Goal: Task Accomplishment & Management: Manage account settings

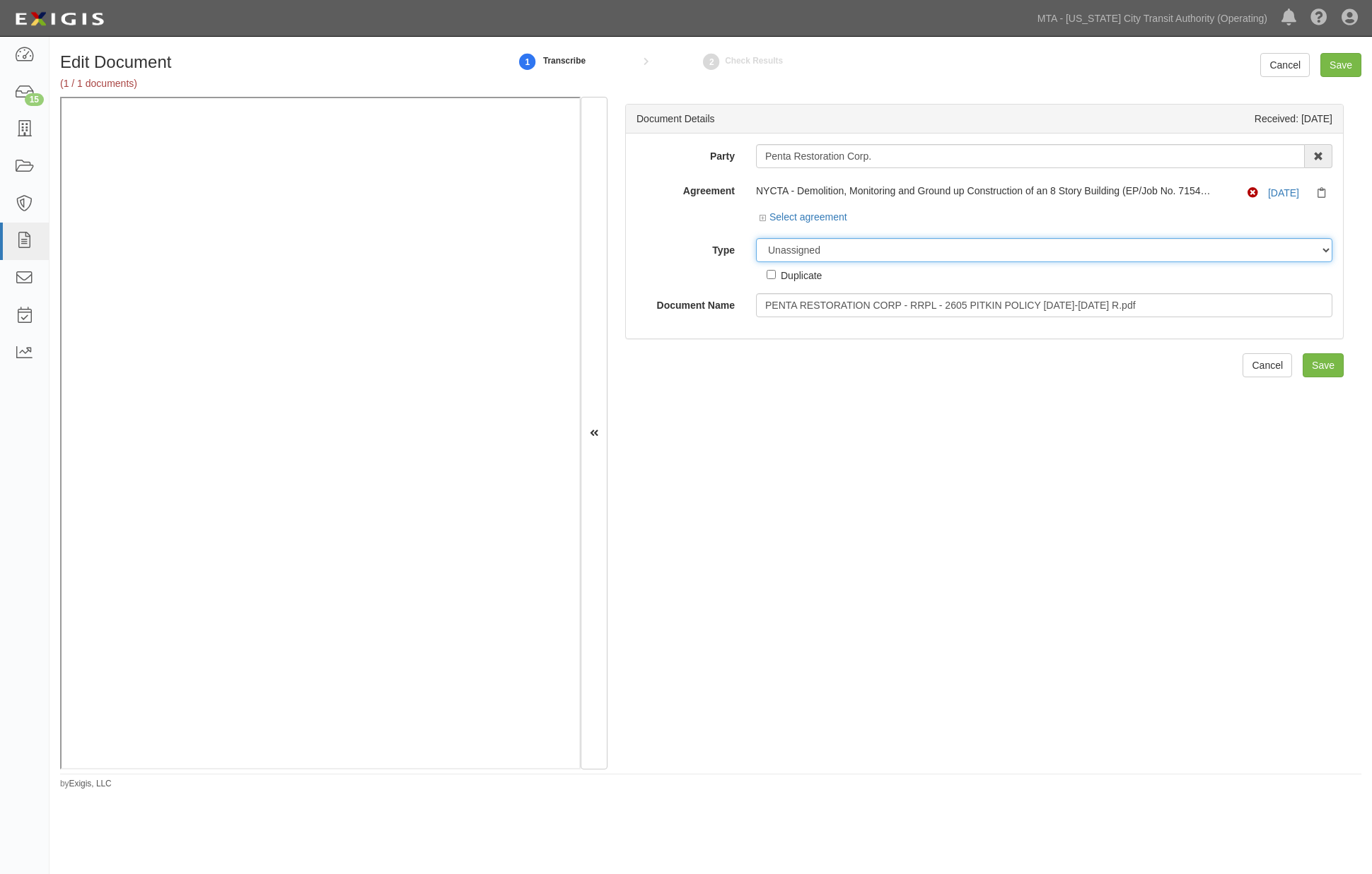
click at [842, 244] on select "Unassigned Binder Cancellation Notice Certificate Contract Endorsement Insuranc…" at bounding box center [1045, 250] width 577 height 24
select select "RequirementDetail"
click at [756, 239] on select "Unassigned Binder Cancellation Notice Certificate Contract Endorsement Insuranc…" at bounding box center [1045, 250] width 577 height 24
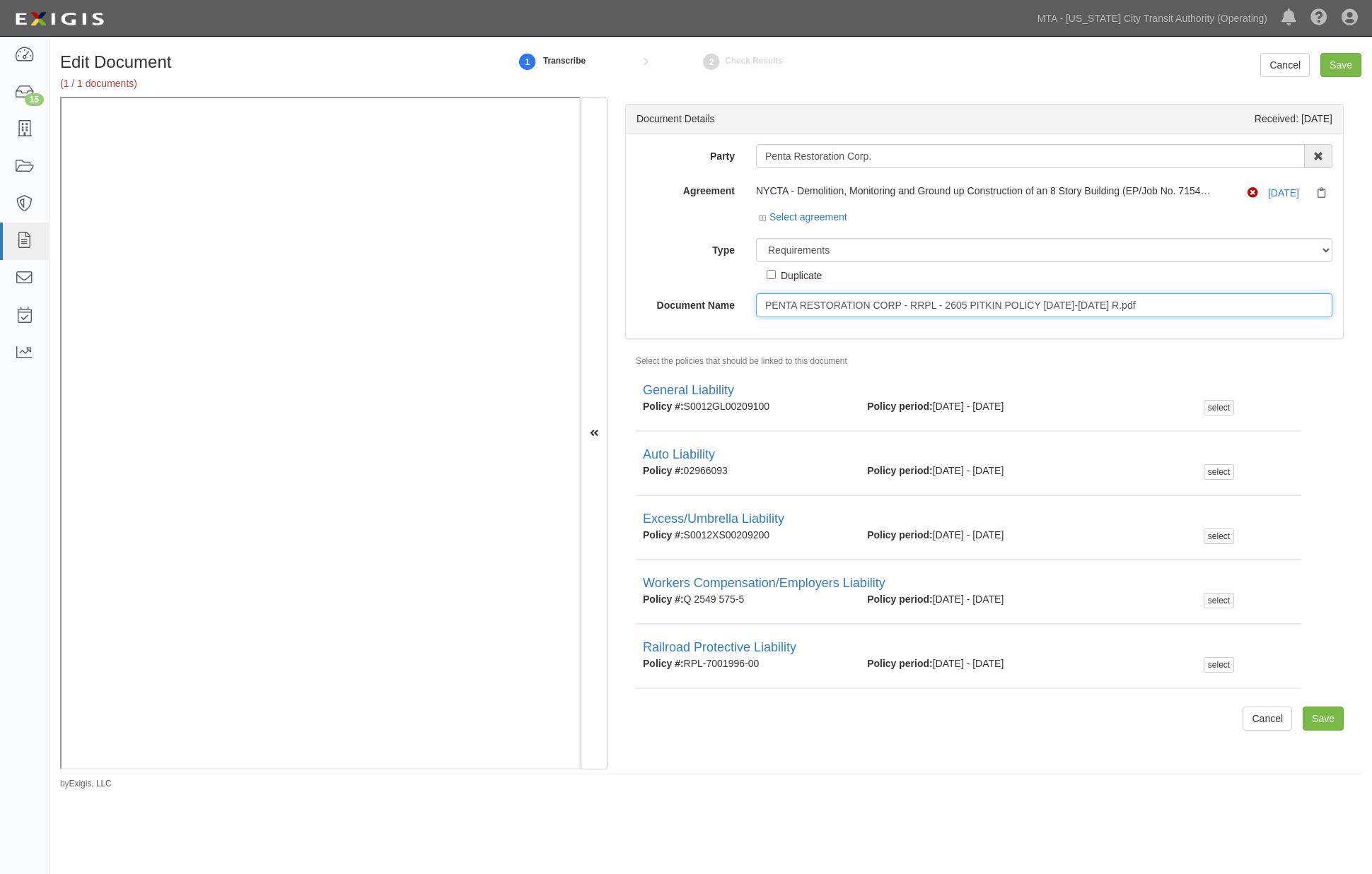
click at [800, 303] on input "PENTA RESTORATION CORP - RRPL - 2605 PITKIN POLICY 2024-2026 R.pdf" at bounding box center [1045, 306] width 577 height 24
type input "[DATE]"
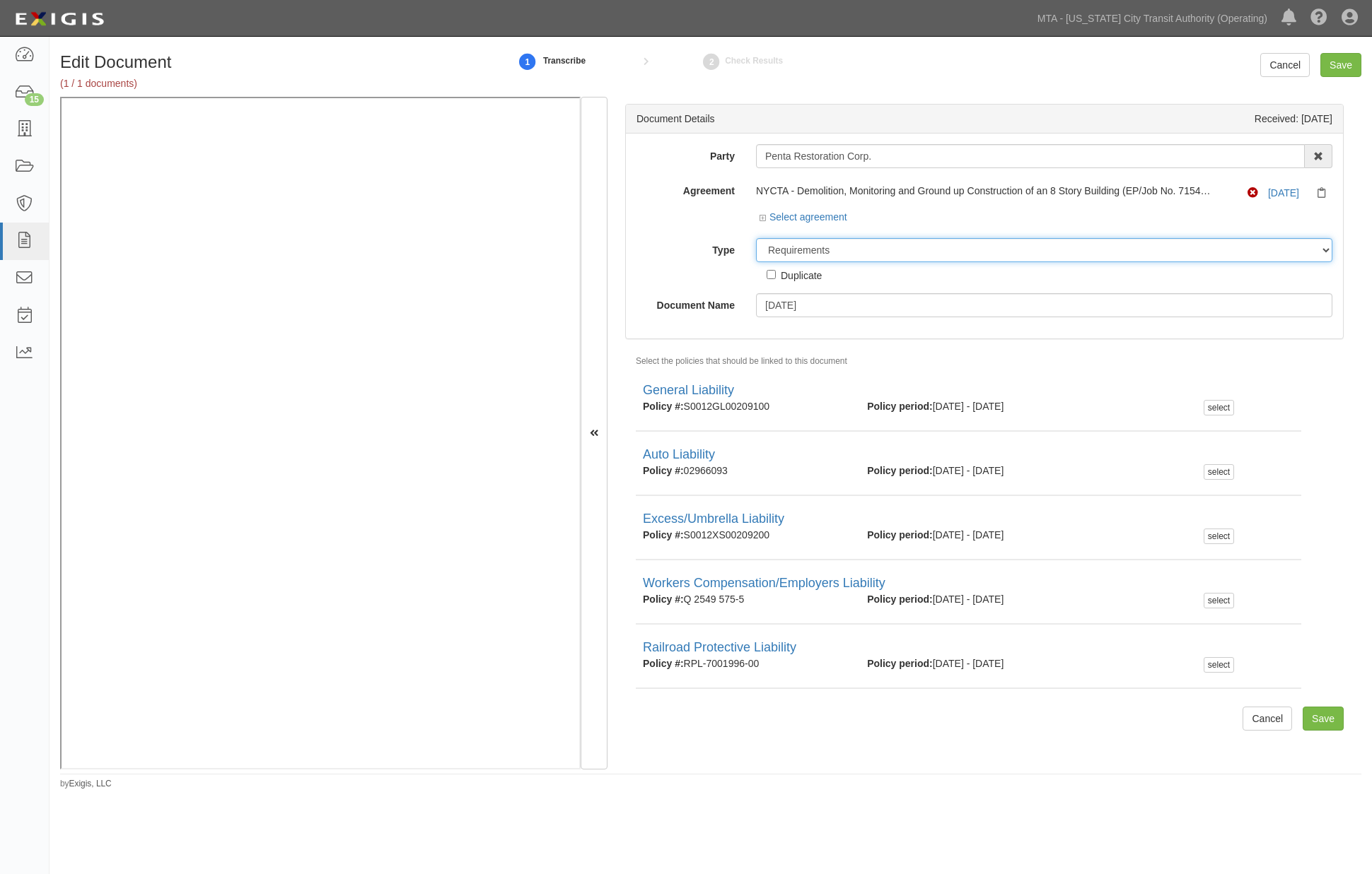
click at [911, 248] on select "Unassigned Binder Cancellation Notice Certificate Contract Endorsement Insuranc…" at bounding box center [1045, 250] width 577 height 24
select select "PolicyDetail"
click at [756, 239] on select "Unassigned Binder Cancellation Notice Certificate Contract Endorsement Insuranc…" at bounding box center [1045, 250] width 577 height 24
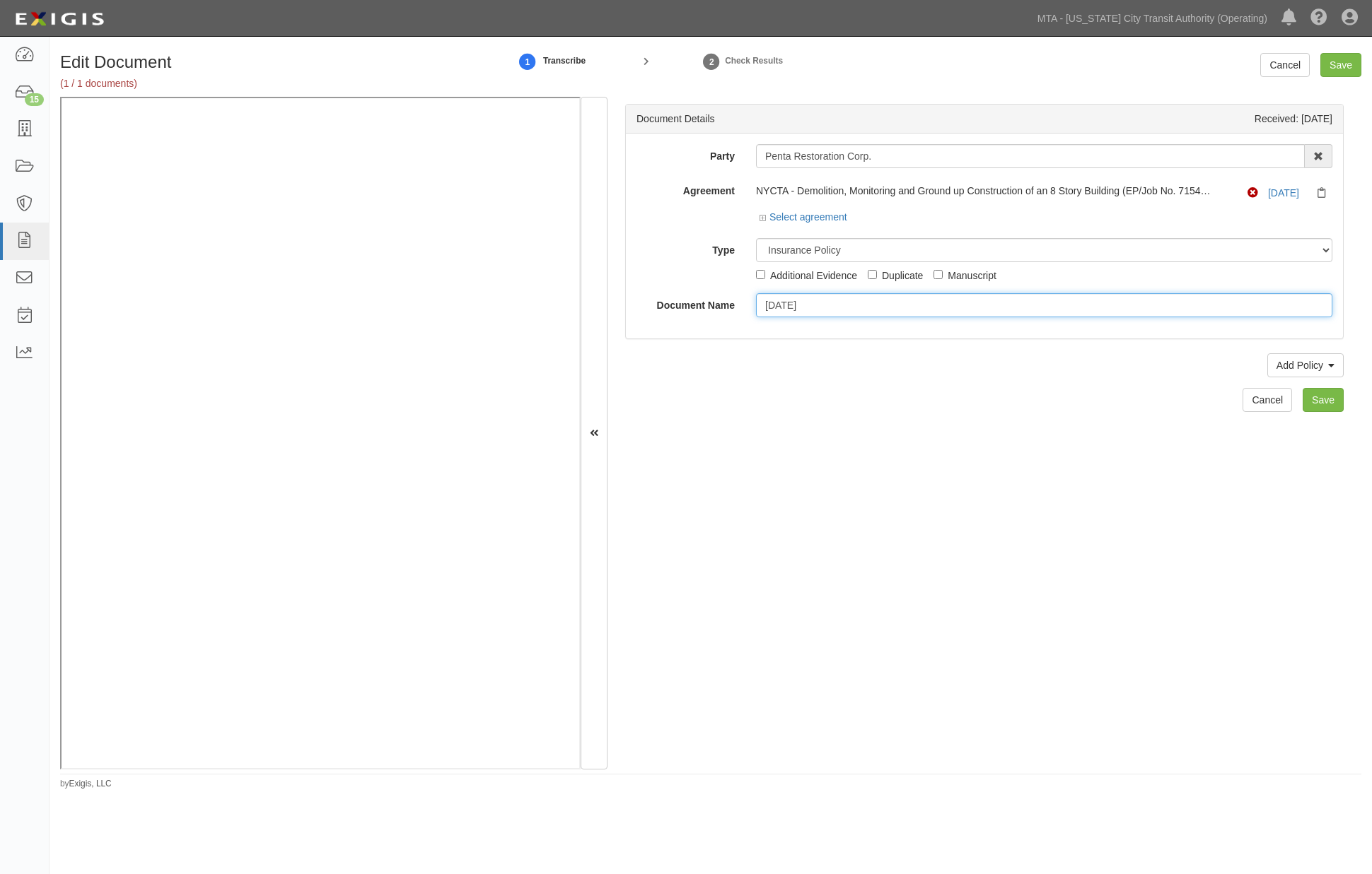
click at [821, 306] on input "[DATE]" at bounding box center [1045, 306] width 577 height 24
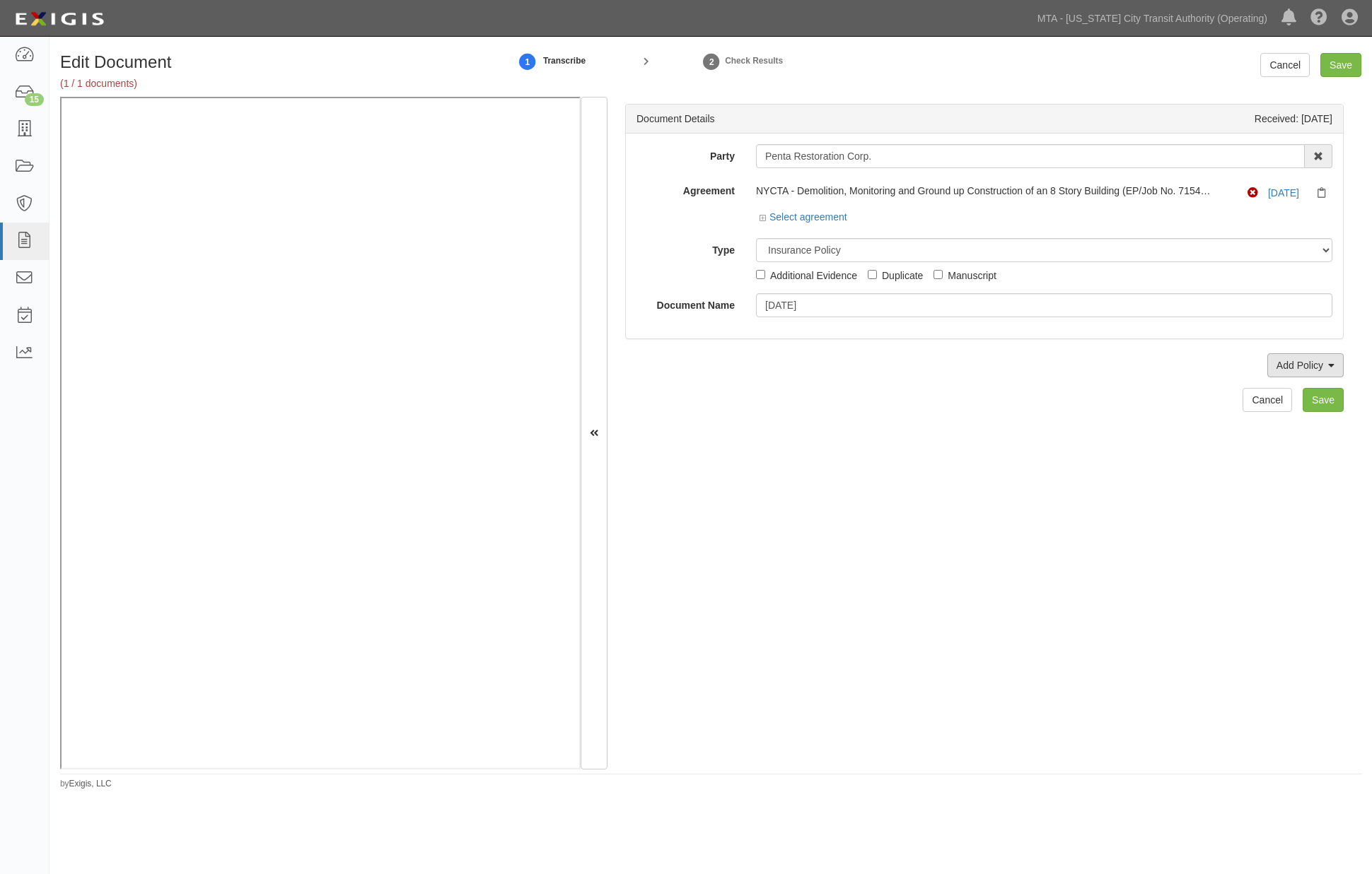
click at [1267, 366] on link "Add Policy" at bounding box center [1306, 366] width 77 height 24
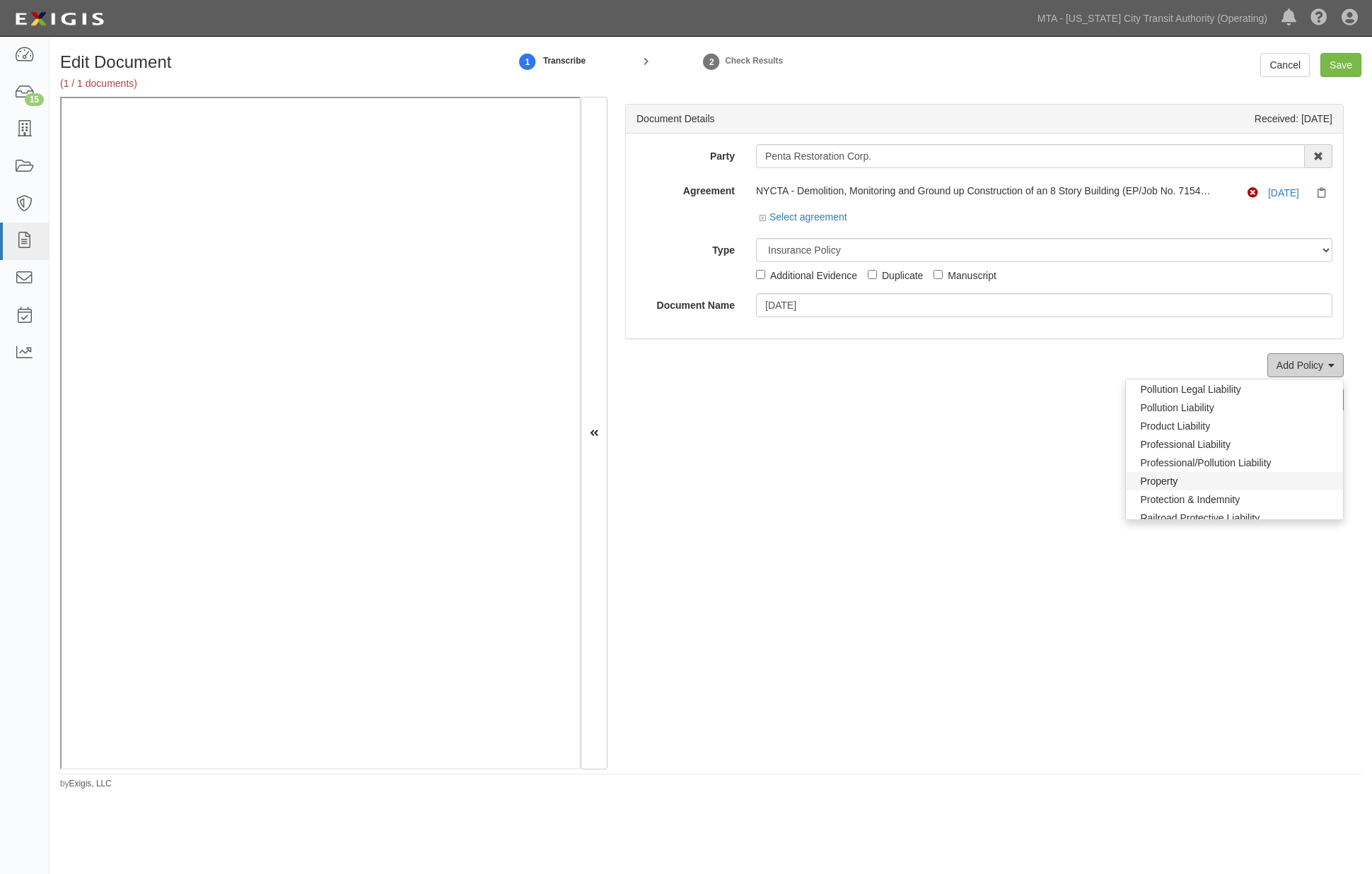
scroll to position [942, 0]
click at [1154, 512] on link "Railroad Protective Liability" at bounding box center [1235, 516] width 217 height 18
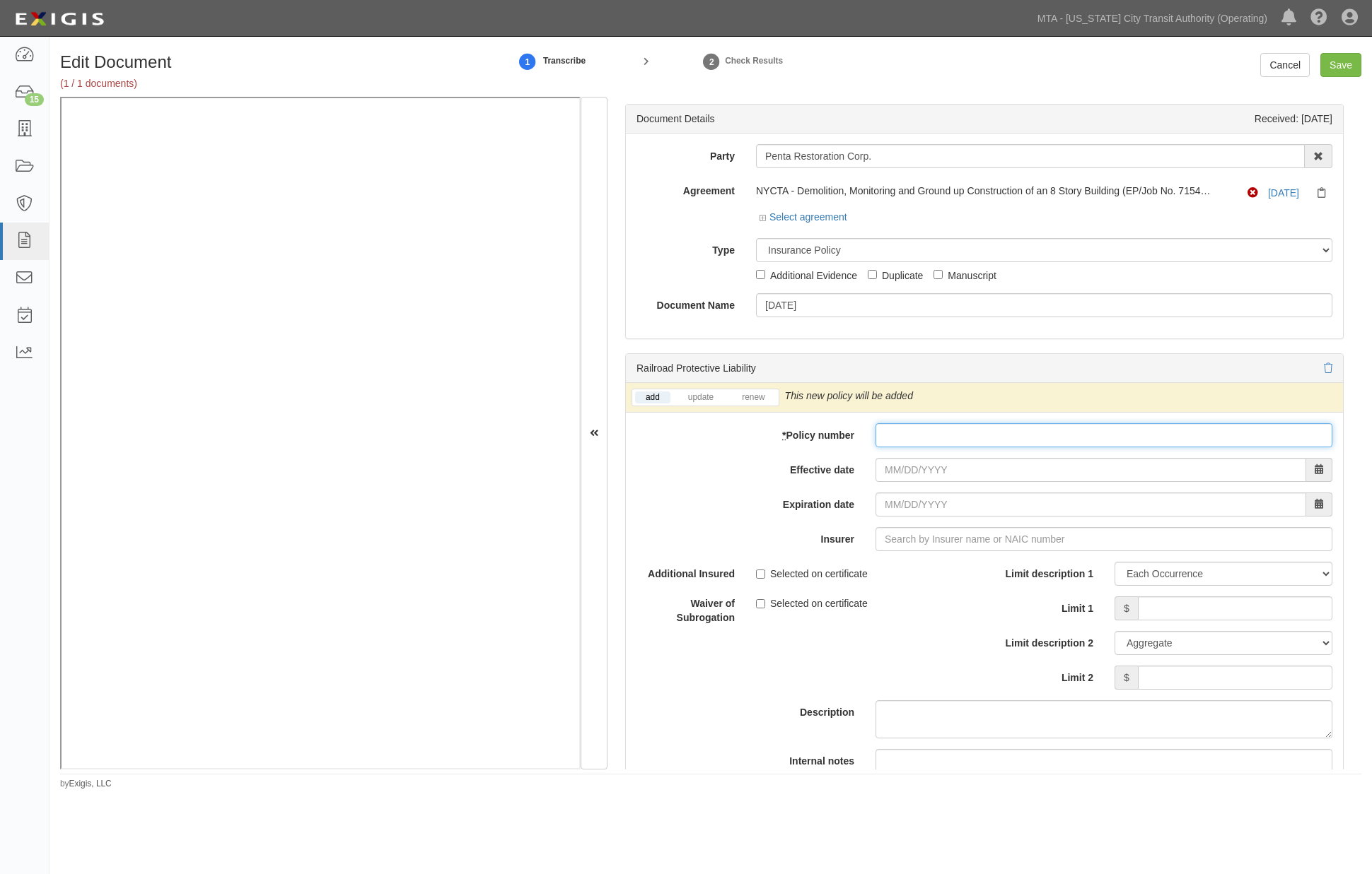
paste input "RPL-7001996-00"
type input "RPL-7001996-00"
click at [901, 468] on input "Effective date" at bounding box center [1090, 470] width 430 height 24
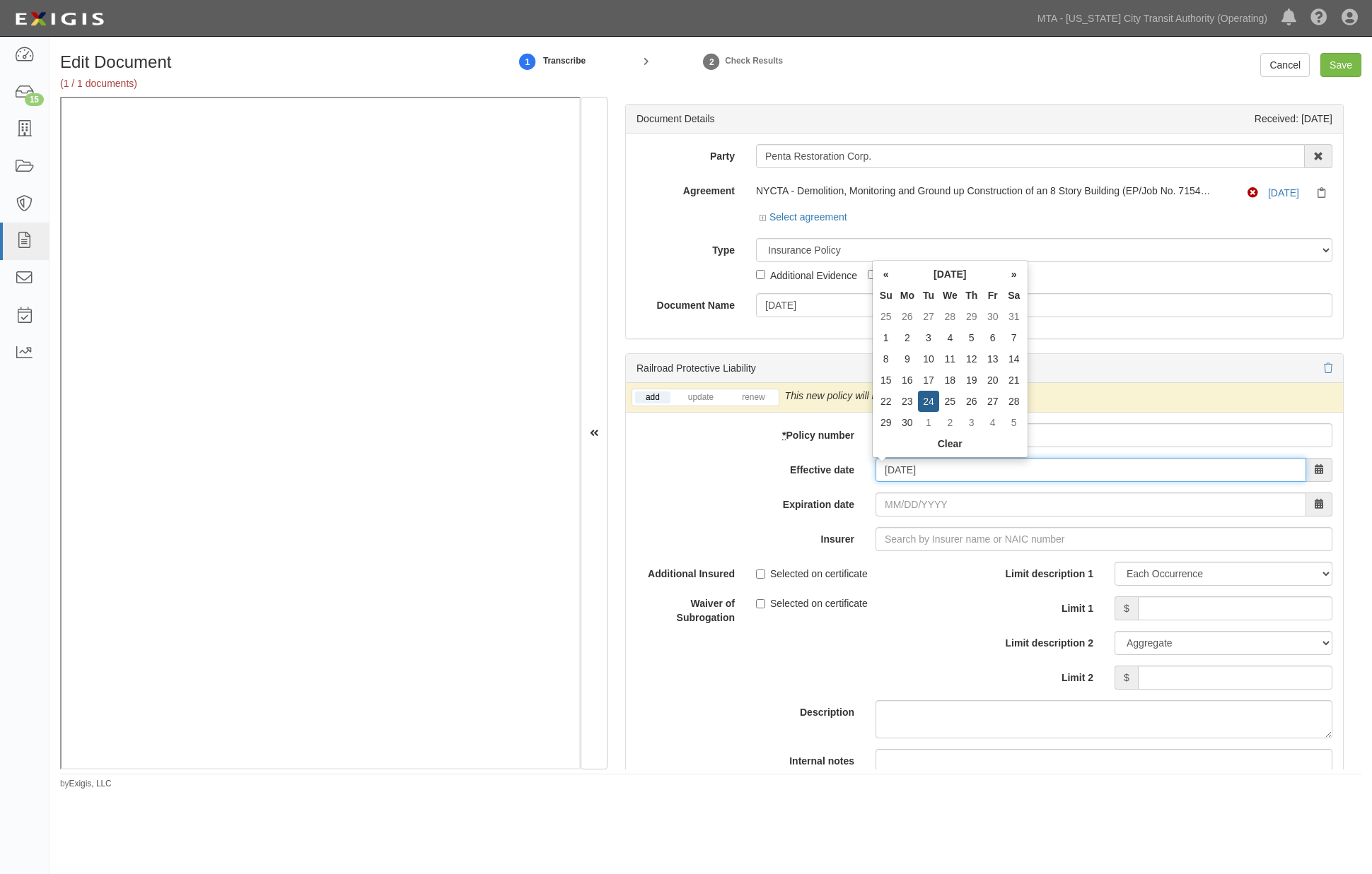
type input "09/24/2024"
click at [910, 507] on input "09/24/2025" at bounding box center [1090, 504] width 430 height 24
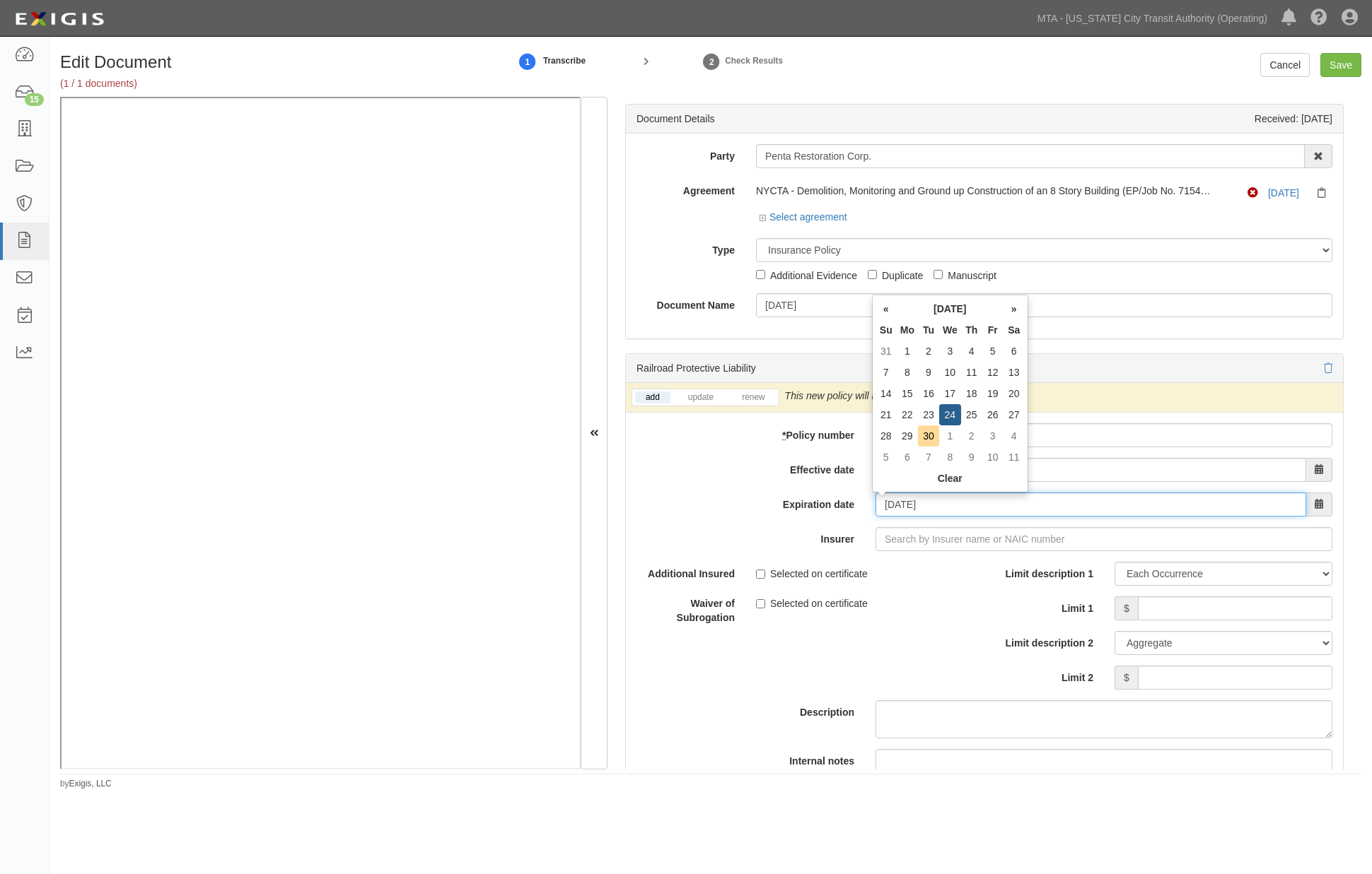
click at [969, 505] on input "09/24/2025" at bounding box center [1090, 504] width 430 height 24
type input "09/24/2026"
click at [911, 608] on div "Selected on certificate" at bounding box center [865, 601] width 218 height 19
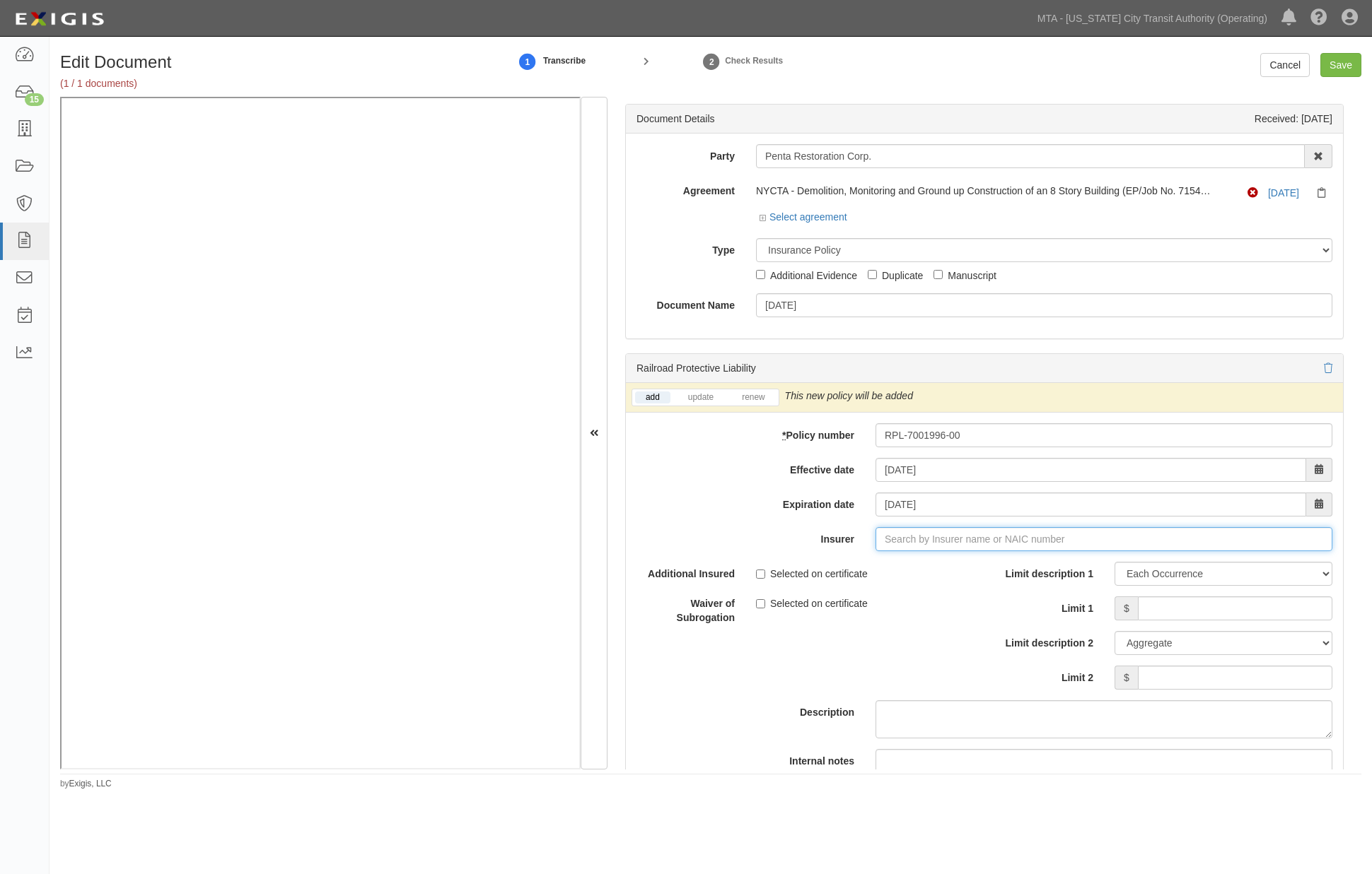
click at [906, 539] on input "Insurer" at bounding box center [1104, 540] width 457 height 24
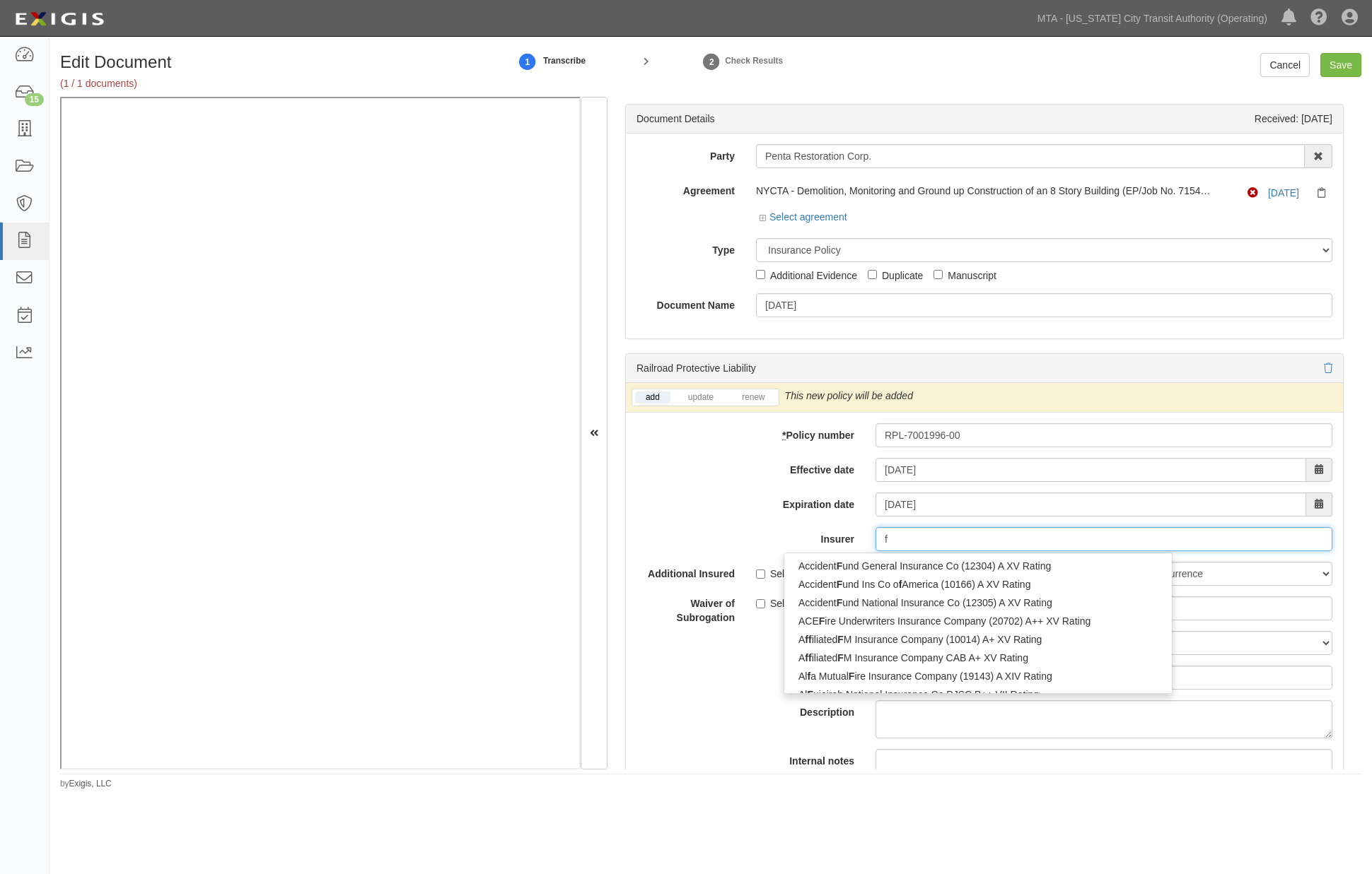
type input "fa"
type input "fair American Insurance and Reins Co (35157) A++ XV Rating"
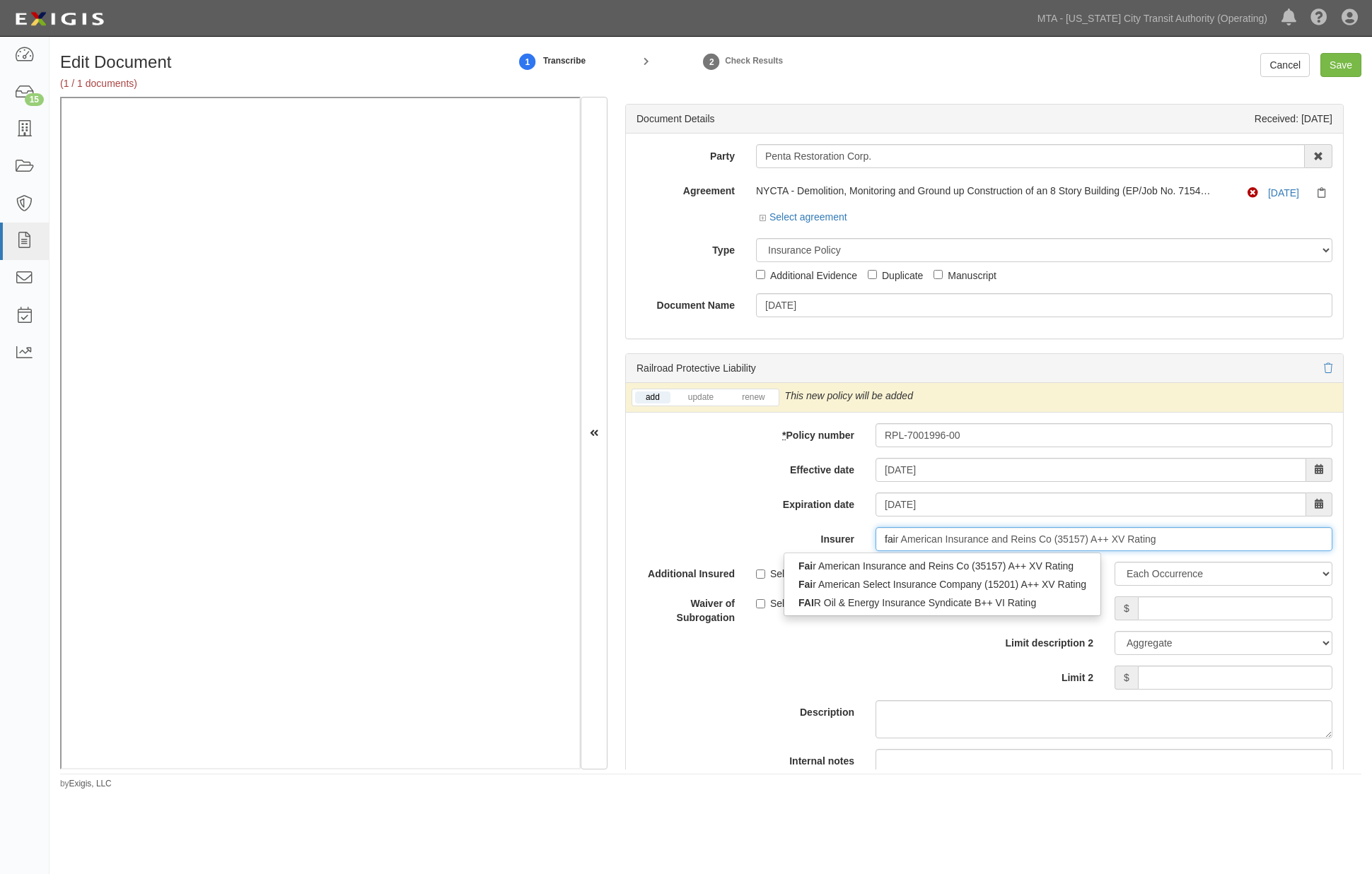
type input "fair"
click at [922, 568] on div "Fair American Insurance and Reins Co (35157) A++ XV Rating" at bounding box center [942, 566] width 315 height 18
type input "Fair American Insurance and Reins Co (35157) A++ XV Rating"
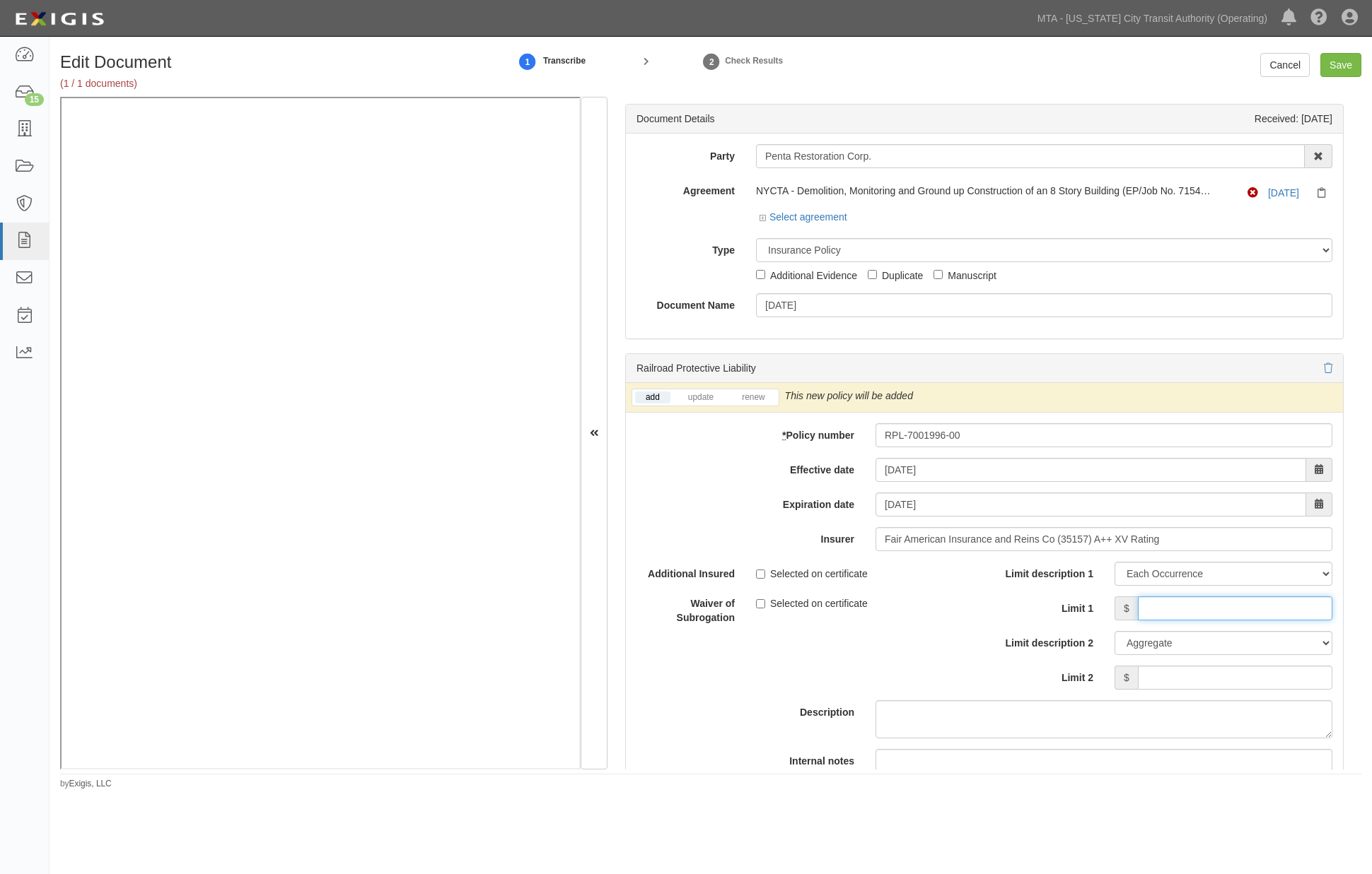
click at [1168, 614] on input "Limit 1" at bounding box center [1235, 608] width 195 height 24
type input "2,000,000"
click at [1171, 674] on input "Limit 2" at bounding box center [1235, 678] width 195 height 24
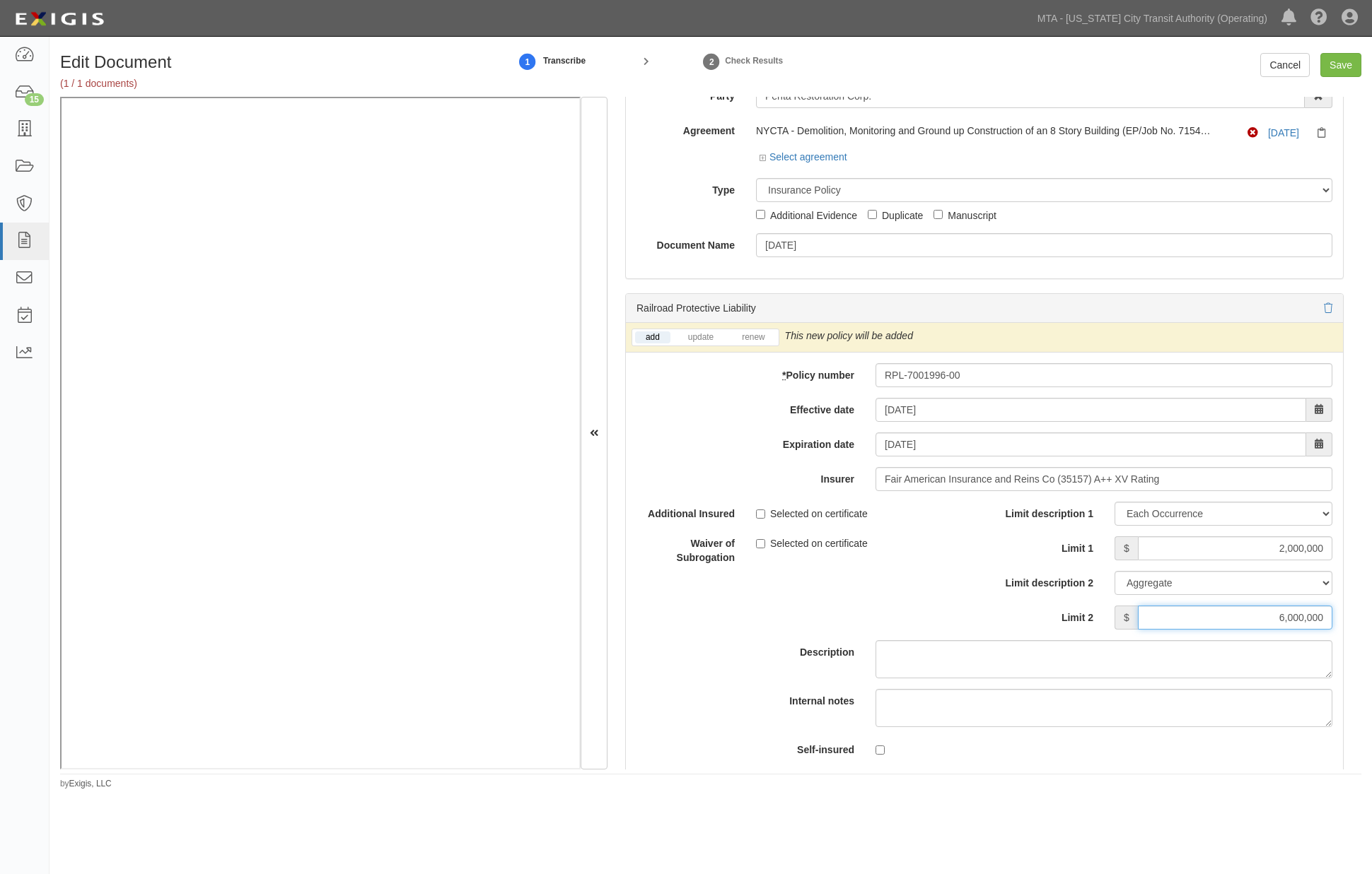
scroll to position [121, 0]
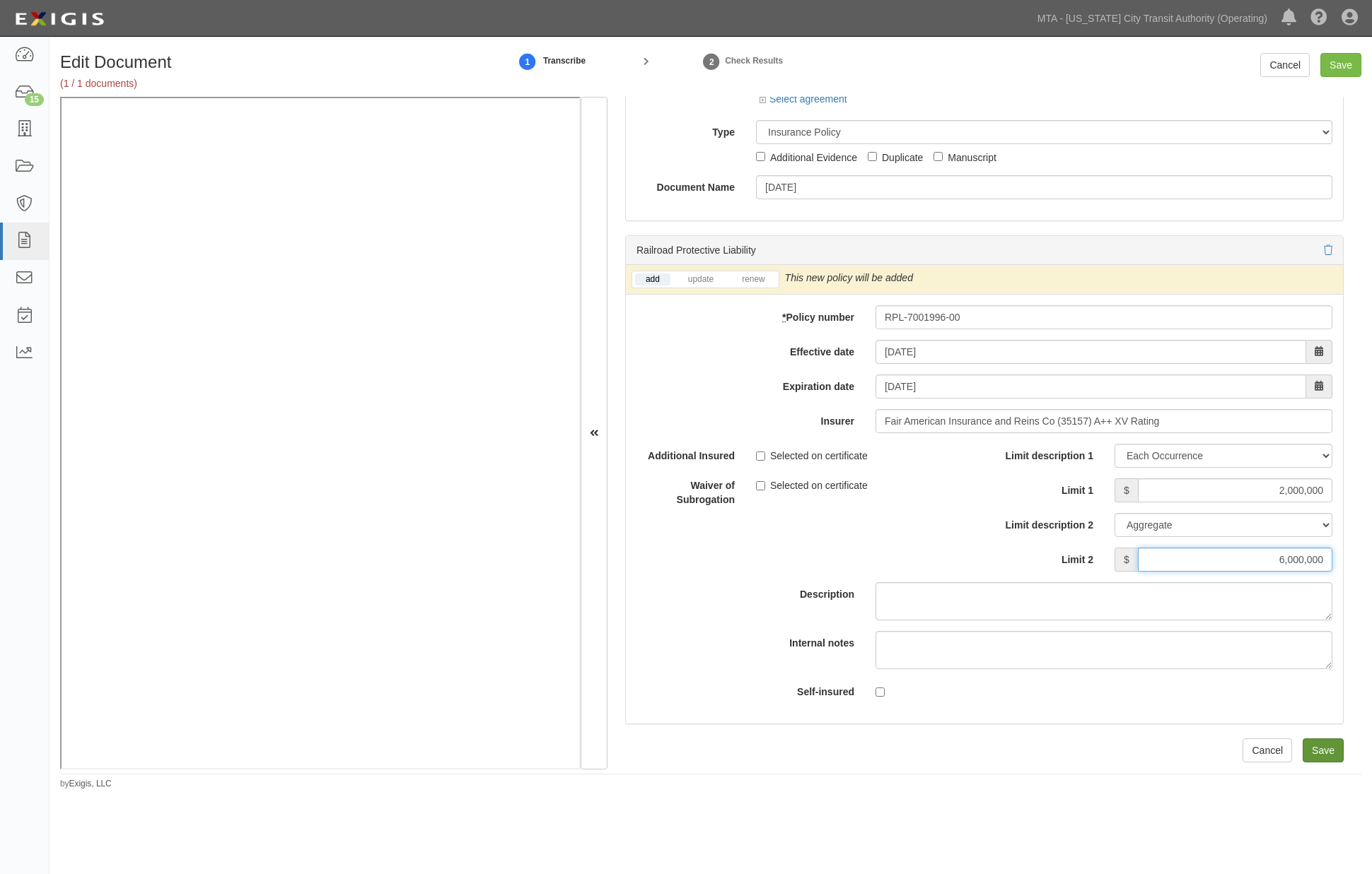
type input "6,000,000"
click at [1311, 739] on input "Save" at bounding box center [1322, 750] width 41 height 24
type input "2000000"
type input "6000000"
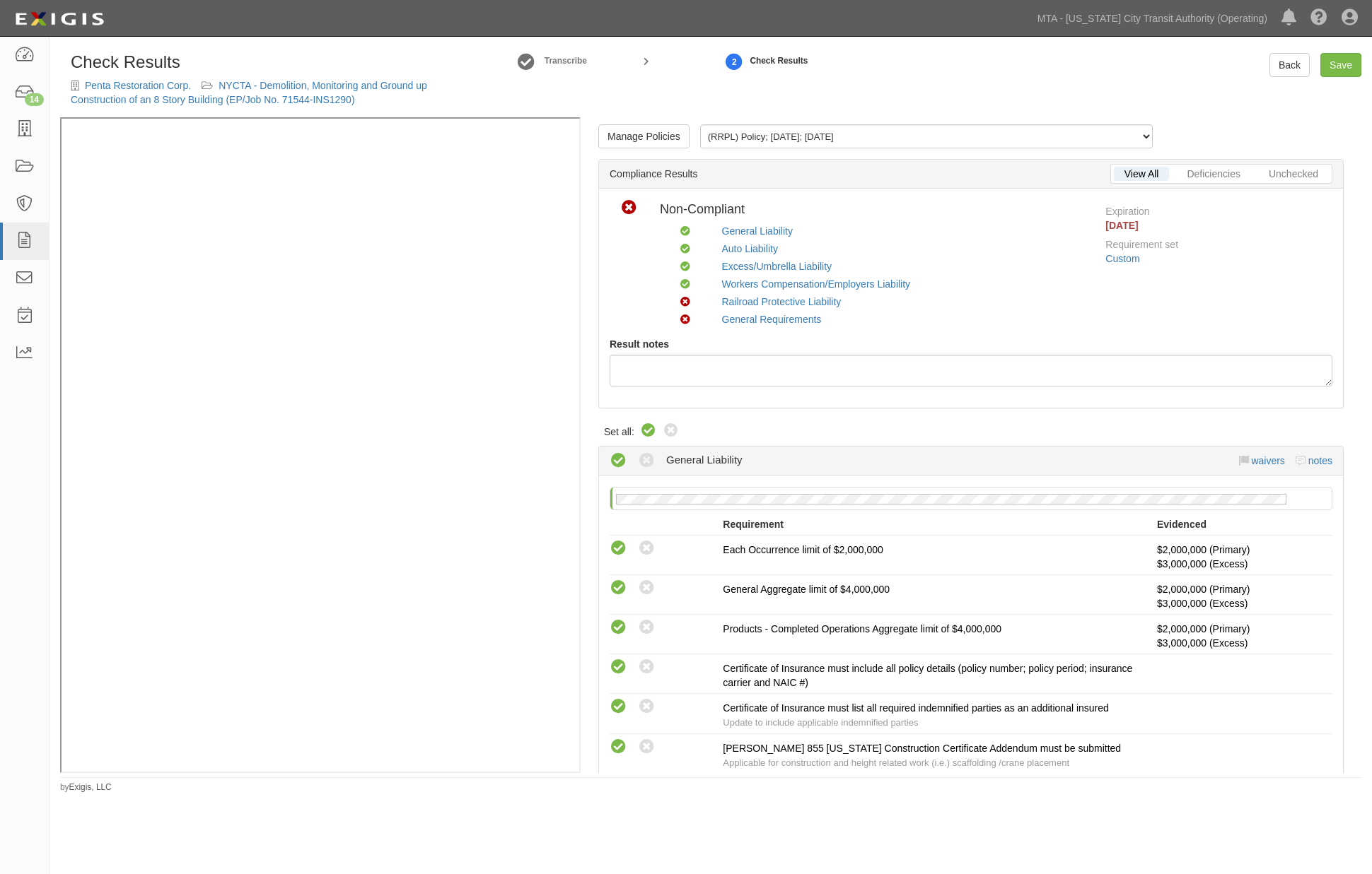
click at [646, 429] on icon at bounding box center [648, 431] width 17 height 17
radio input "true"
click at [746, 303] on link "Railroad Protective Liability" at bounding box center [782, 302] width 120 height 11
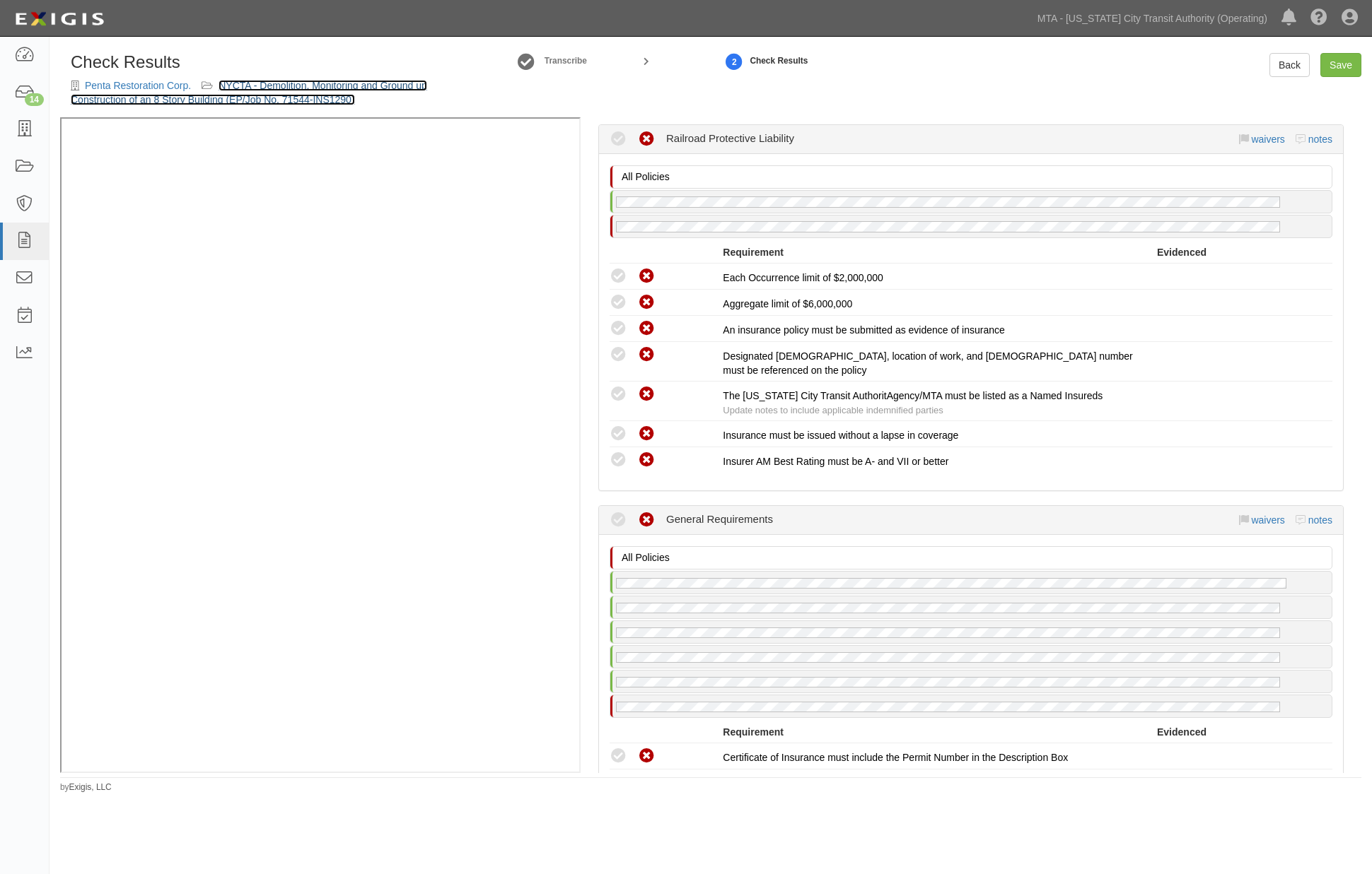
click at [312, 85] on link "NYCTA - Demolition, Monitoring and Ground up Construction of an 8 Story Buildin…" at bounding box center [249, 93] width 356 height 26
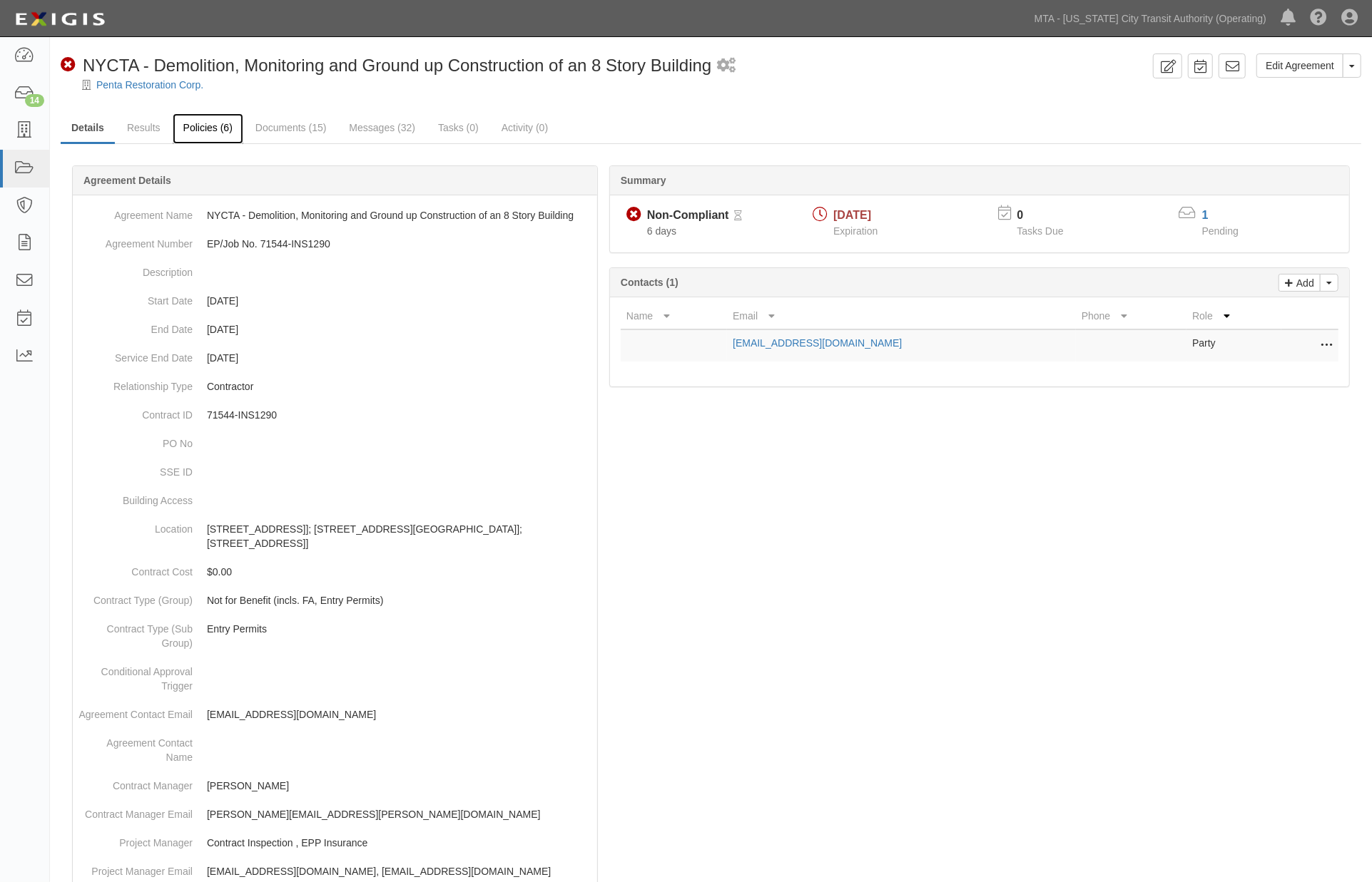
click at [209, 129] on link "Policies (6)" at bounding box center [208, 129] width 71 height 31
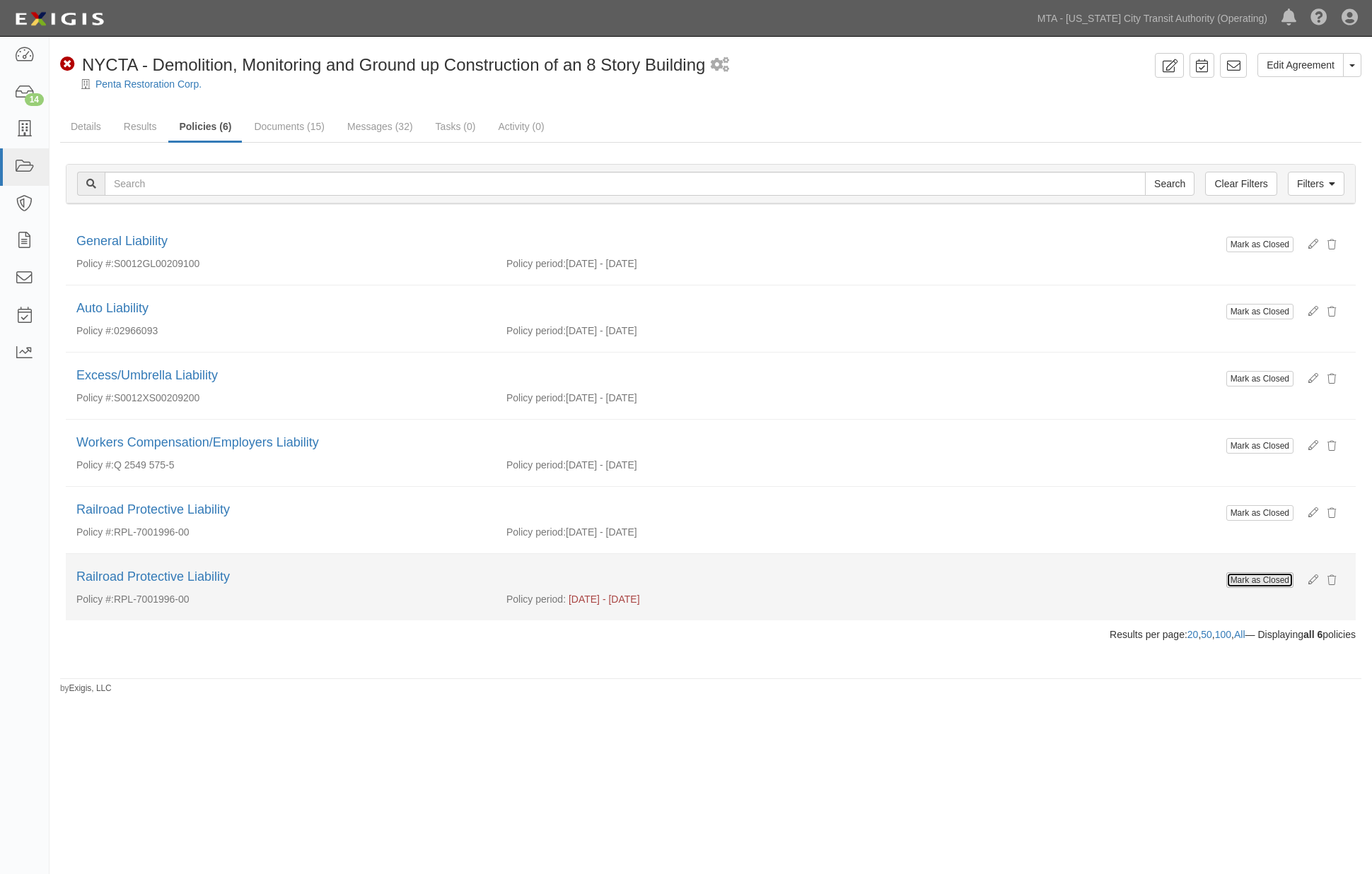
click at [1242, 583] on button "Mark as Closed" at bounding box center [1260, 579] width 67 height 15
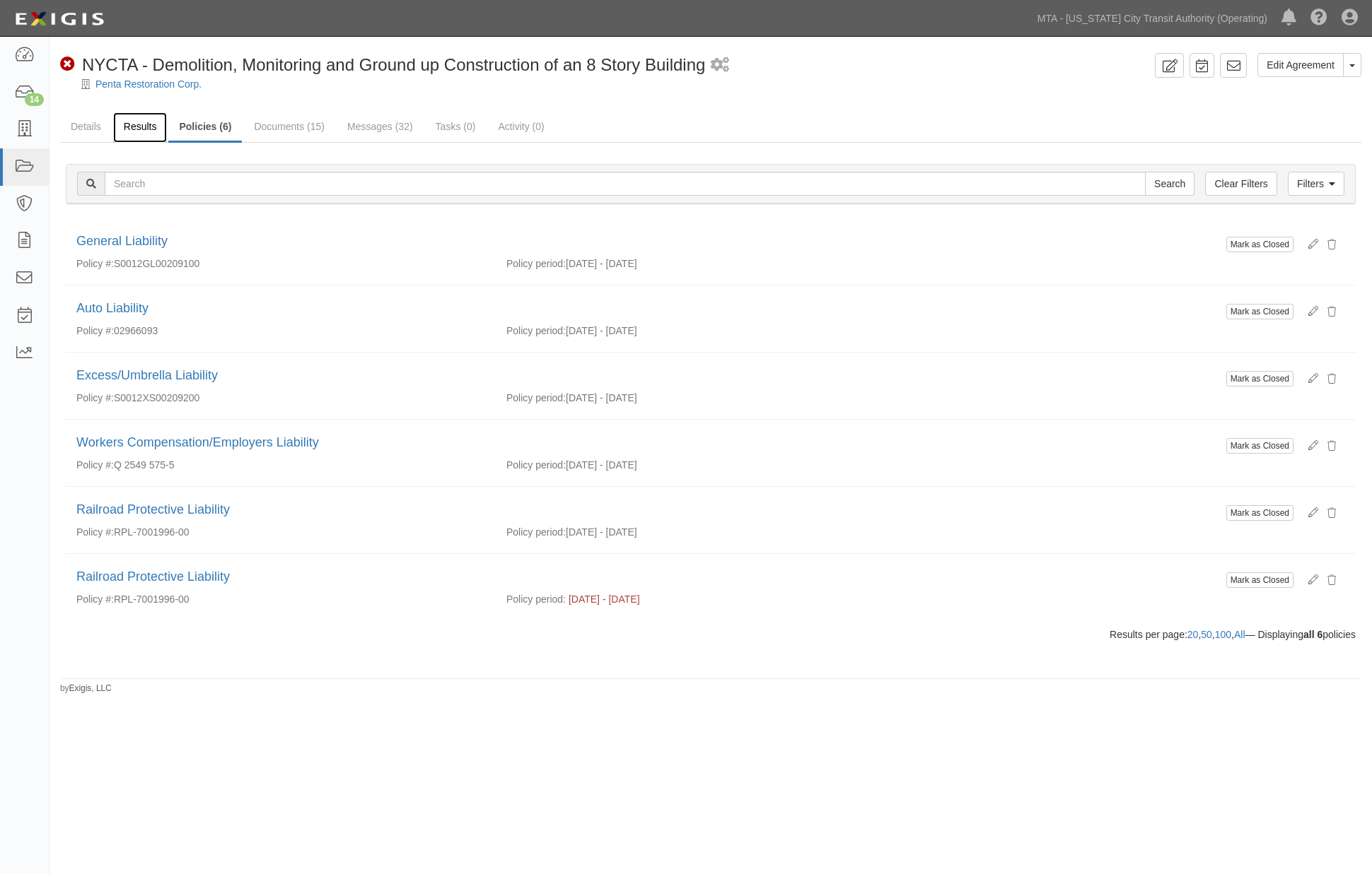
click at [125, 127] on link "Results" at bounding box center [141, 128] width 54 height 30
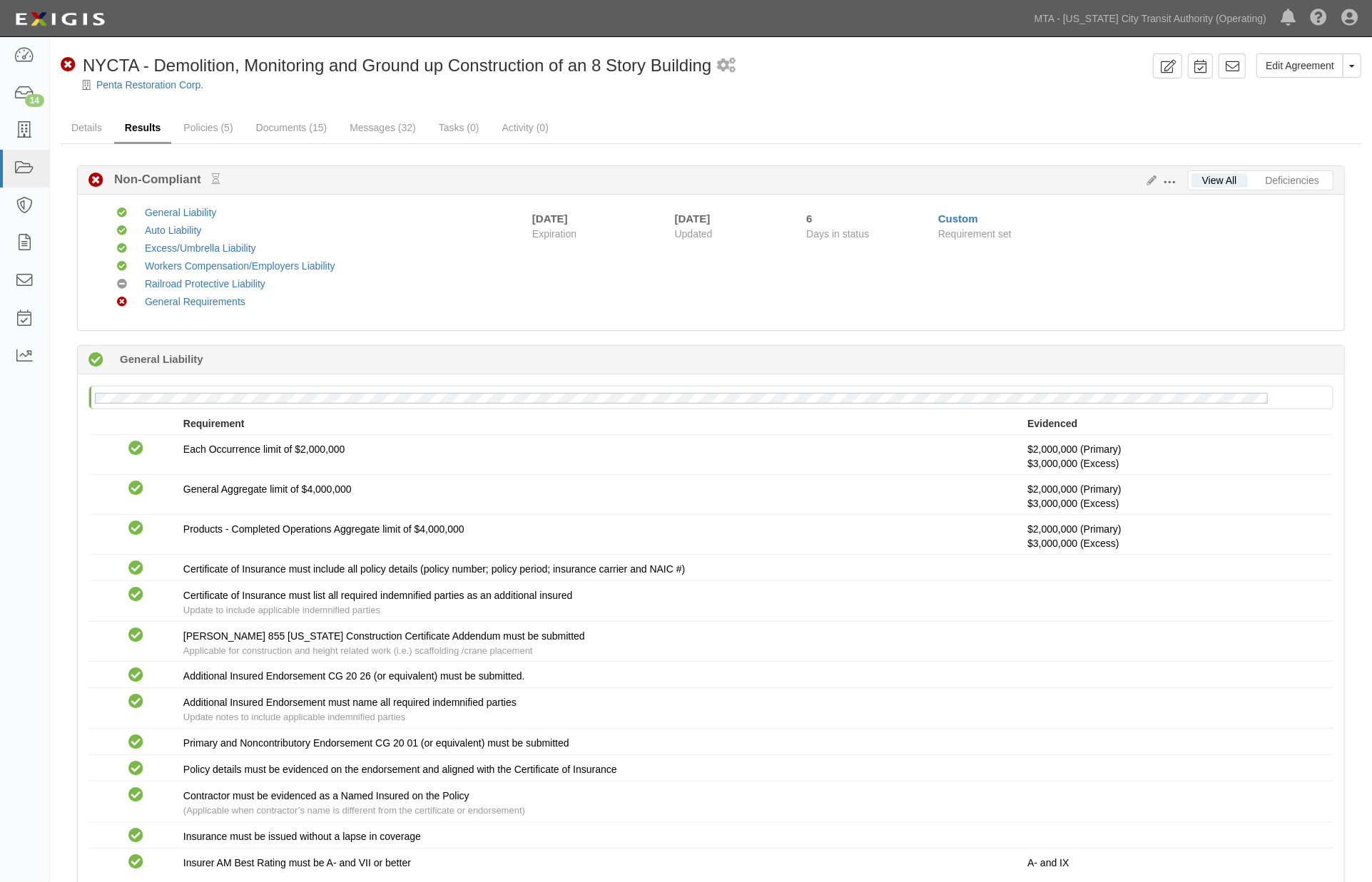
click at [125, 120] on link "Results" at bounding box center [143, 129] width 58 height 31
click at [1144, 177] on icon at bounding box center [1149, 181] width 15 height 10
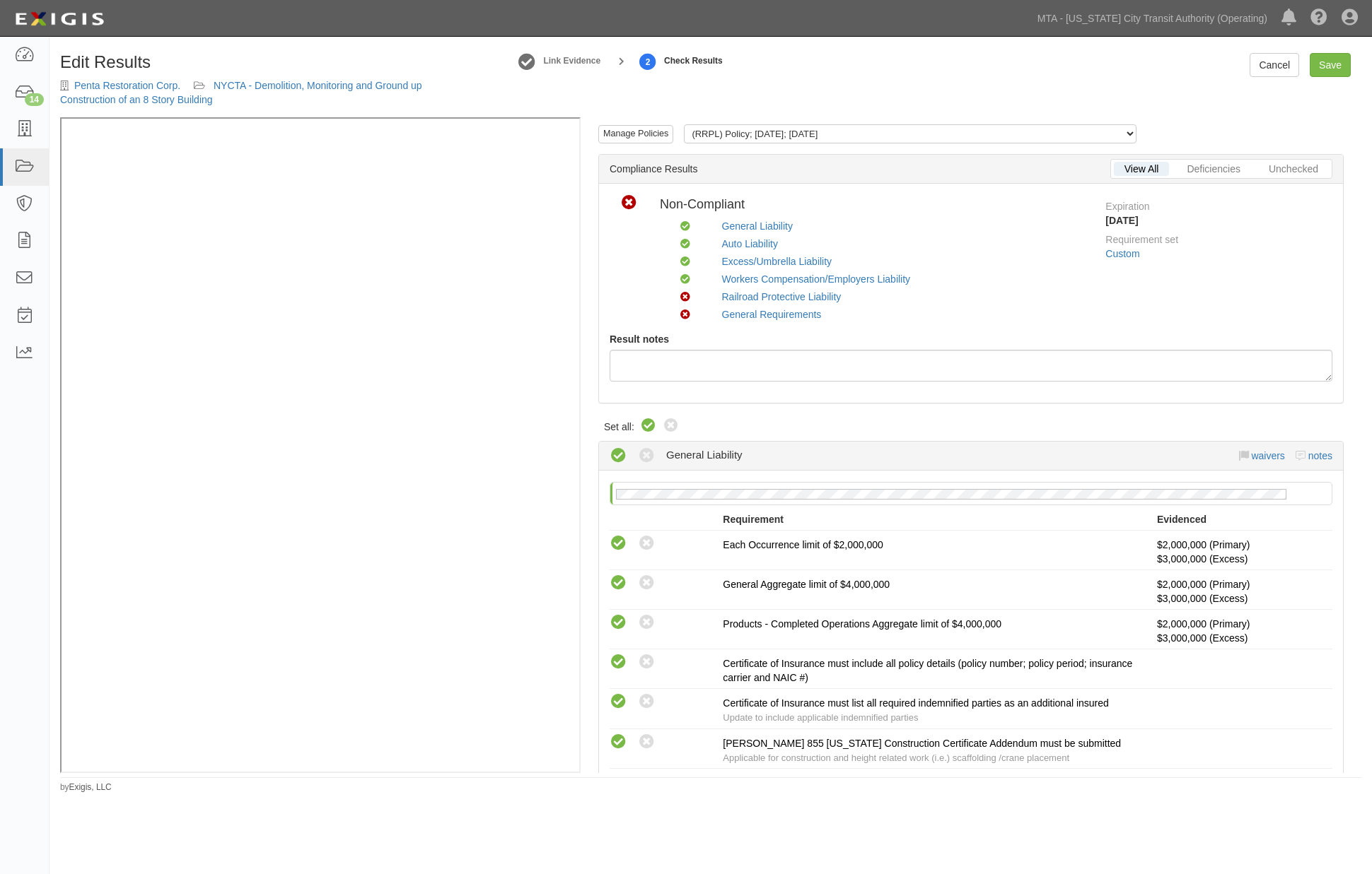
click at [648, 421] on icon at bounding box center [648, 425] width 17 height 17
radio input "true"
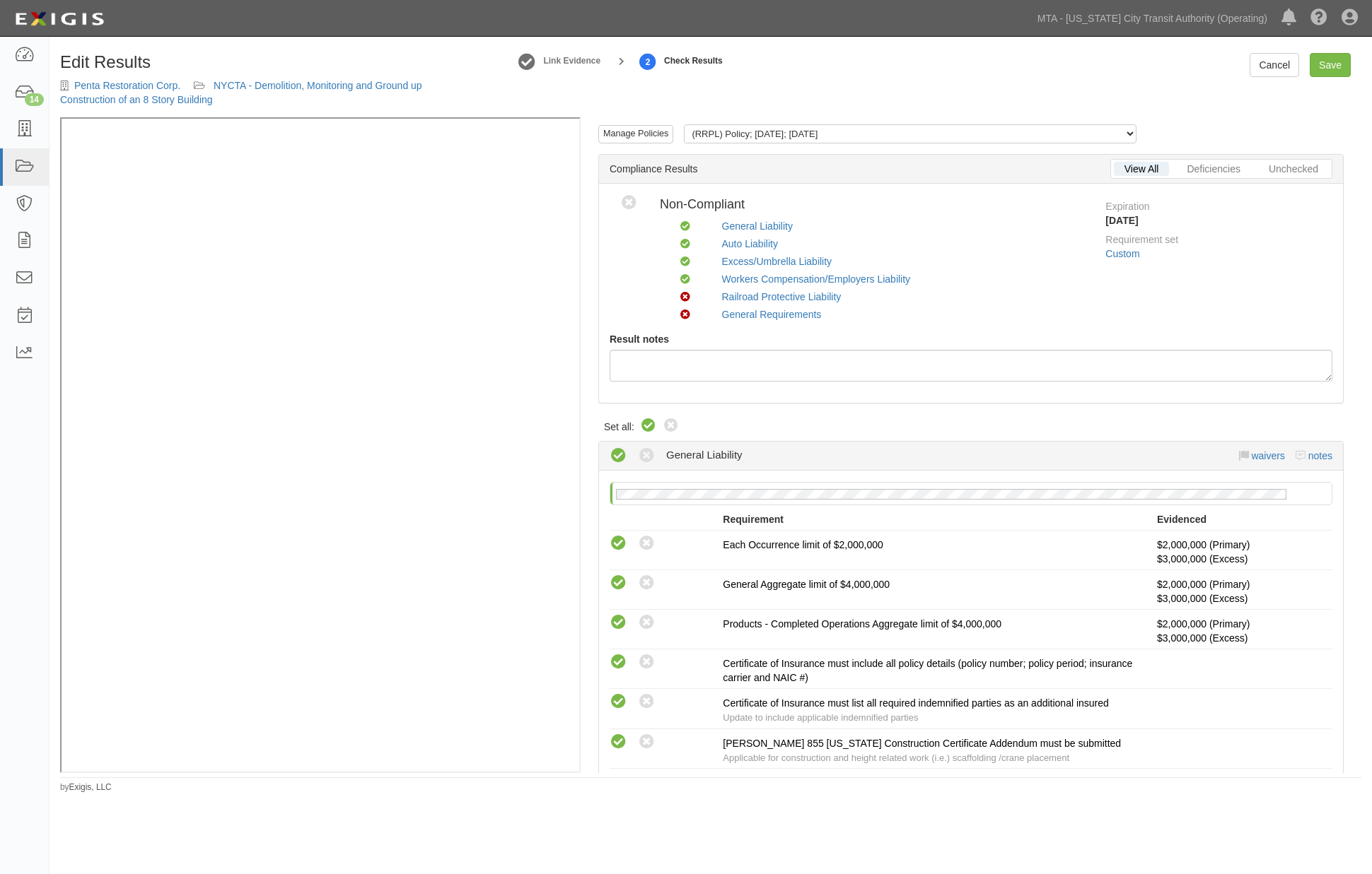
radio input "true"
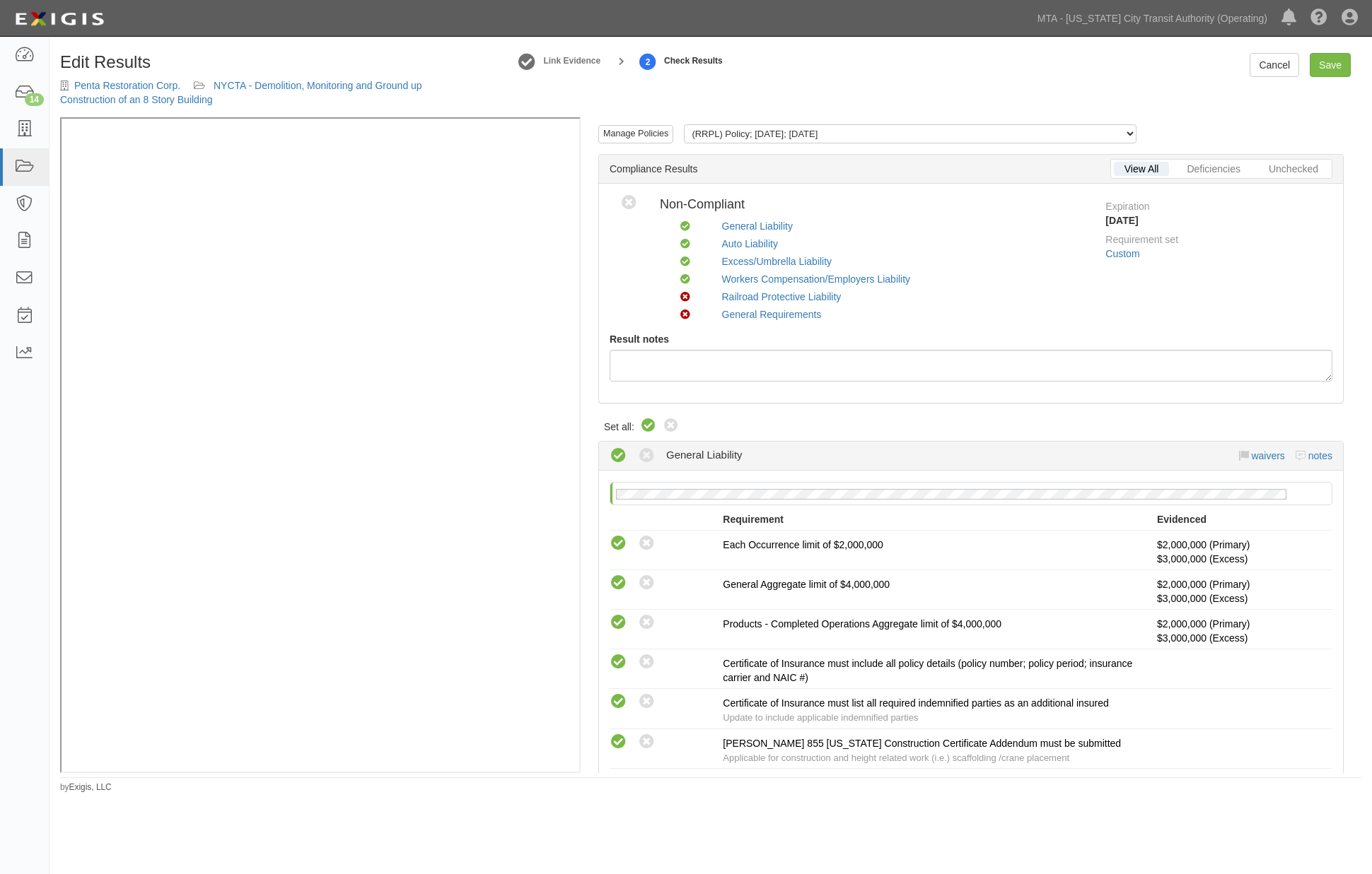
radio input "true"
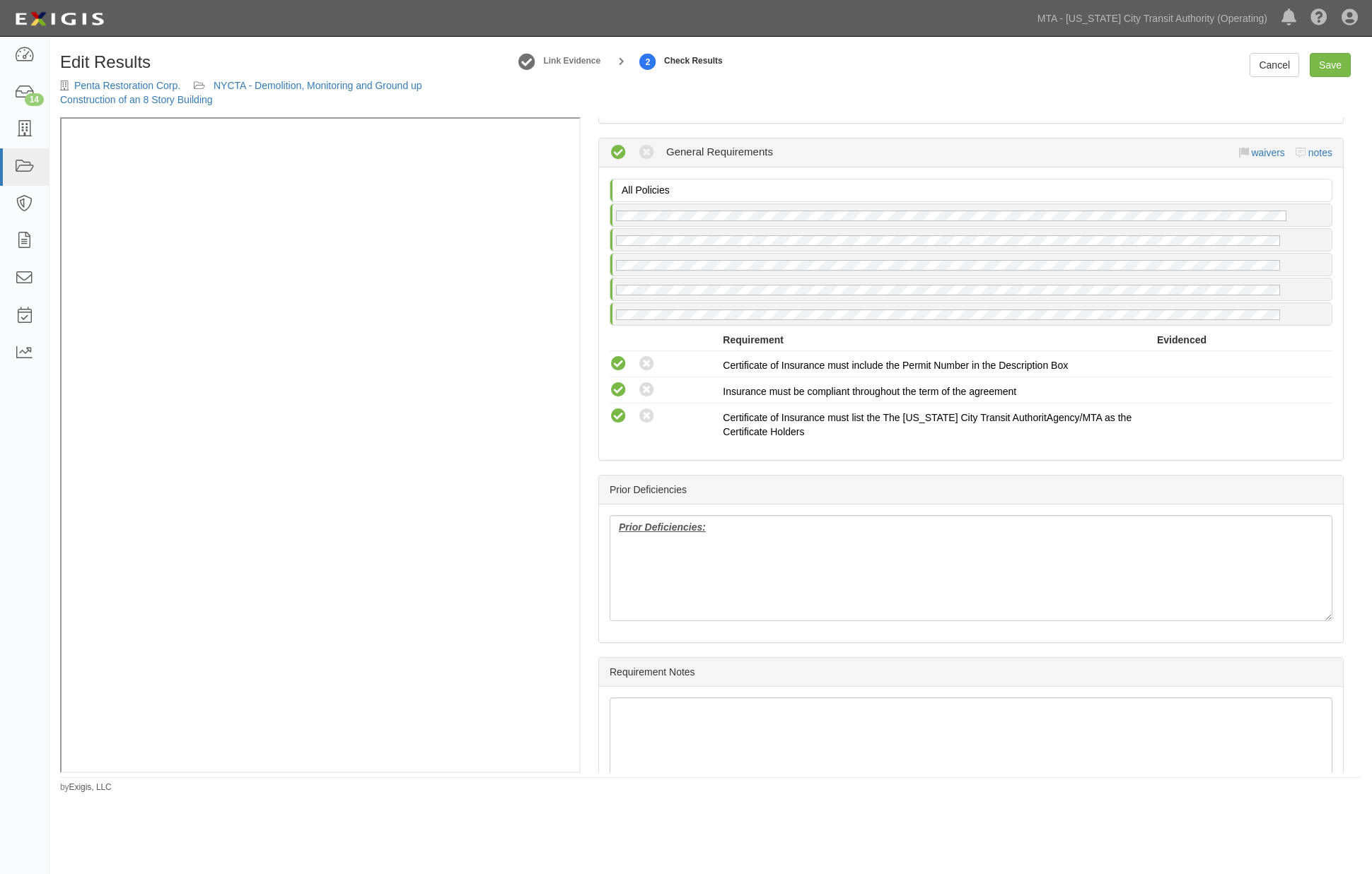
scroll to position [2324, 0]
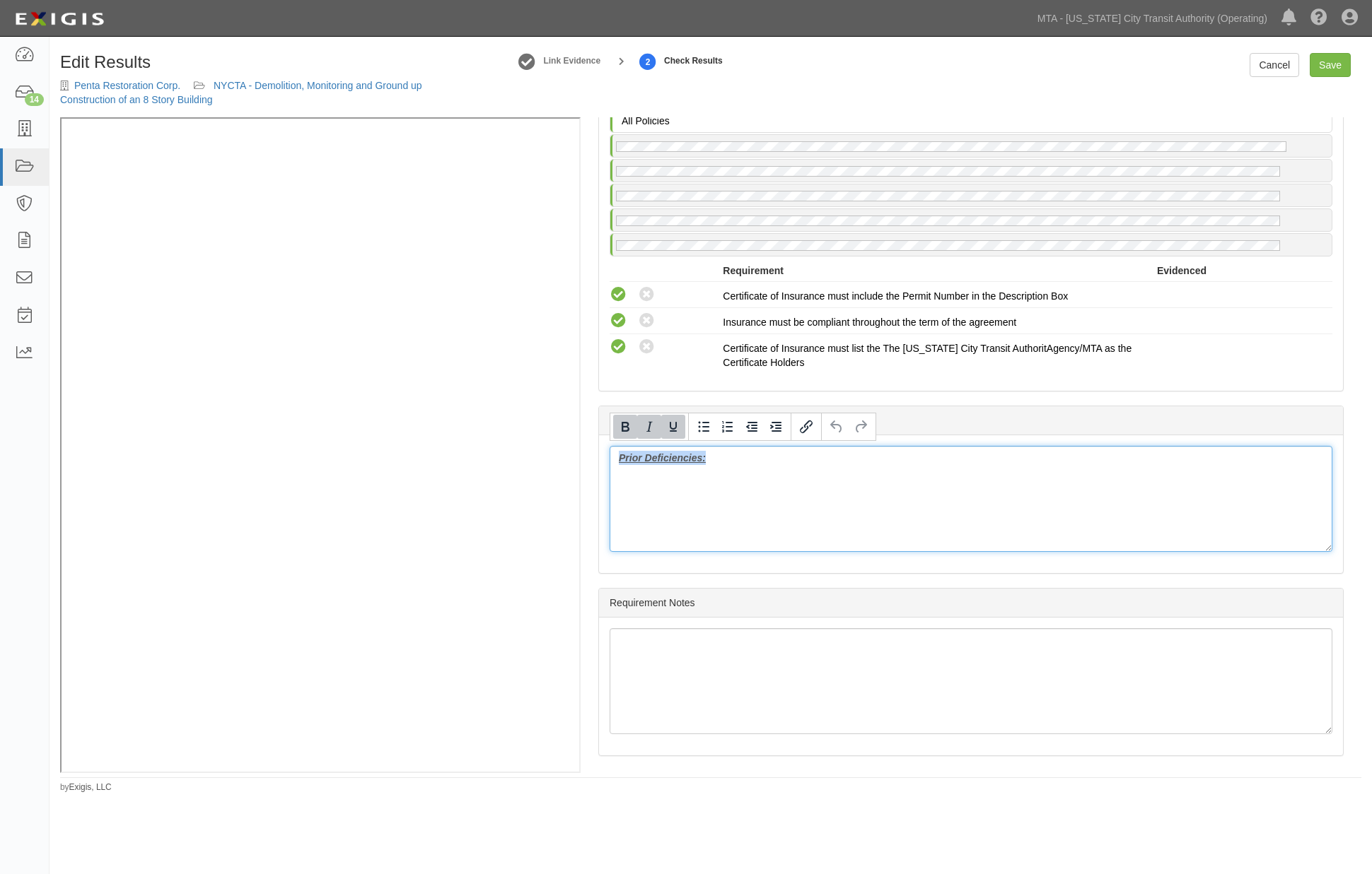
drag, startPoint x: 708, startPoint y: 468, endPoint x: 574, endPoint y: 466, distance: 134.0
click at [462, 297] on div "Manage Policies (RRPL) Policy; 9/30/2025; 9/24/2026 (WC/EL) Certificate; 8/26/2…" at bounding box center [710, 445] width 1301 height 656
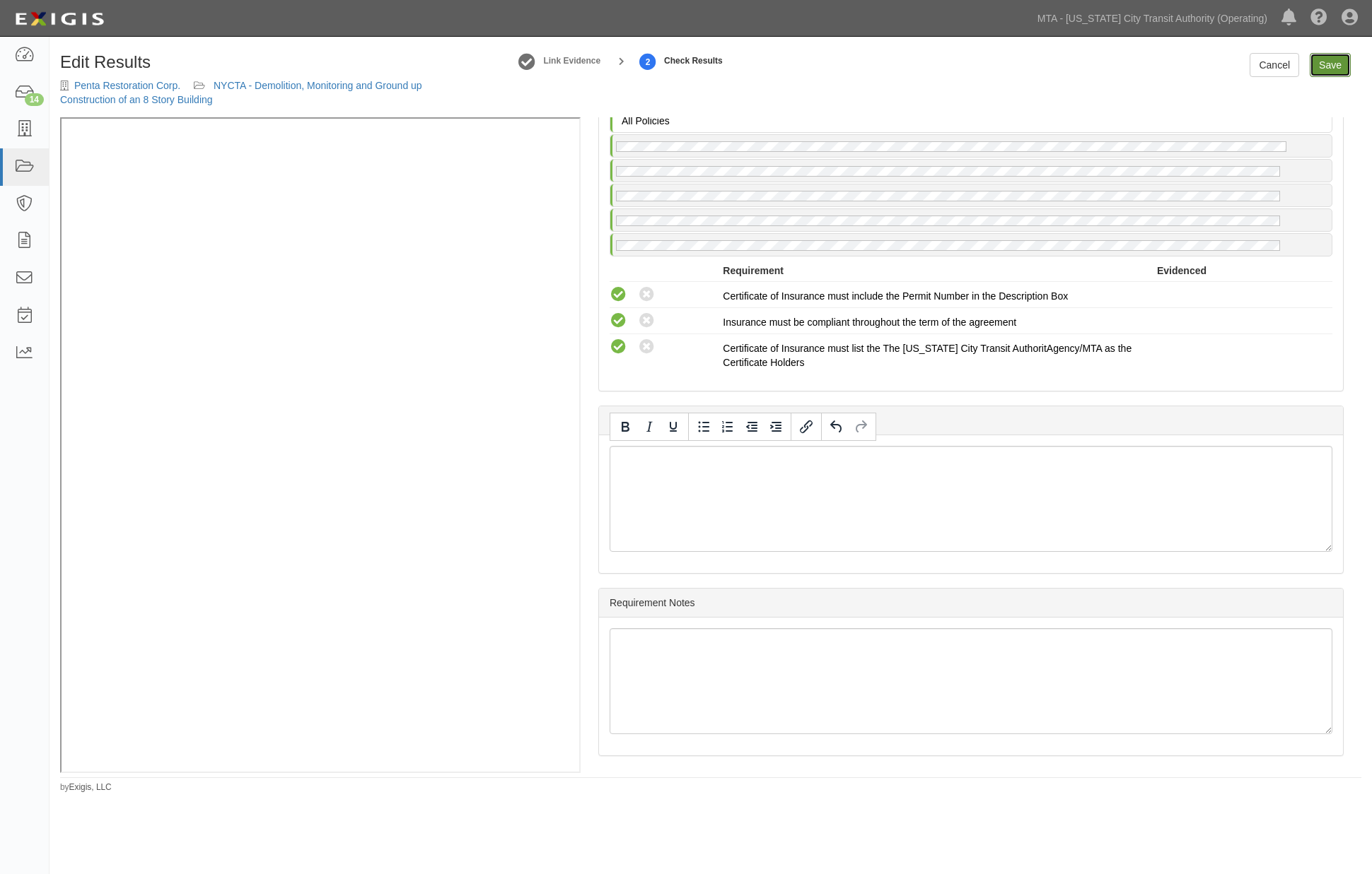
click at [1333, 62] on link "Save" at bounding box center [1330, 65] width 41 height 24
radio input "true"
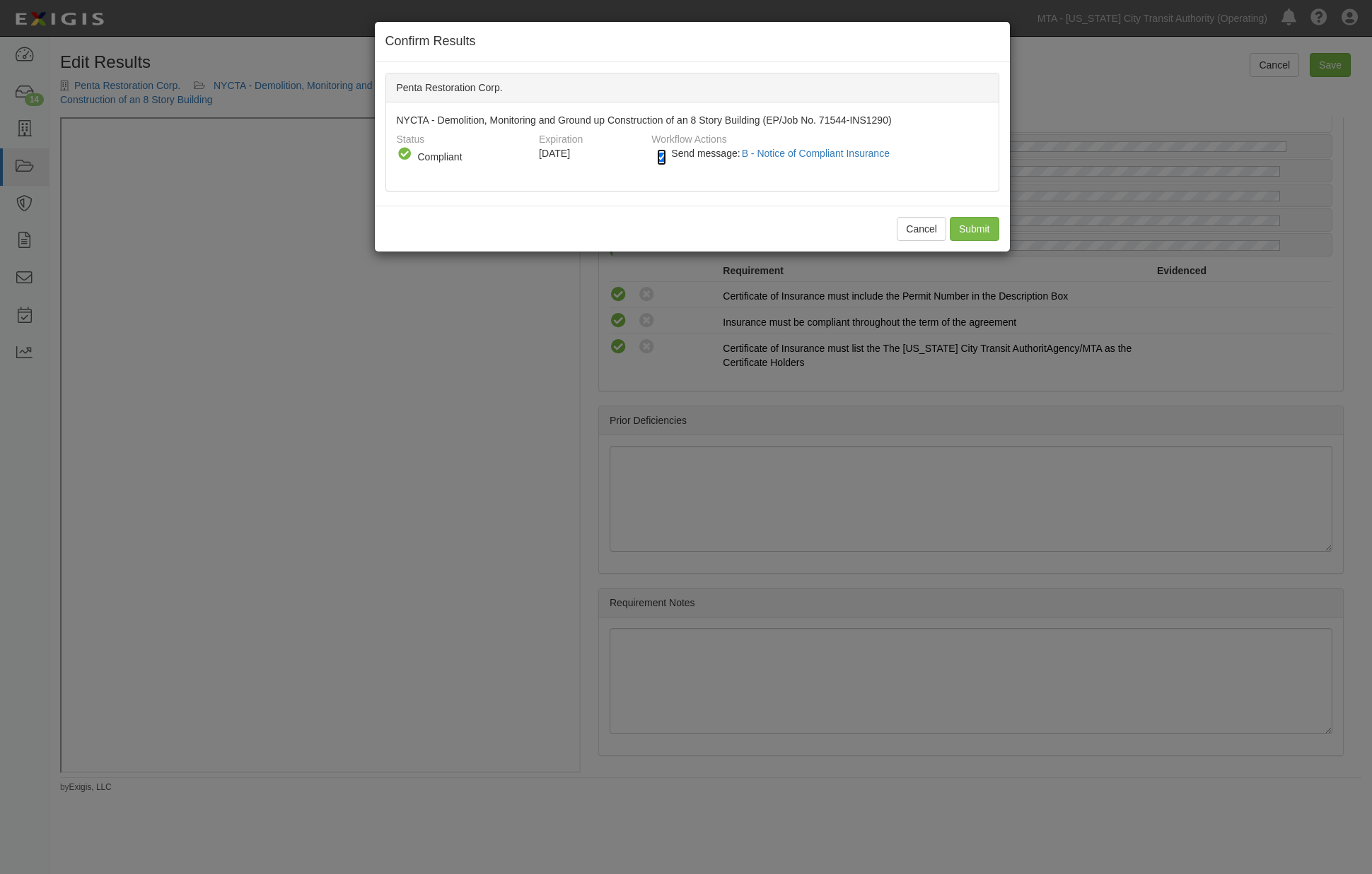
click at [665, 152] on input "Send message: B - Notice of Compliant Insurance" at bounding box center [662, 157] width 10 height 16
checkbox input "false"
click at [985, 218] on input "Submit" at bounding box center [974, 229] width 50 height 24
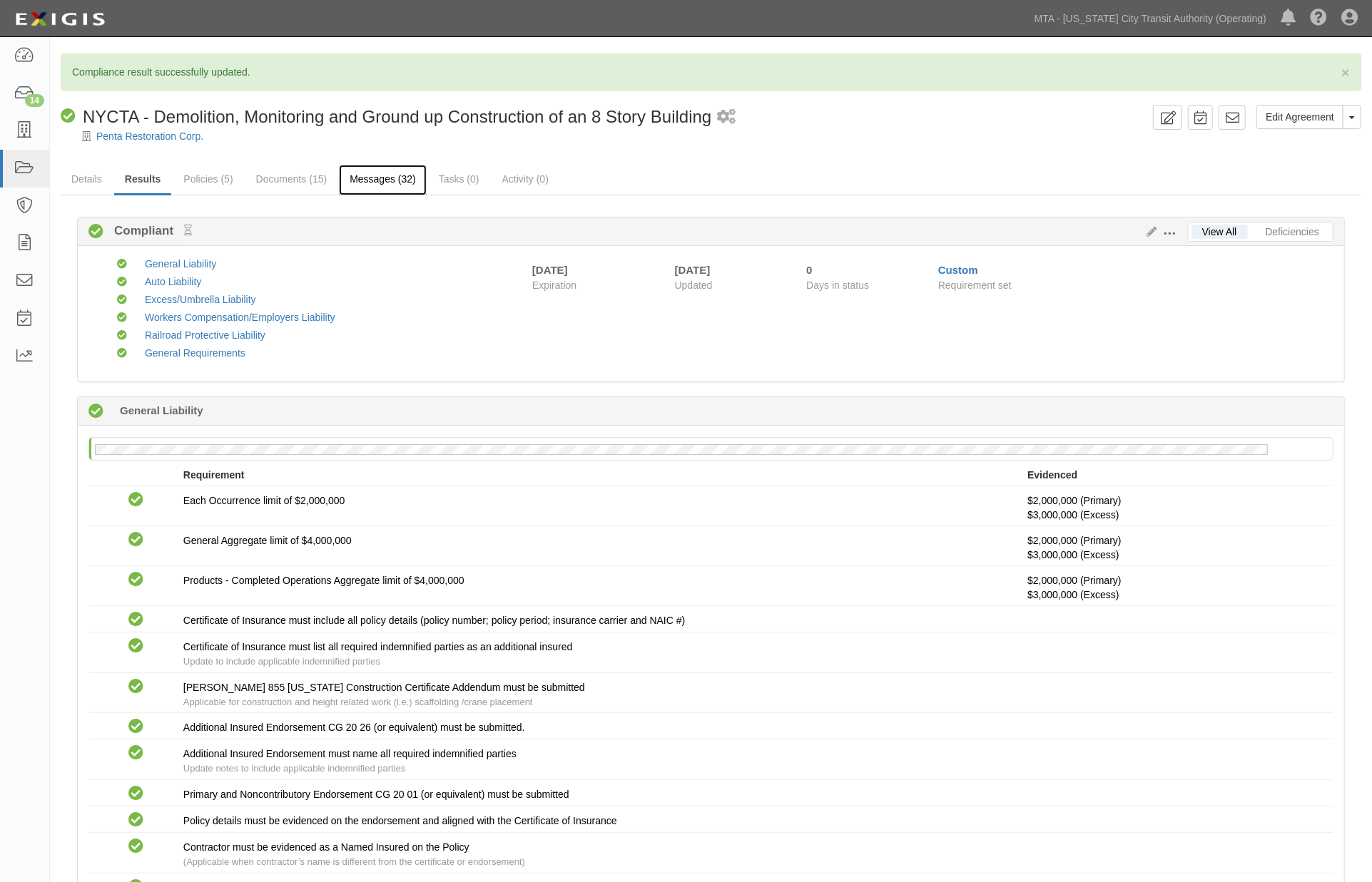
click at [383, 179] on link "Messages (32)" at bounding box center [383, 180] width 88 height 31
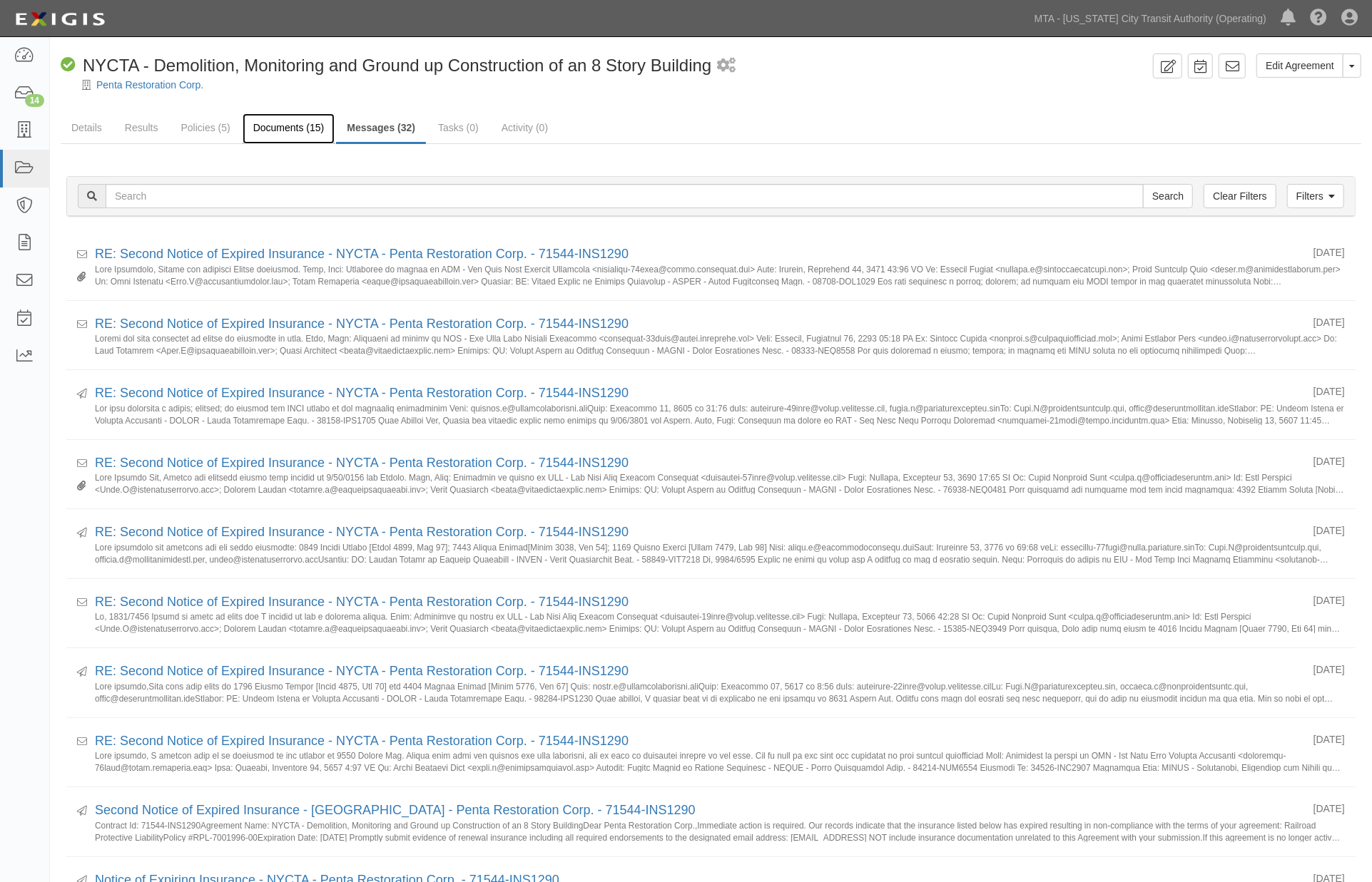
click at [290, 127] on link "Documents (15)" at bounding box center [288, 129] width 93 height 31
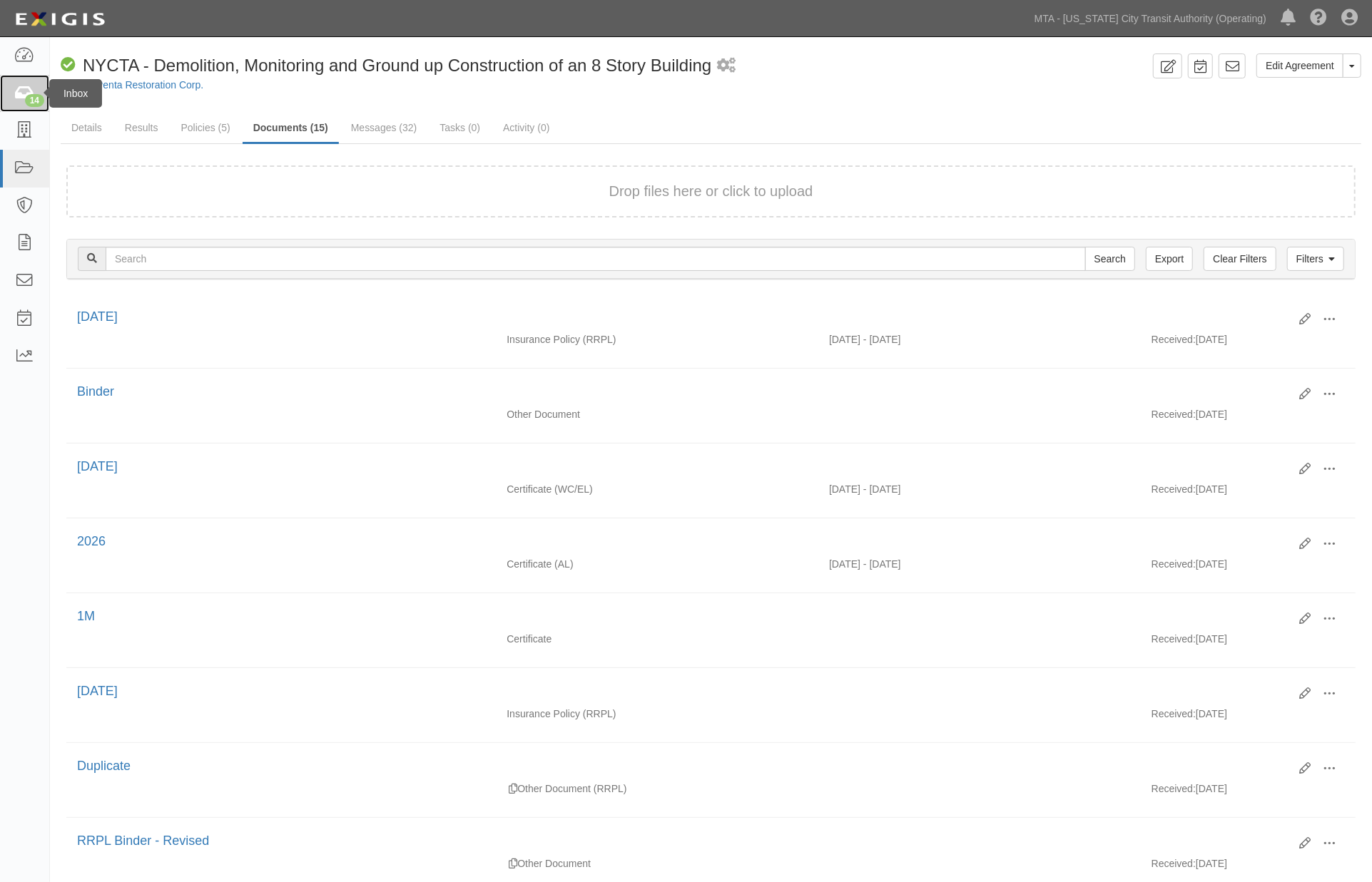
click at [27, 97] on div "14" at bounding box center [35, 101] width 19 height 13
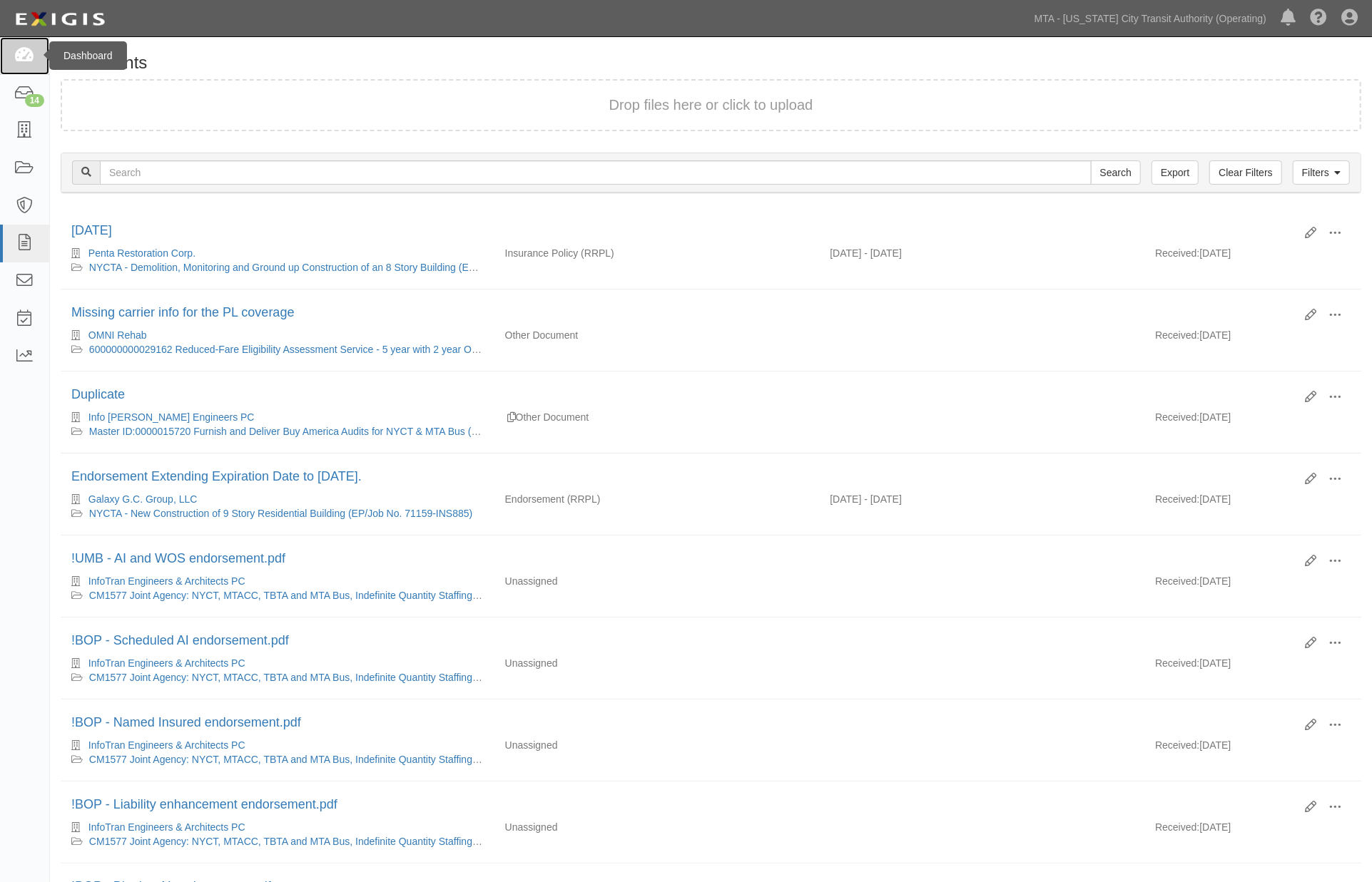
click at [17, 62] on icon at bounding box center [24, 56] width 20 height 16
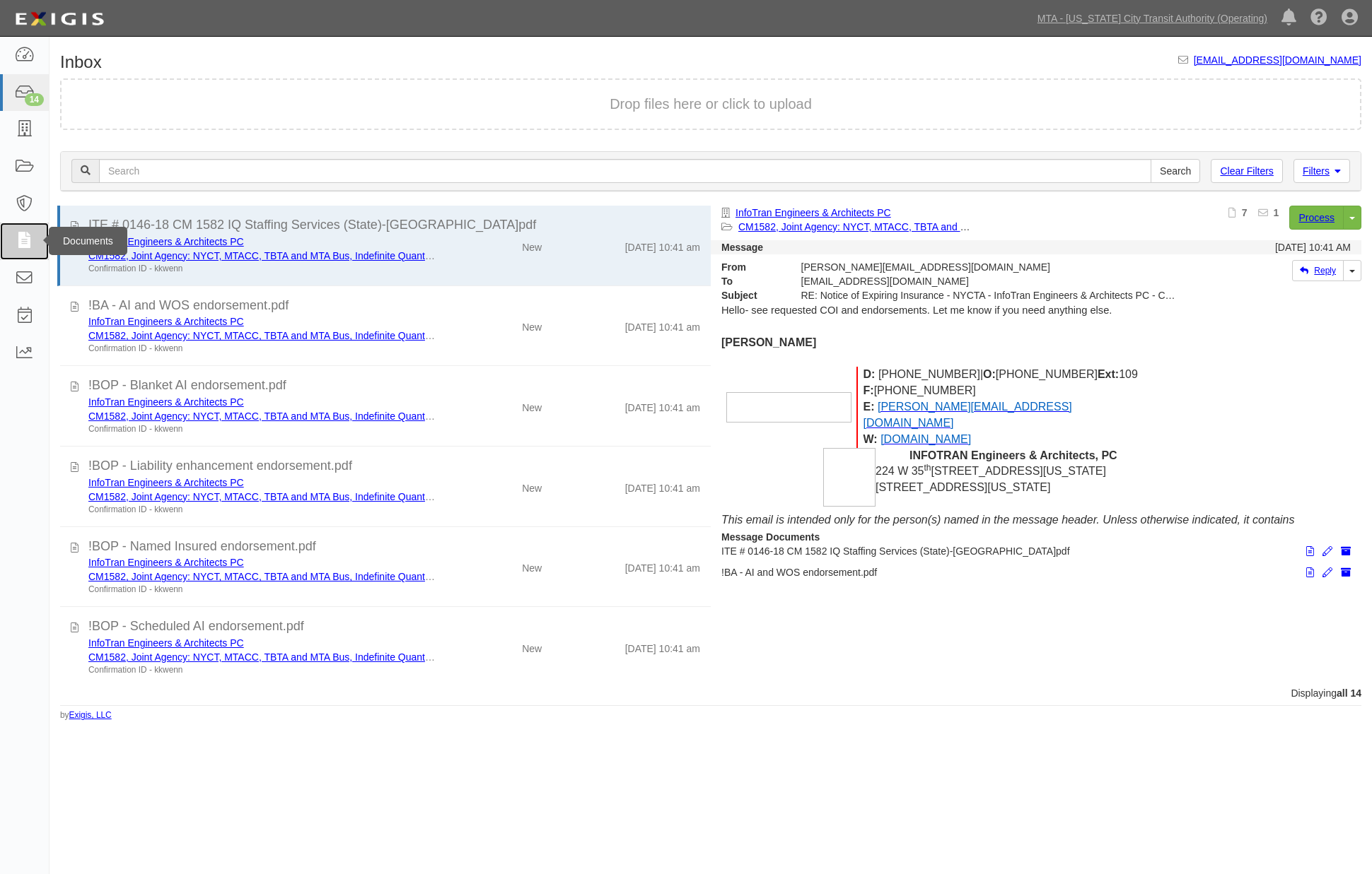
click at [30, 238] on icon at bounding box center [24, 241] width 20 height 16
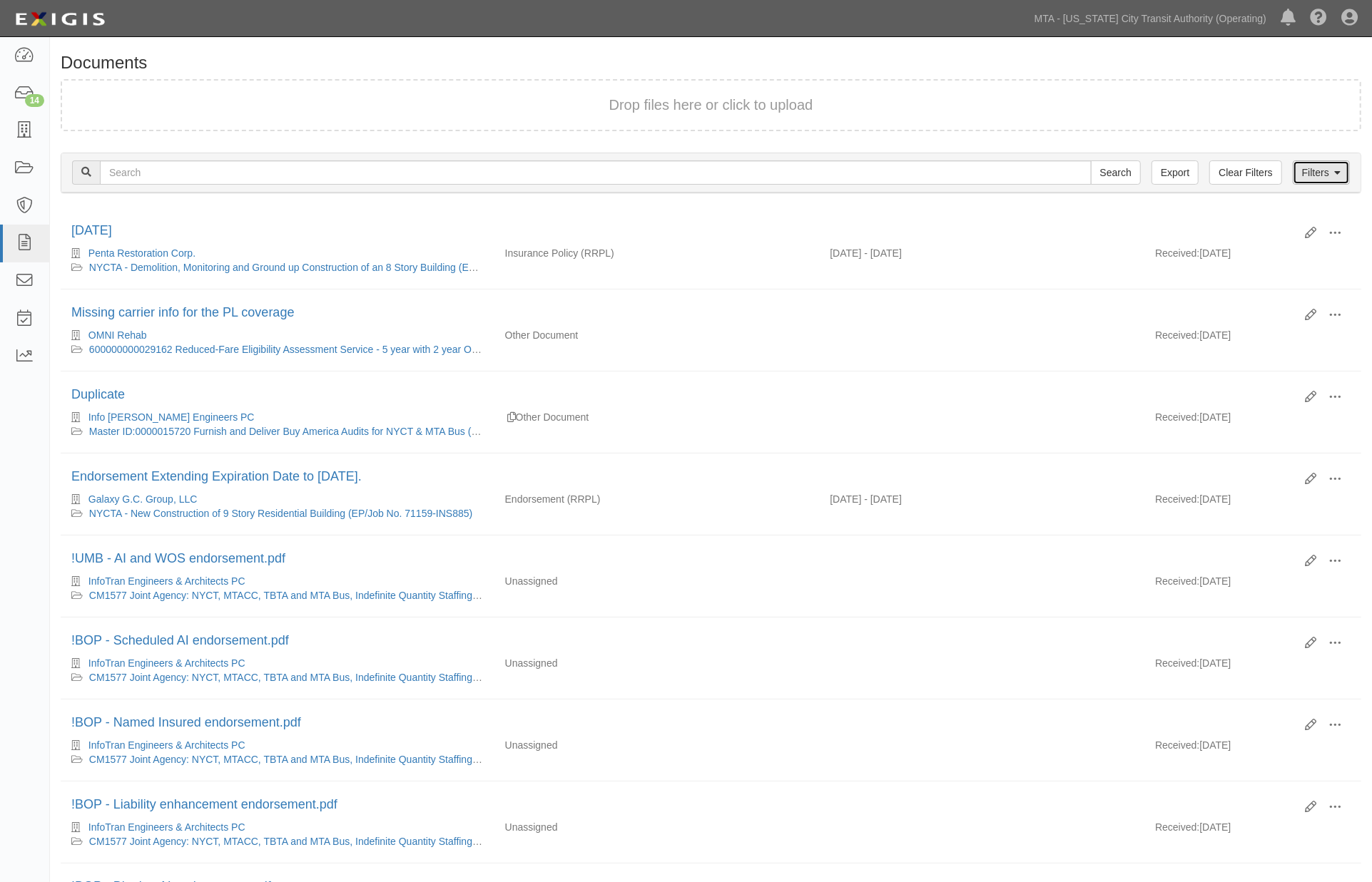
click at [1316, 168] on link "Filters" at bounding box center [1321, 172] width 57 height 24
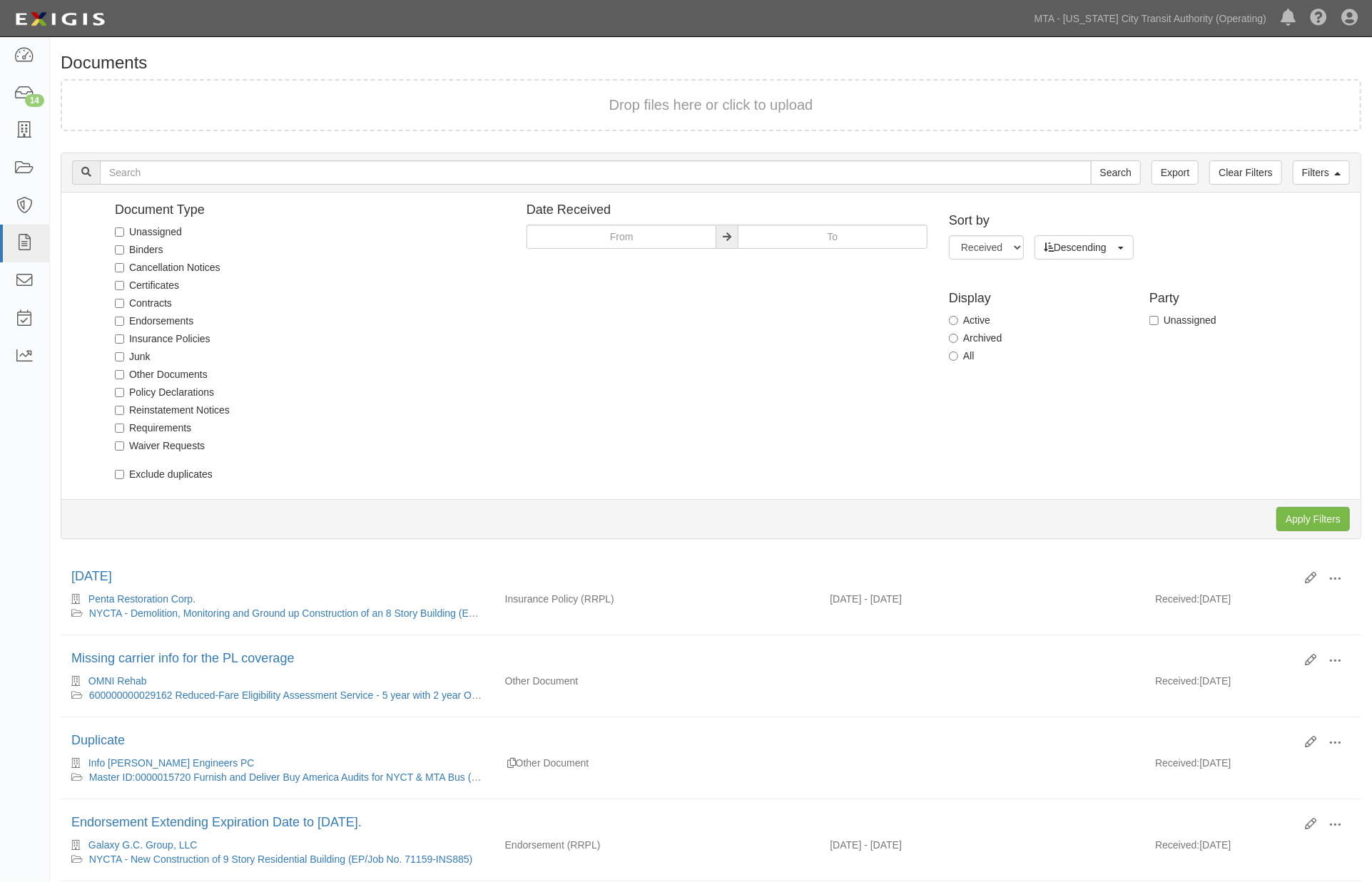
click at [165, 230] on label "Unassigned" at bounding box center [148, 232] width 67 height 14
click at [124, 230] on input "Unassigned" at bounding box center [120, 233] width 10 height 10
checkbox input "true"
click at [1318, 517] on input "Apply Filters" at bounding box center [1312, 520] width 73 height 24
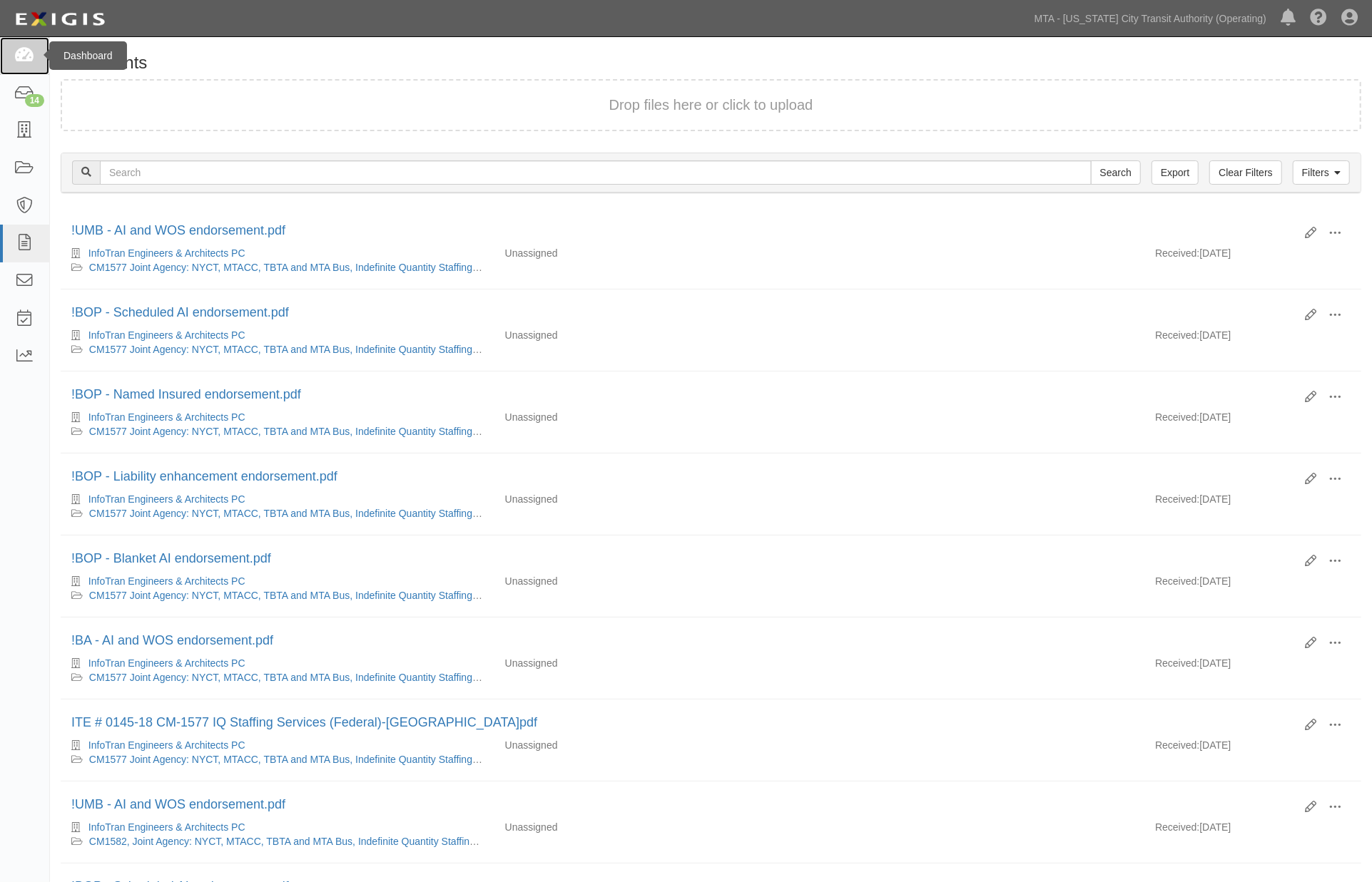
click at [22, 56] on icon at bounding box center [24, 56] width 20 height 16
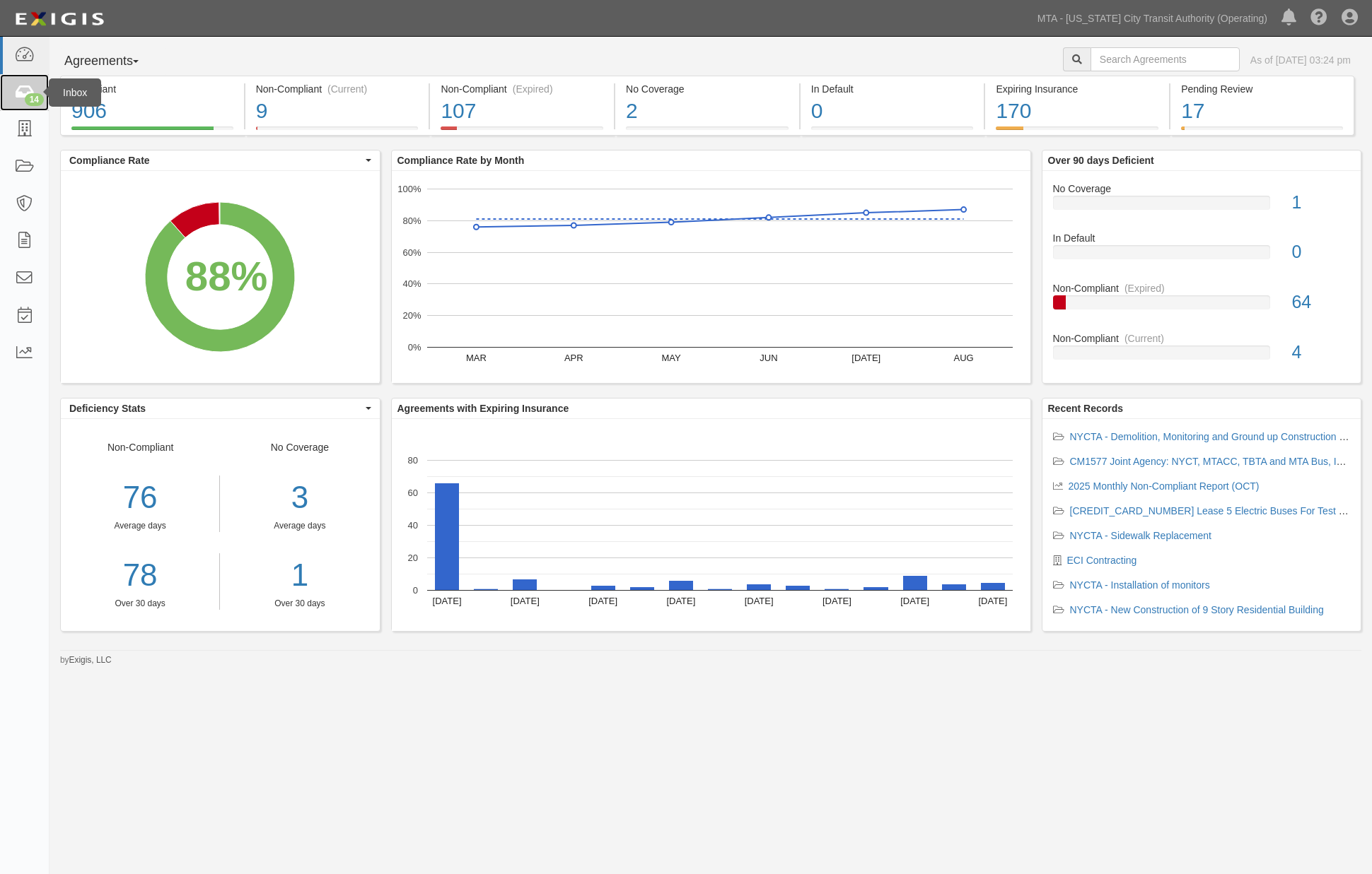
click at [13, 89] on link "14" at bounding box center [24, 93] width 49 height 38
click at [442, 579] on rect "A chart." at bounding box center [447, 537] width 24 height 107
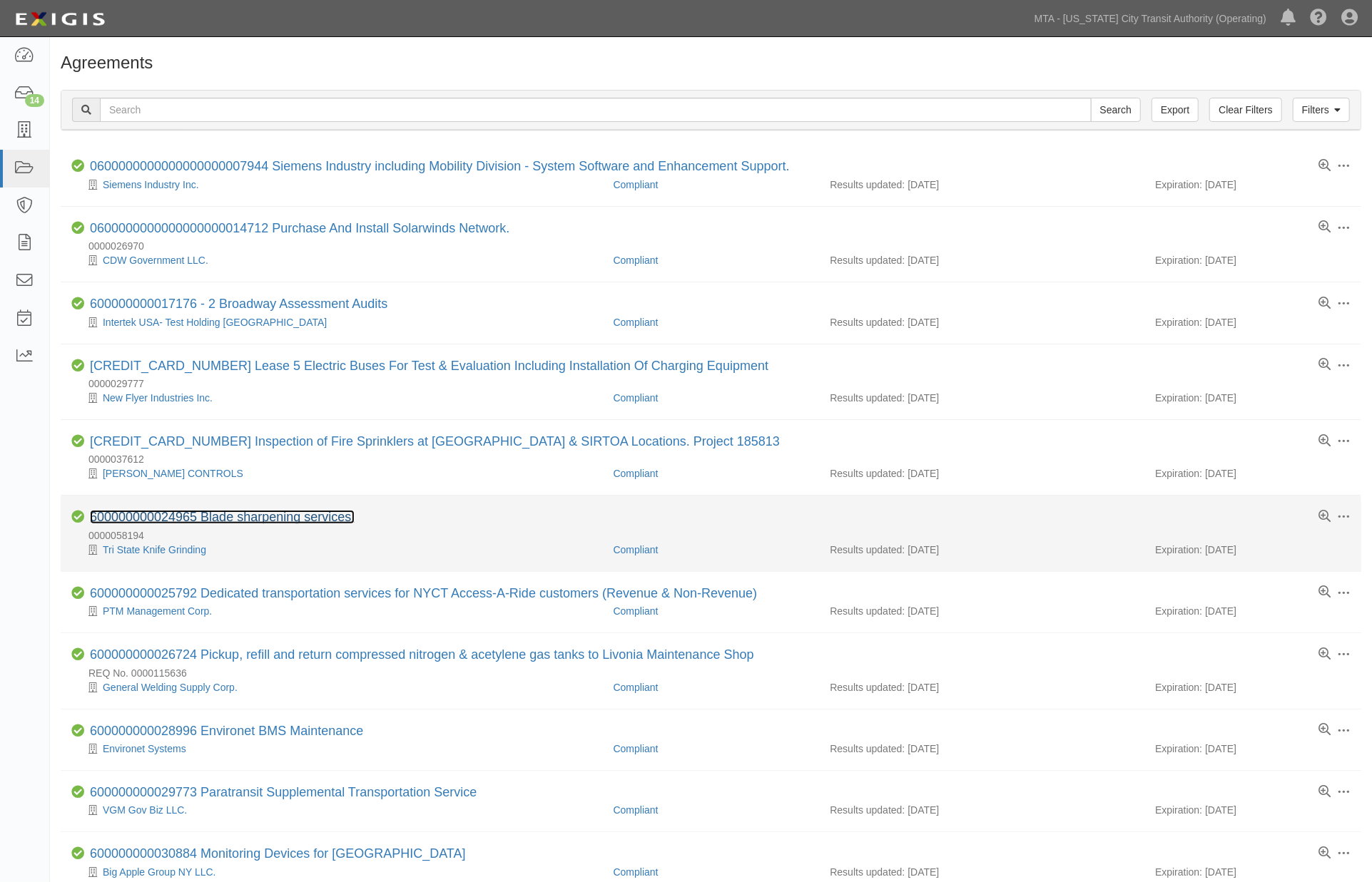
click at [284, 519] on link "600000000024965 Blade sharpening services." at bounding box center [222, 517] width 265 height 14
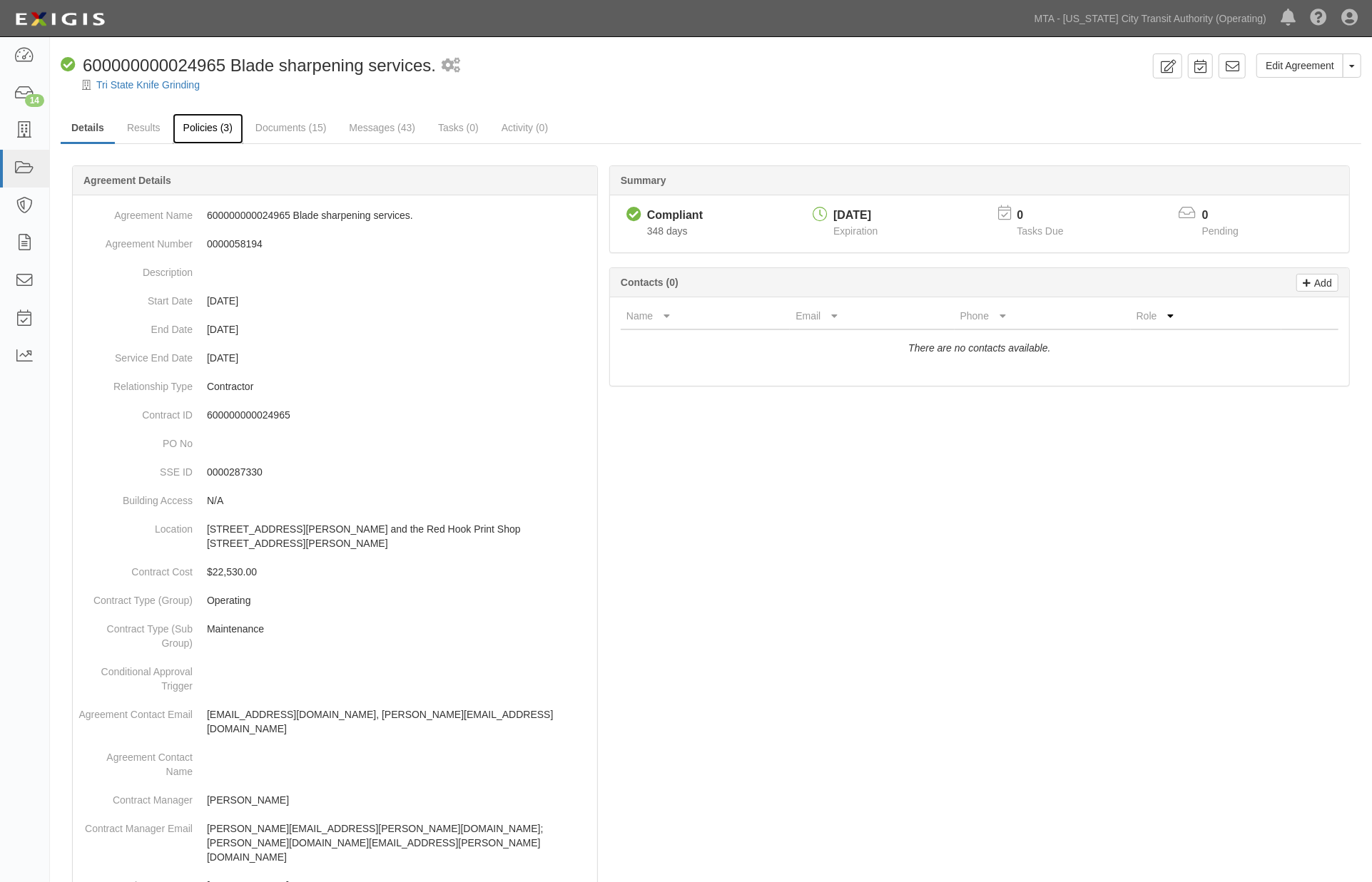
click at [193, 123] on link "Policies (3)" at bounding box center [208, 129] width 71 height 31
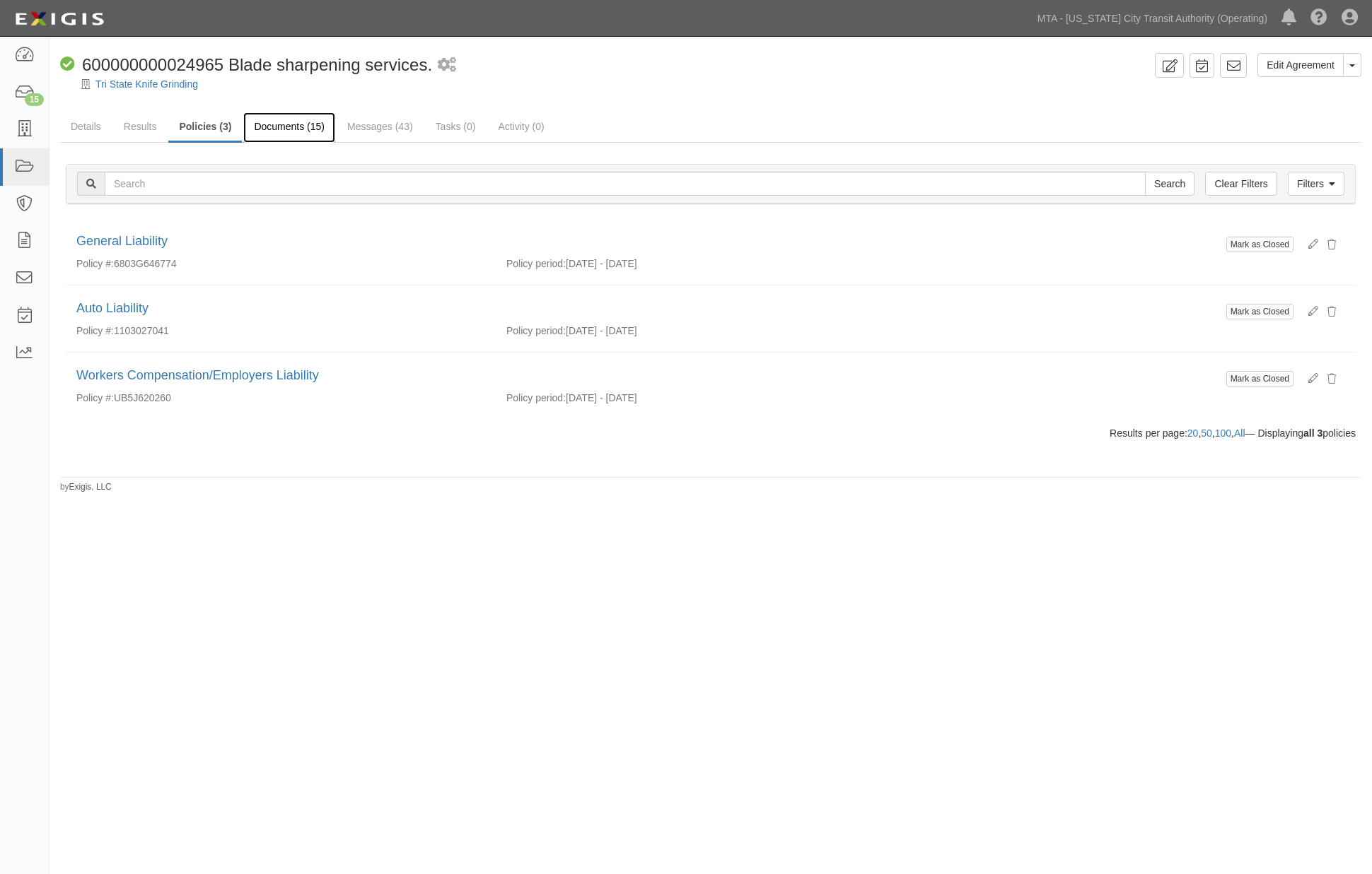
click at [295, 129] on link "Documents (15)" at bounding box center [289, 128] width 92 height 30
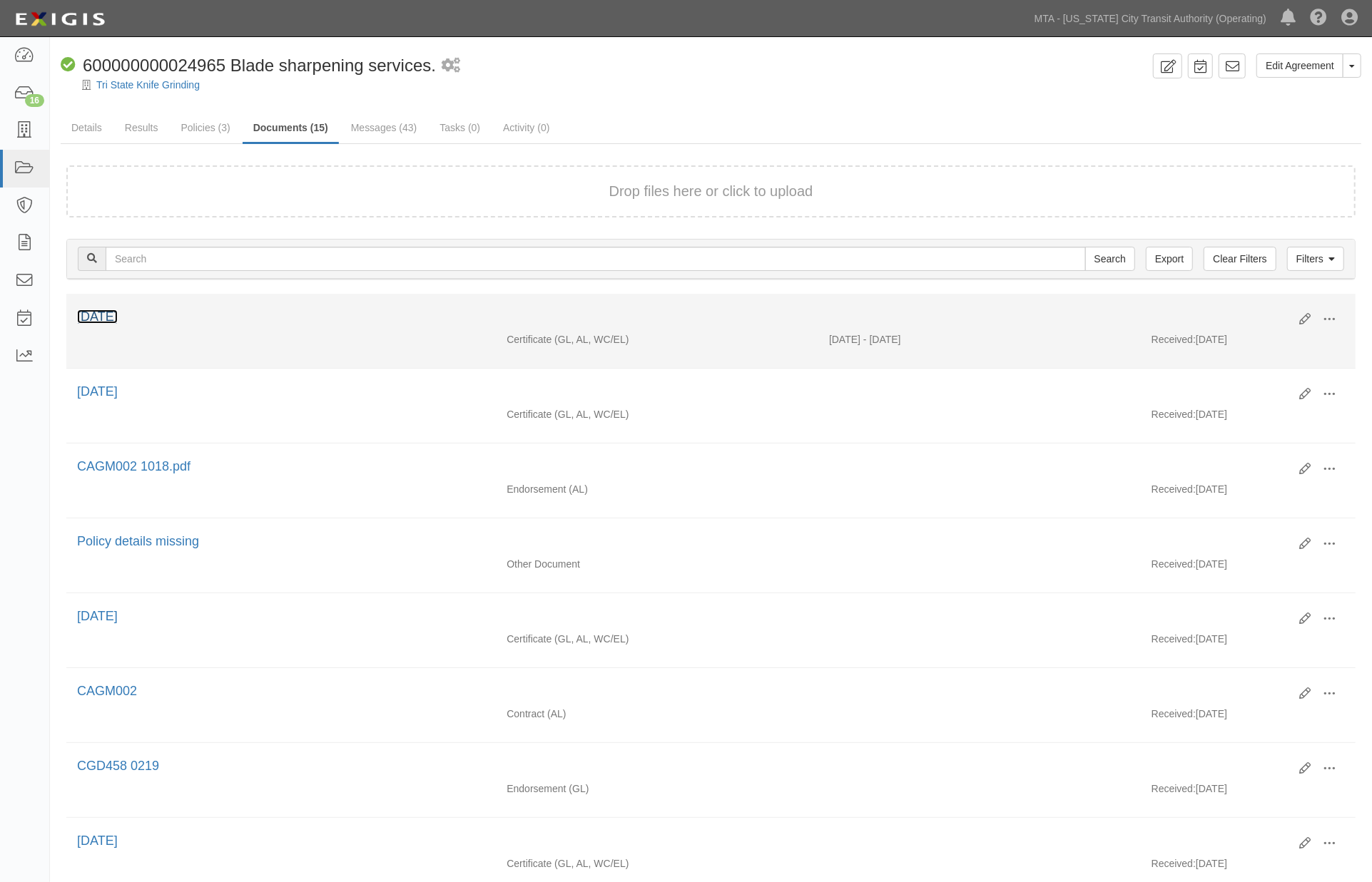
click at [109, 315] on link "10.01.25" at bounding box center [97, 317] width 40 height 14
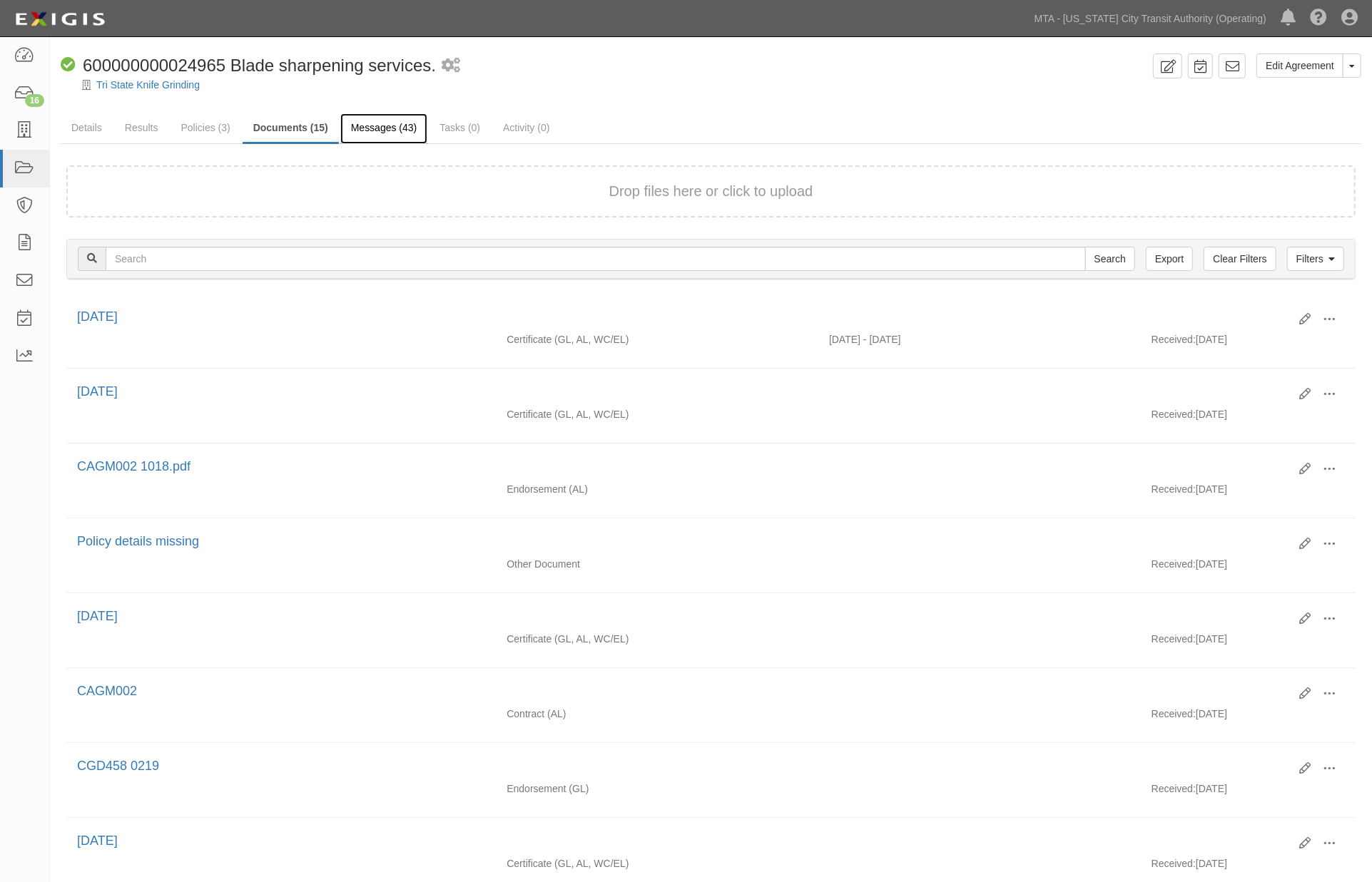
click at [386, 129] on link "Messages (43)" at bounding box center [383, 129] width 88 height 31
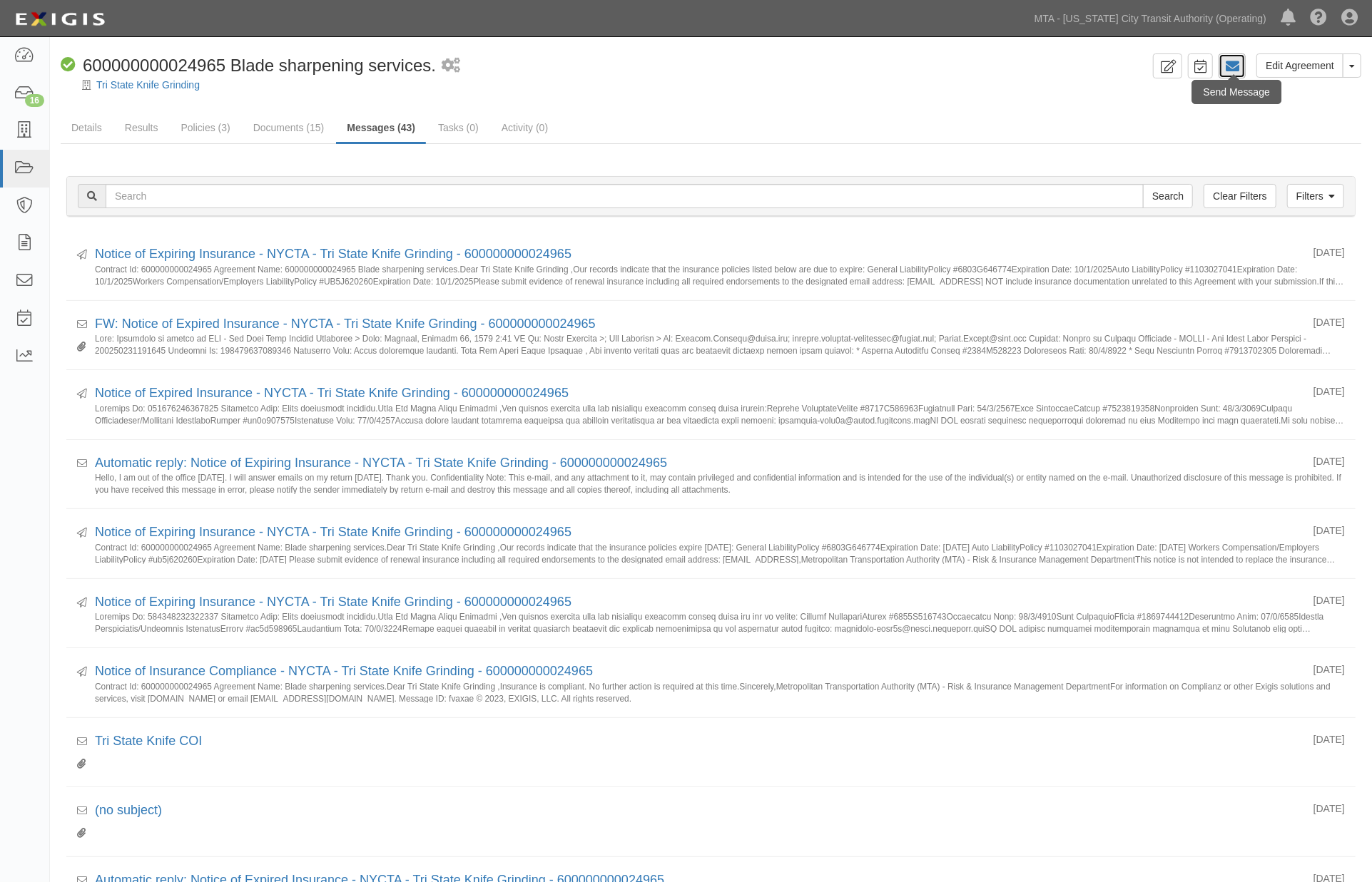
click at [1243, 60] on link at bounding box center [1233, 65] width 27 height 25
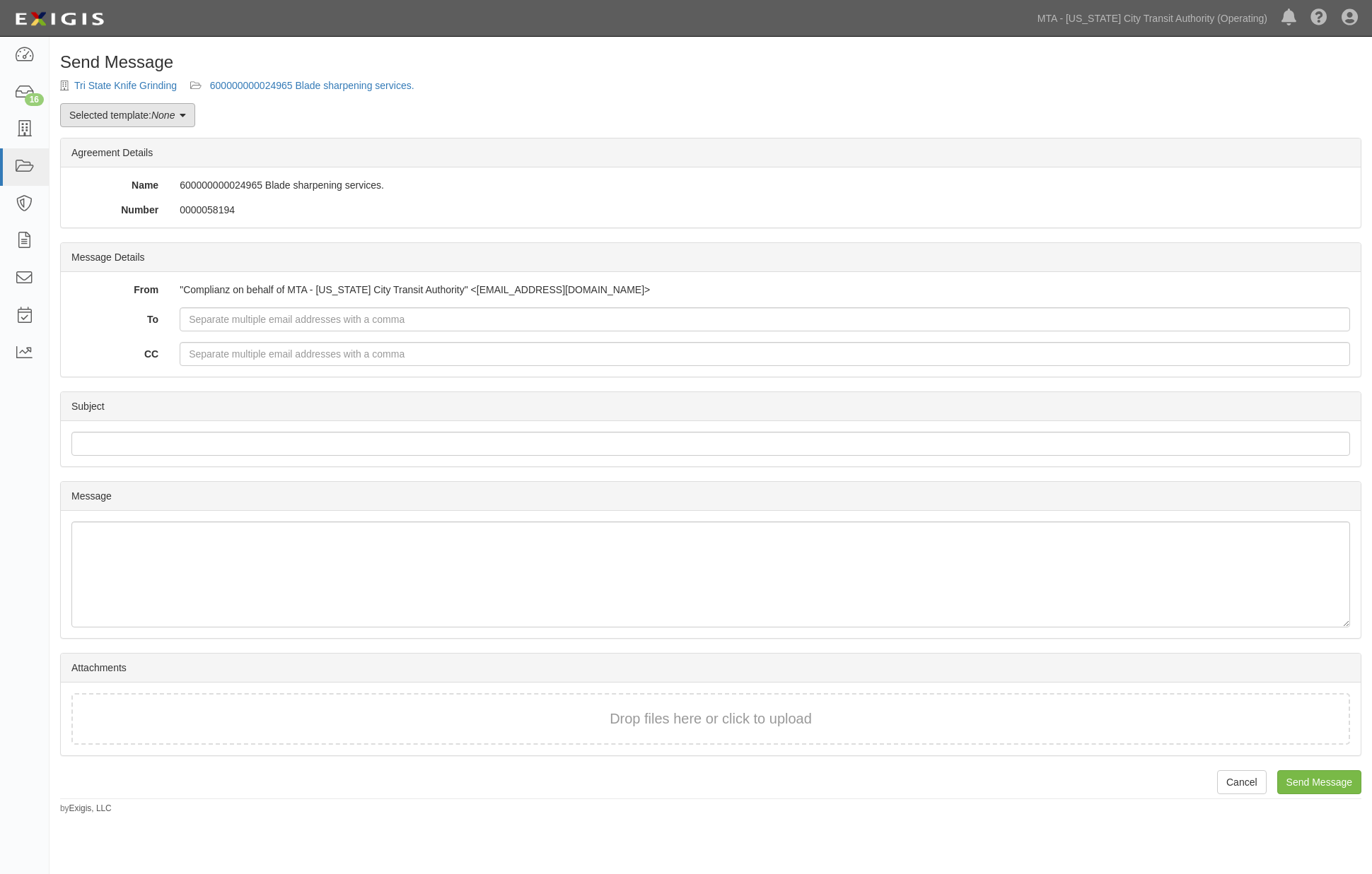
click at [82, 116] on link "Selected template: None" at bounding box center [127, 115] width 135 height 24
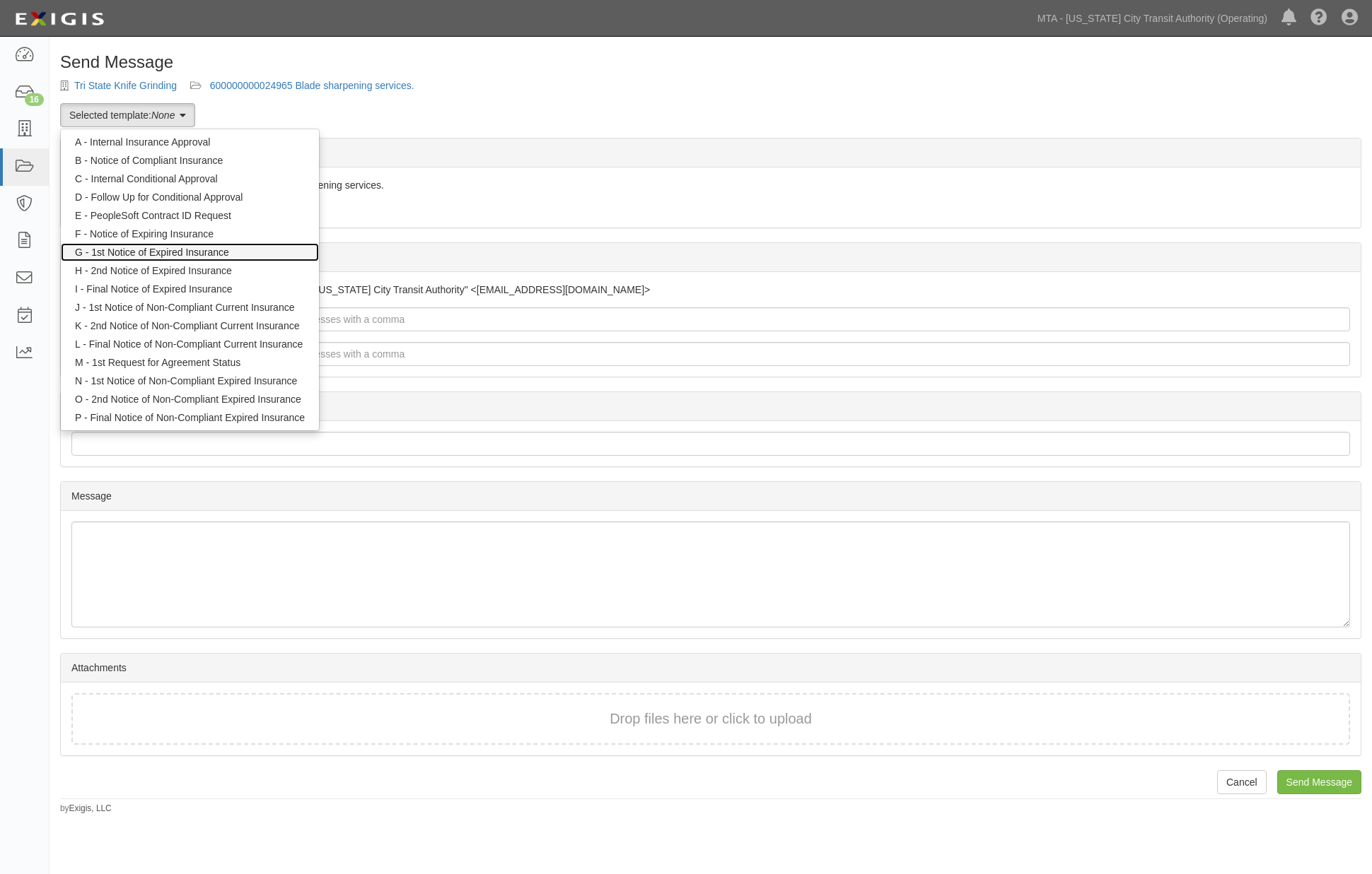
click at [96, 252] on link "G - 1st Notice of Expired Insurance" at bounding box center [189, 252] width 258 height 18
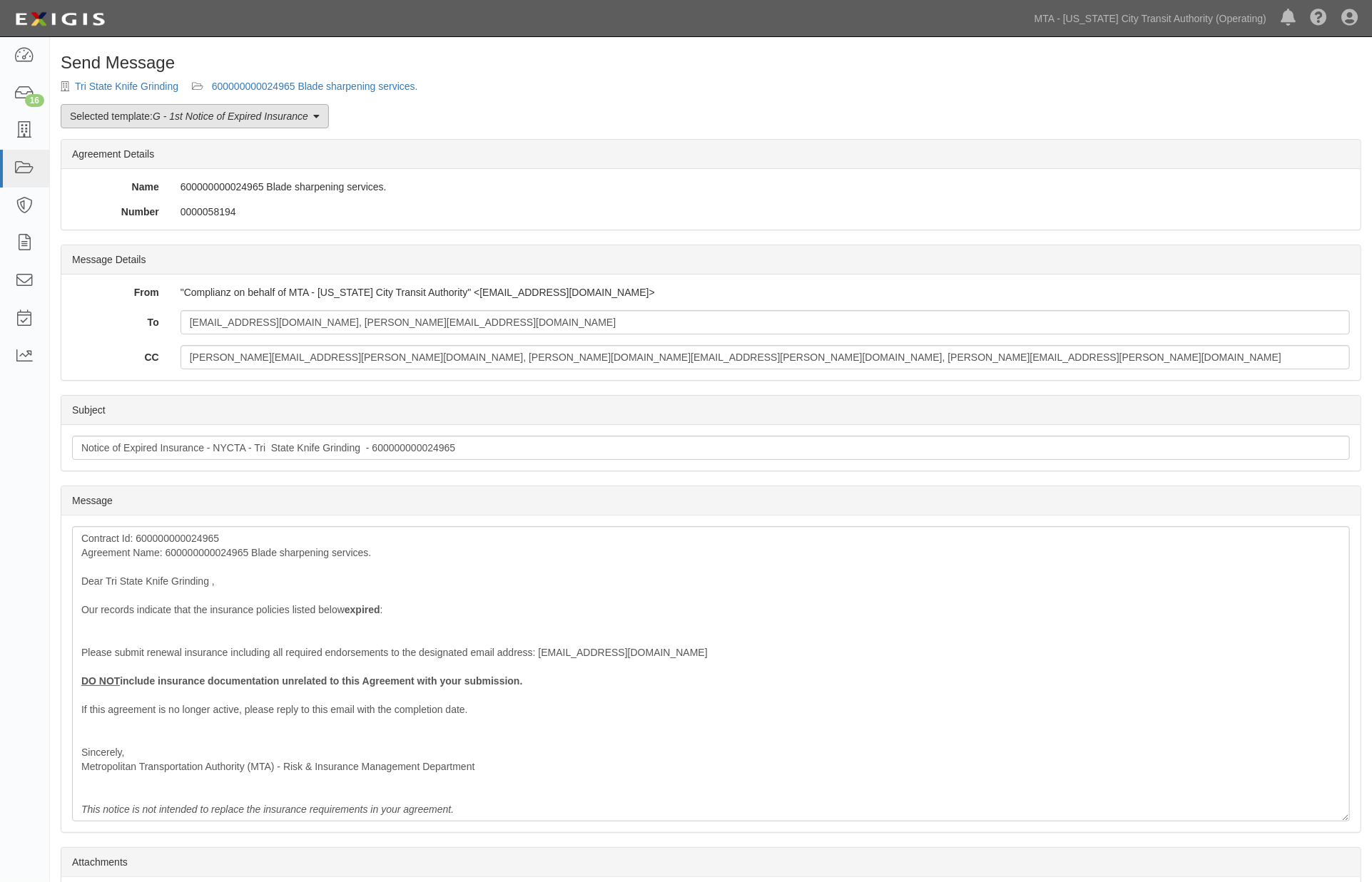
click at [183, 111] on em "G - 1st Notice of Expired Insurance" at bounding box center [230, 116] width 155 height 11
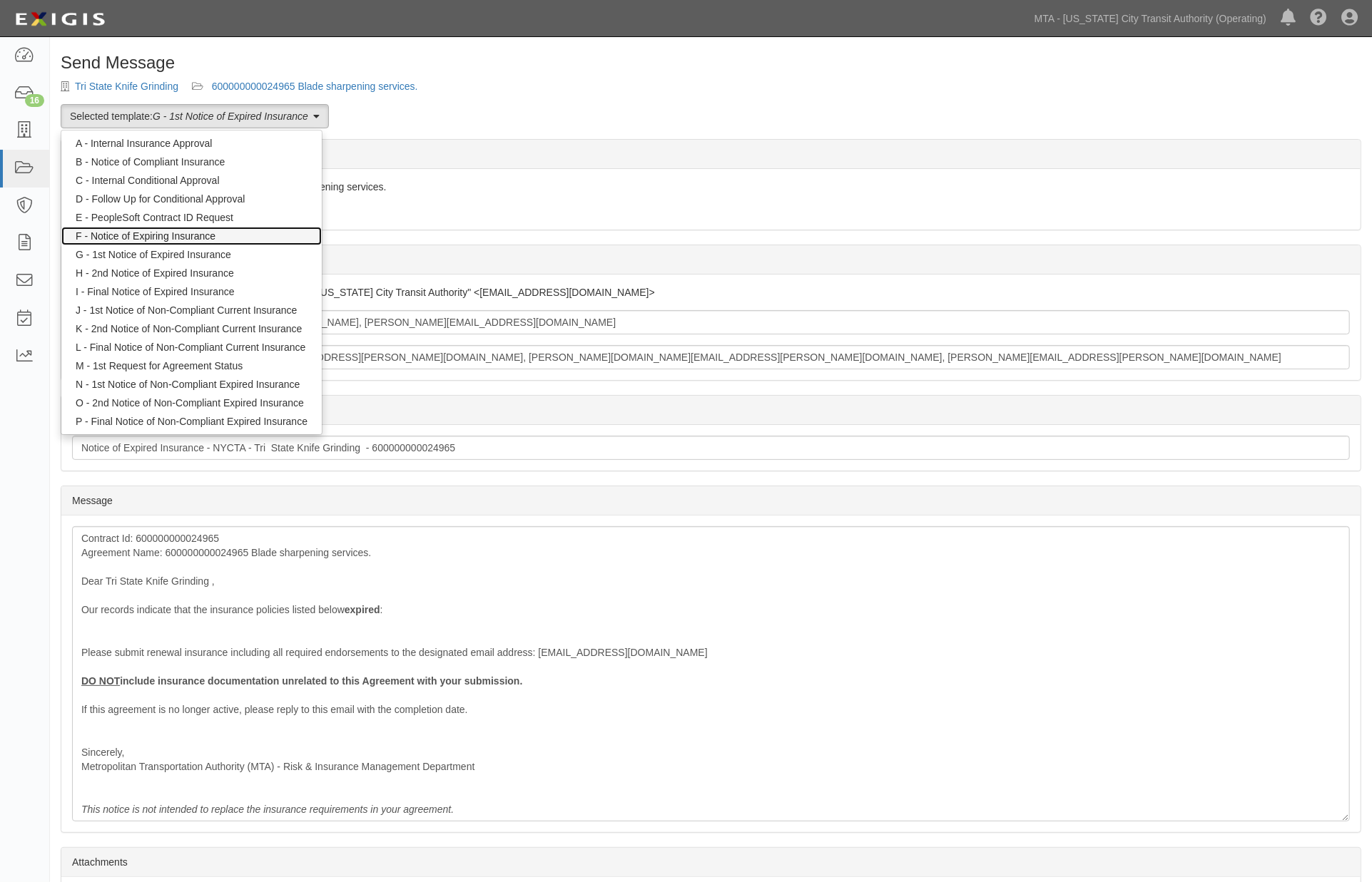
click at [182, 237] on link "F - Notice of Expiring Insurance" at bounding box center [191, 236] width 260 height 19
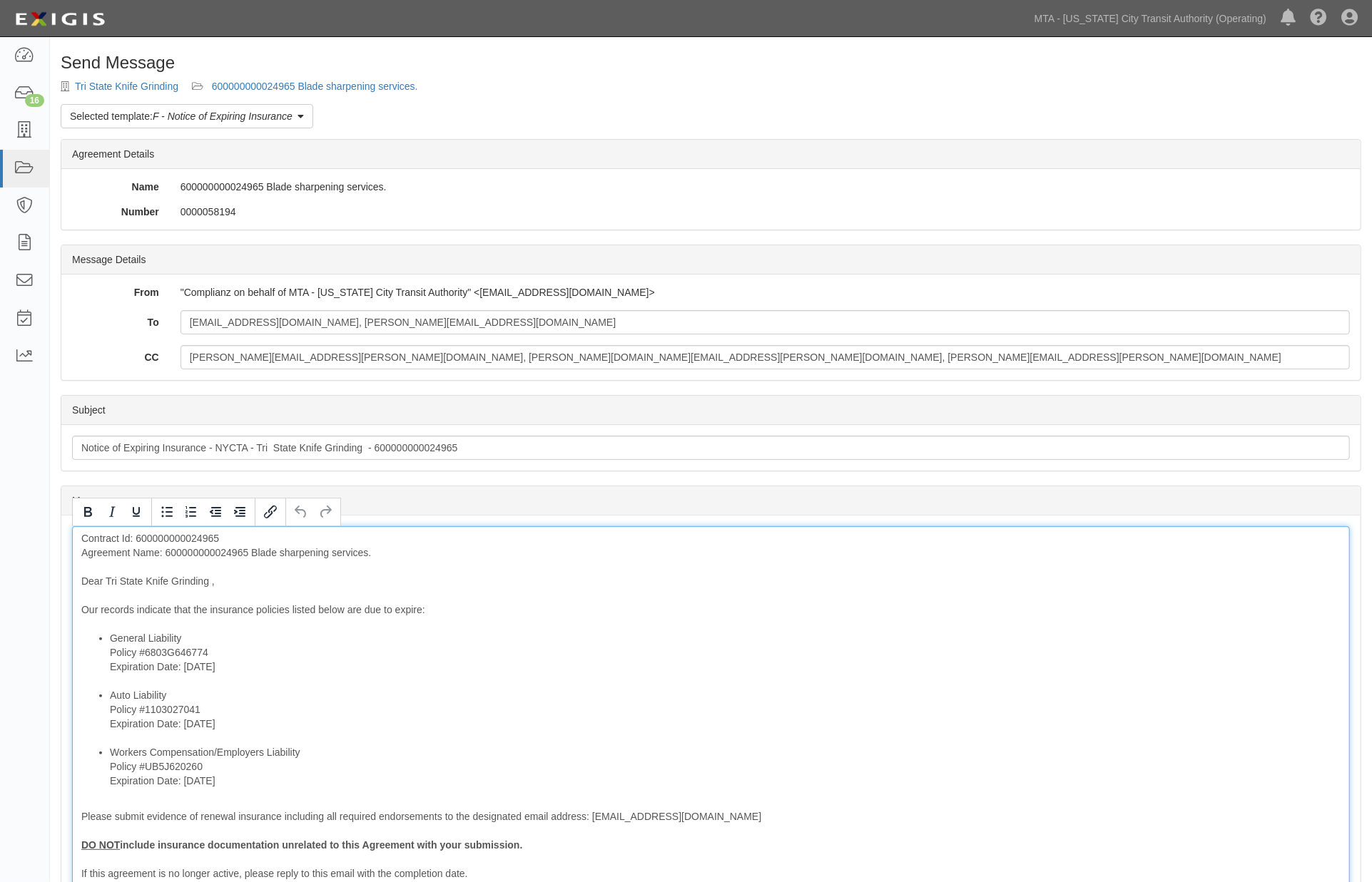
click at [216, 550] on div "Contract Id: 600000000024965 Agreement Name: 600000000024965 Blade sharpening s…" at bounding box center [711, 756] width 1278 height 459
drag, startPoint x: 250, startPoint y: 668, endPoint x: 93, endPoint y: 578, distance: 181.0
click at [81, 670] on ul "General Liability Policy #6803G646774 Expiration Date: 10/1/2025 Auto Liability…" at bounding box center [711, 710] width 1259 height 157
click at [88, 507] on icon "Bold" at bounding box center [87, 511] width 17 height 17
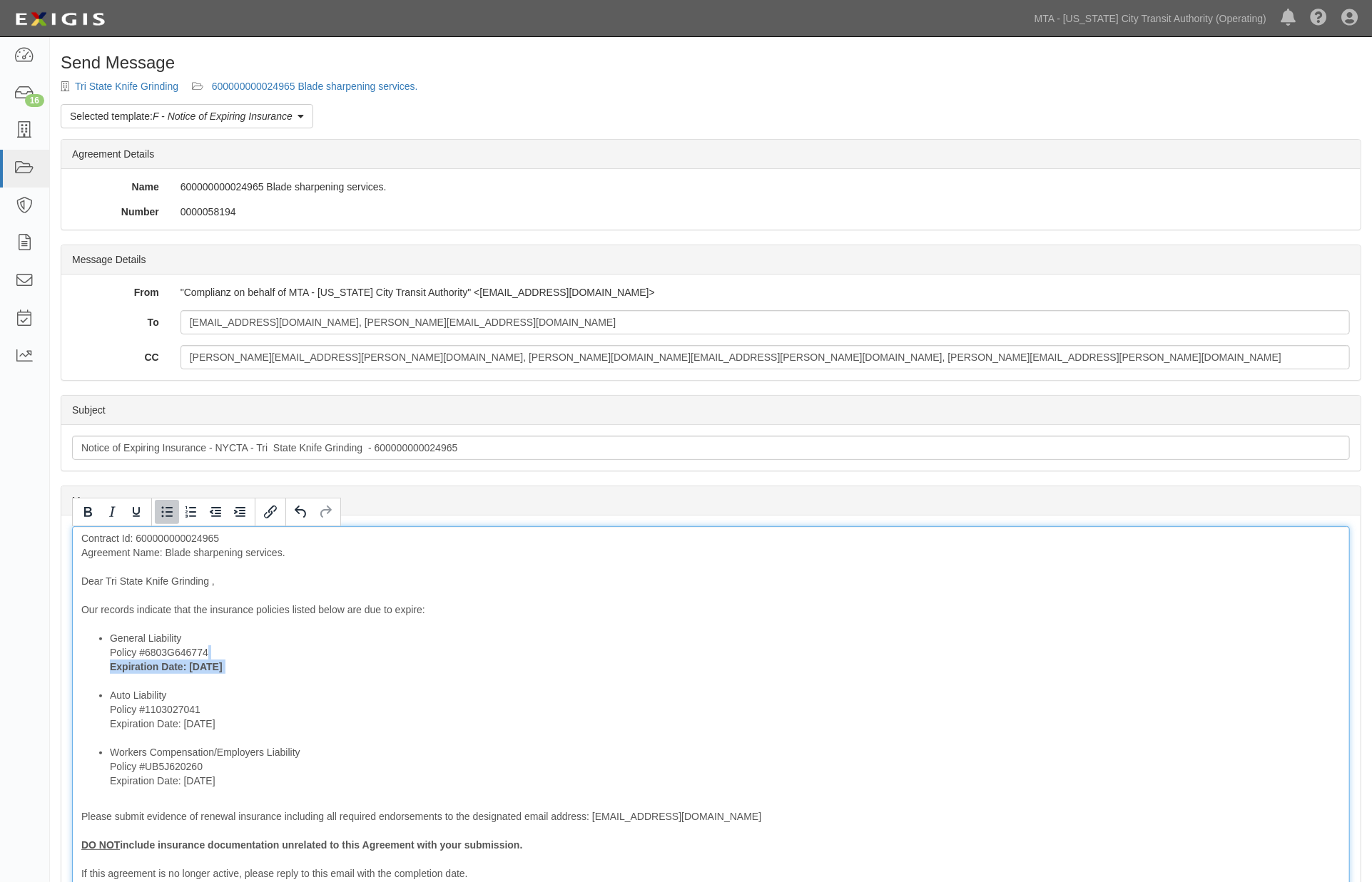
drag, startPoint x: 248, startPoint y: 725, endPoint x: 89, endPoint y: 727, distance: 159.0
click at [89, 727] on ul "General Liability Policy #6803G646774 Expiration Date: 10/1/2025 Auto Liability…" at bounding box center [711, 710] width 1259 height 157
click at [81, 508] on icon "Bold" at bounding box center [87, 511] width 17 height 17
drag, startPoint x: 240, startPoint y: 785, endPoint x: 89, endPoint y: 787, distance: 151.0
click at [89, 787] on ul "General Liability Policy #6803G646774 Expiration Date: 10/1/2025 Auto Liability…" at bounding box center [711, 710] width 1259 height 157
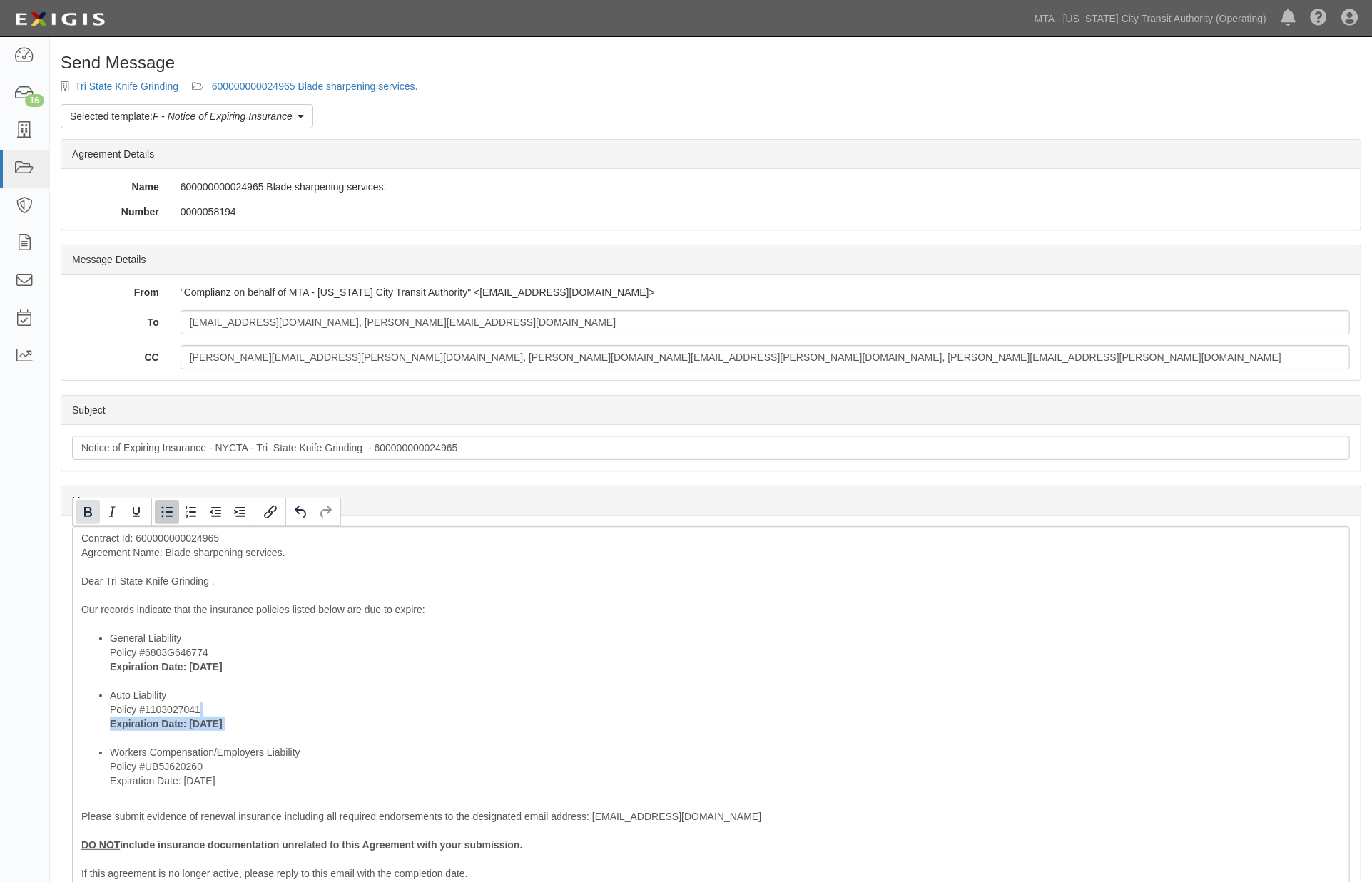
click at [84, 520] on icon "Bold" at bounding box center [87, 511] width 17 height 17
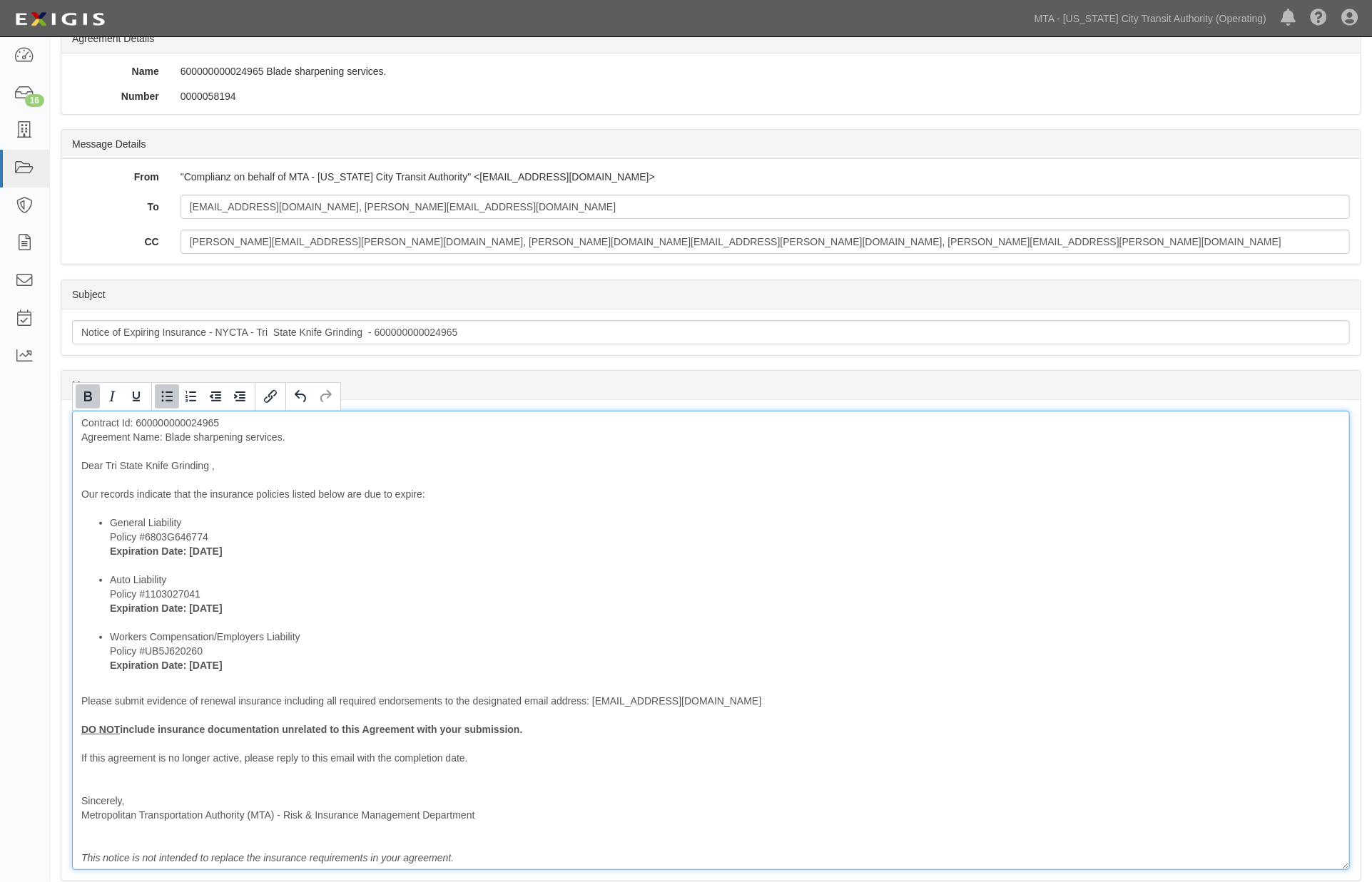
scroll to position [238, 0]
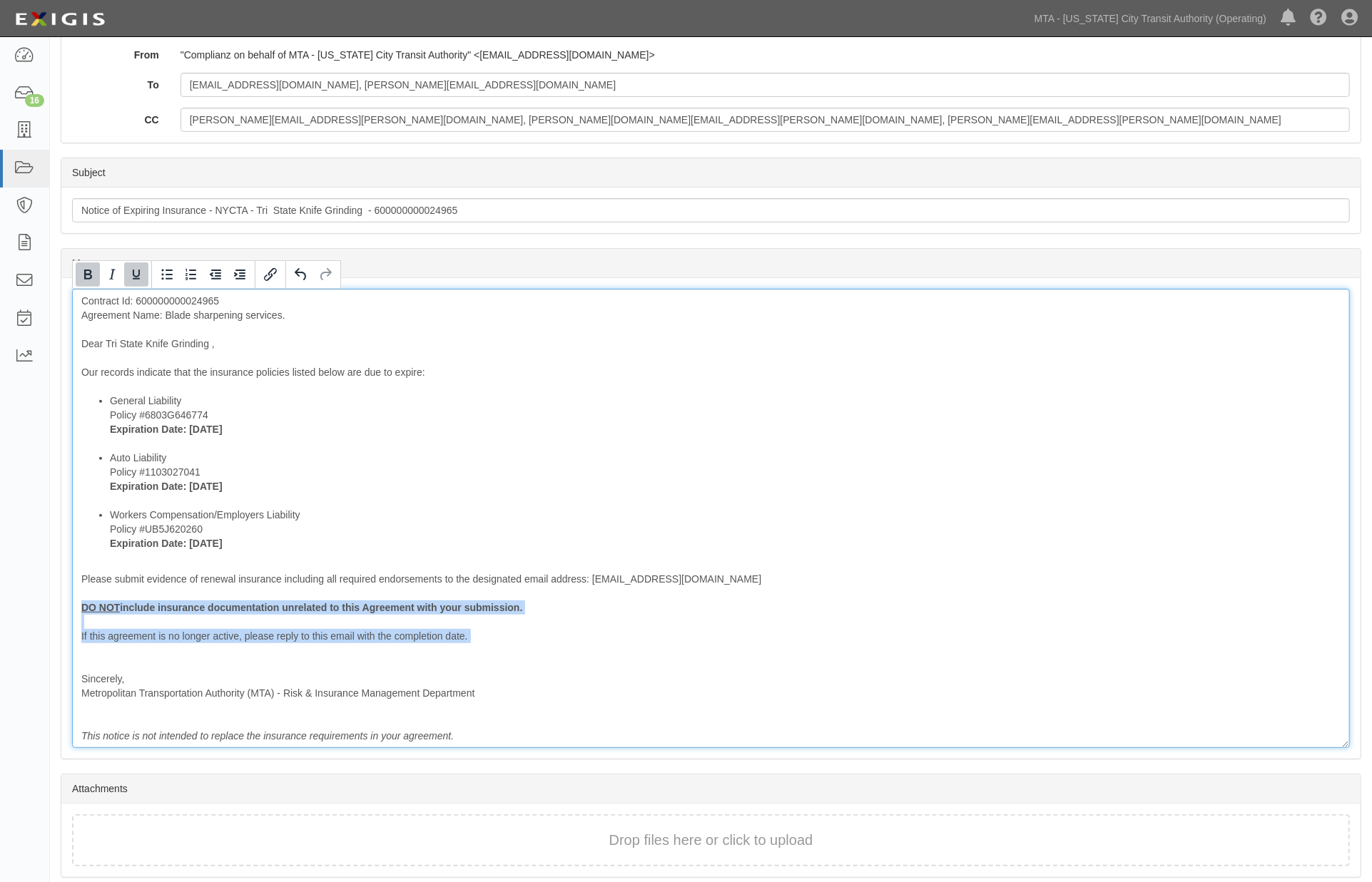
drag, startPoint x: 93, startPoint y: 648, endPoint x: 61, endPoint y: 604, distance: 54.4
click at [61, 604] on div "Message Contract Id: 600000000024965 Agreement Name: Blade sharpening services.…" at bounding box center [711, 518] width 1299 height 481
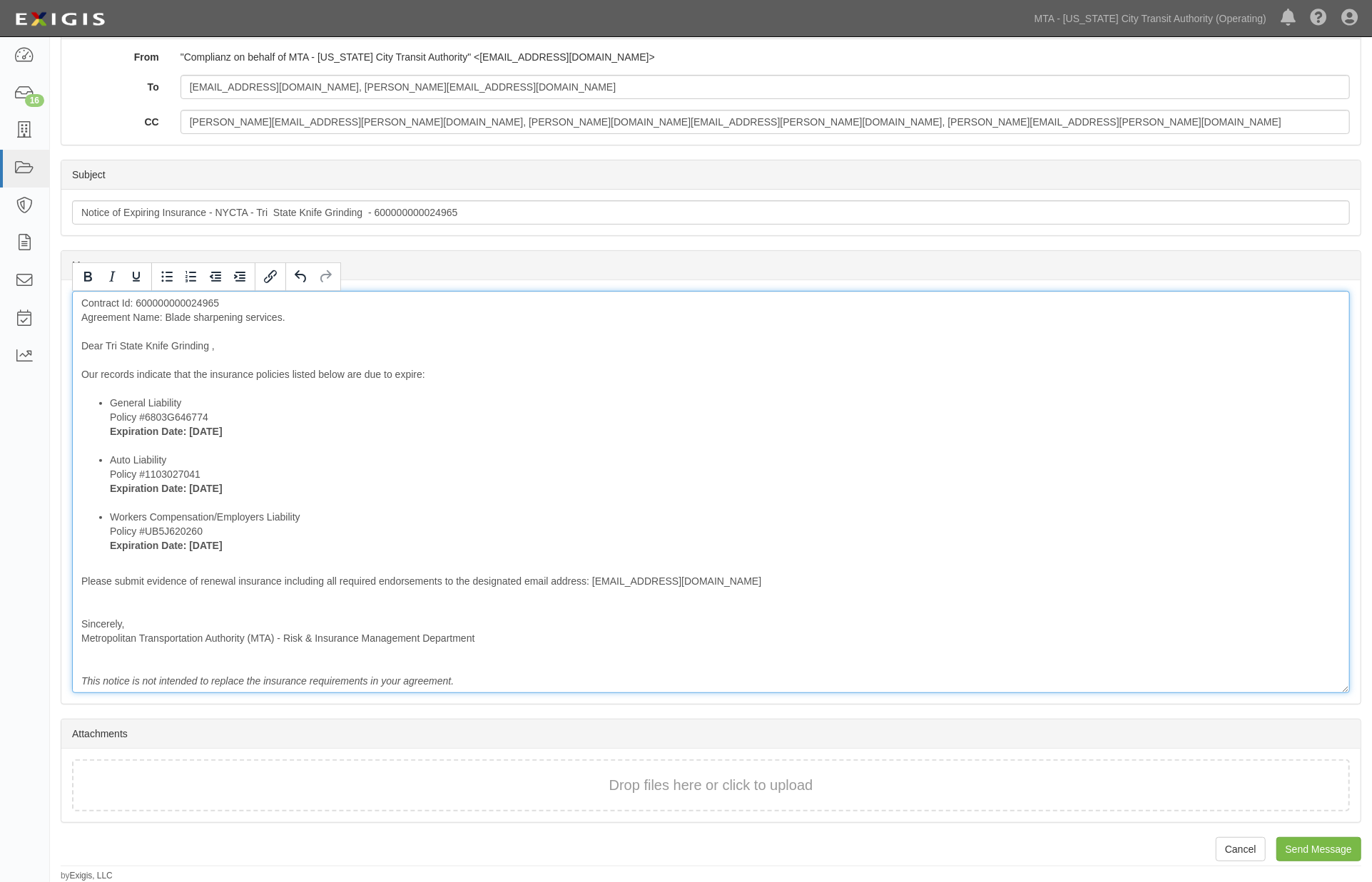
scroll to position [234, 0]
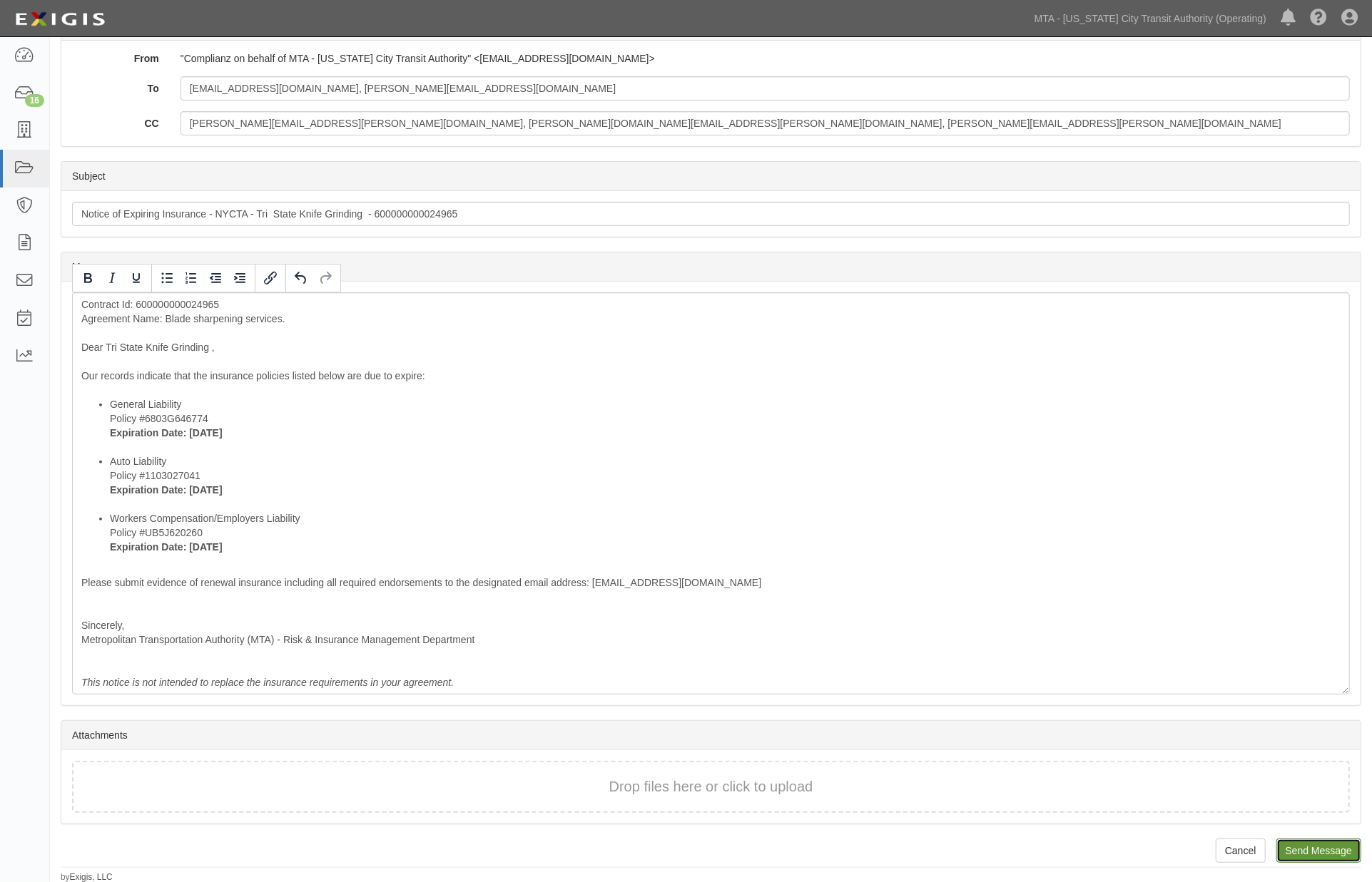
click at [1299, 845] on input "Send Message" at bounding box center [1318, 851] width 85 height 24
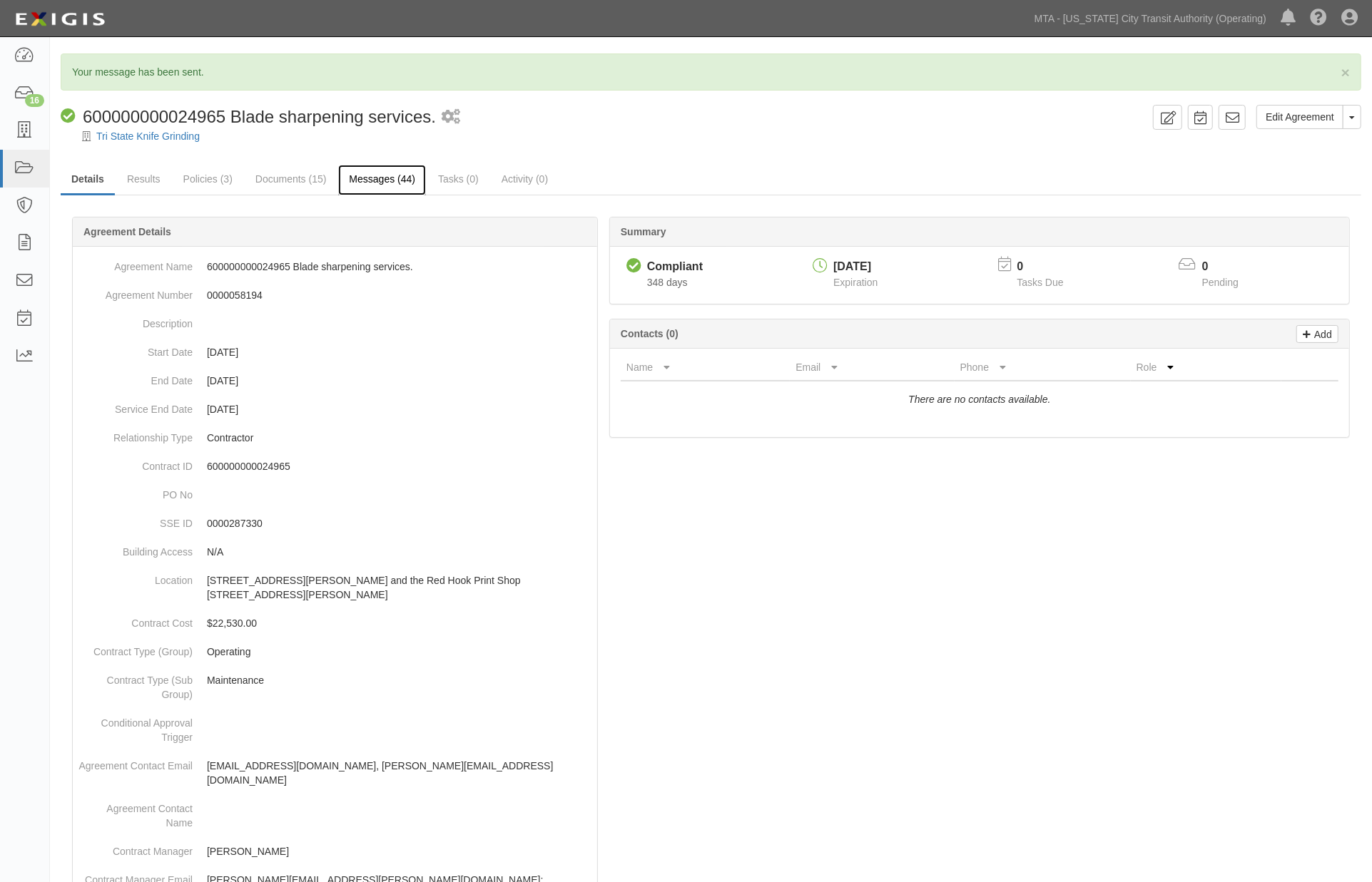
click at [395, 180] on link "Messages (44)" at bounding box center [382, 180] width 88 height 31
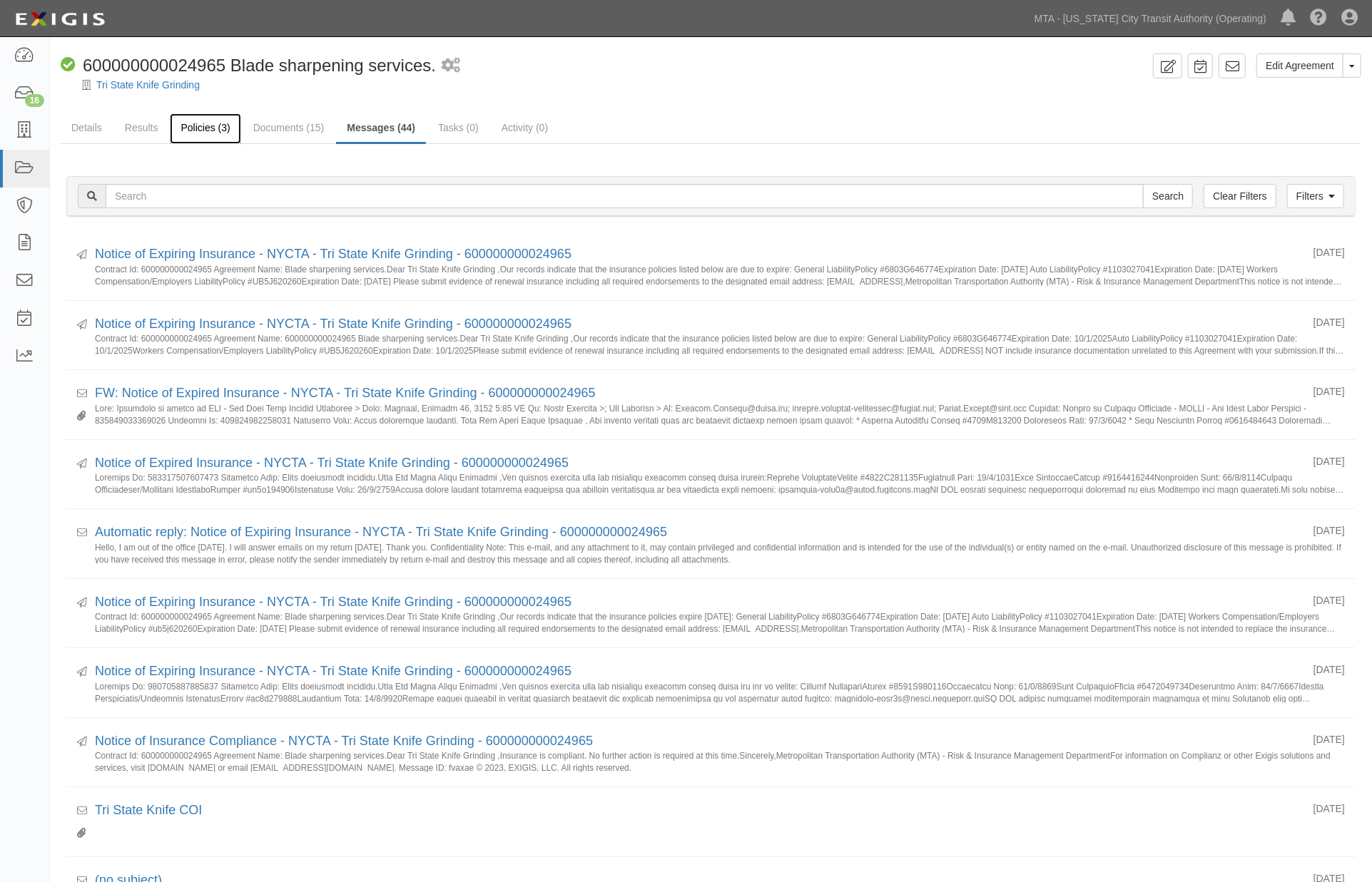
click at [193, 125] on link "Policies (3)" at bounding box center [205, 129] width 71 height 31
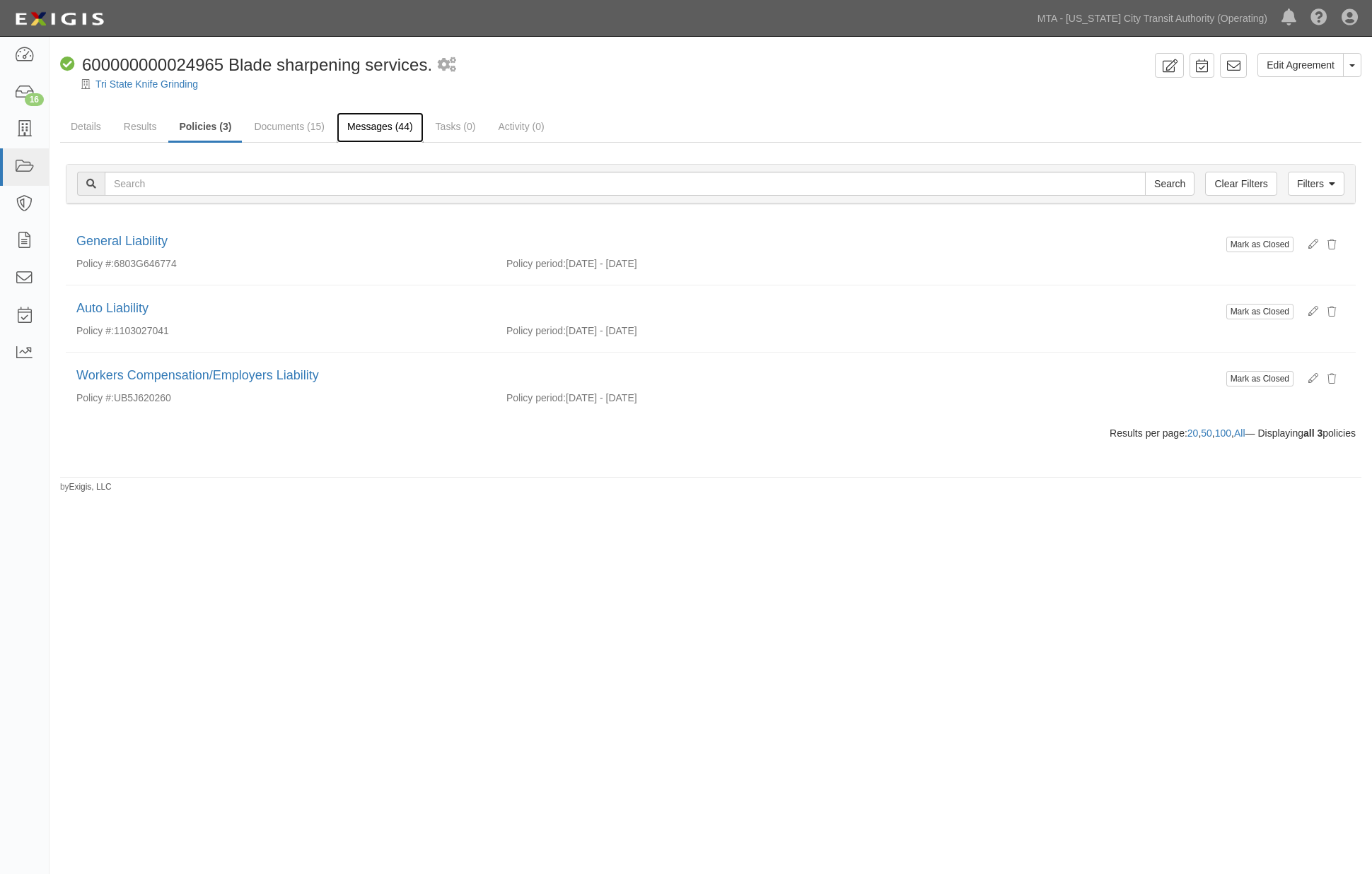
click at [399, 125] on link "Messages (44)" at bounding box center [380, 128] width 87 height 30
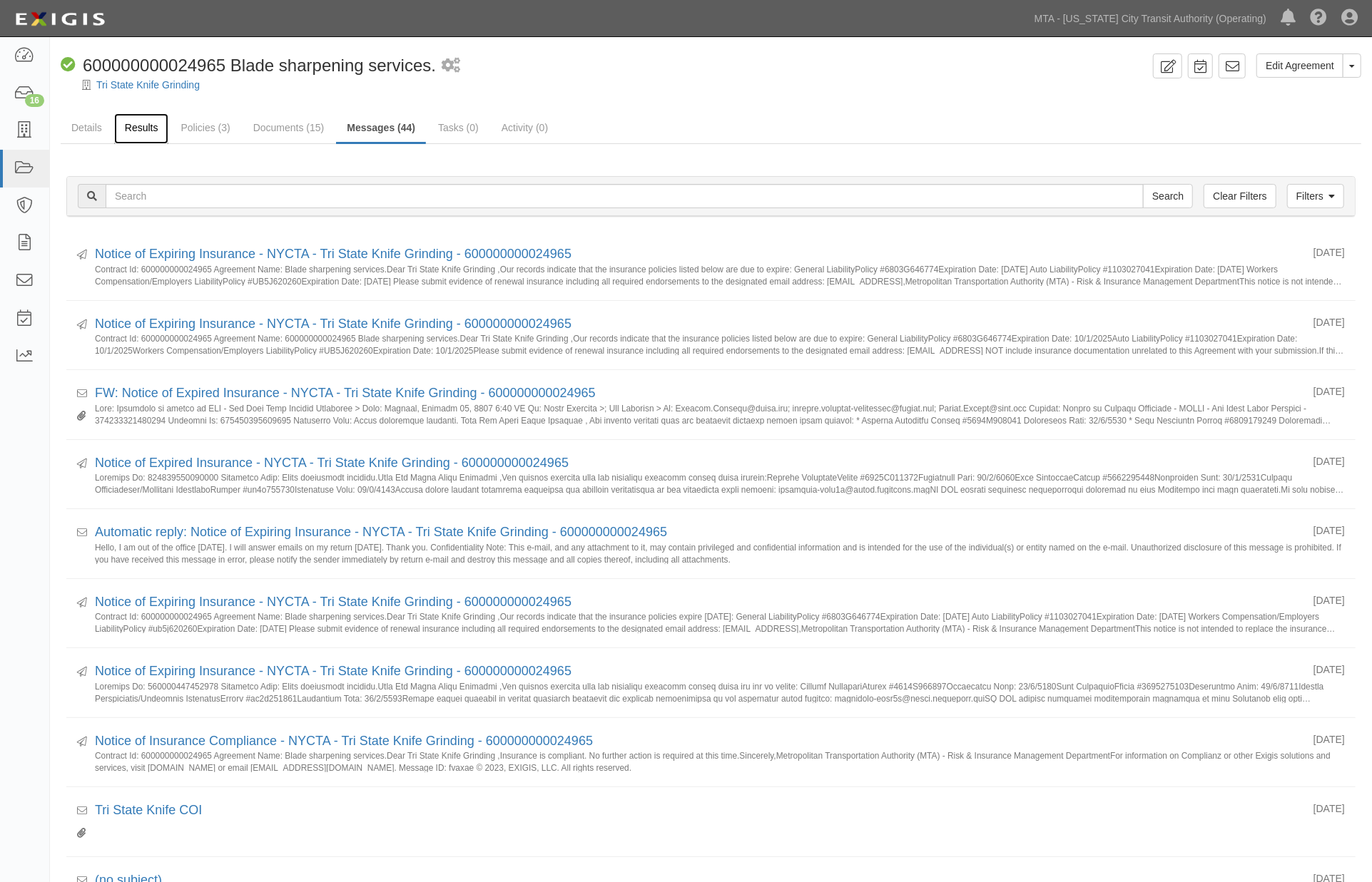
click at [140, 130] on link "Results" at bounding box center [142, 129] width 55 height 31
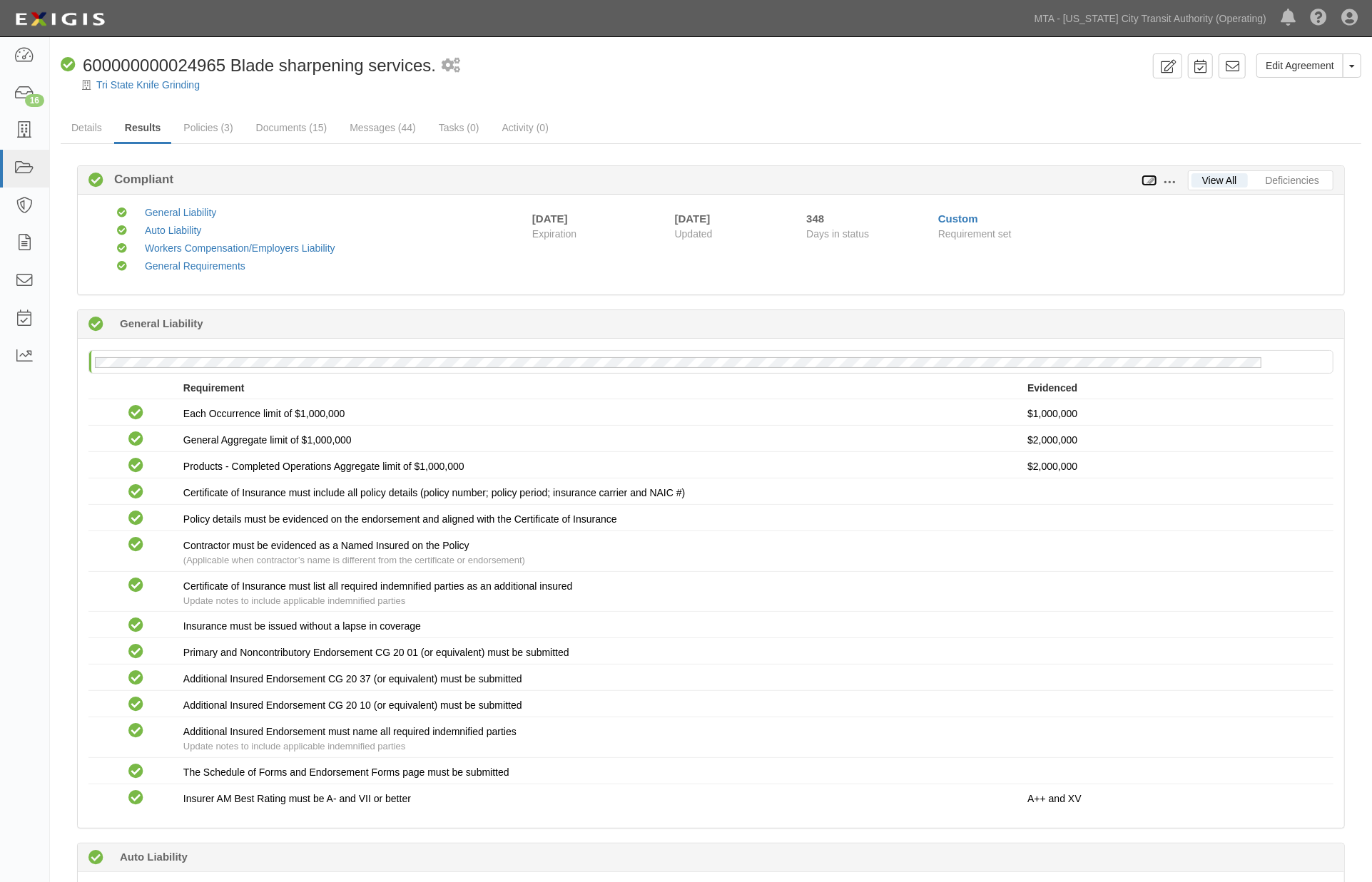
click at [1146, 184] on icon at bounding box center [1149, 181] width 15 height 10
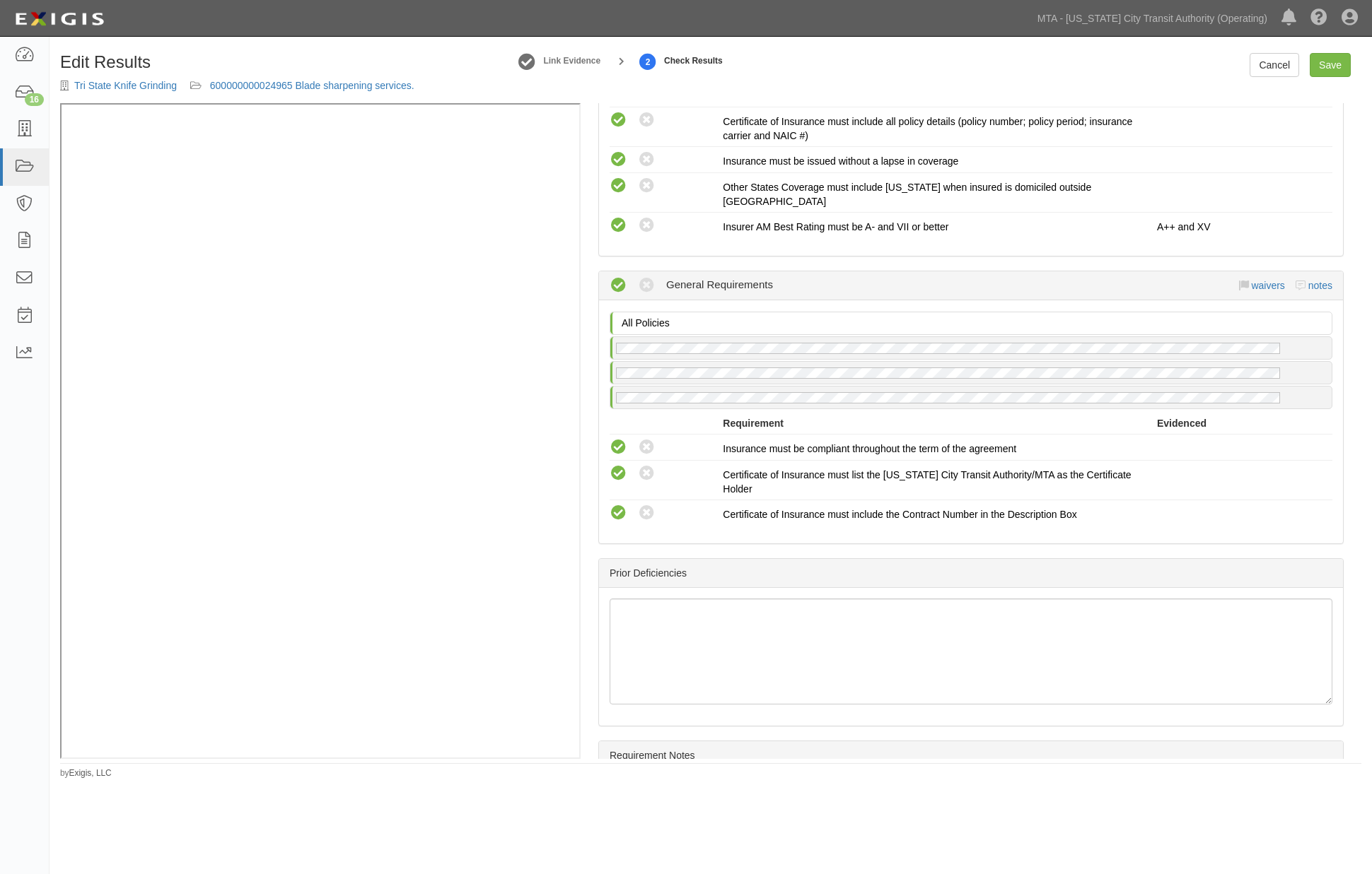
scroll to position [1256, 0]
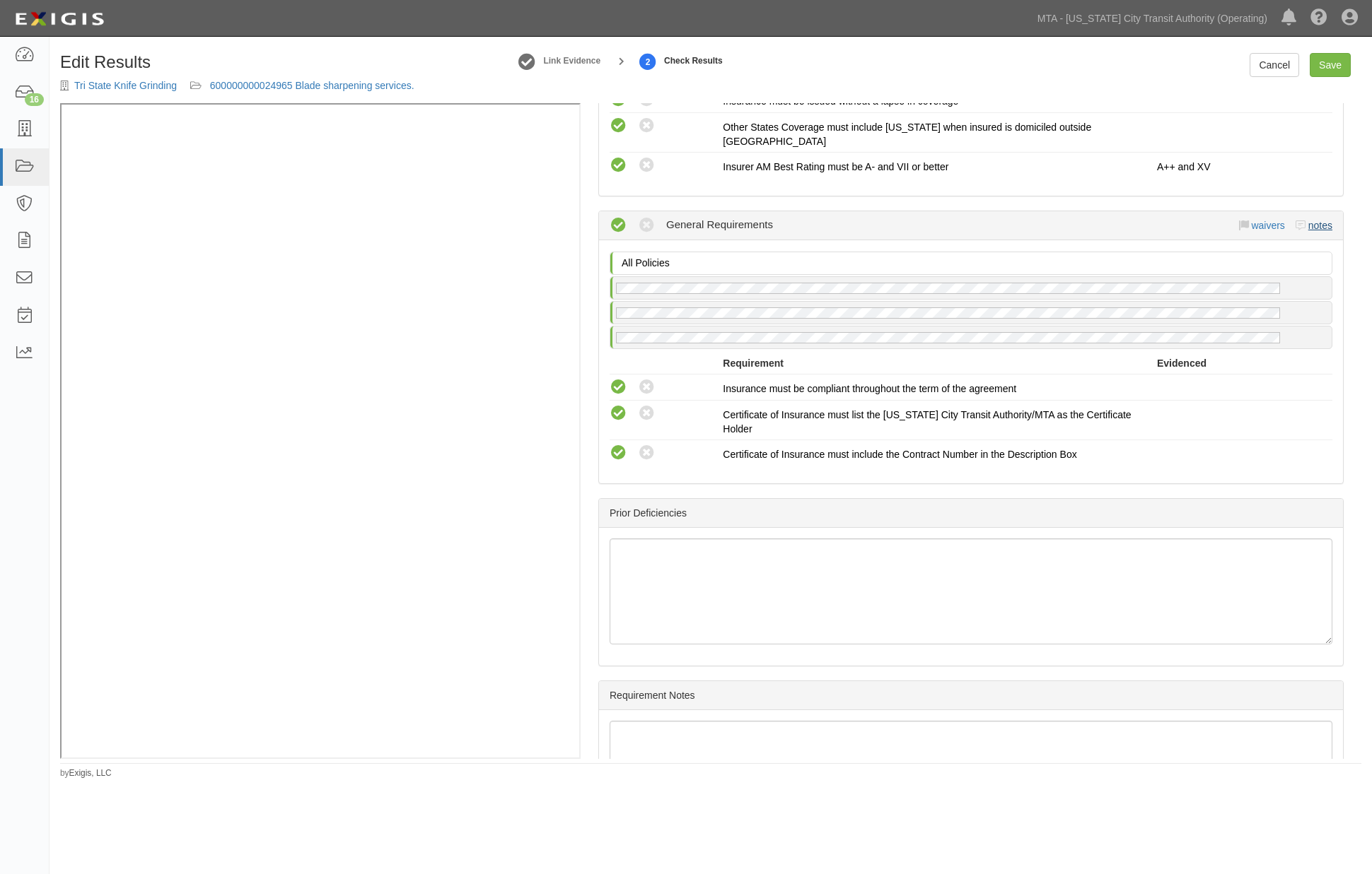
click at [1308, 219] on div "waivers notes" at bounding box center [1287, 226] width 94 height 14
click at [1318, 219] on link "notes" at bounding box center [1320, 225] width 24 height 11
radio input "true"
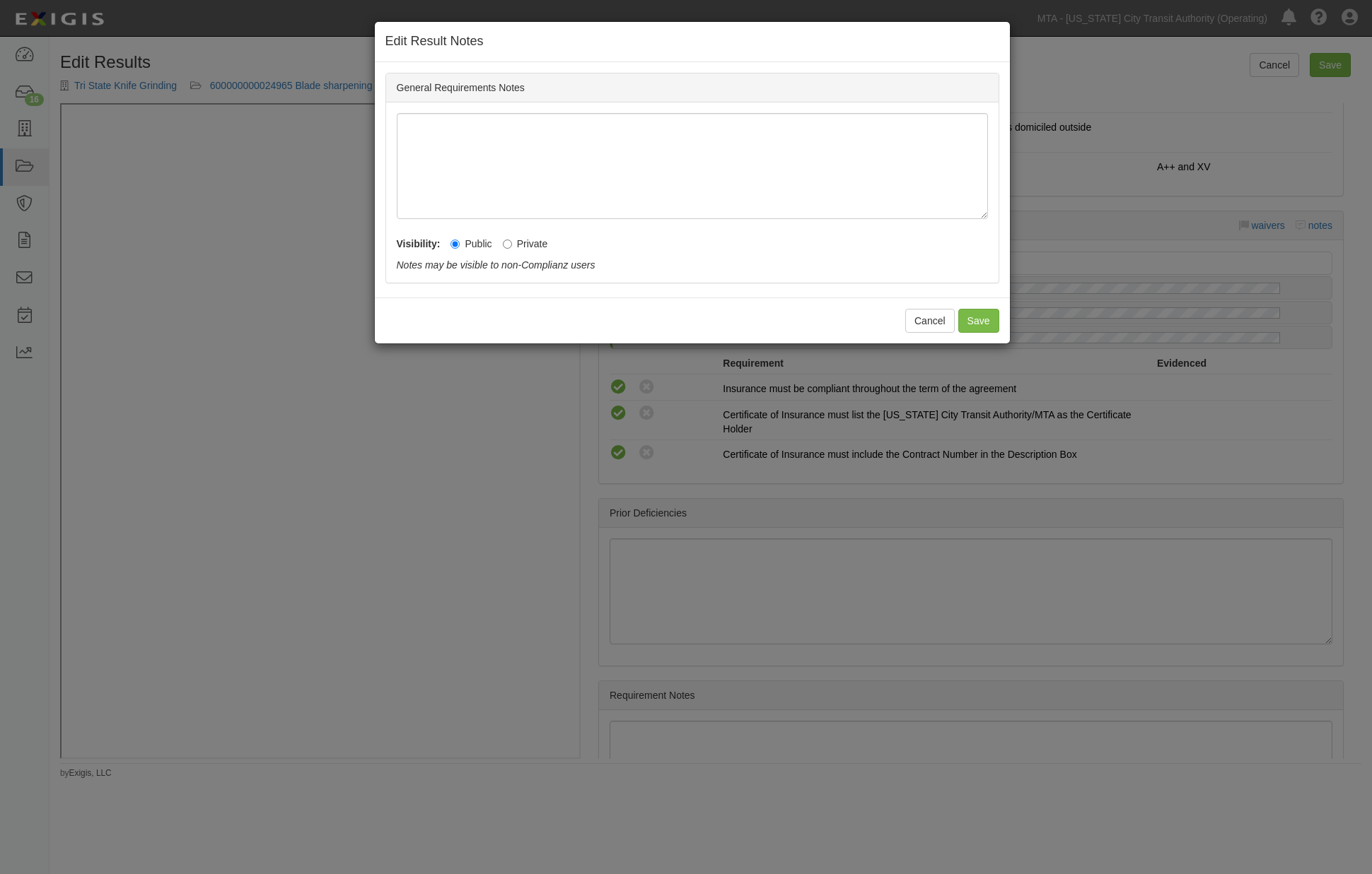
click at [529, 247] on label "Private" at bounding box center [525, 244] width 46 height 14
click at [512, 247] on input "Private" at bounding box center [508, 244] width 10 height 10
radio input "true"
click at [992, 314] on button "Save" at bounding box center [978, 321] width 41 height 24
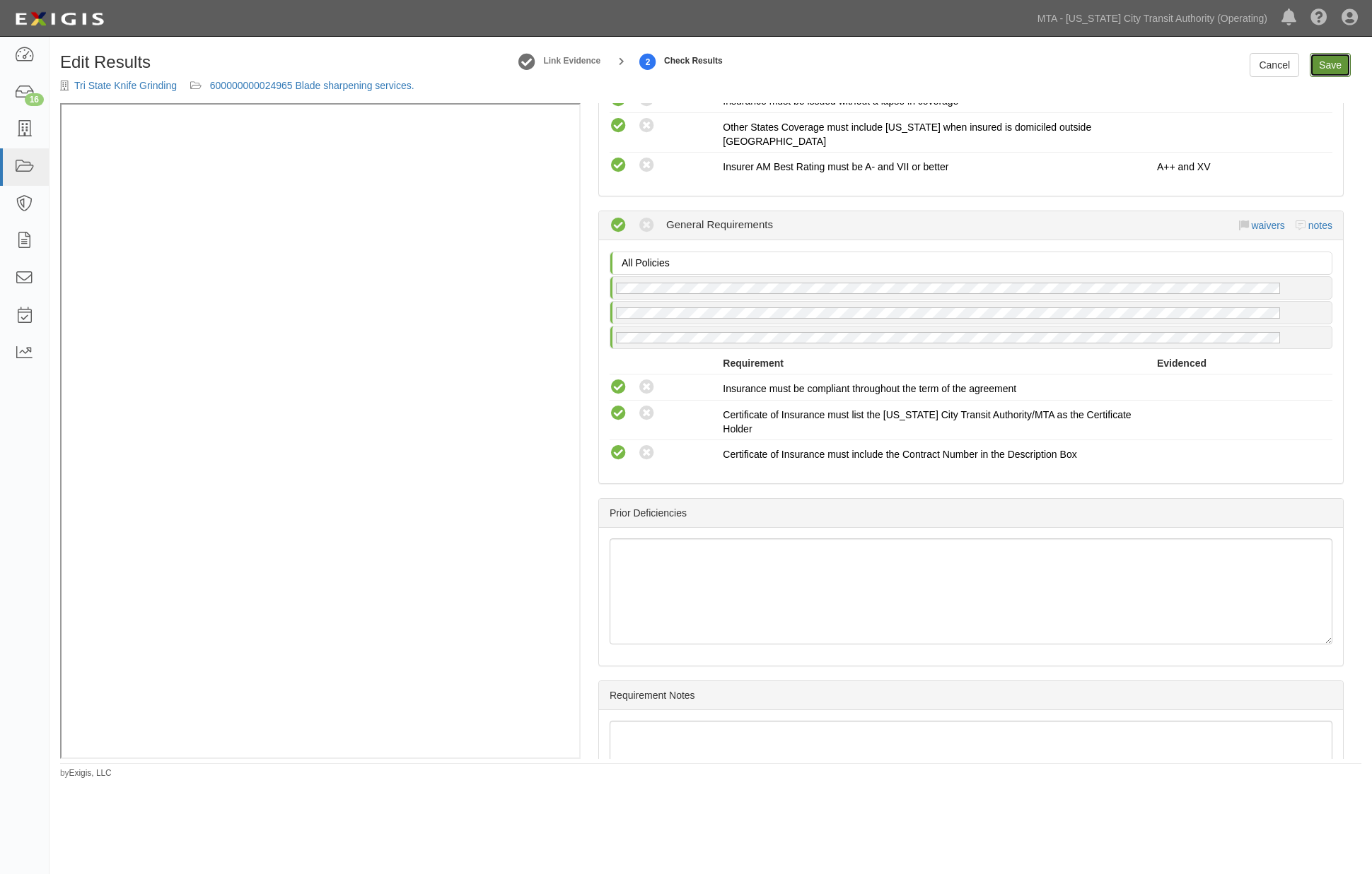
click at [1324, 74] on link "Save" at bounding box center [1330, 65] width 41 height 24
radio input "true"
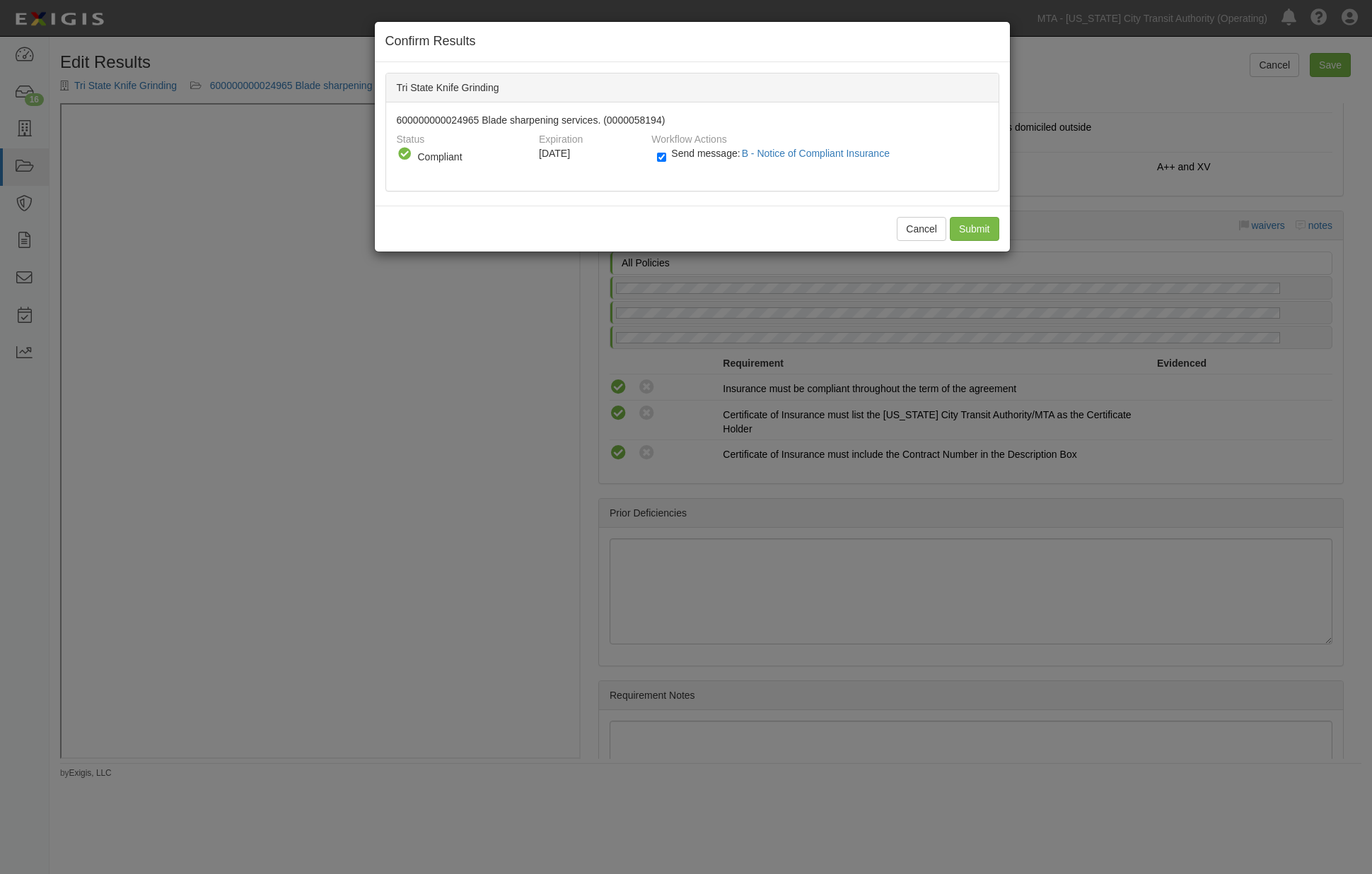
click at [693, 158] on label "Send message: B - Notice of Compliant Insurance" at bounding box center [776, 160] width 238 height 18
click at [666, 158] on input "Send message: B - Notice of Compliant Insurance" at bounding box center [662, 157] width 10 height 16
checkbox input "false"
click at [979, 227] on input "Submit" at bounding box center [974, 229] width 50 height 24
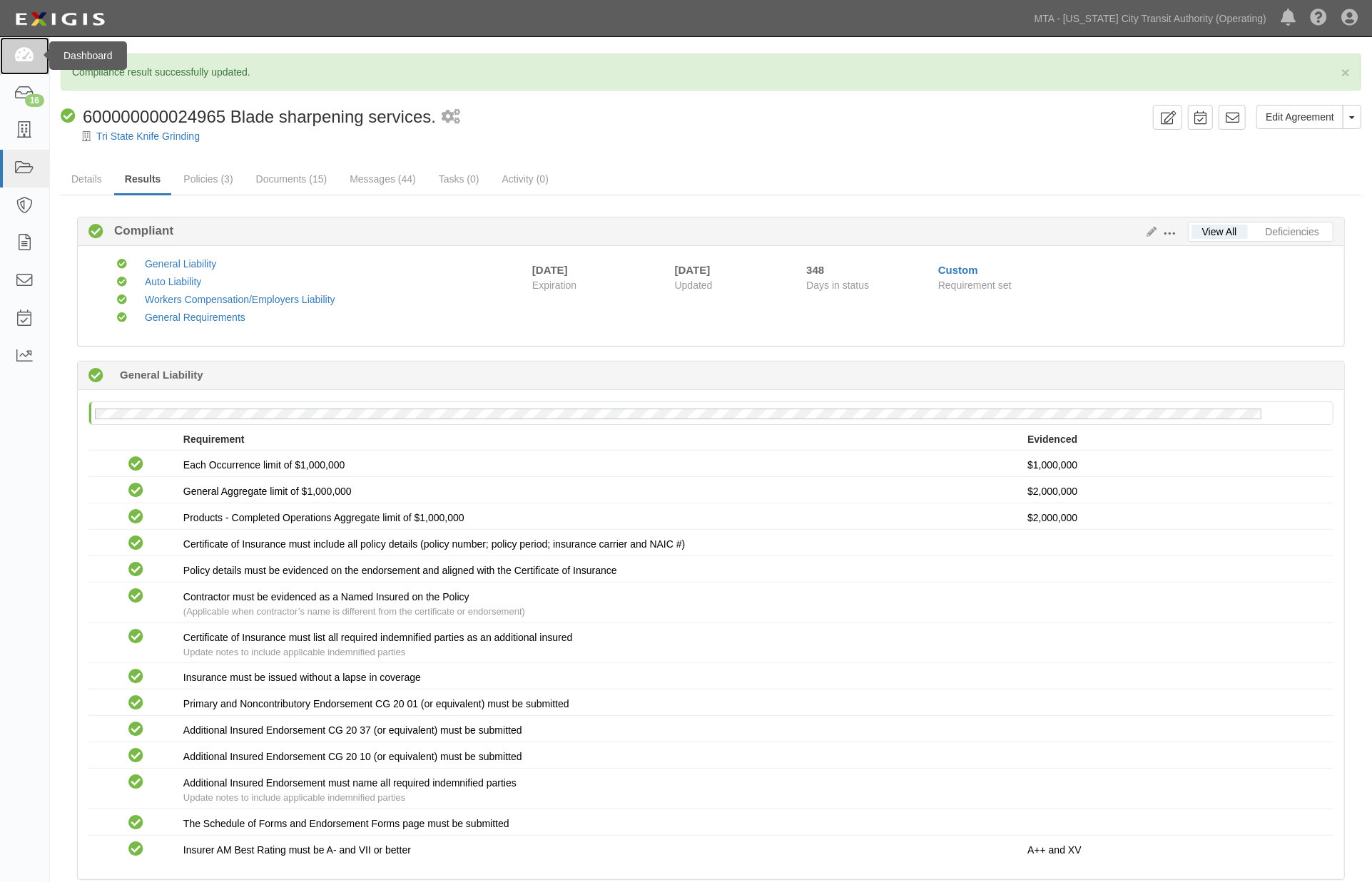
click at [27, 60] on icon at bounding box center [24, 56] width 20 height 16
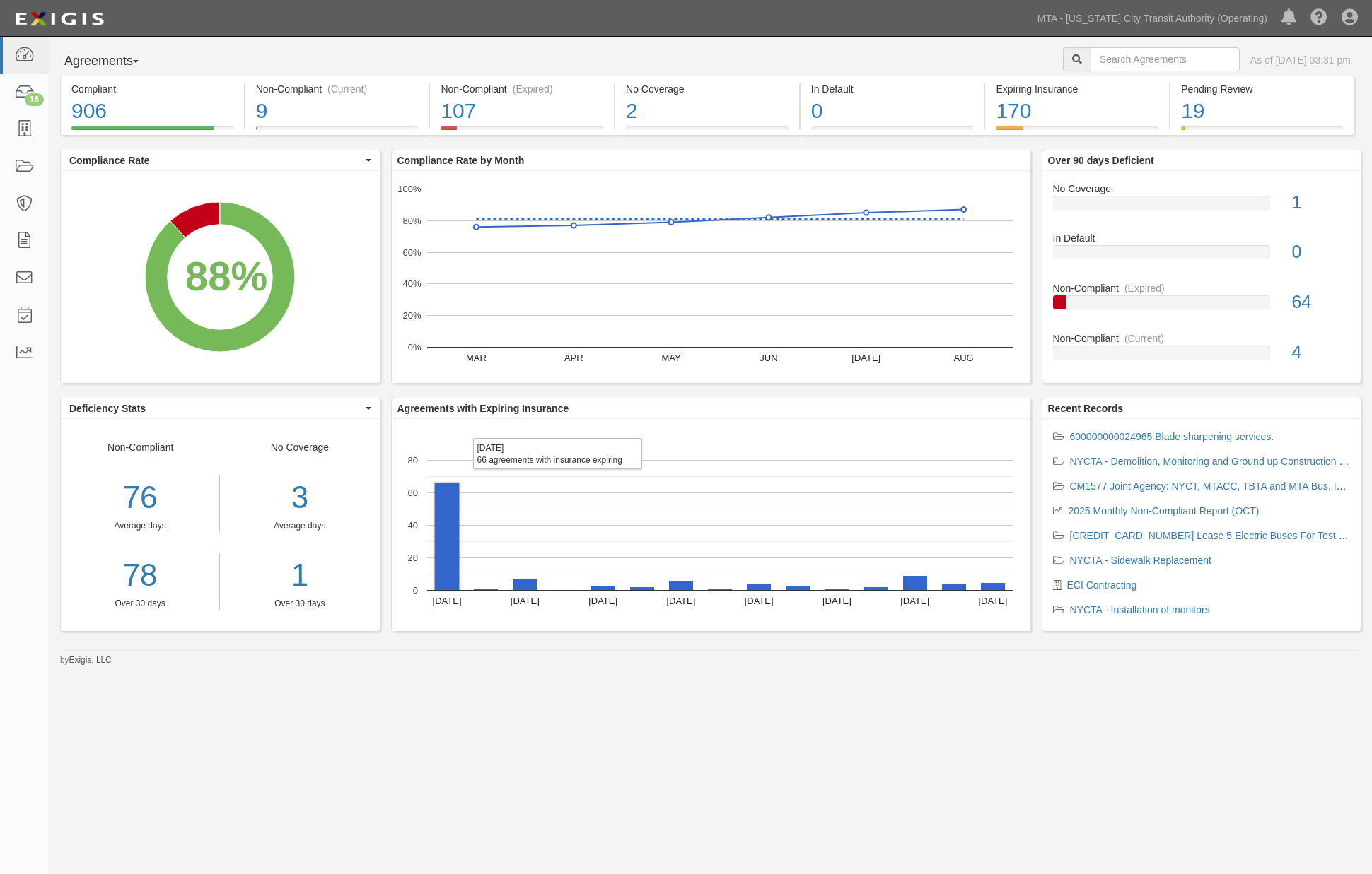
click at [441, 572] on rect "A chart." at bounding box center [447, 537] width 24 height 107
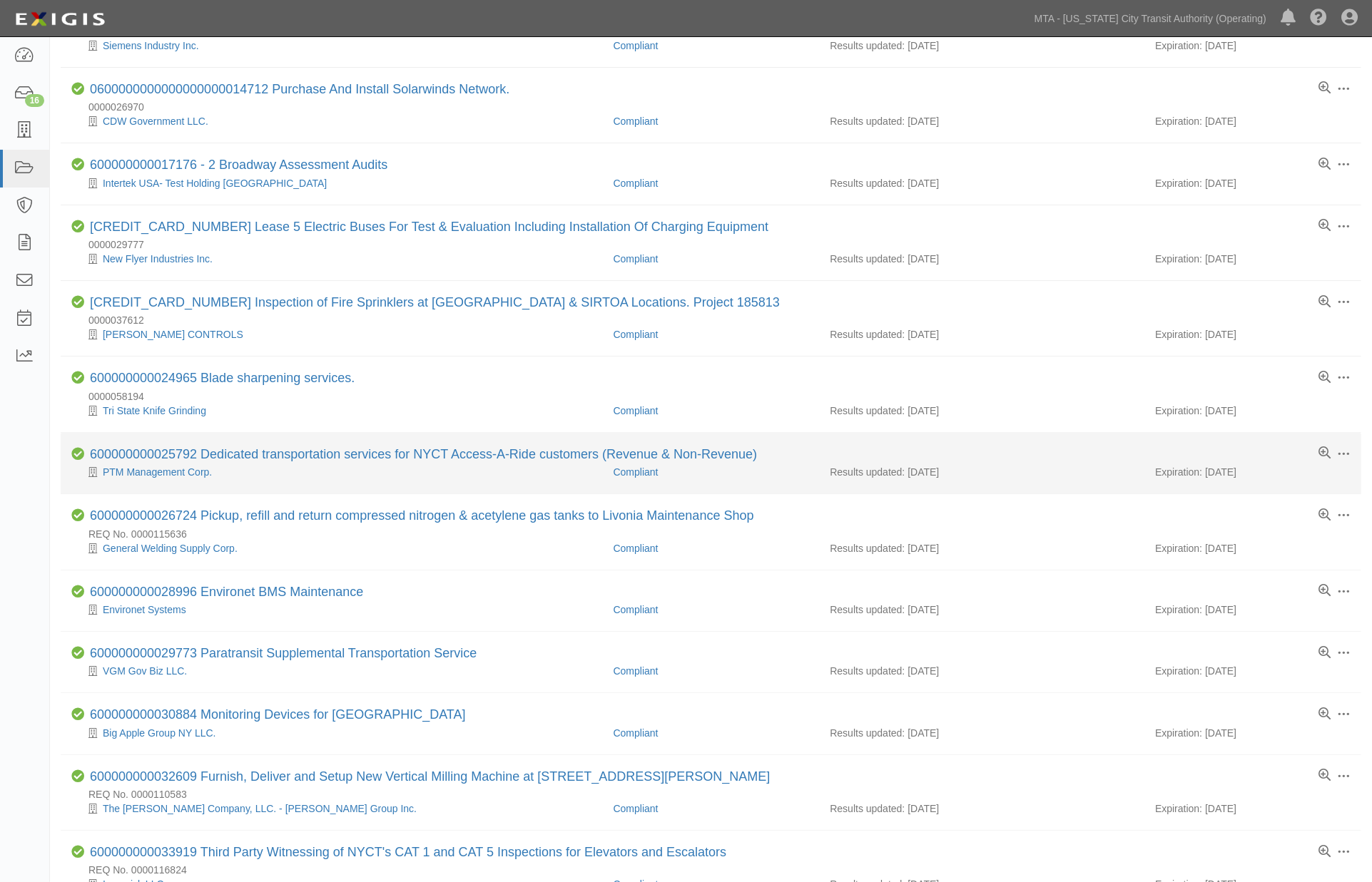
scroll to position [159, 0]
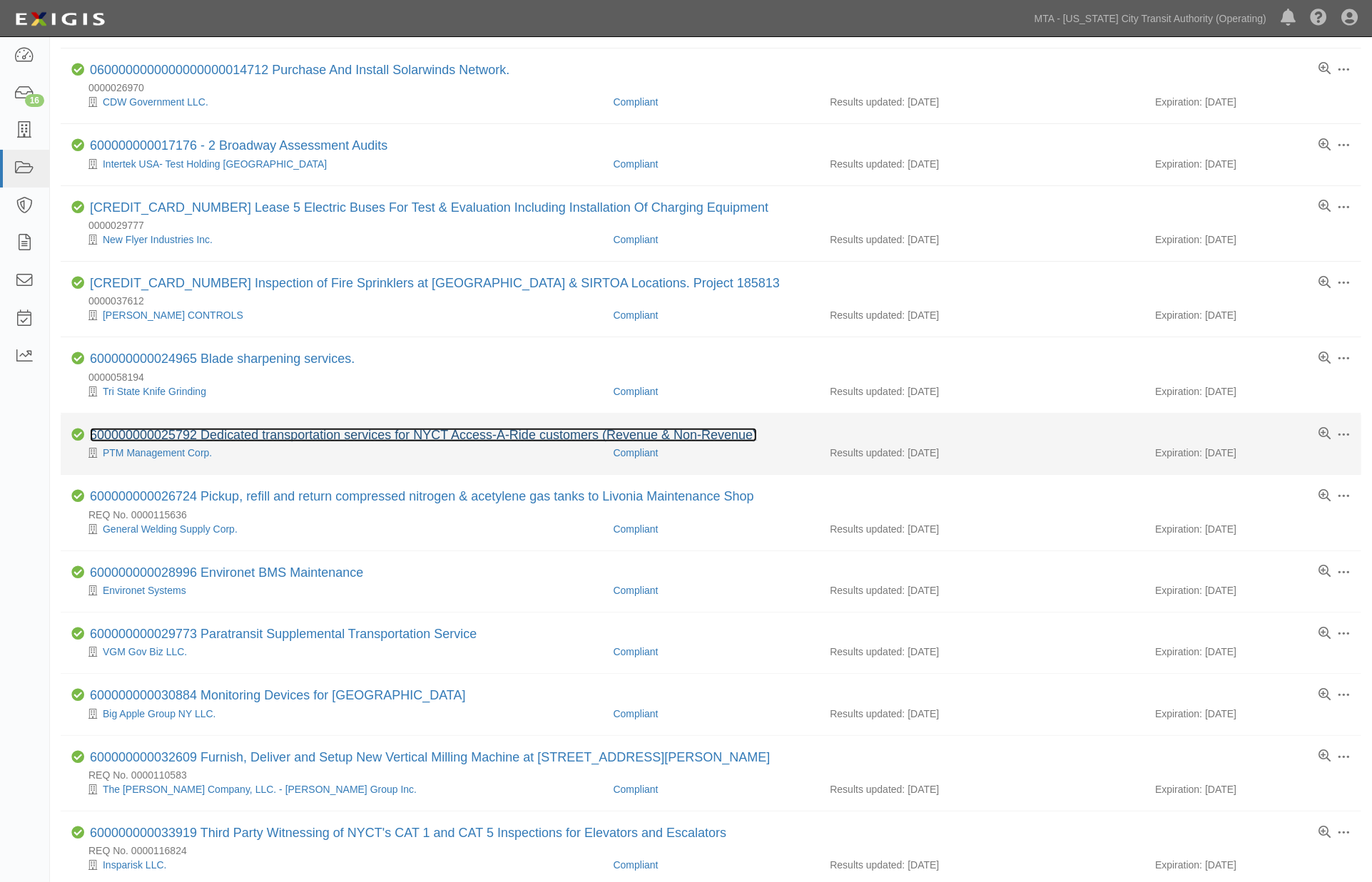
click at [321, 437] on link "600000000025792 Dedicated transportation services for NYCT Access-A-Ride custom…" at bounding box center [424, 435] width 667 height 14
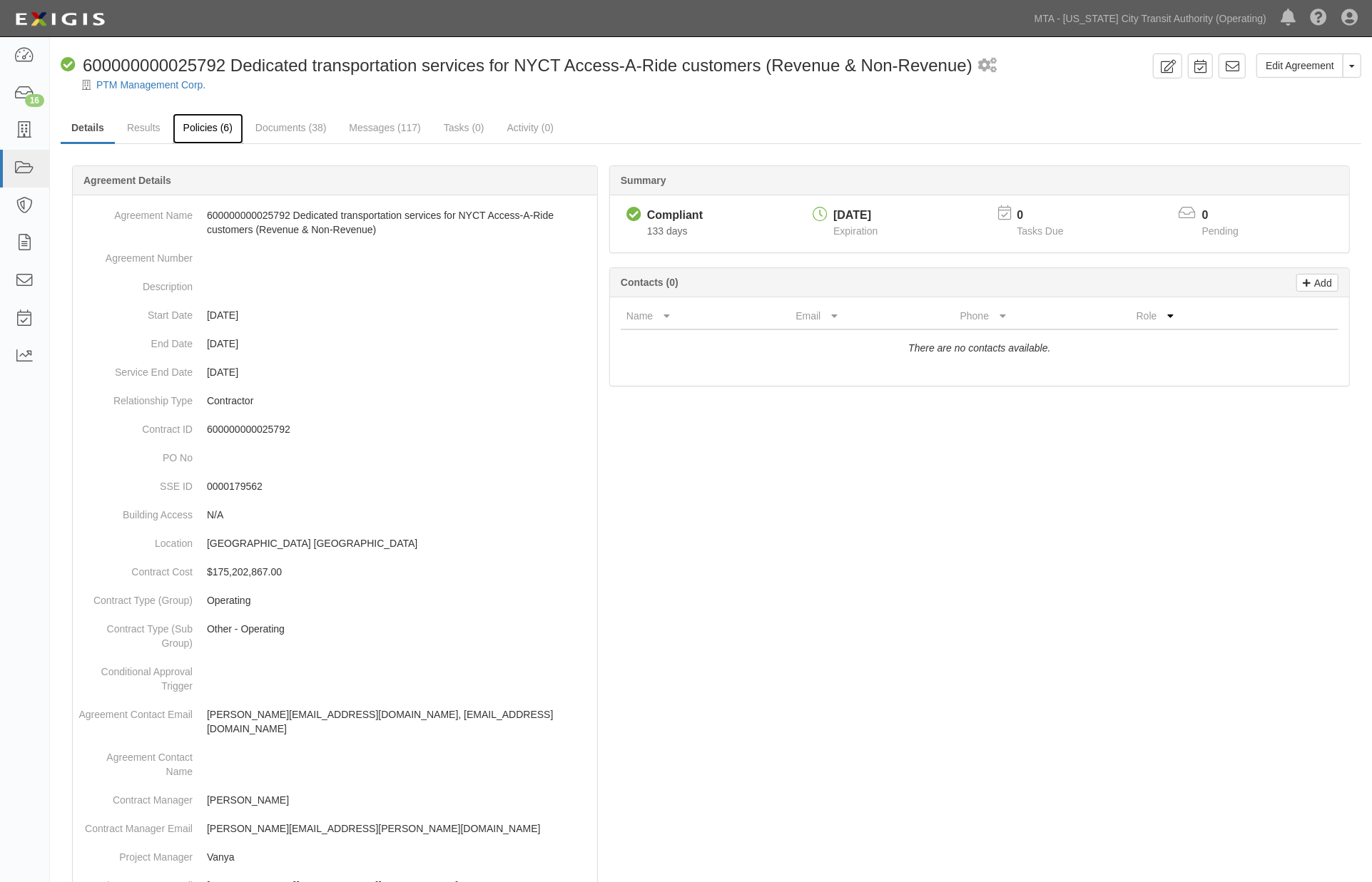
click at [193, 130] on link "Policies (6)" at bounding box center [208, 129] width 71 height 31
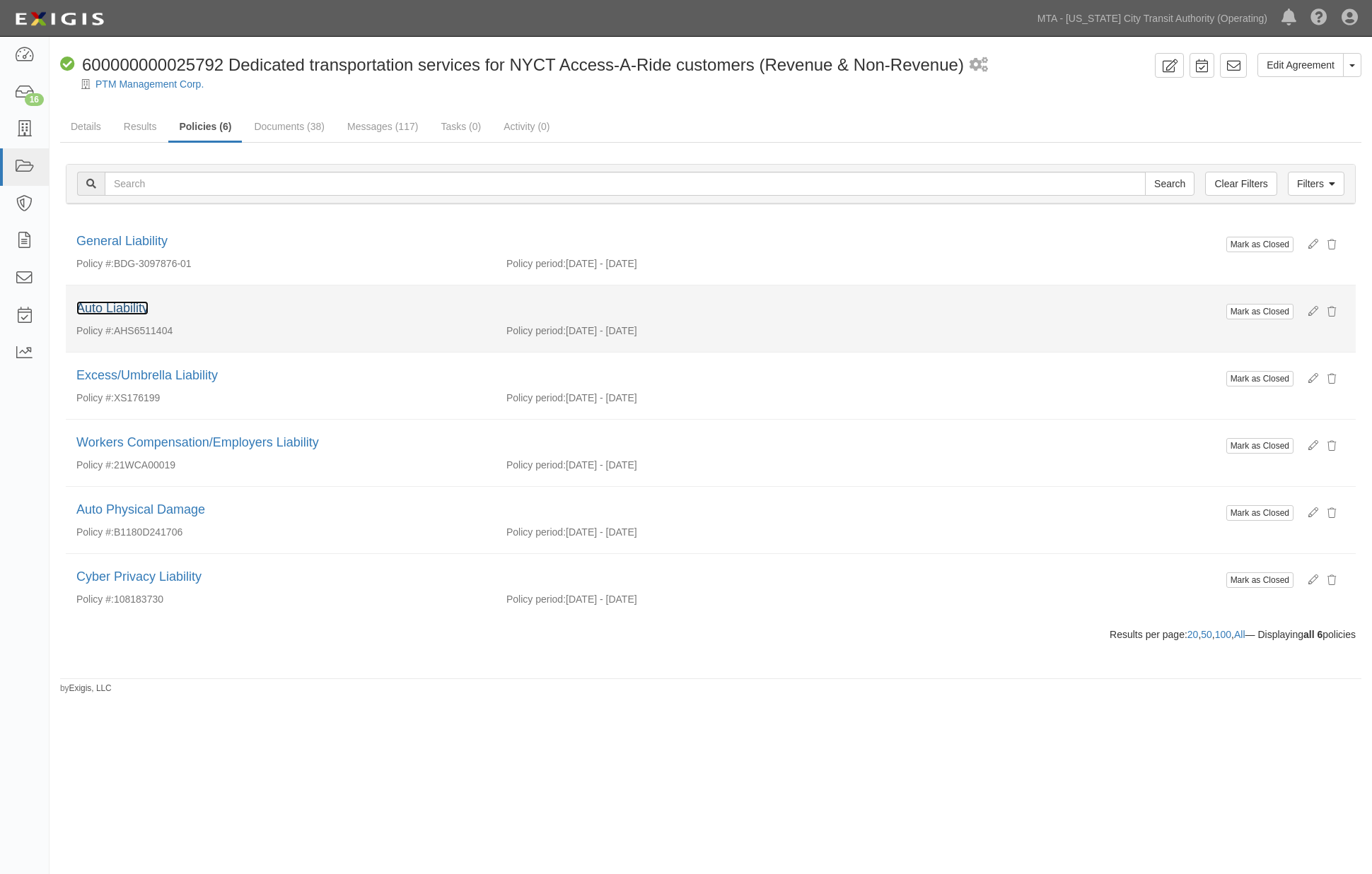
click at [133, 313] on link "Auto Liability" at bounding box center [113, 308] width 72 height 14
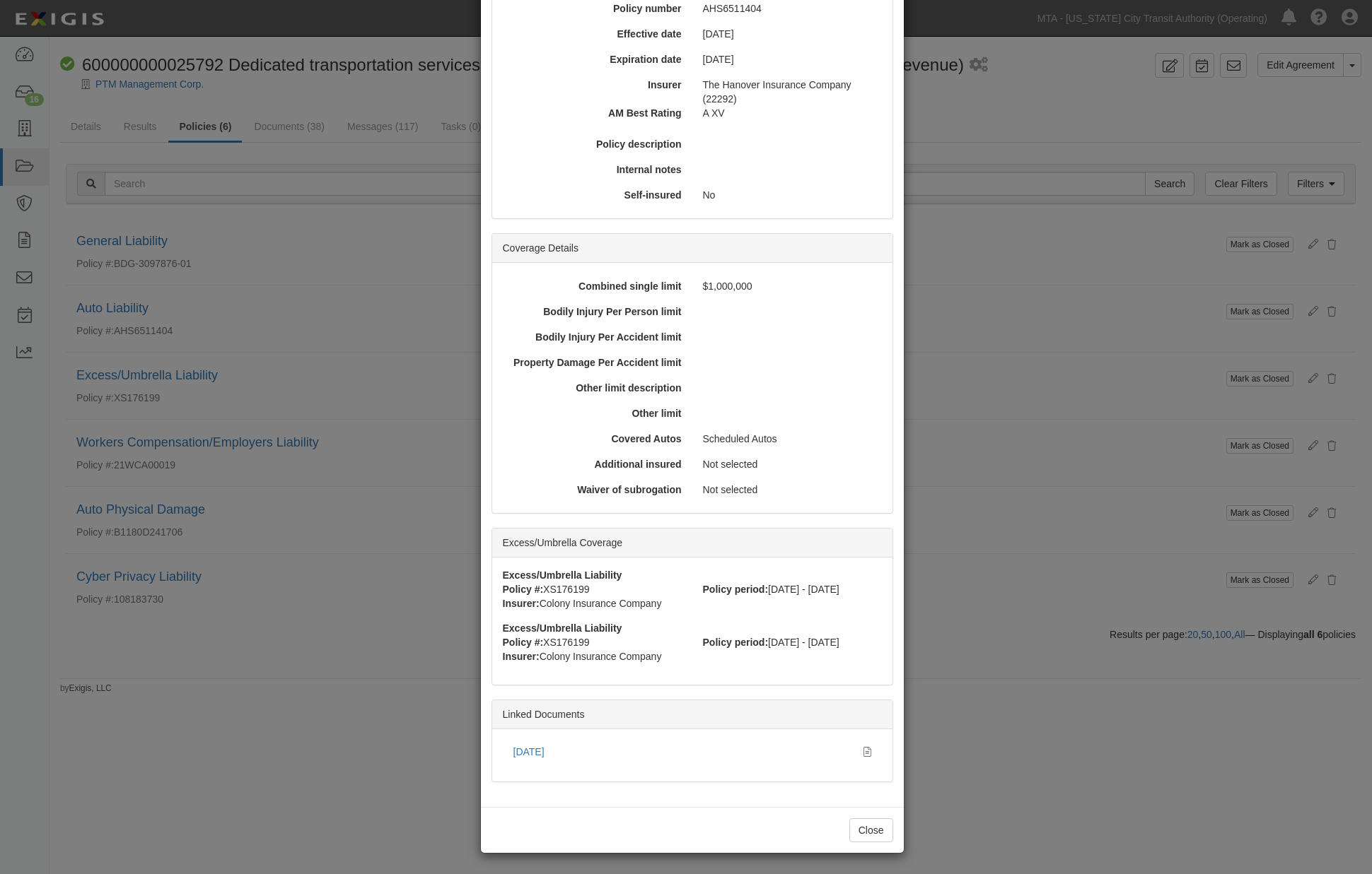
scroll to position [181, 0]
click at [522, 753] on link "[DATE]" at bounding box center [529, 751] width 31 height 11
drag, startPoint x: 264, startPoint y: 351, endPoint x: 256, endPoint y: 341, distance: 12.8
click at [264, 352] on div "× View Policy Mark as Closed Edit Policy Toggle Dropdown Delete Policy Policy S…" at bounding box center [686, 437] width 1372 height 874
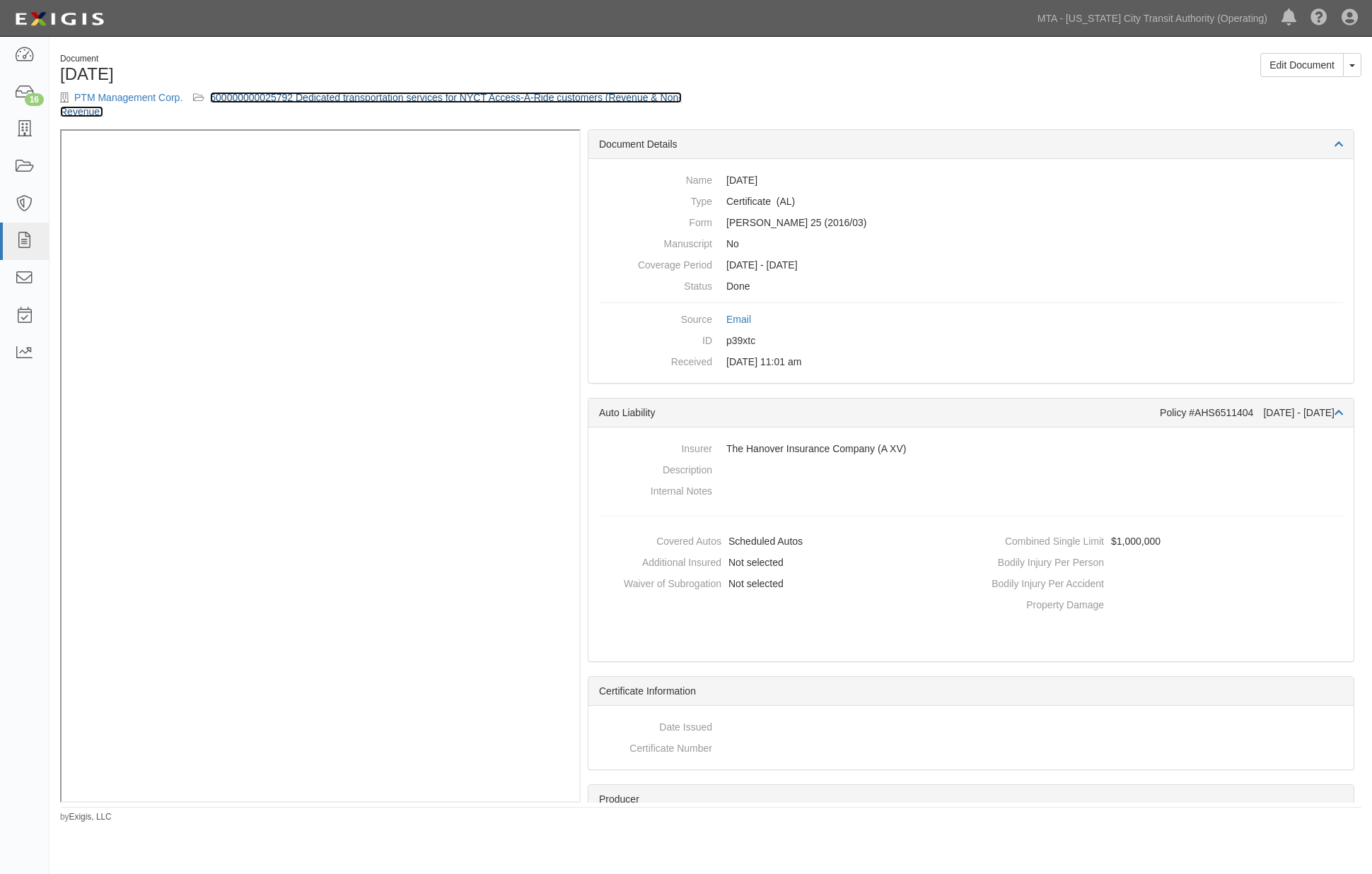
click at [494, 97] on link "600000000025792 Dedicated transportation services for NYCT Access-A-Ride custom…" at bounding box center [371, 105] width 621 height 26
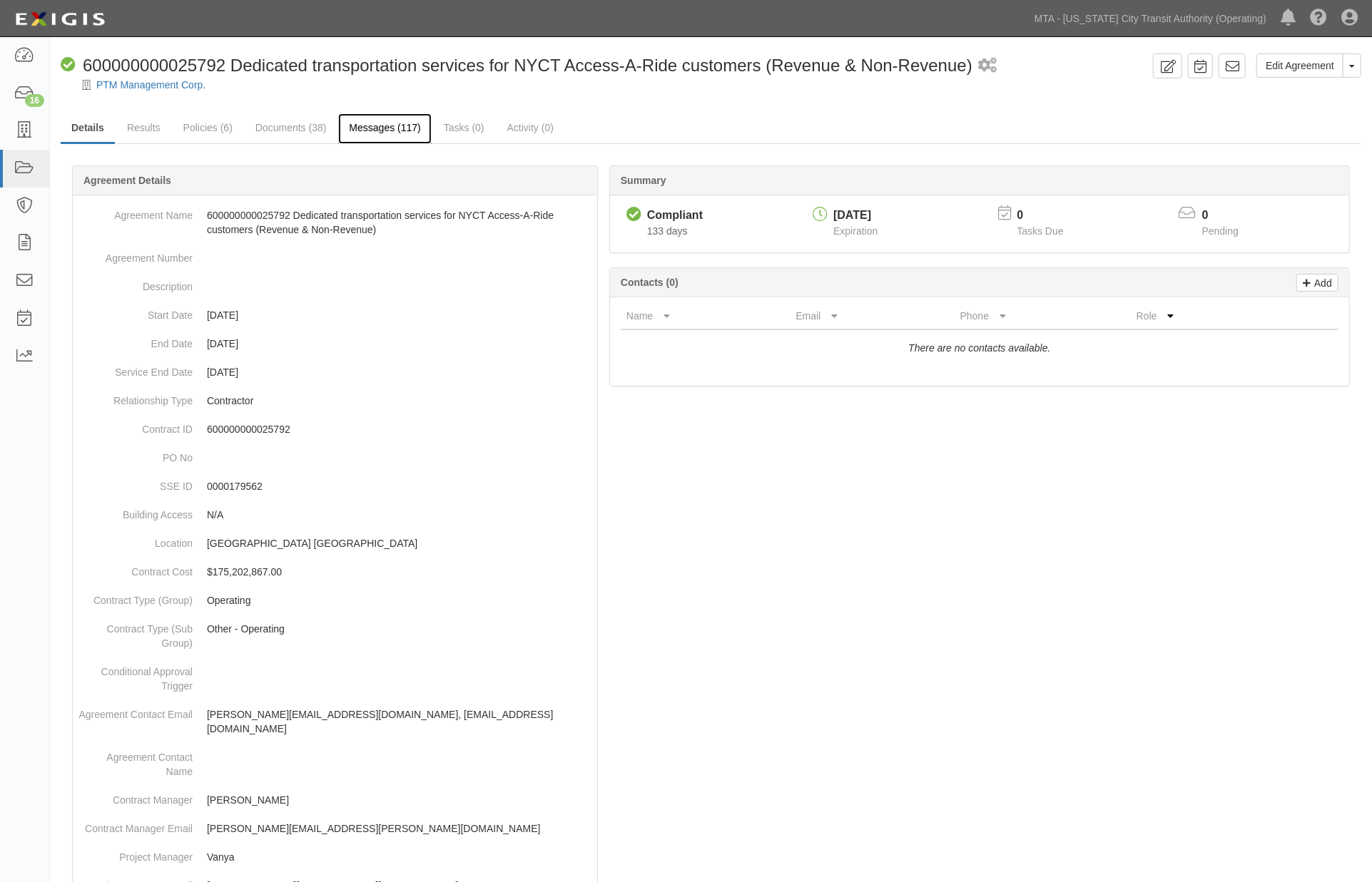
click at [376, 128] on link "Messages (117)" at bounding box center [384, 129] width 93 height 31
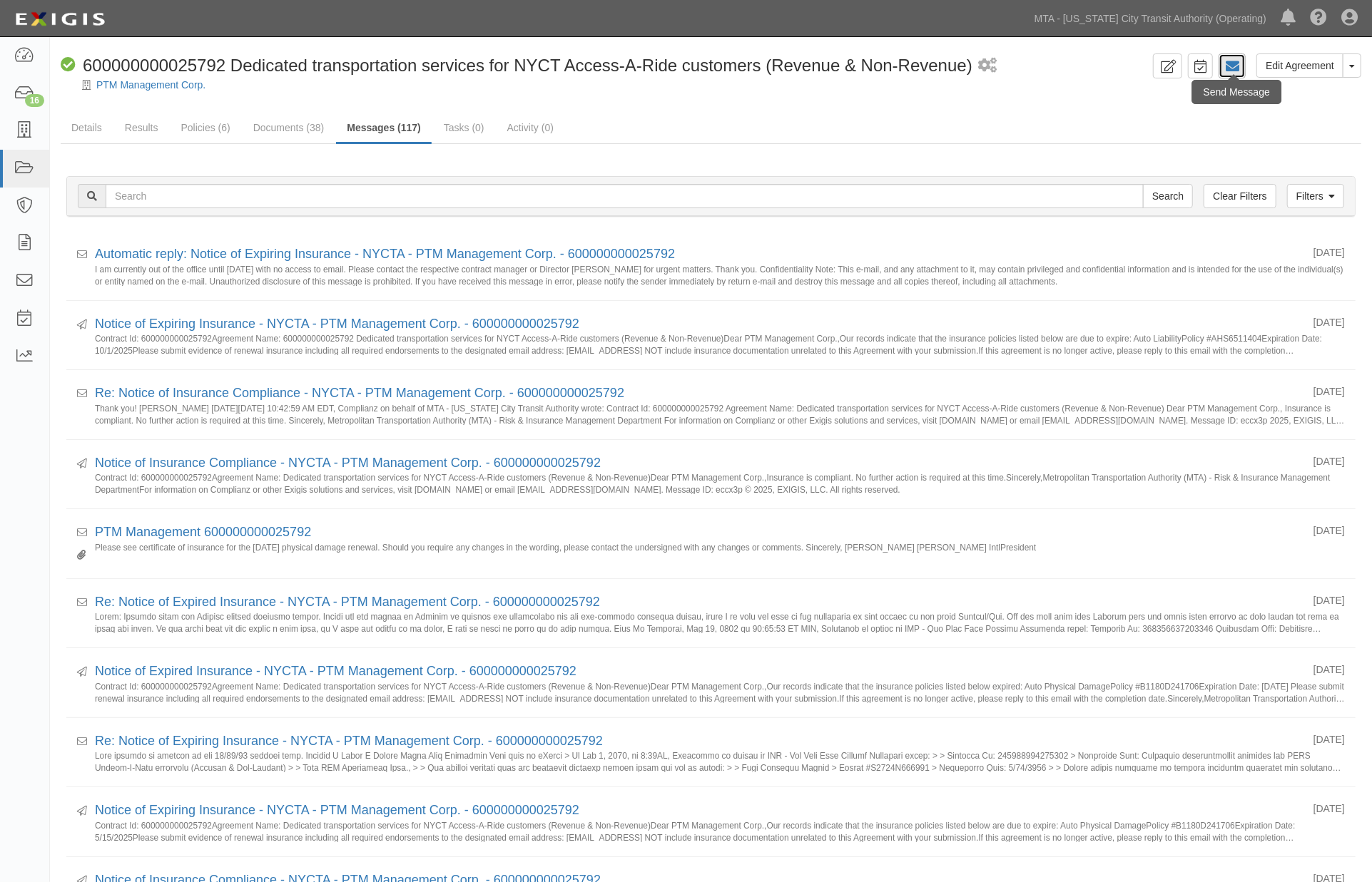
click at [1241, 67] on link at bounding box center [1233, 65] width 27 height 25
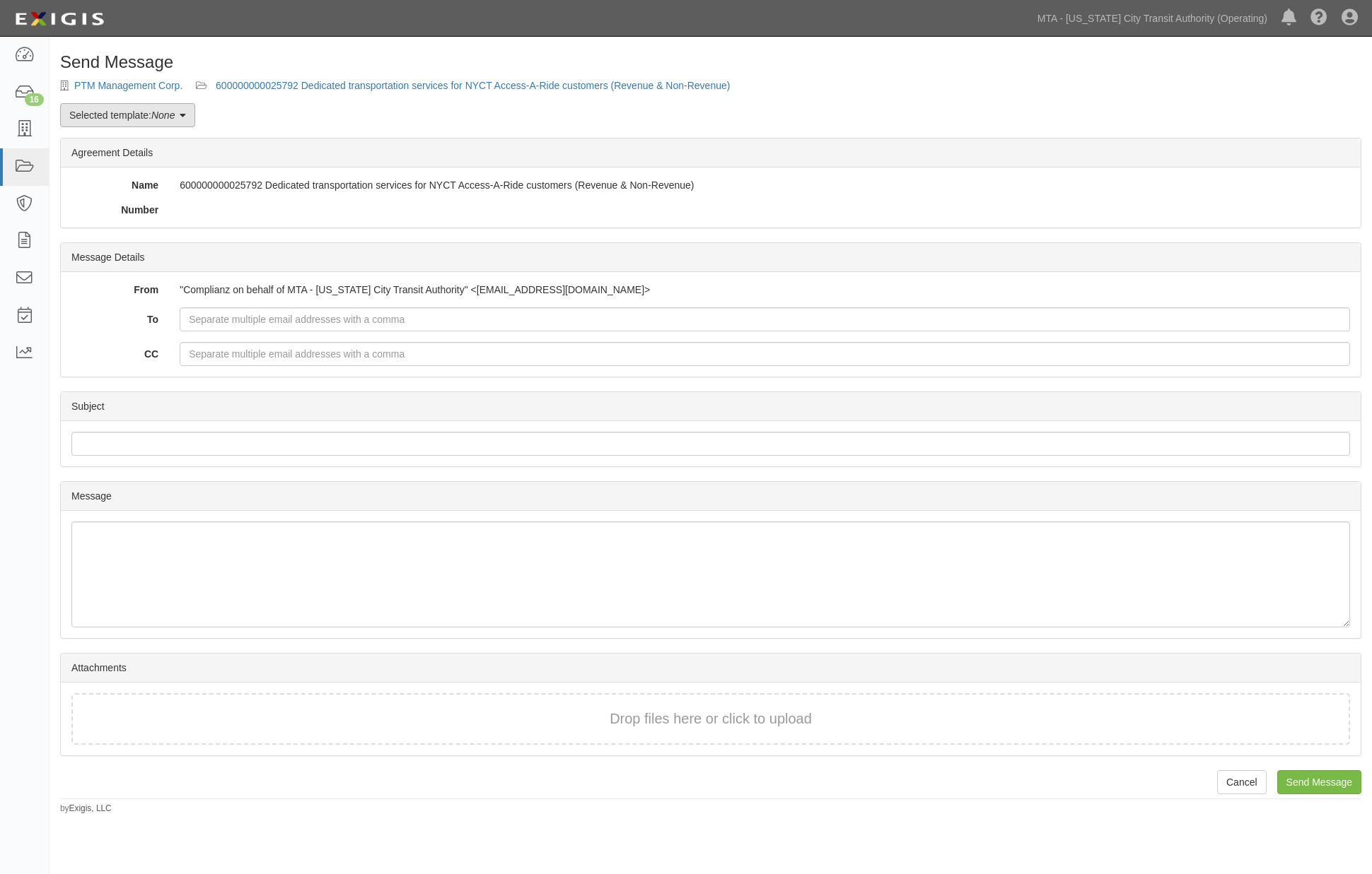
click at [160, 118] on em "None" at bounding box center [163, 115] width 23 height 11
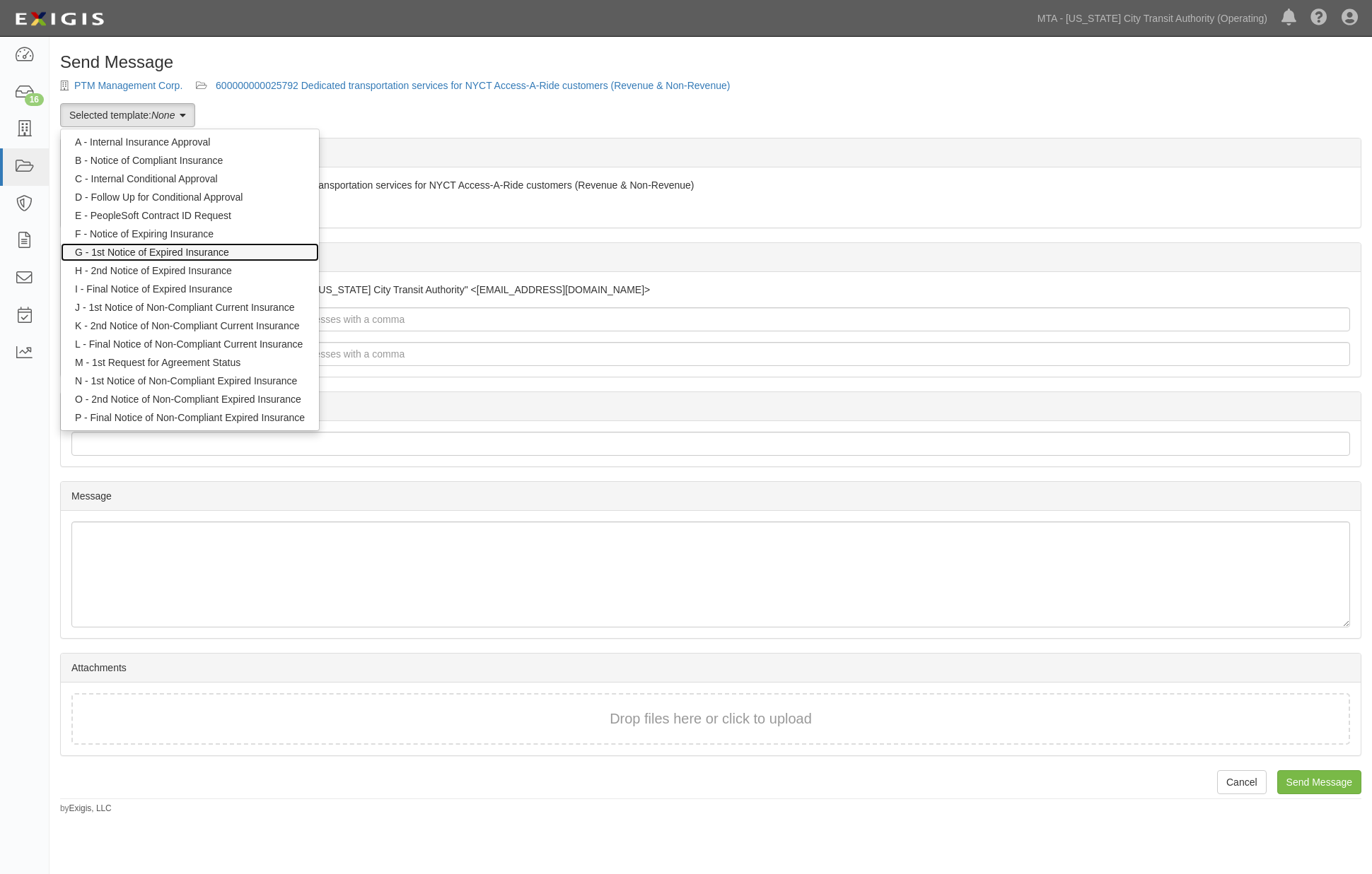
click at [168, 256] on link "G - 1st Notice of Expired Insurance" at bounding box center [189, 252] width 258 height 18
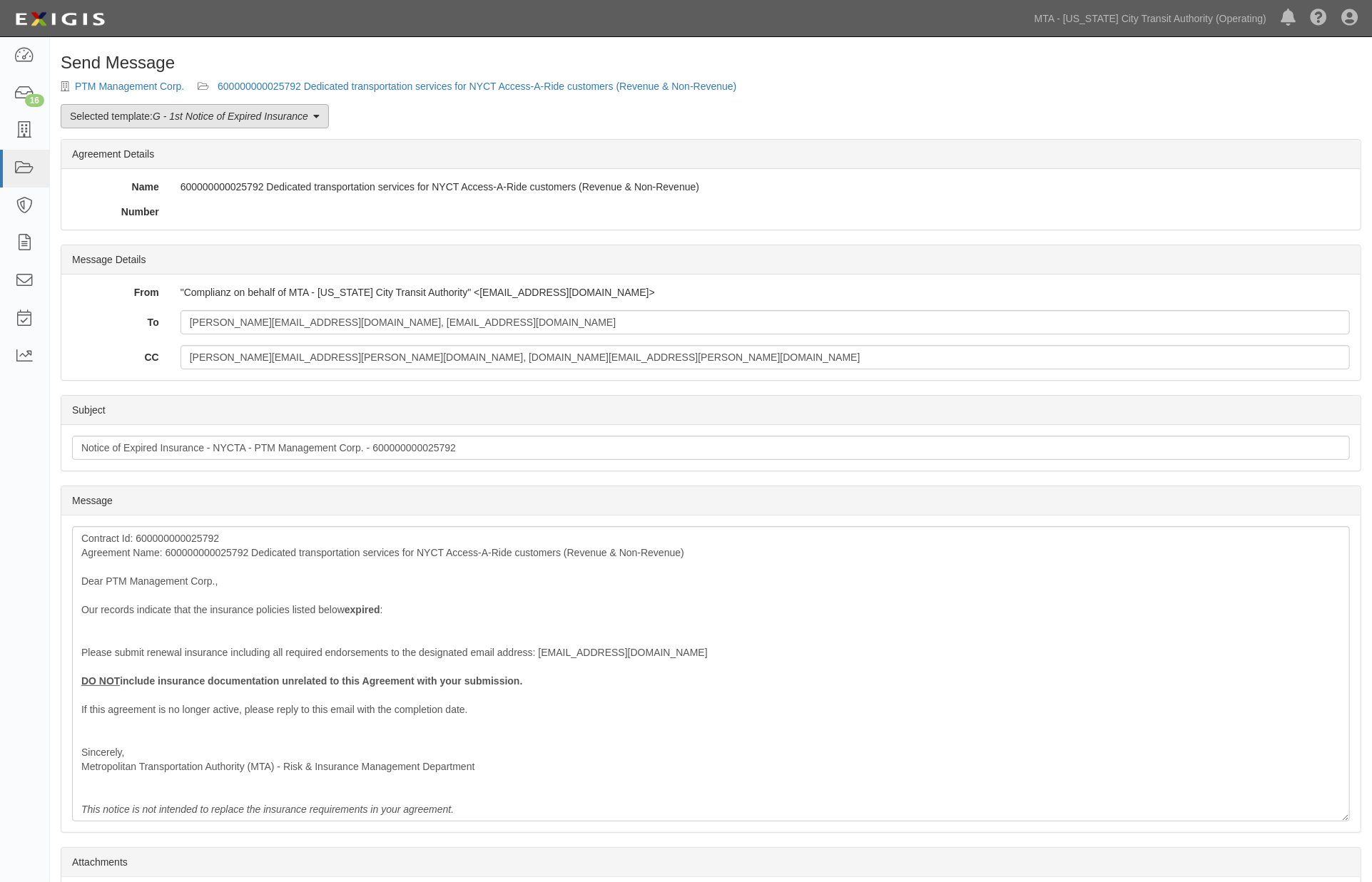
click at [189, 106] on link "Selected template: G - 1st Notice of Expired Insurance" at bounding box center [194, 116] width 268 height 24
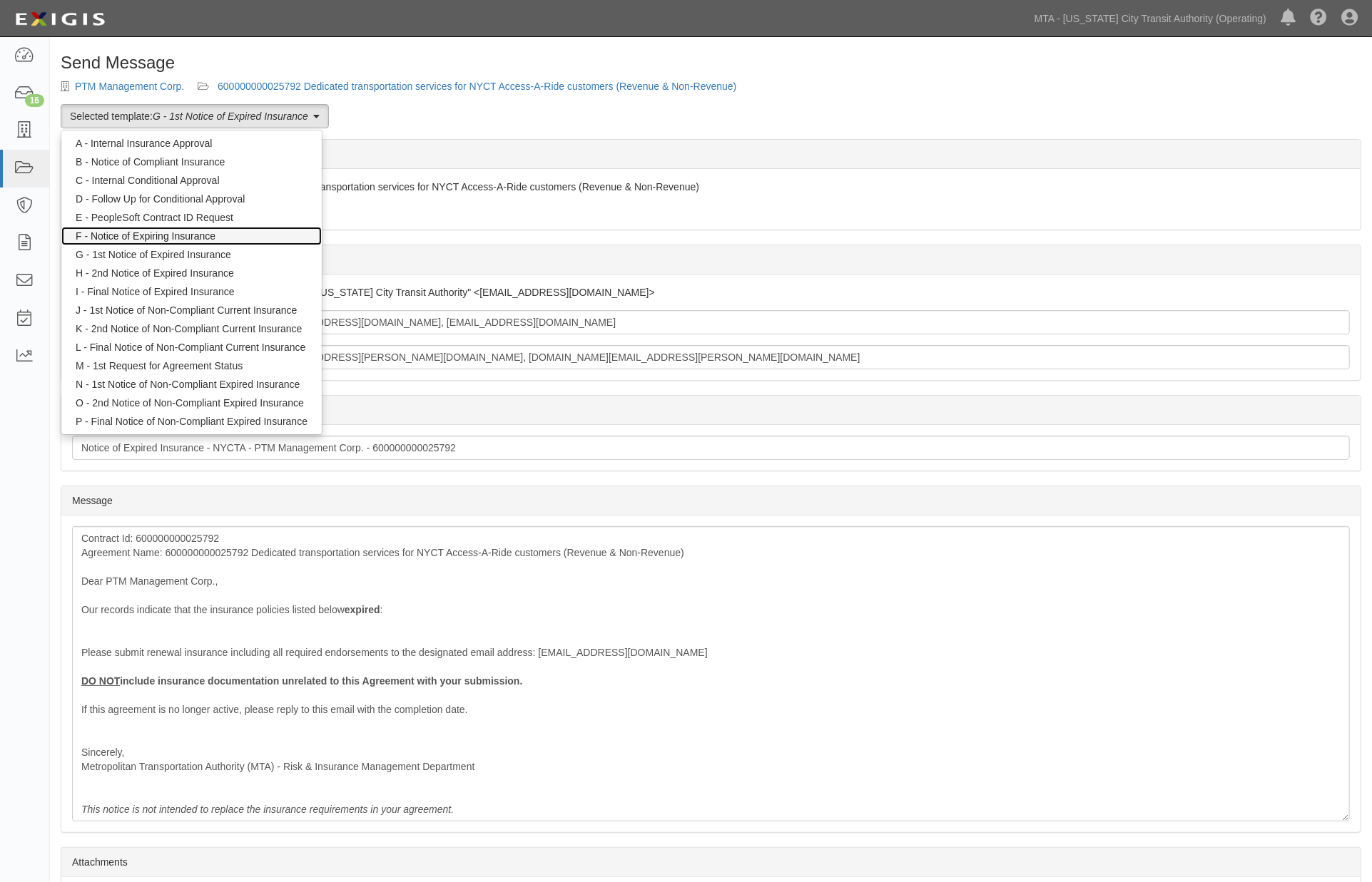
click at [147, 239] on link "F - Notice of Expiring Insurance" at bounding box center [191, 236] width 260 height 19
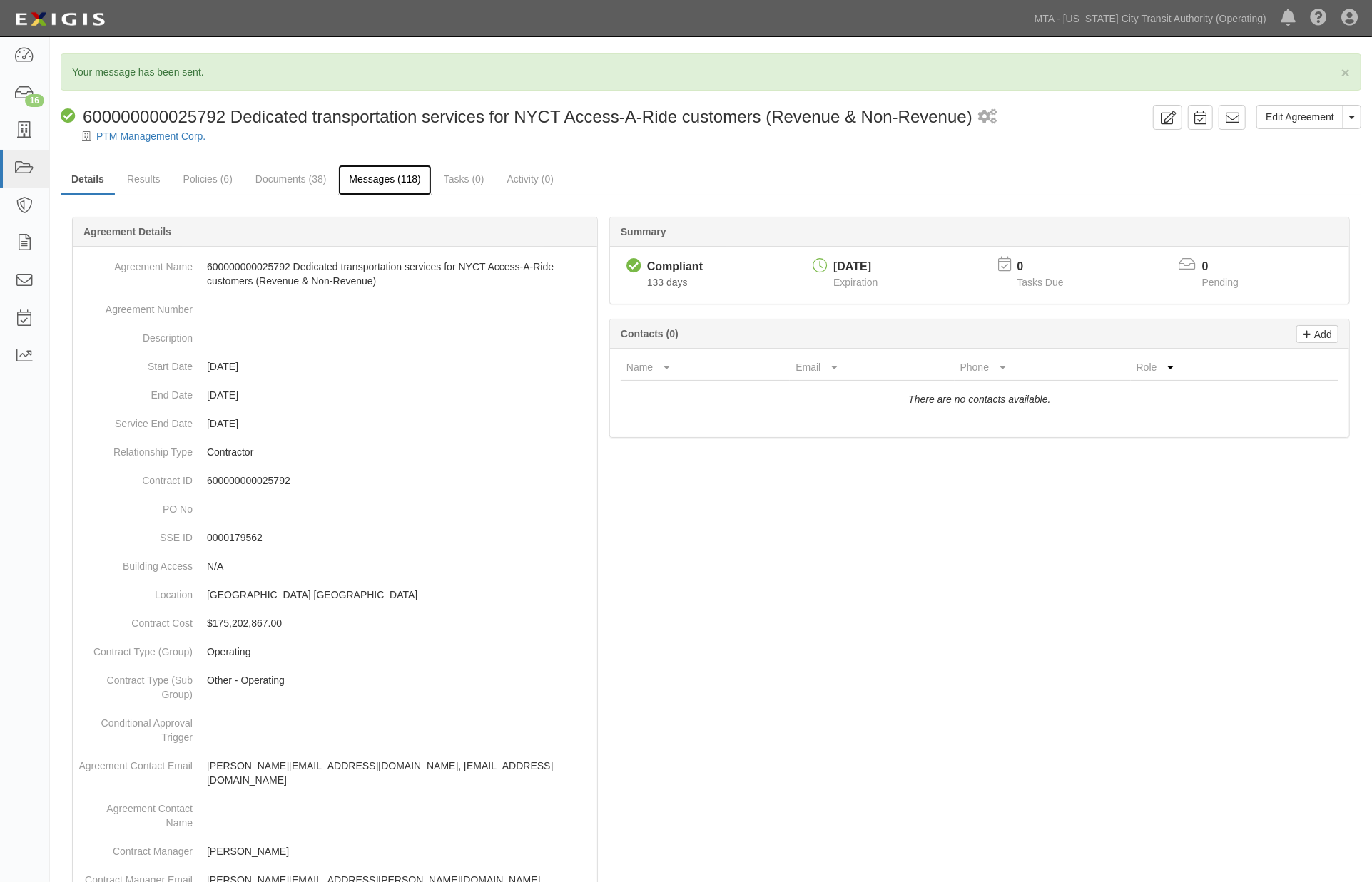
click at [381, 182] on link "Messages (118)" at bounding box center [384, 180] width 93 height 31
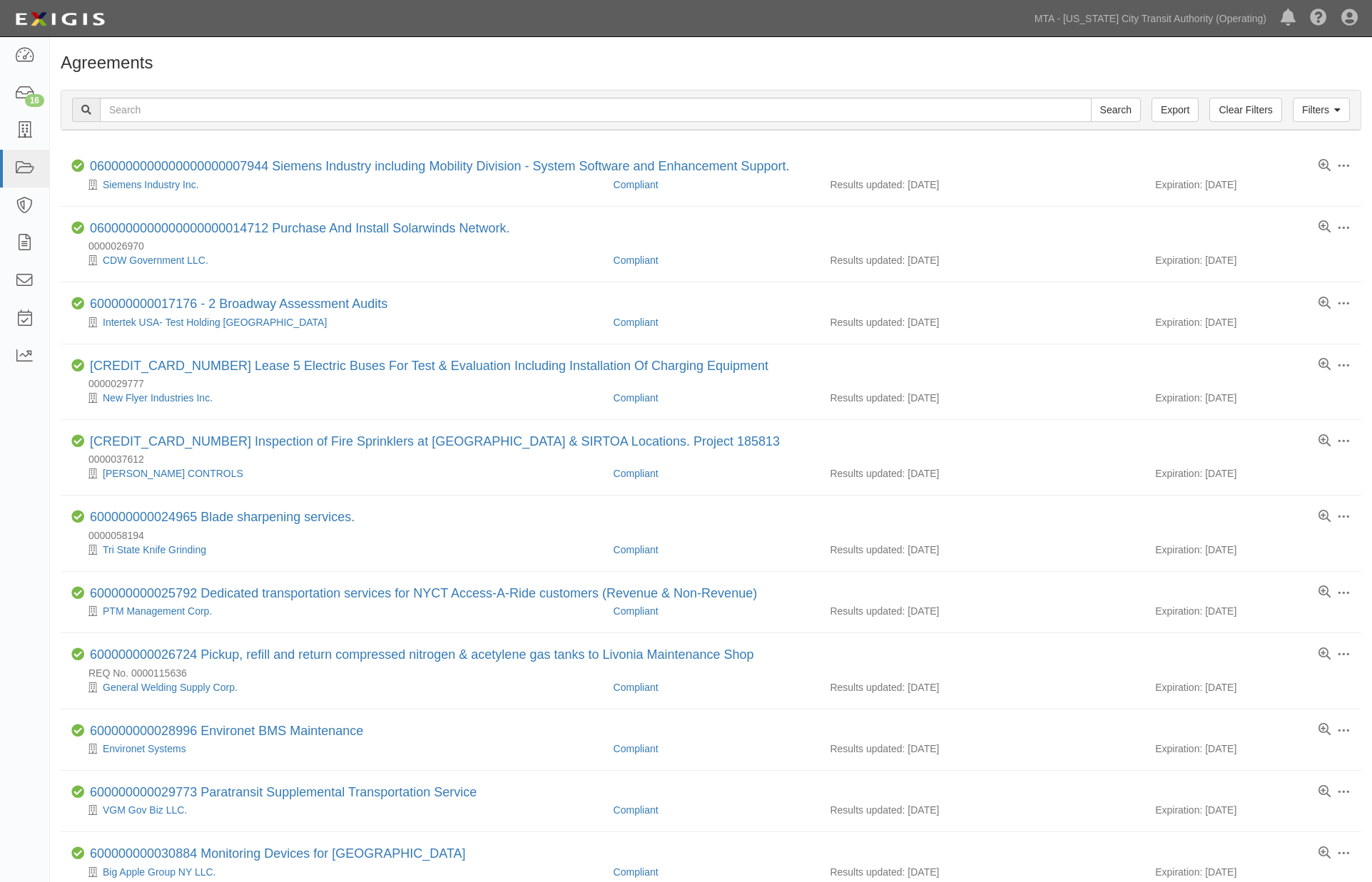
scroll to position [159, 0]
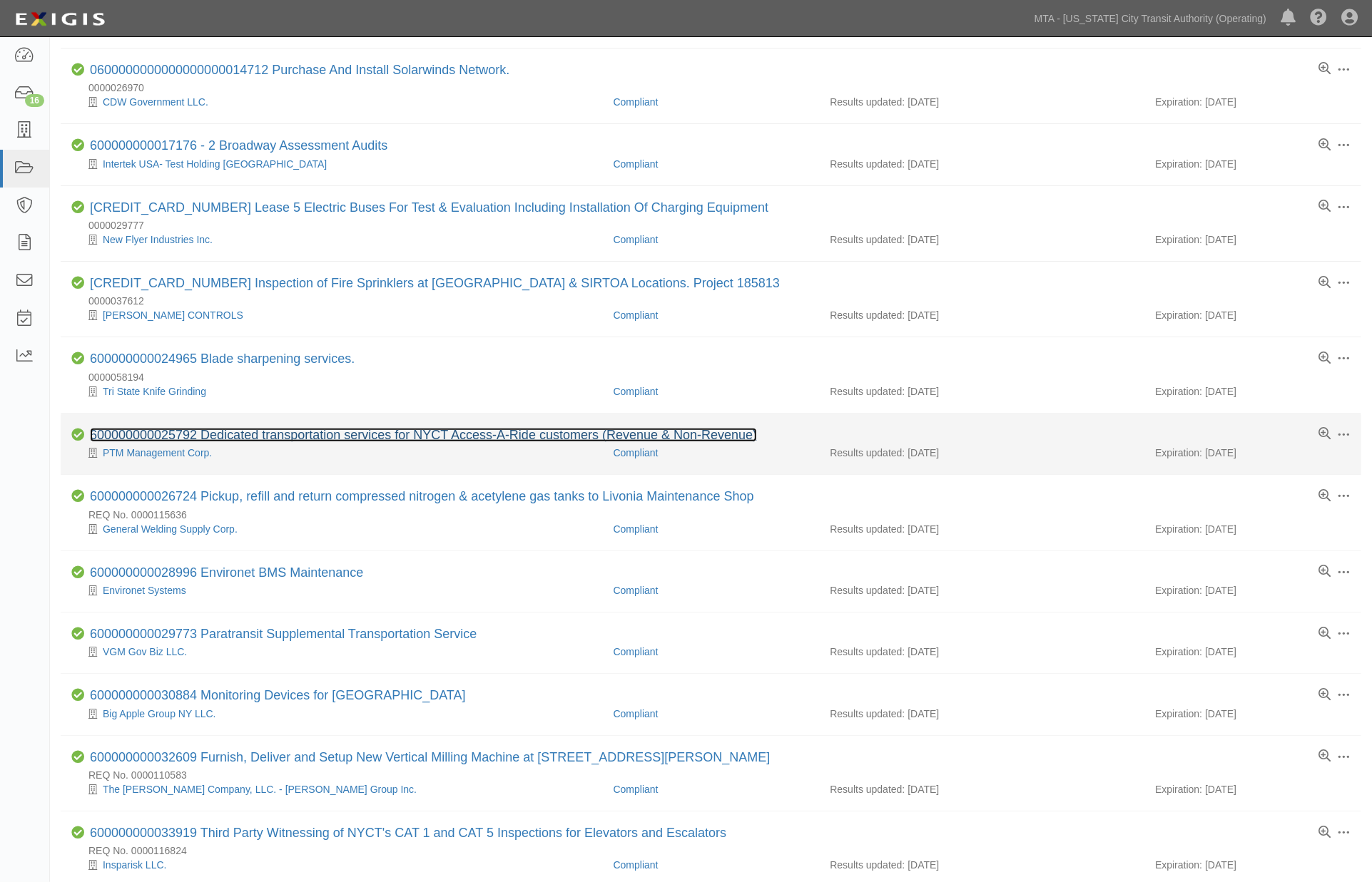
click at [317, 433] on link "600000000025792 Dedicated transportation services for NYCT Access-A-Ride custom…" at bounding box center [424, 435] width 667 height 14
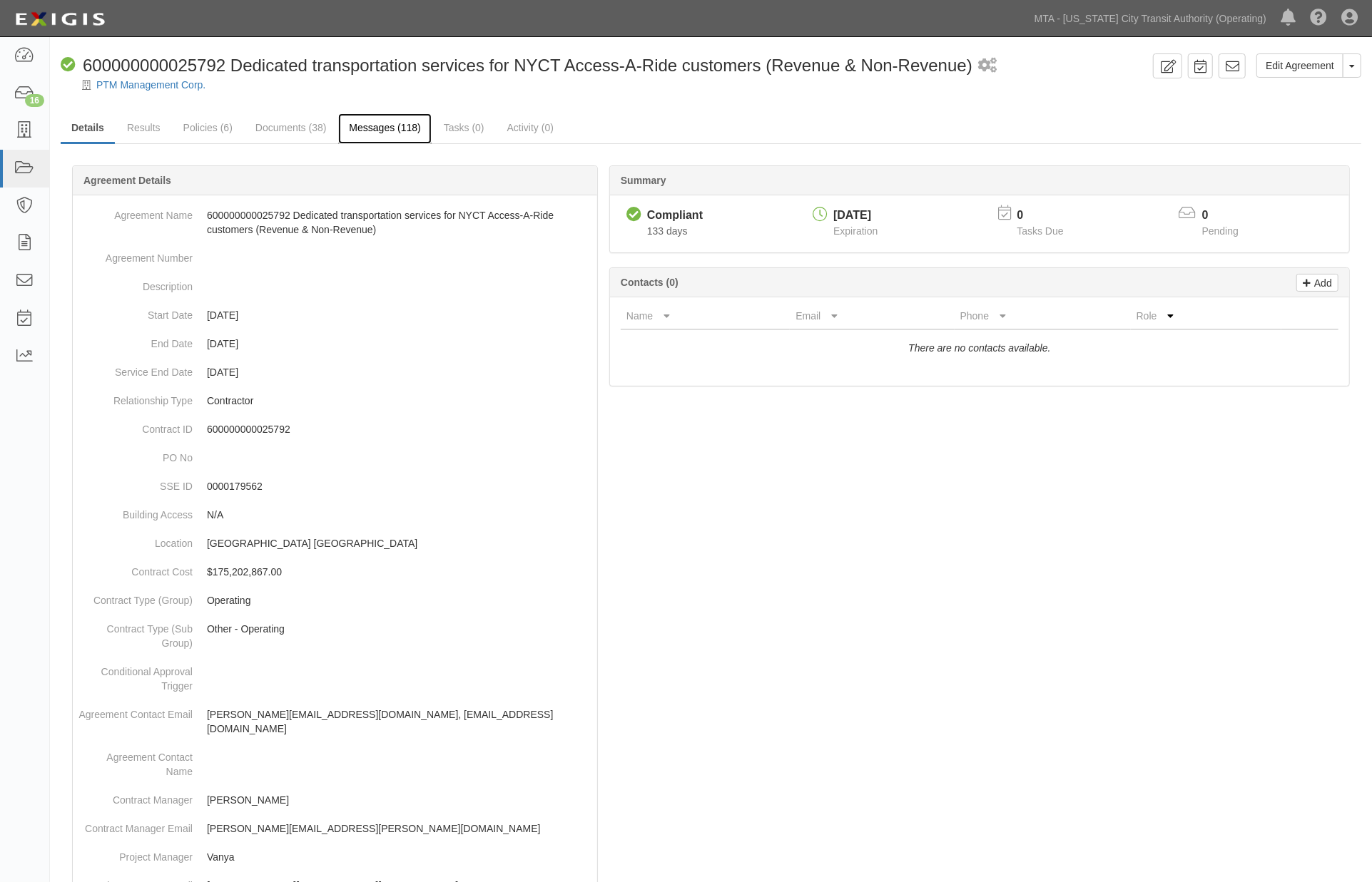
click at [386, 140] on link "Messages (118)" at bounding box center [384, 129] width 93 height 31
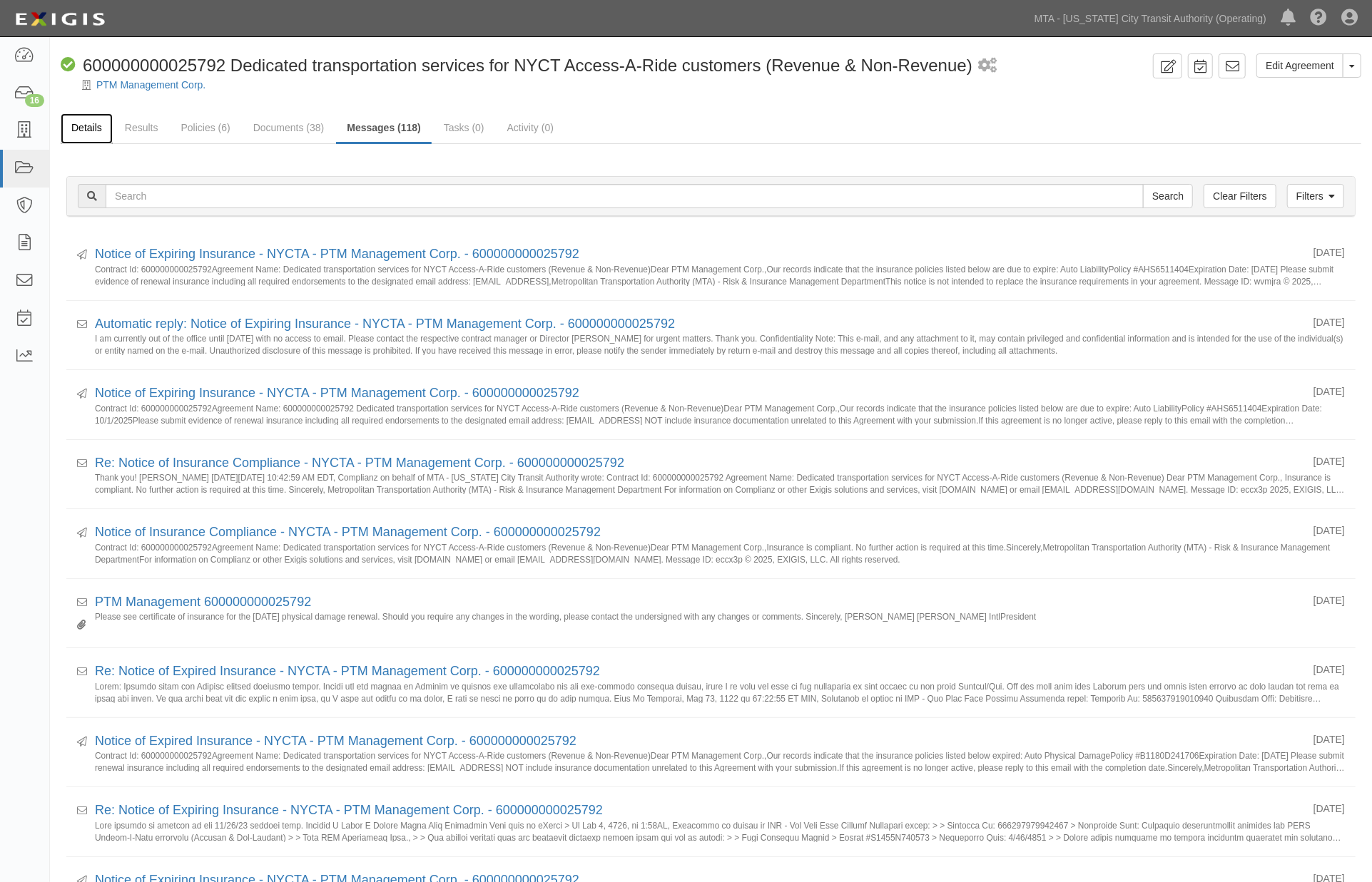
click at [97, 130] on link "Details" at bounding box center [86, 129] width 52 height 31
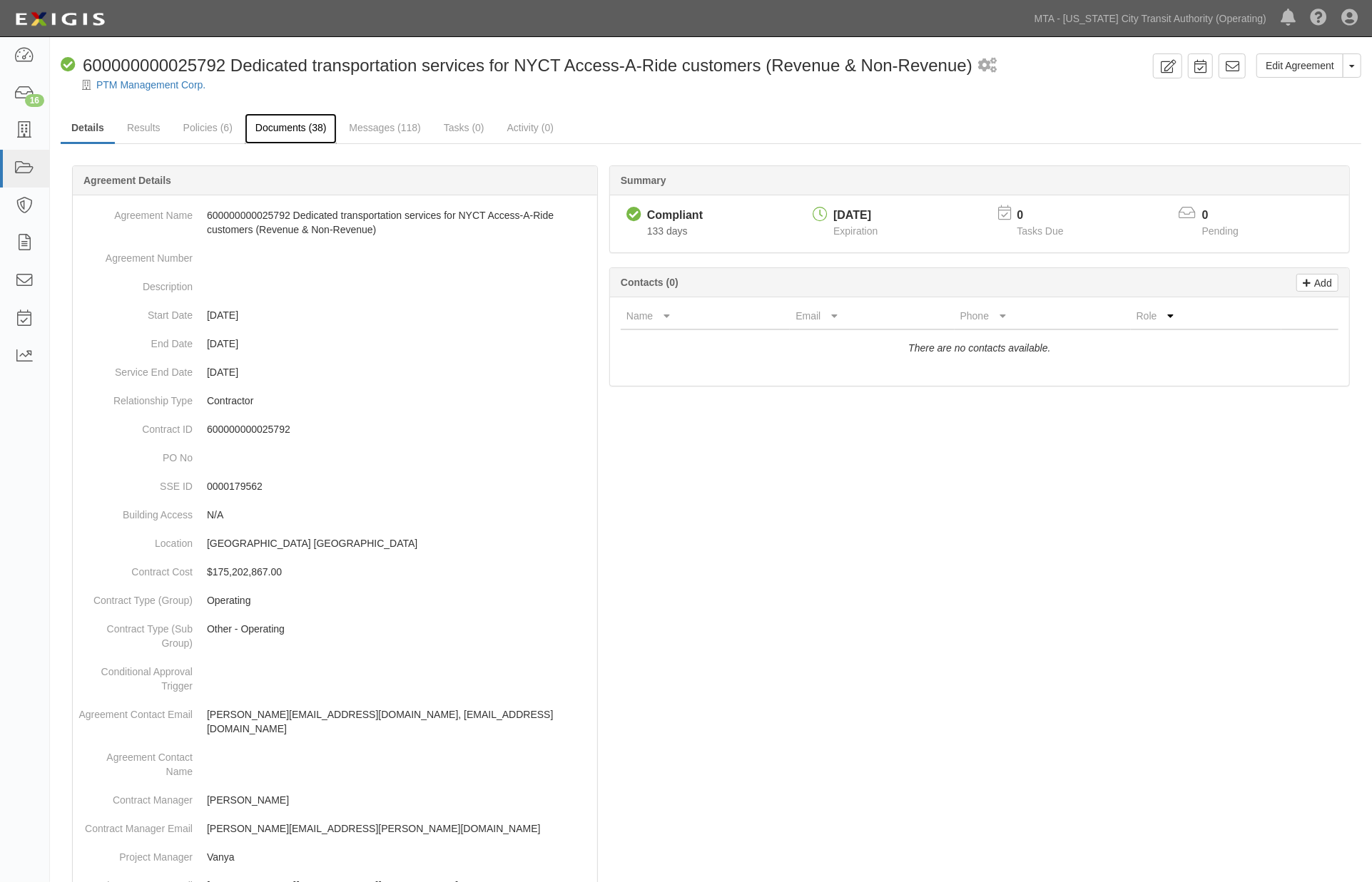
click at [311, 125] on link "Documents (38)" at bounding box center [291, 129] width 93 height 31
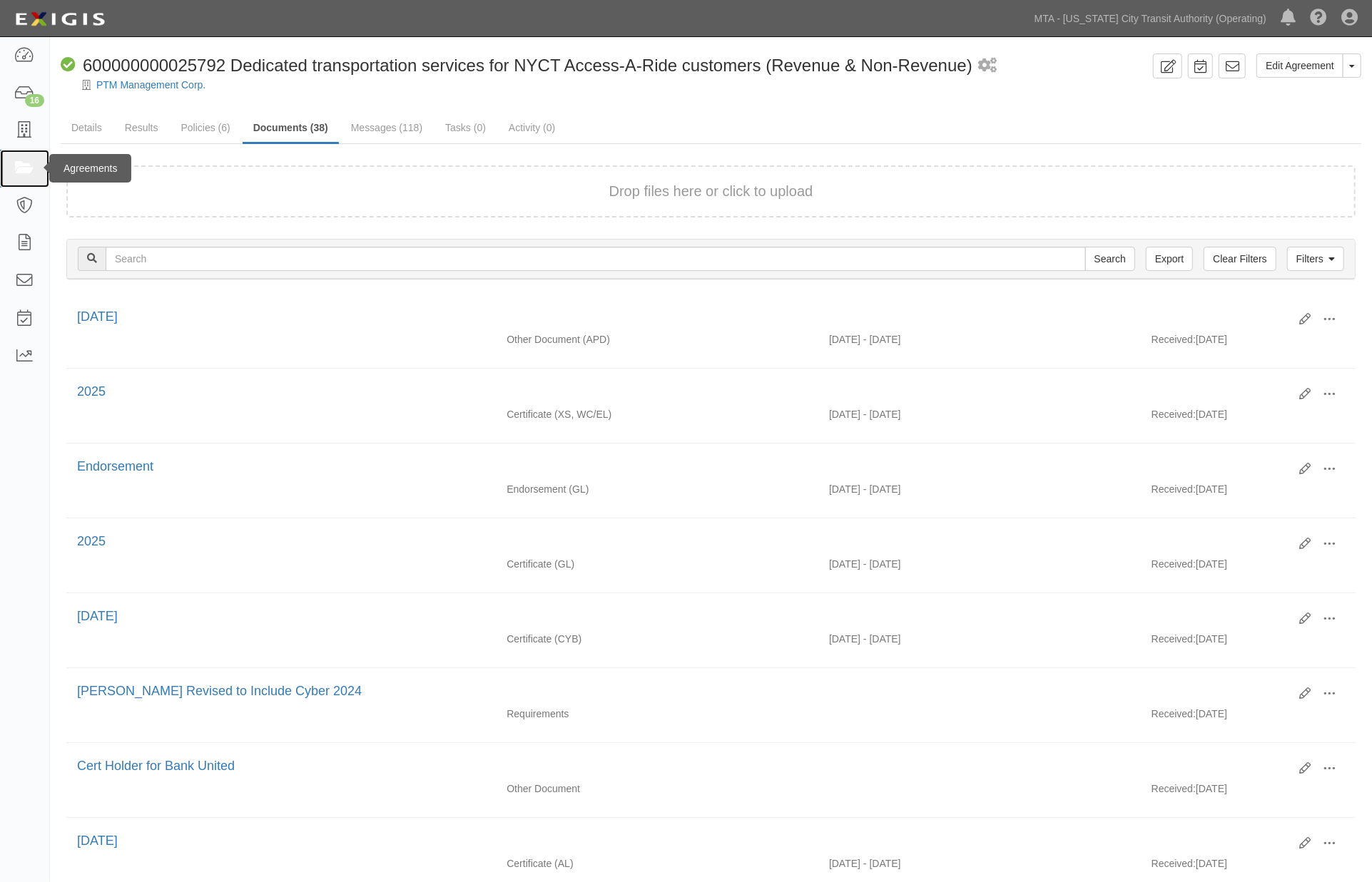
click at [31, 163] on icon at bounding box center [24, 168] width 20 height 16
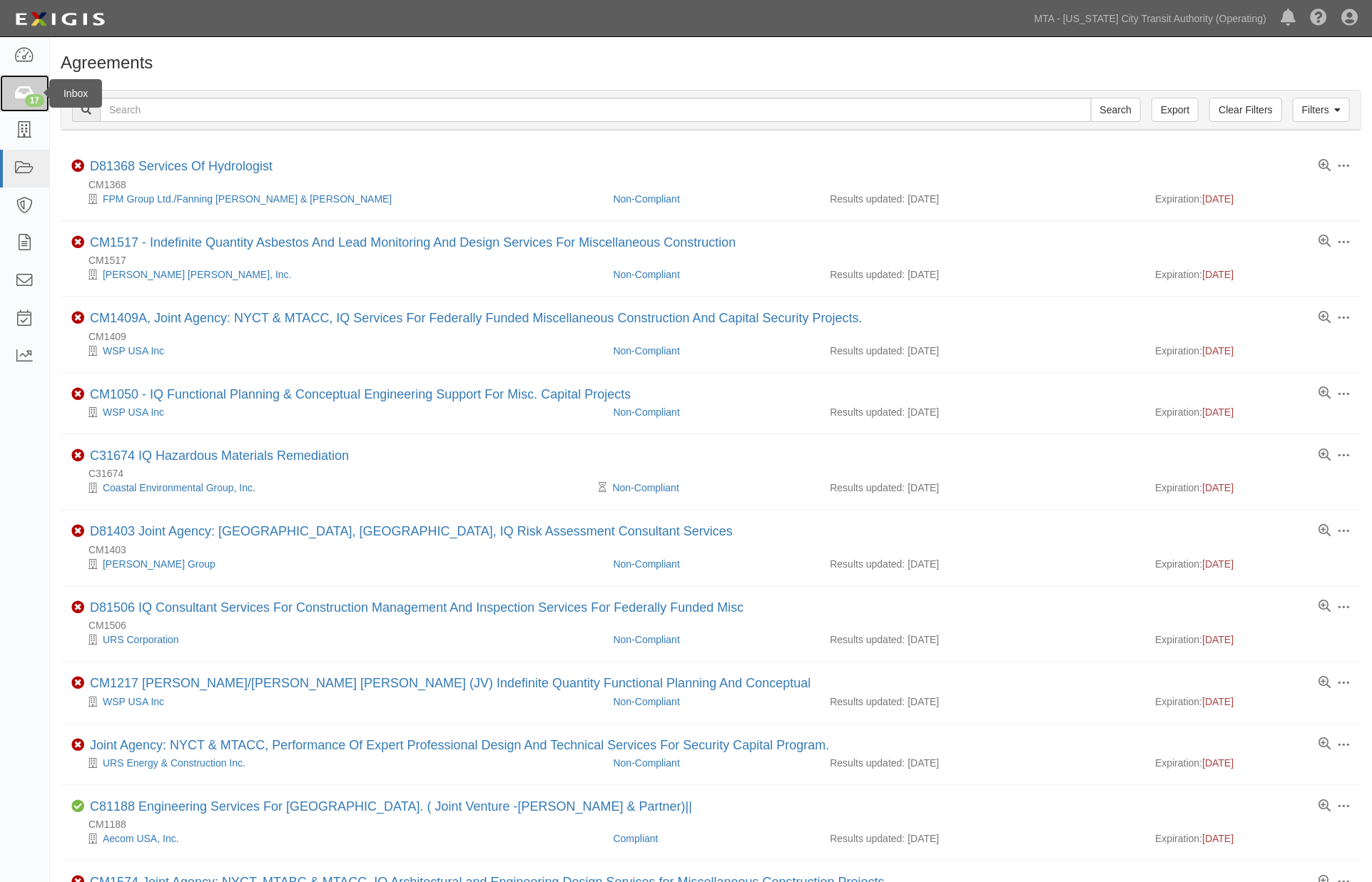
click at [27, 102] on div "17" at bounding box center [35, 101] width 19 height 13
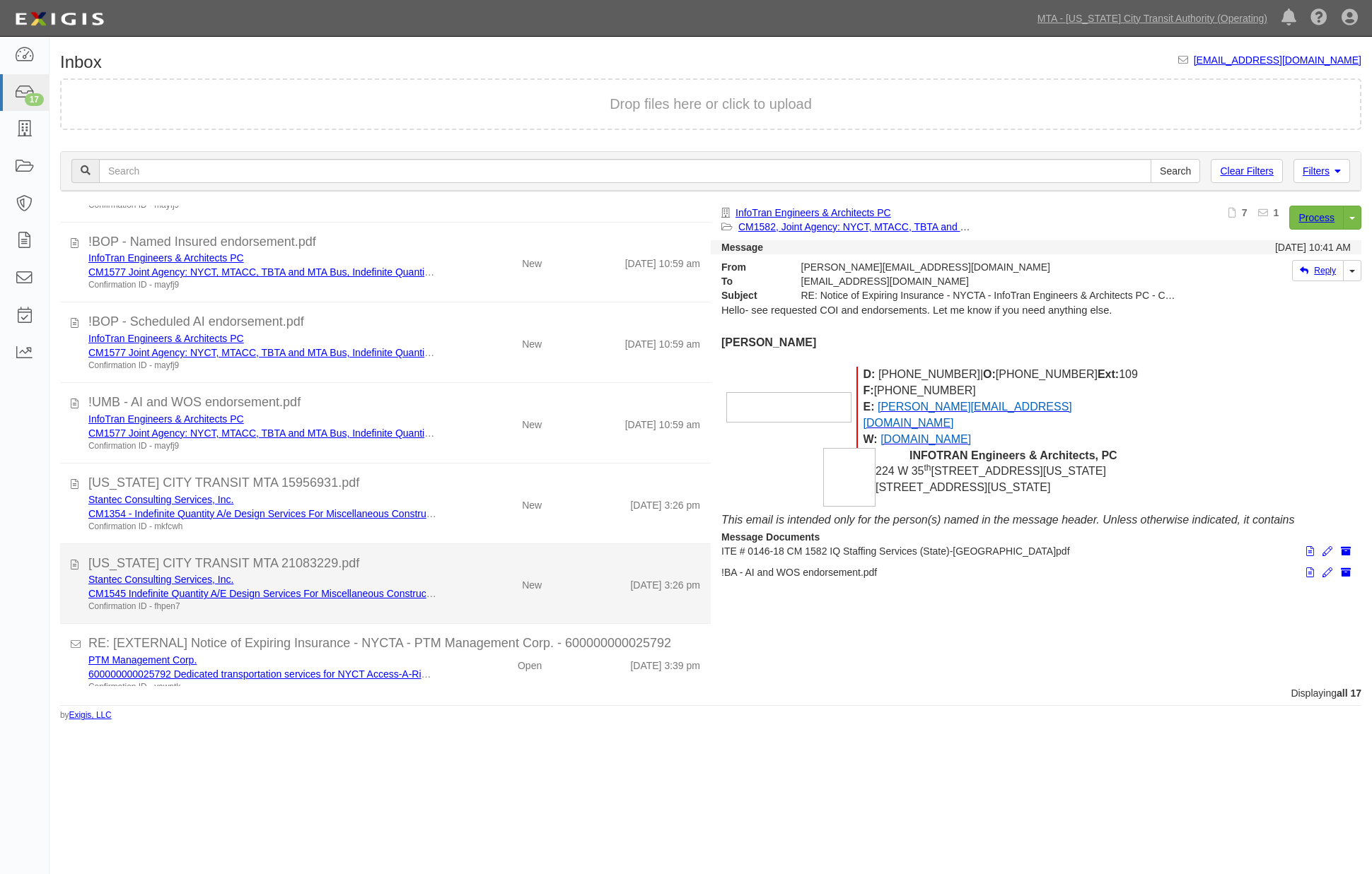
scroll to position [887, 0]
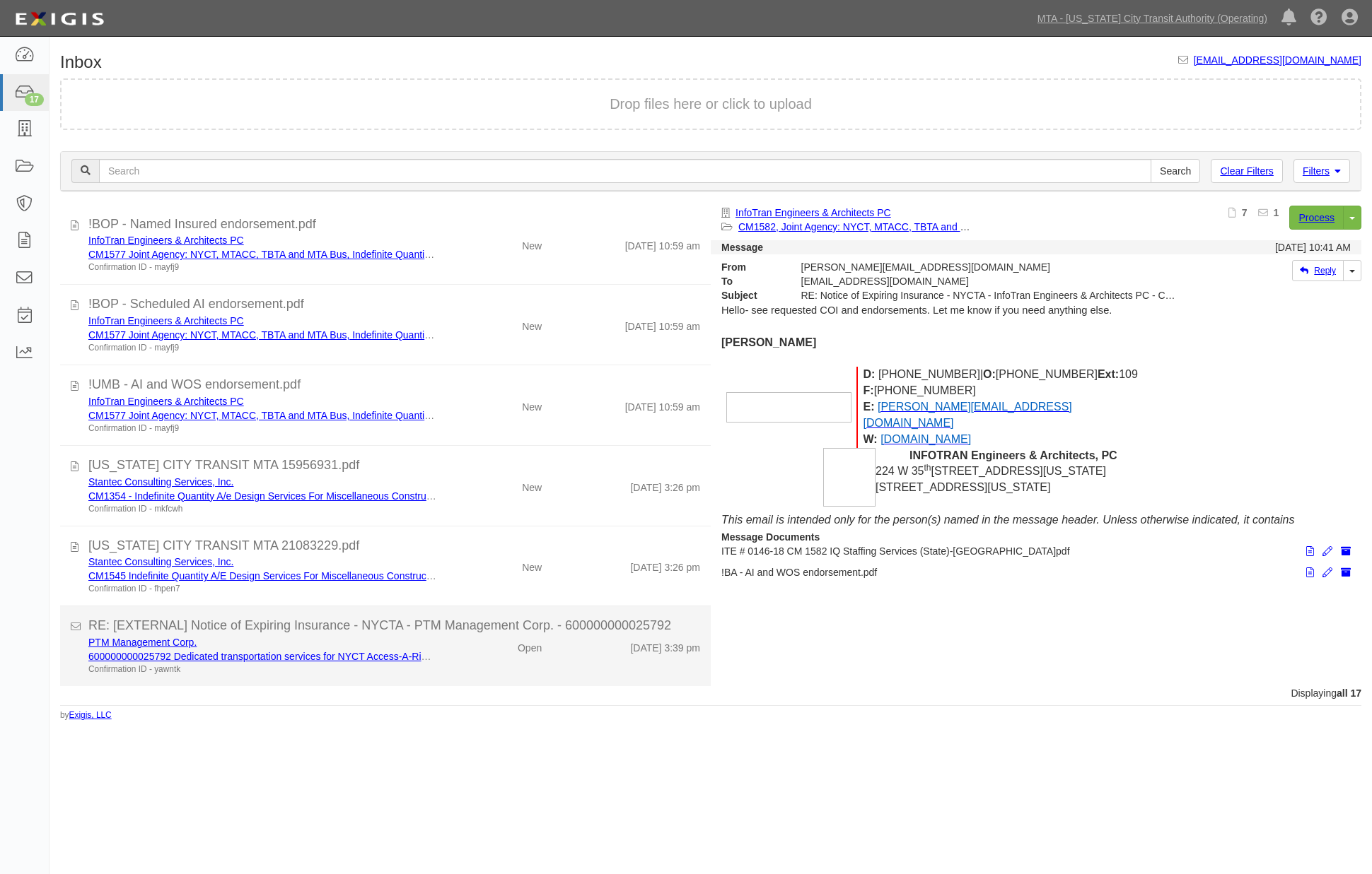
click at [585, 655] on div "[DATE] 3:39 pm" at bounding box center [632, 645] width 158 height 20
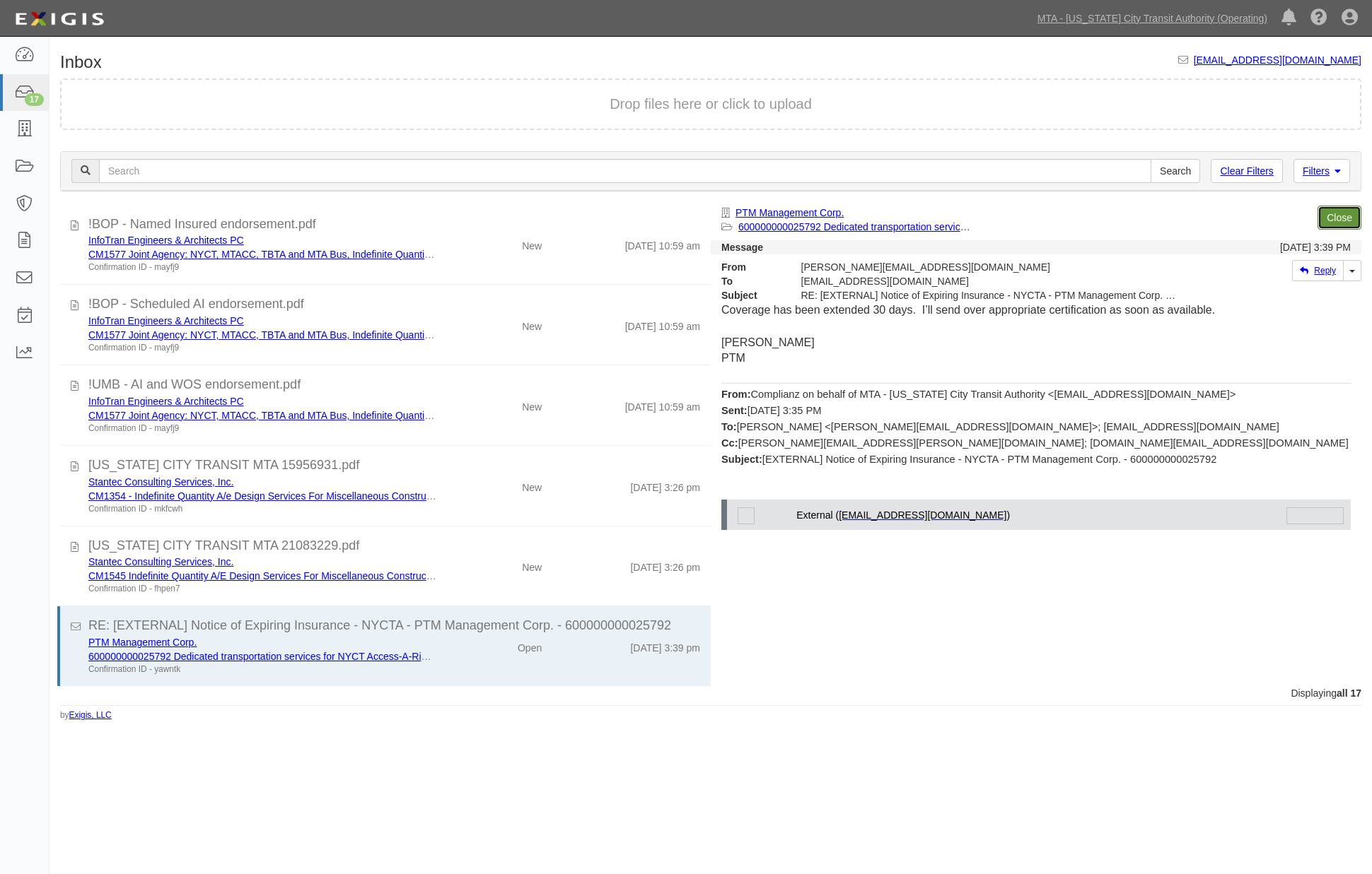
click at [1340, 217] on link "Close" at bounding box center [1339, 218] width 44 height 24
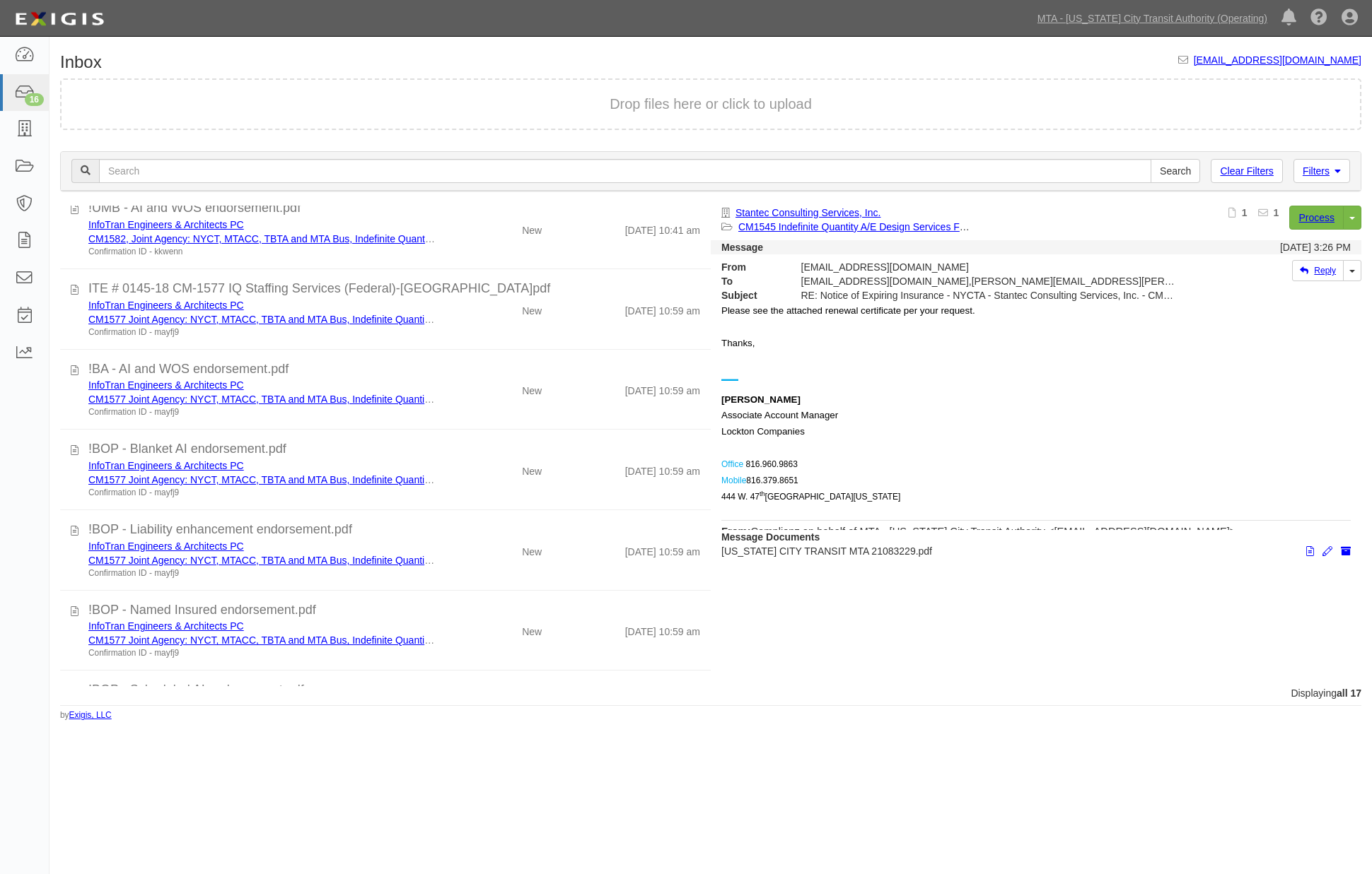
scroll to position [492, 0]
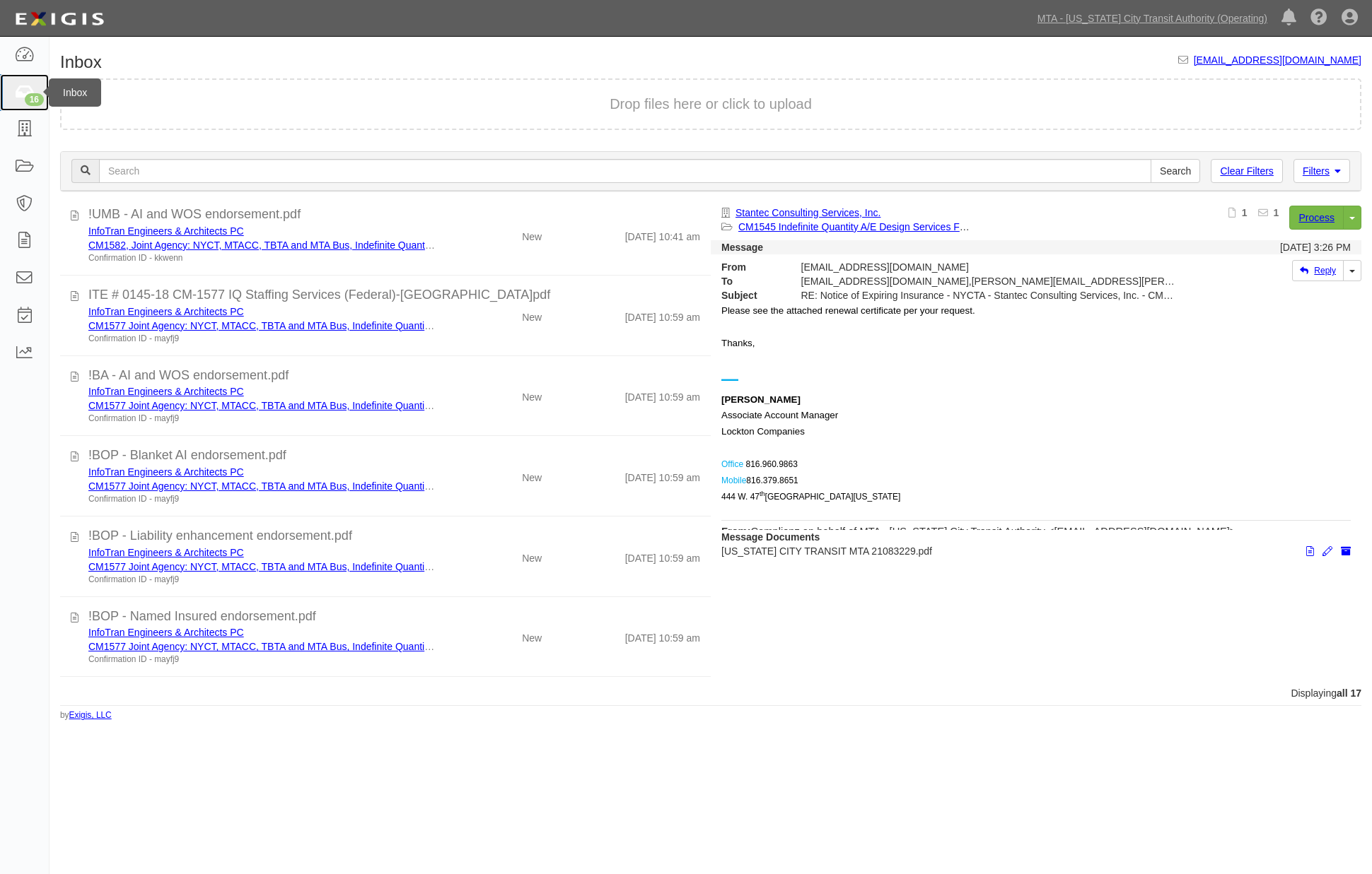
click at [10, 85] on link "16" at bounding box center [24, 93] width 49 height 38
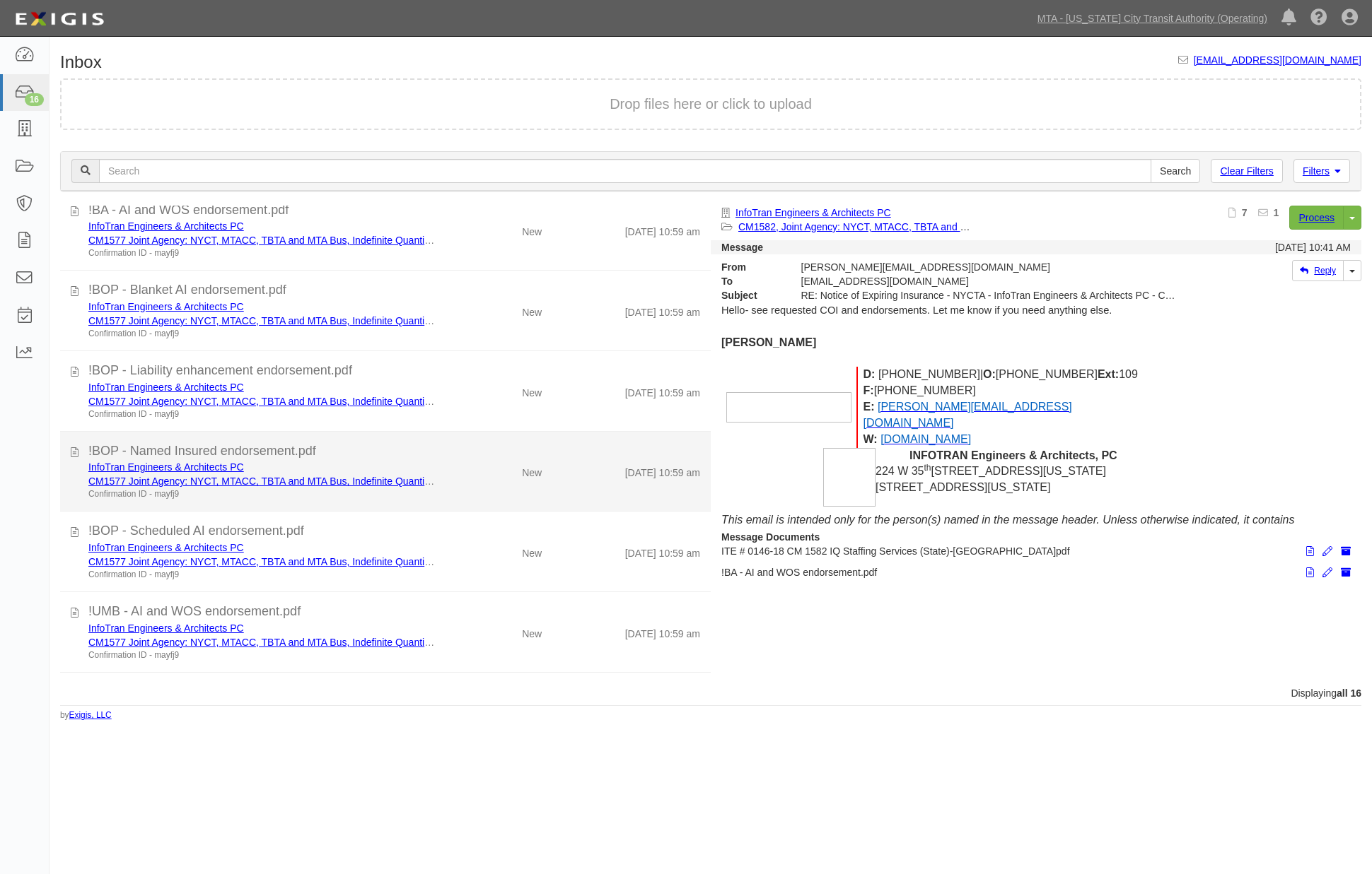
scroll to position [806, 0]
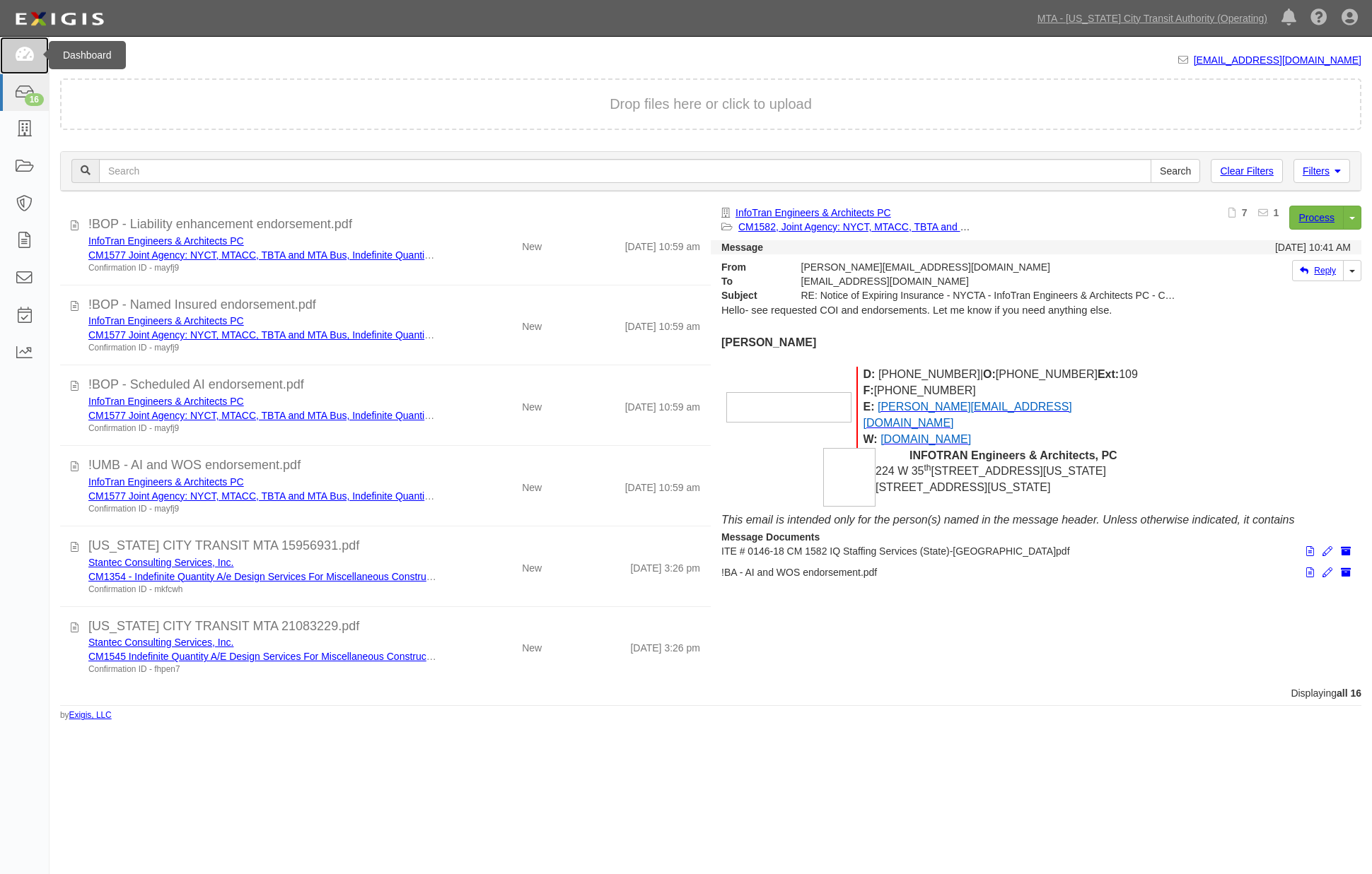
click at [22, 42] on link at bounding box center [24, 55] width 49 height 38
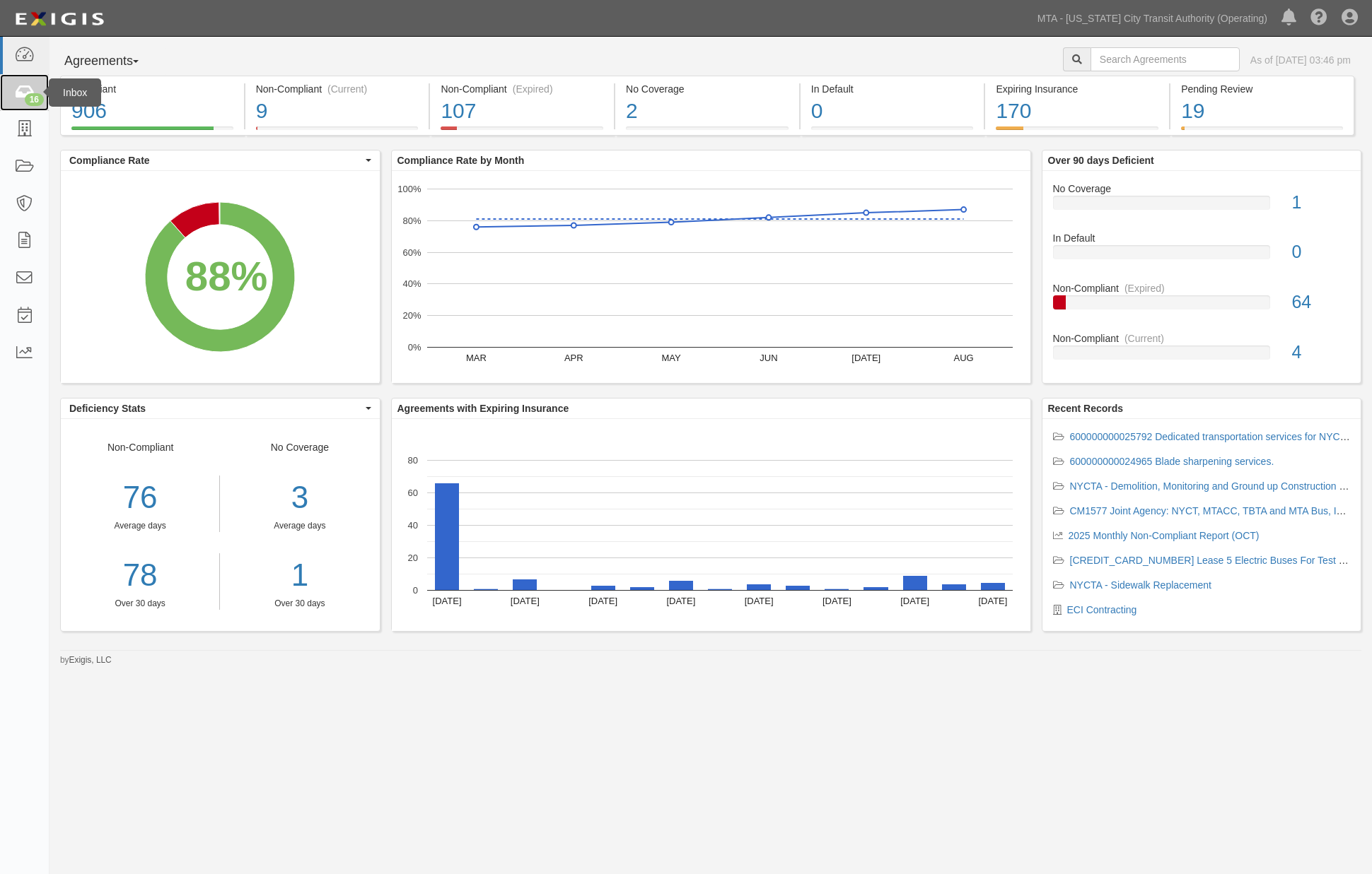
click at [15, 92] on icon at bounding box center [24, 93] width 20 height 16
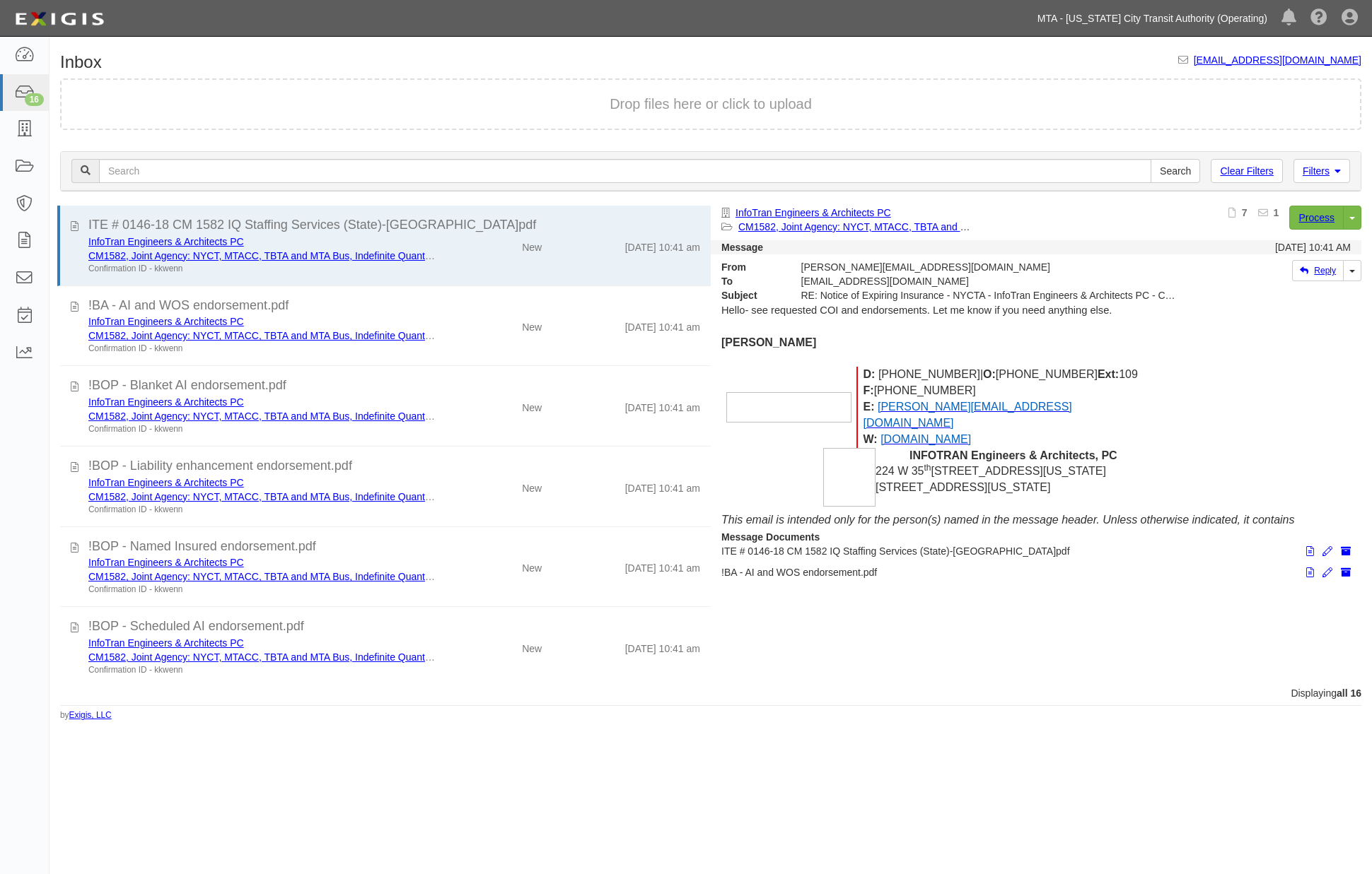
click at [1227, 14] on link "MTA - [US_STATE] City Transit Authority (Operating)" at bounding box center [1152, 18] width 244 height 28
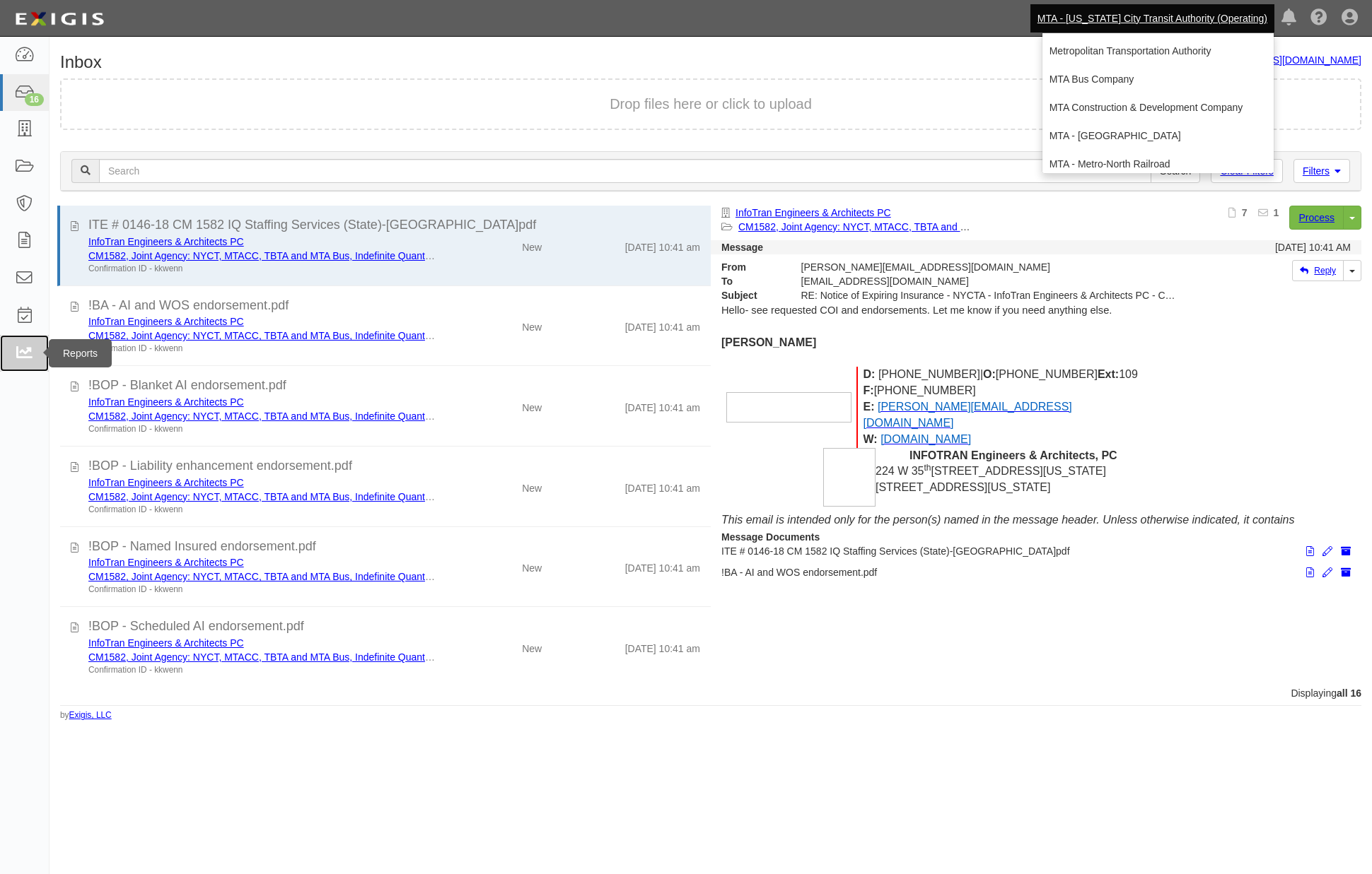
click at [19, 350] on icon at bounding box center [24, 354] width 20 height 16
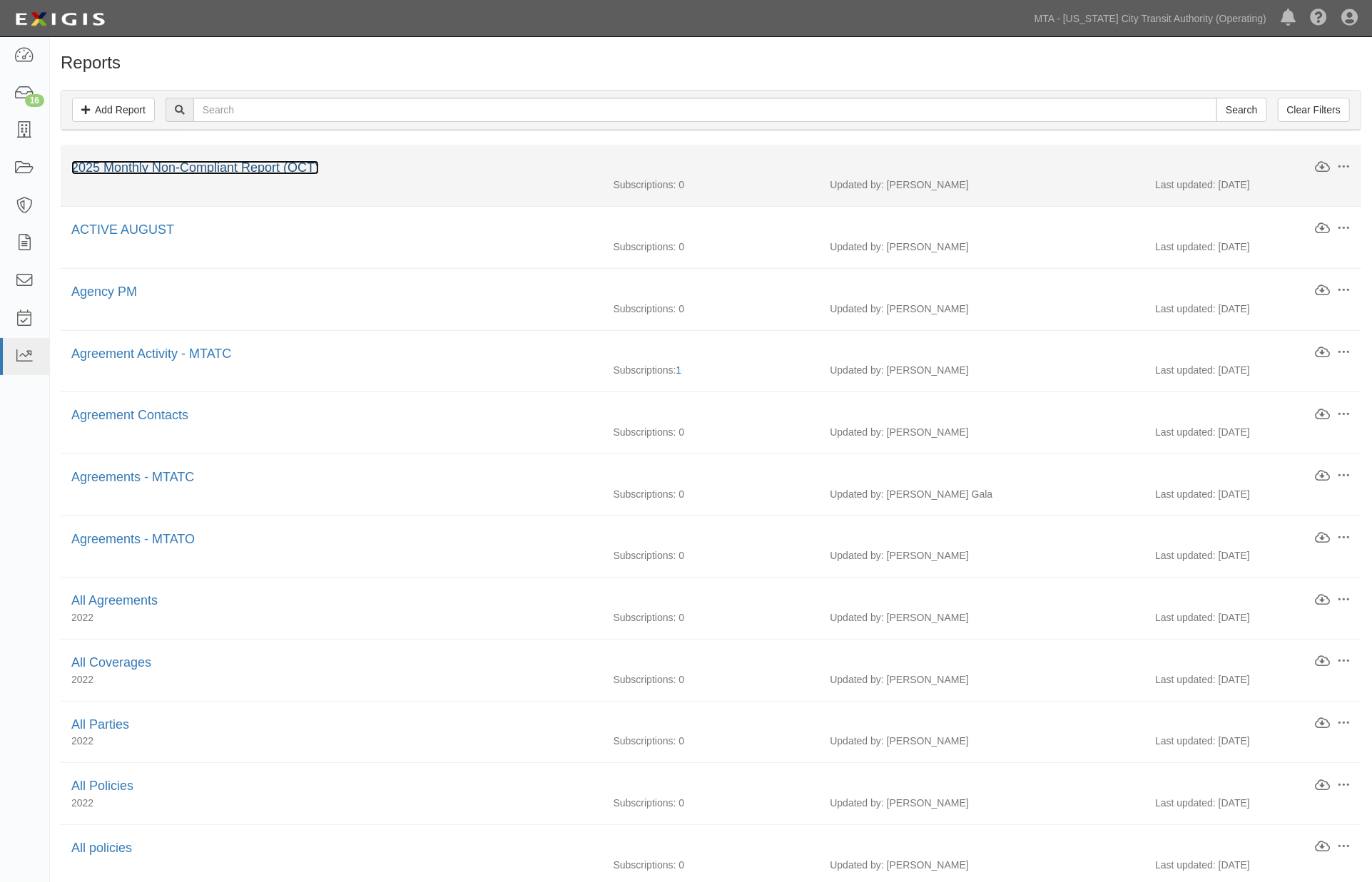
click at [181, 172] on link "2025 Monthly Non-Compliant Report (OCT)" at bounding box center [195, 168] width 247 height 14
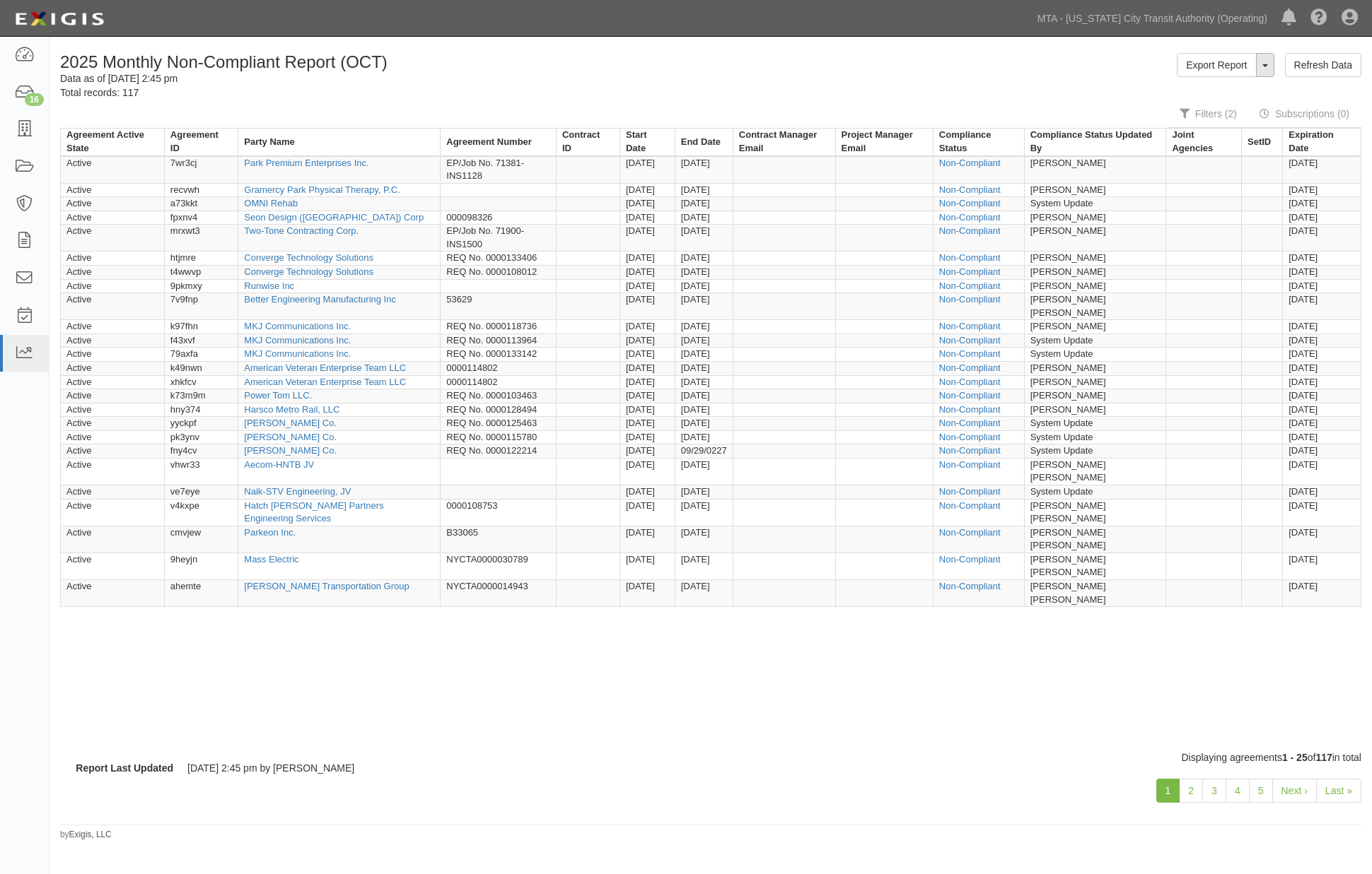
click at [1261, 72] on button "ToggleReportDropdown" at bounding box center [1265, 65] width 18 height 24
click at [1239, 88] on link "Edit Report" at bounding box center [1234, 92] width 112 height 18
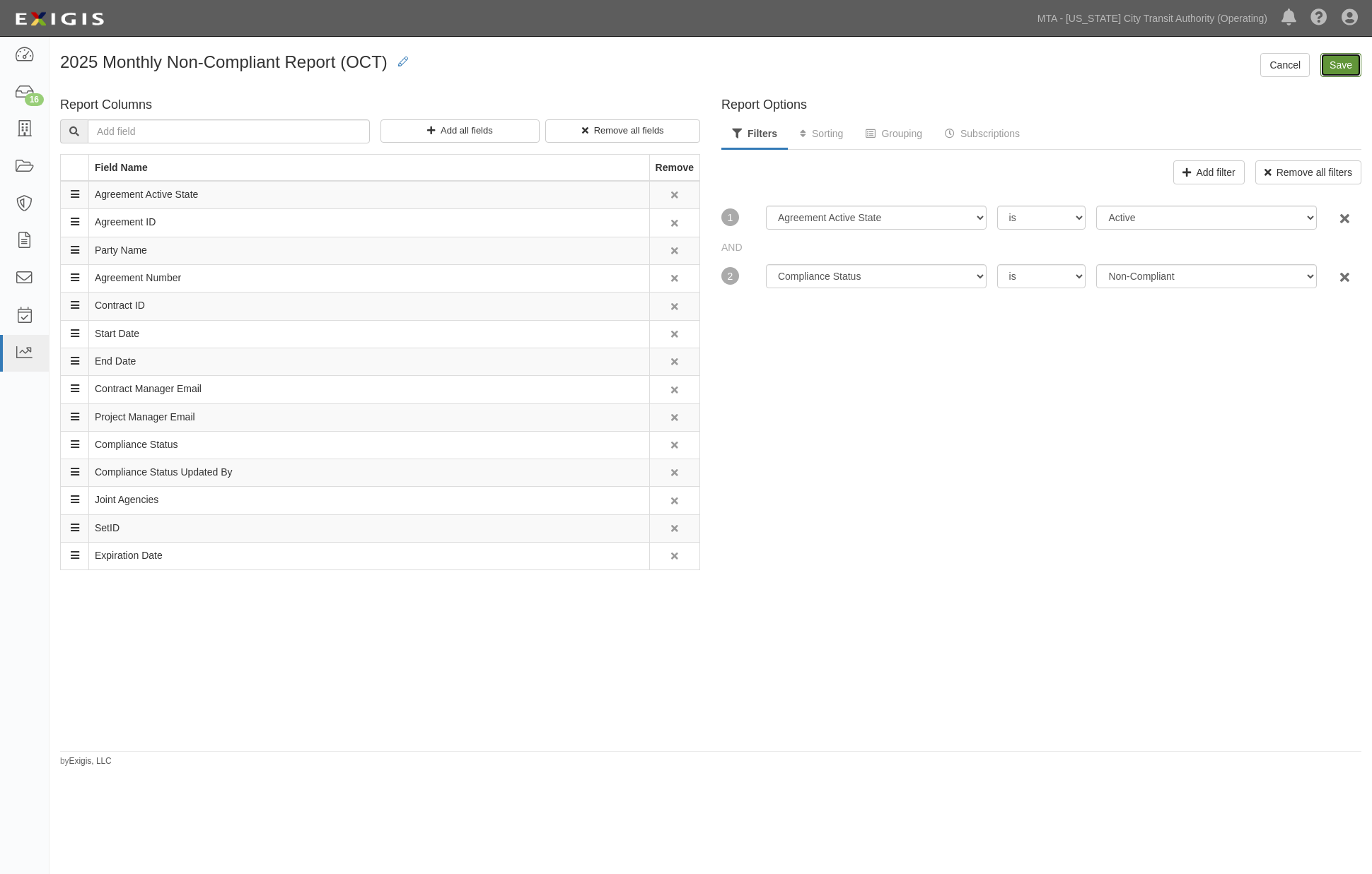
click at [1346, 67] on input "Save" at bounding box center [1340, 65] width 41 height 24
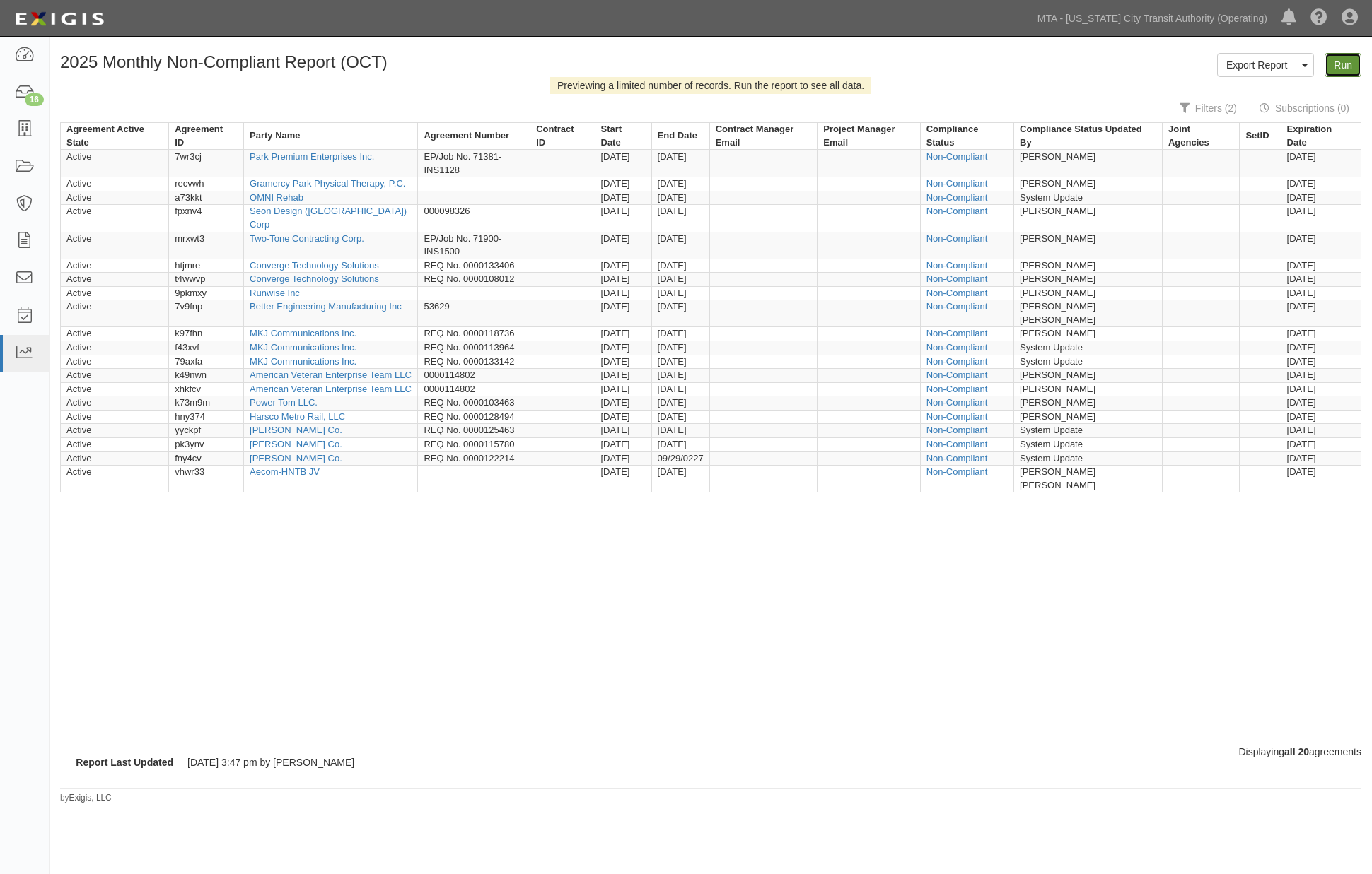
click at [1350, 74] on link "Run" at bounding box center [1343, 65] width 37 height 24
click at [1348, 68] on link "Run" at bounding box center [1343, 65] width 37 height 24
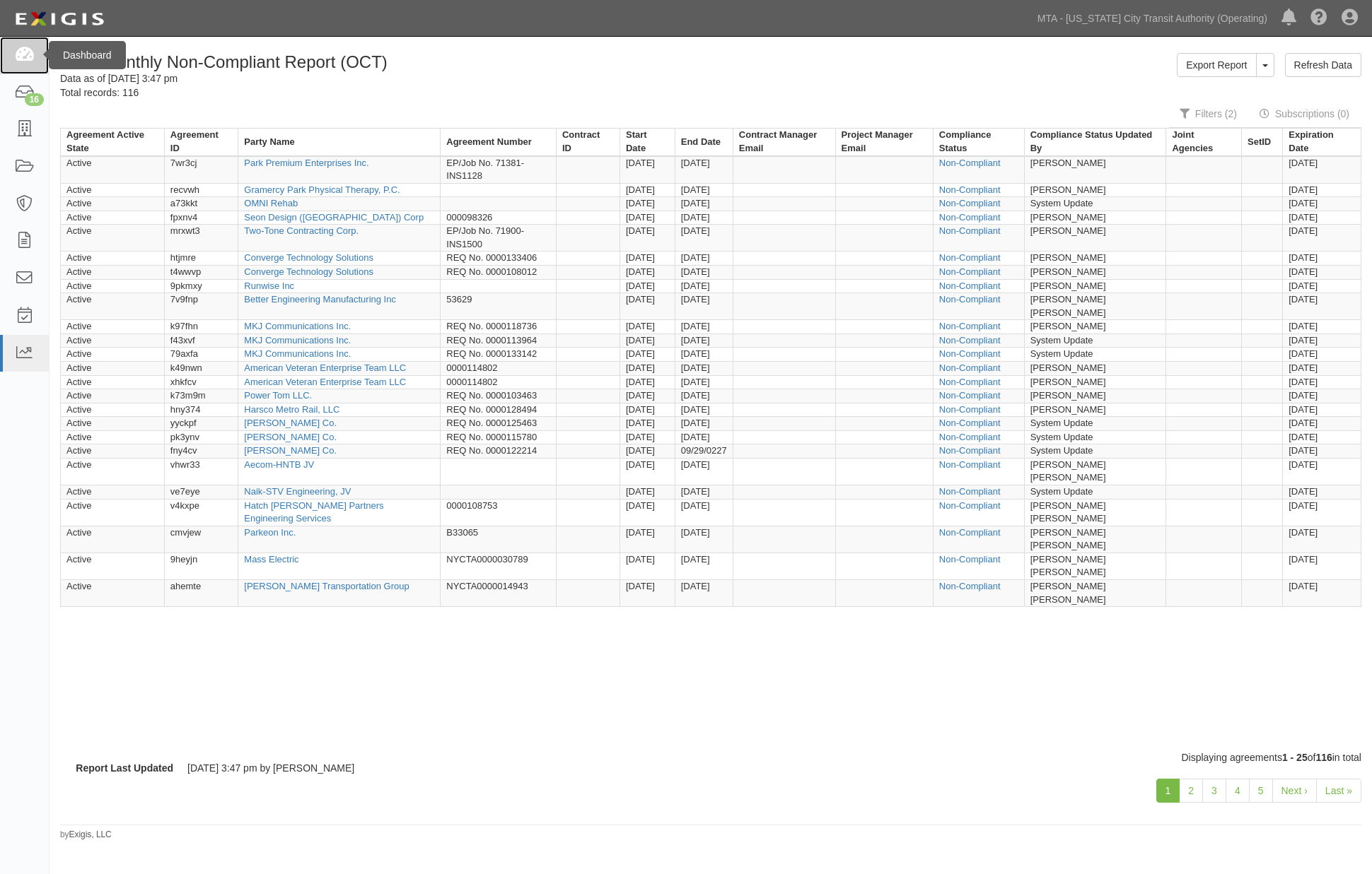
click at [12, 57] on link at bounding box center [24, 55] width 49 height 38
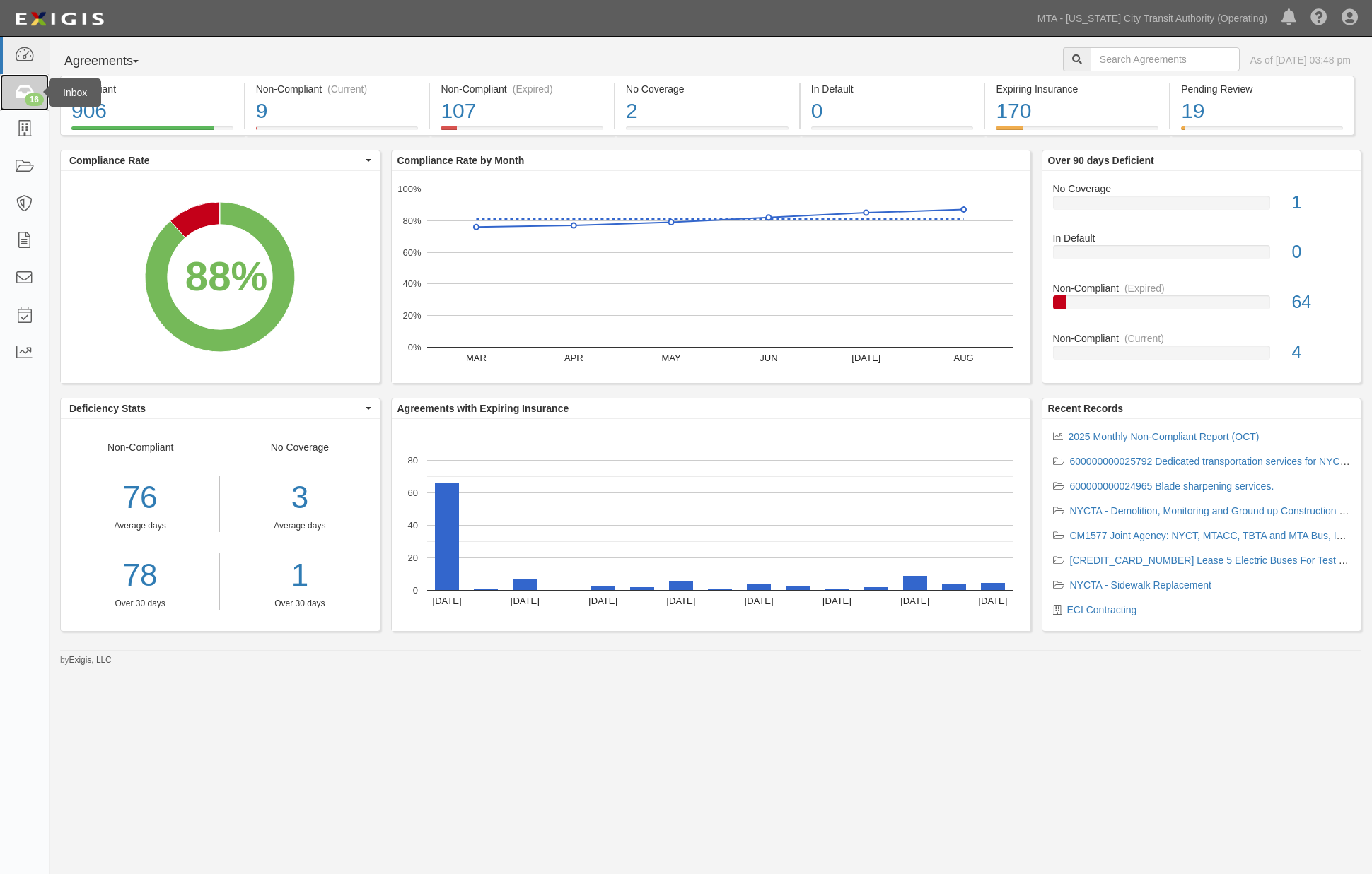
click at [19, 90] on icon at bounding box center [24, 93] width 20 height 16
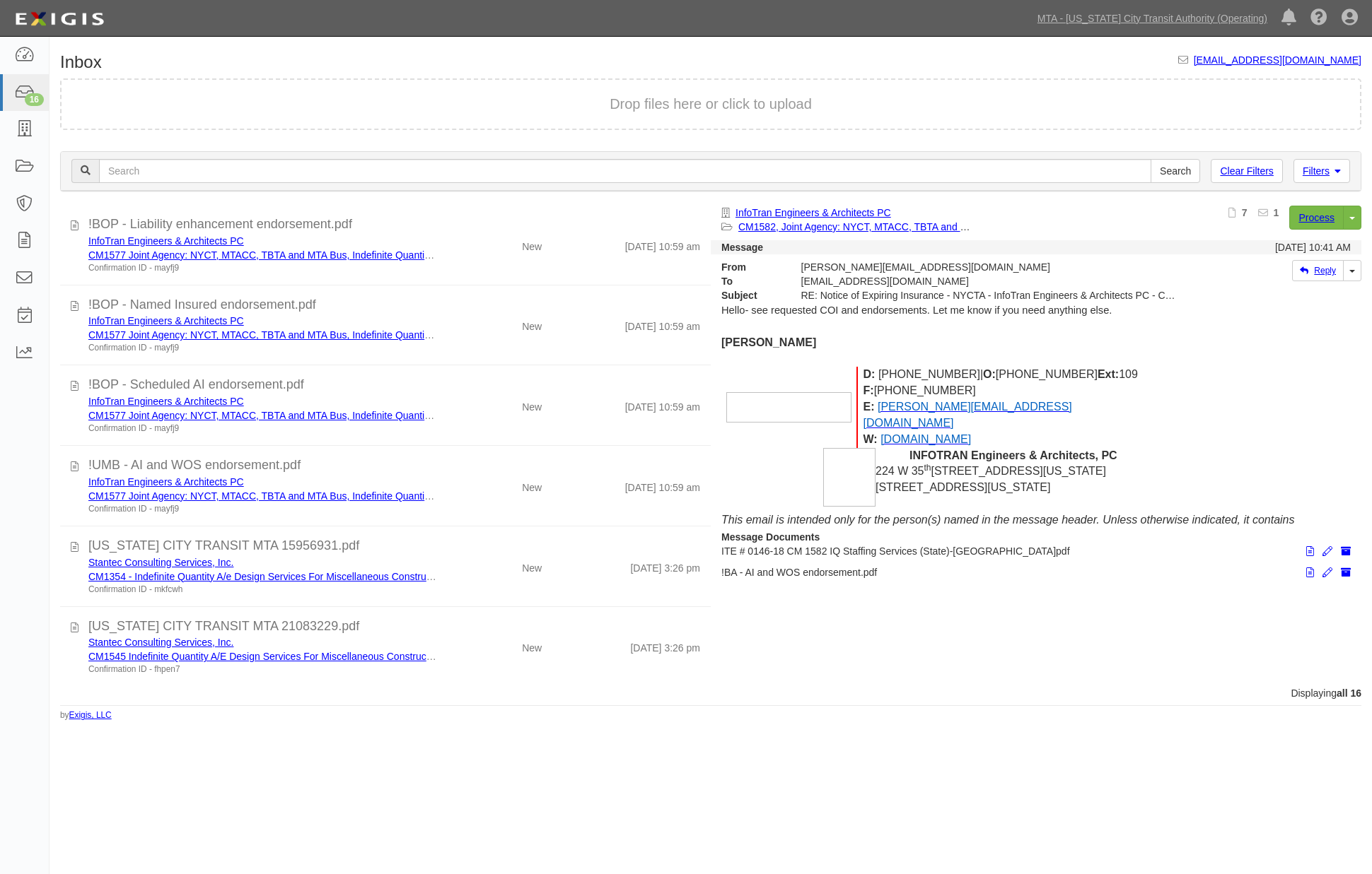
scroll to position [806, 0]
click at [1348, 20] on icon at bounding box center [1350, 18] width 16 height 17
click at [1295, 79] on link "Sign Out" at bounding box center [1308, 82] width 112 height 28
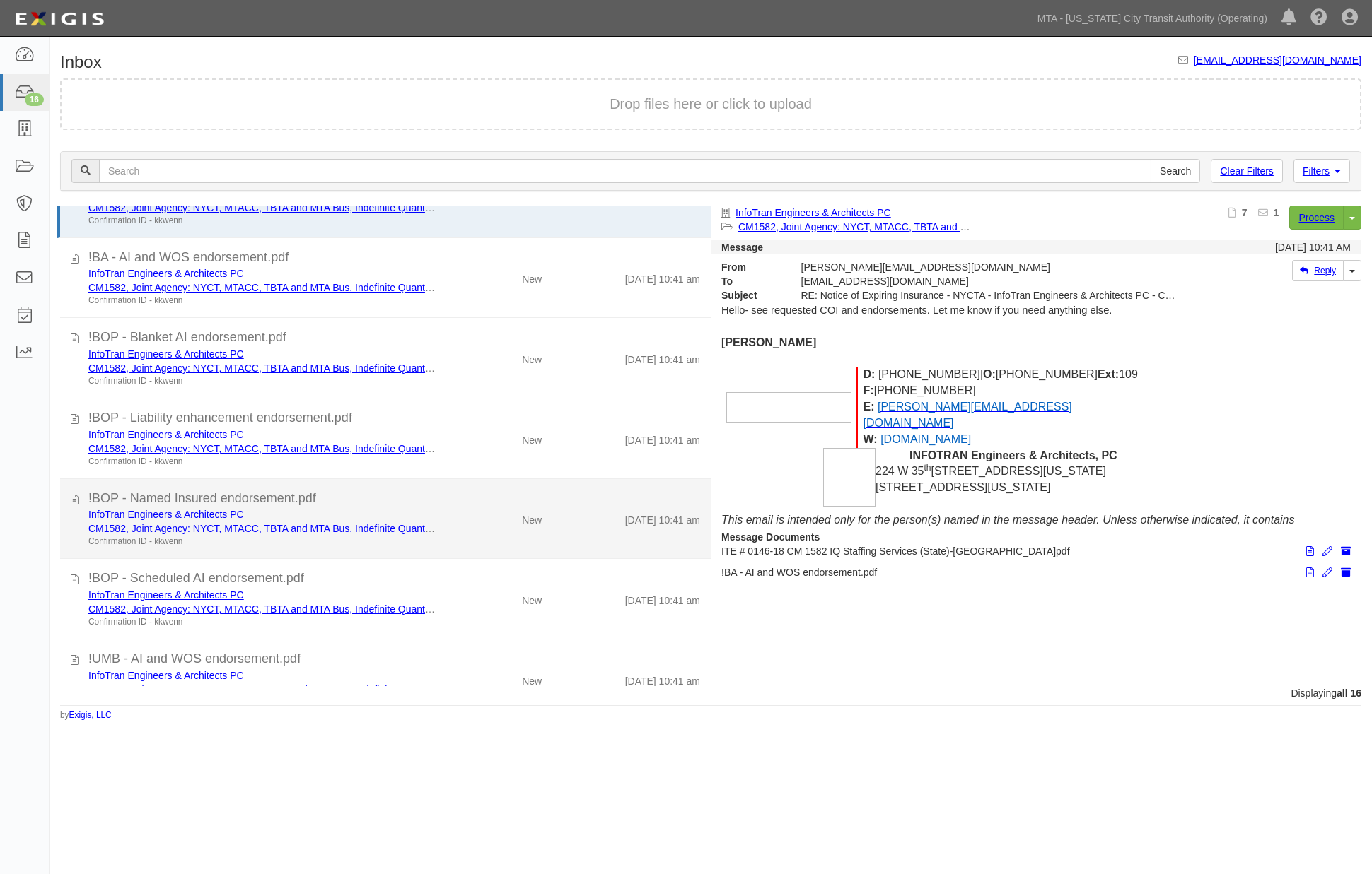
scroll to position [22, 0]
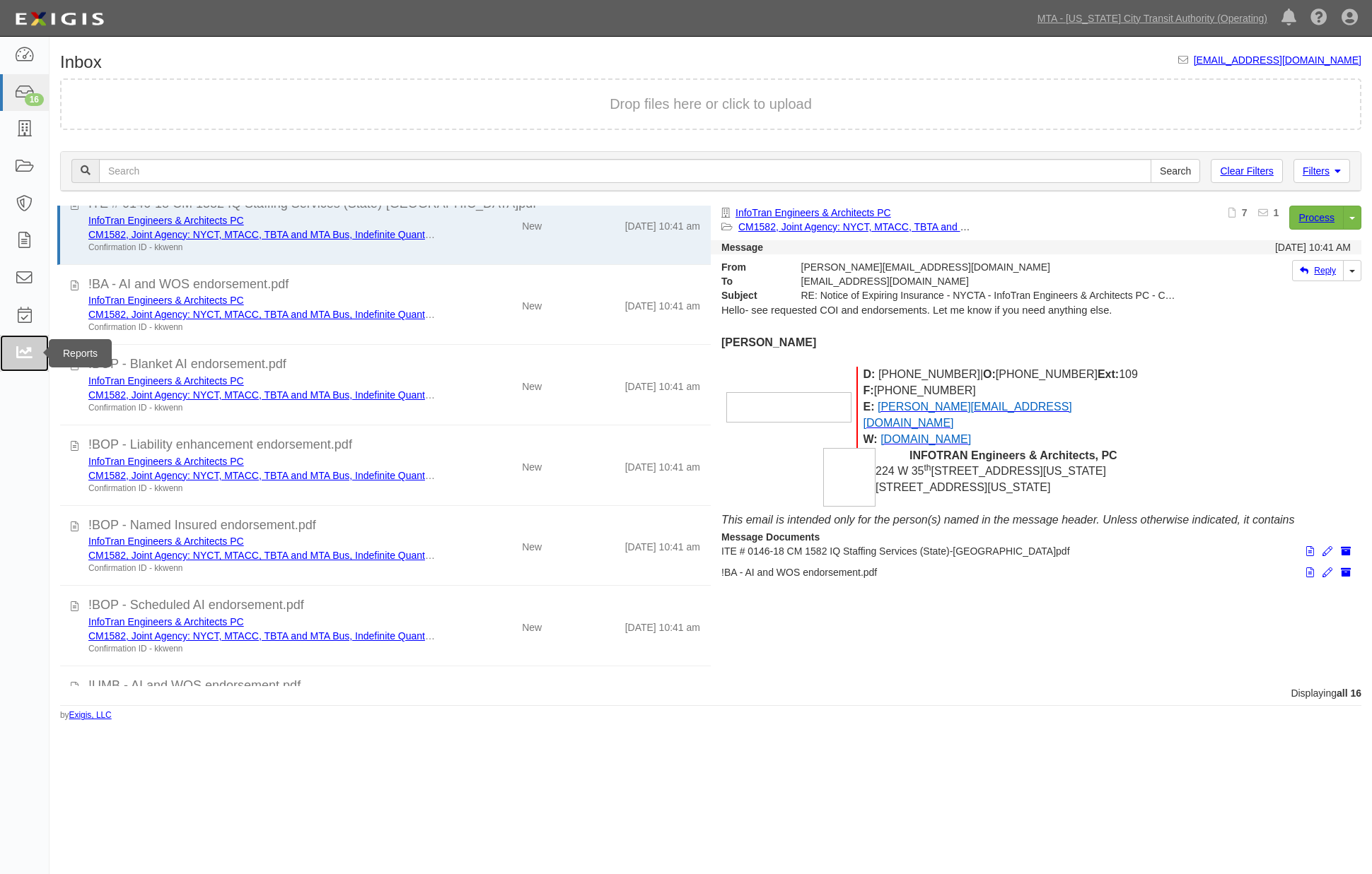
click at [20, 350] on icon at bounding box center [24, 354] width 20 height 16
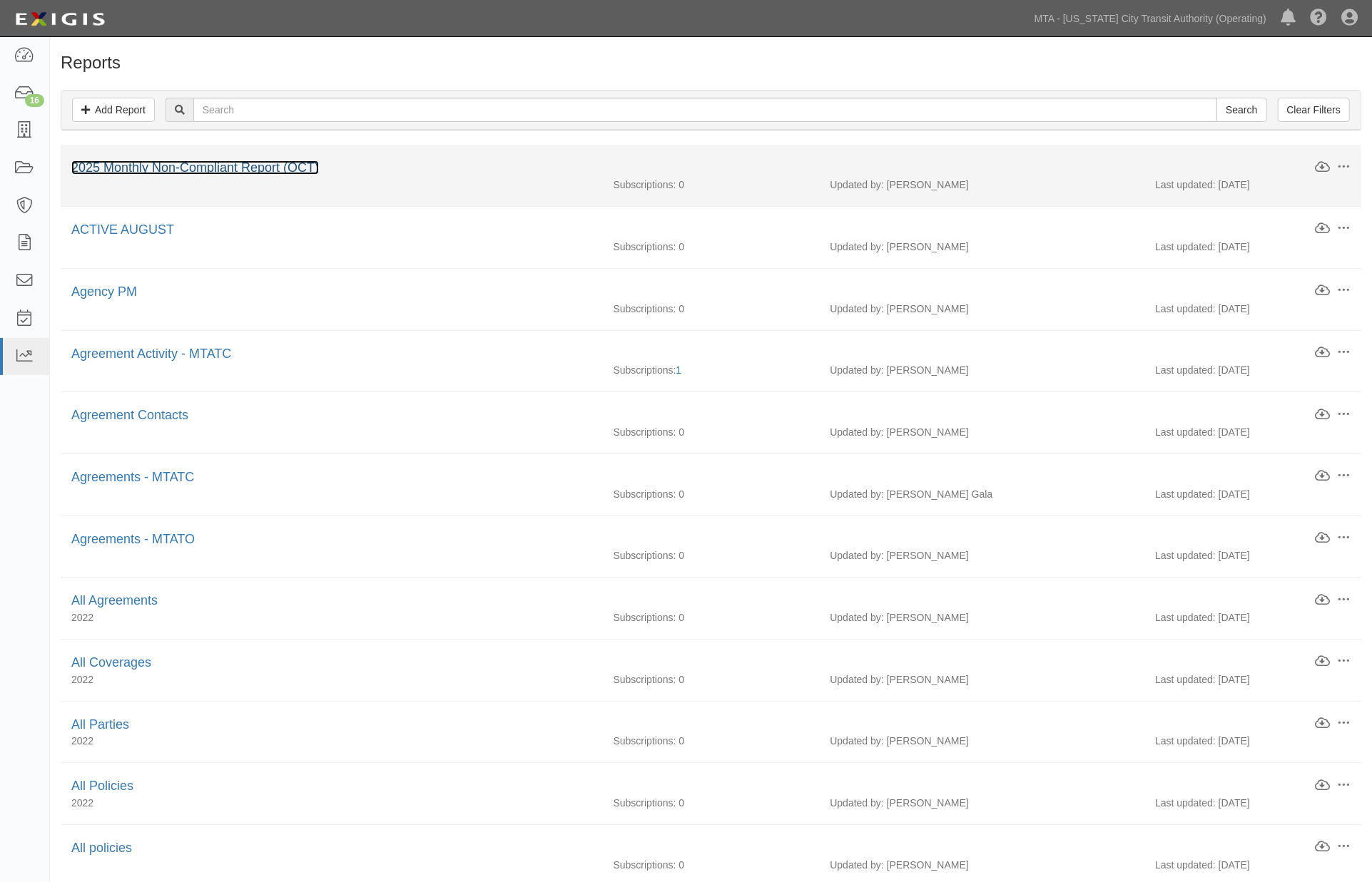
click at [215, 167] on link "2025 Monthly Non-Compliant Report (OCT)" at bounding box center [195, 168] width 247 height 14
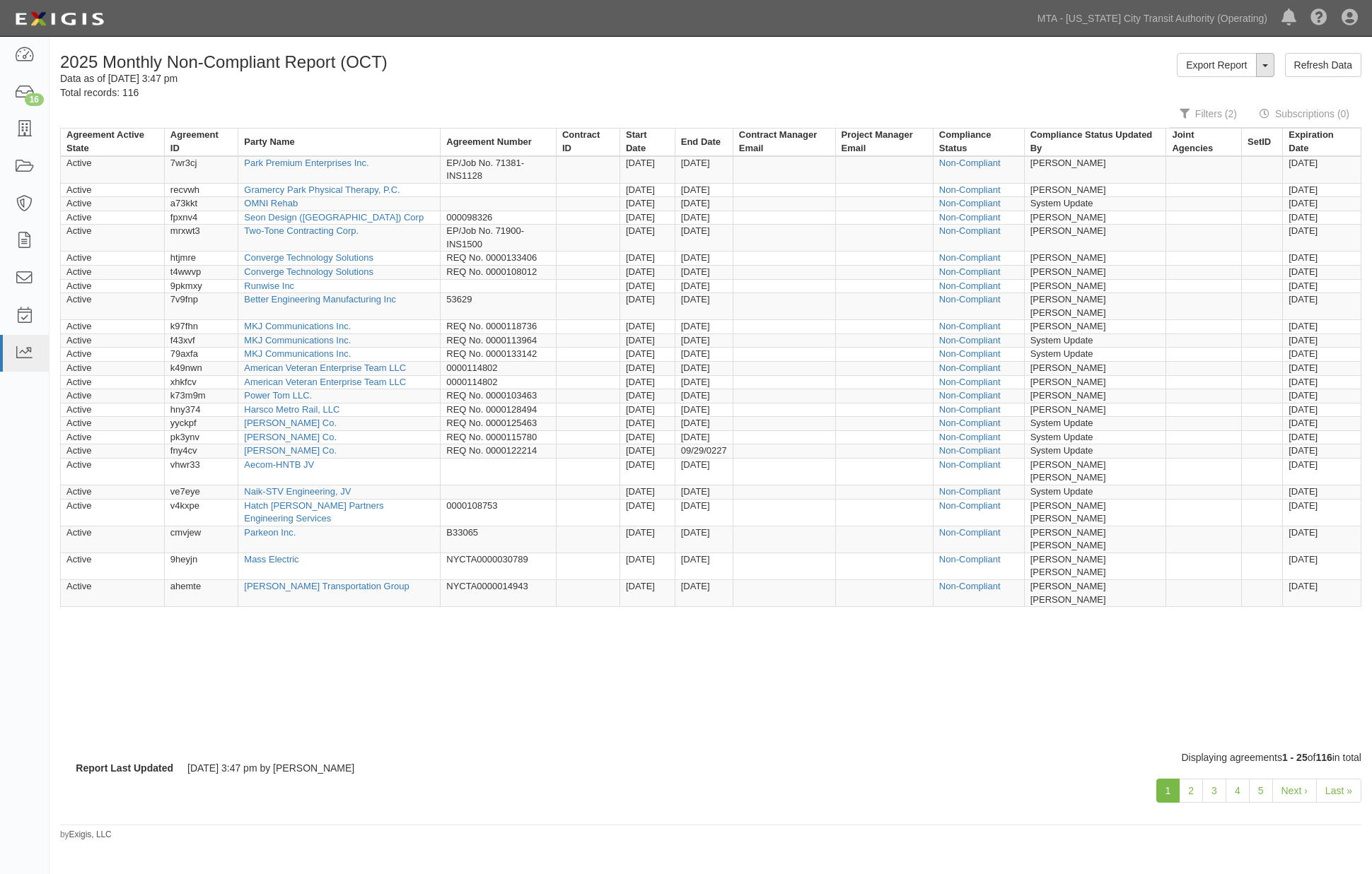
click at [1263, 68] on button "ToggleReportDropdown" at bounding box center [1265, 65] width 18 height 24
click at [1227, 85] on link "Edit Report" at bounding box center [1234, 92] width 112 height 18
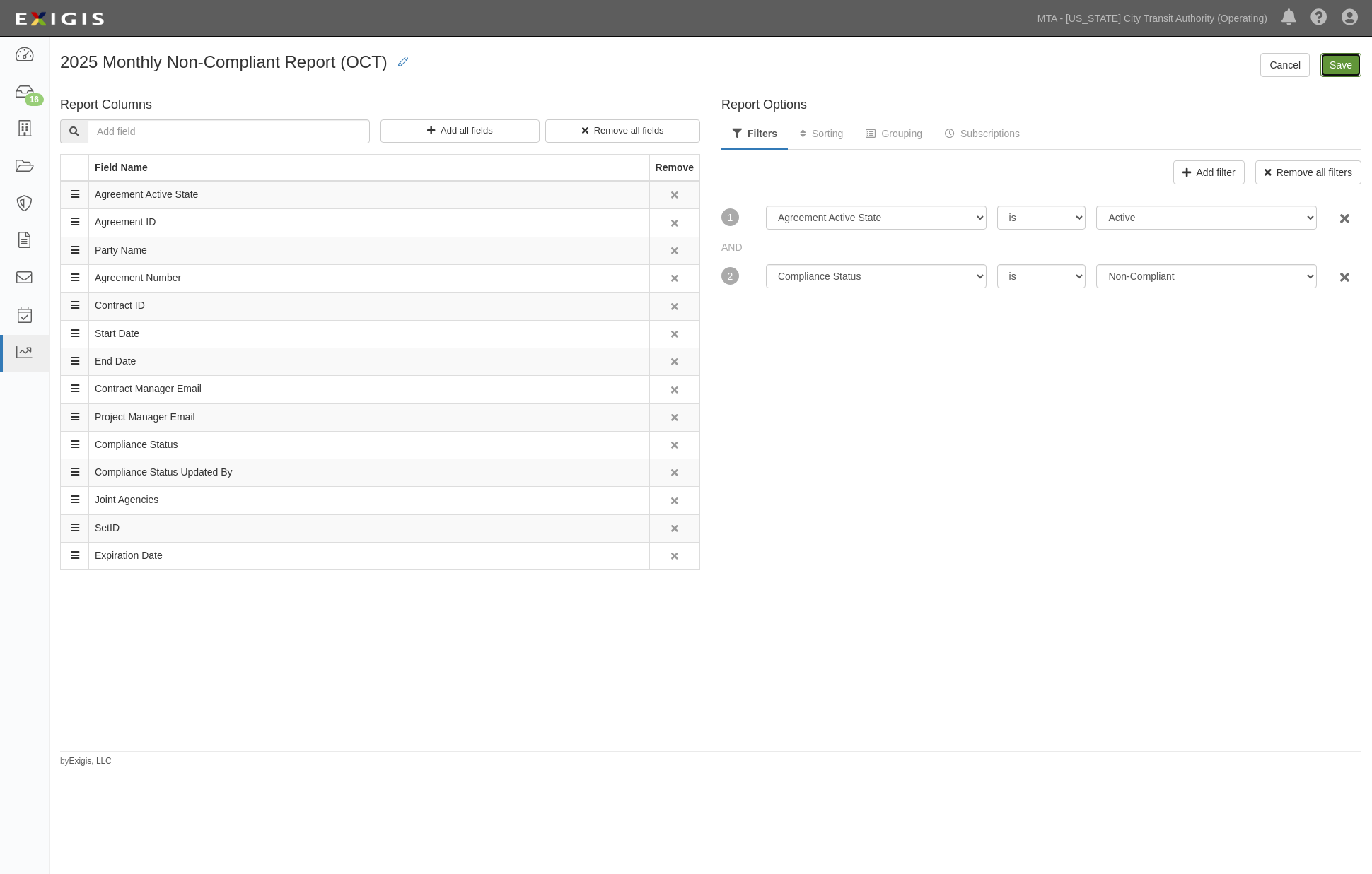
click at [1341, 69] on input "Save" at bounding box center [1340, 65] width 41 height 24
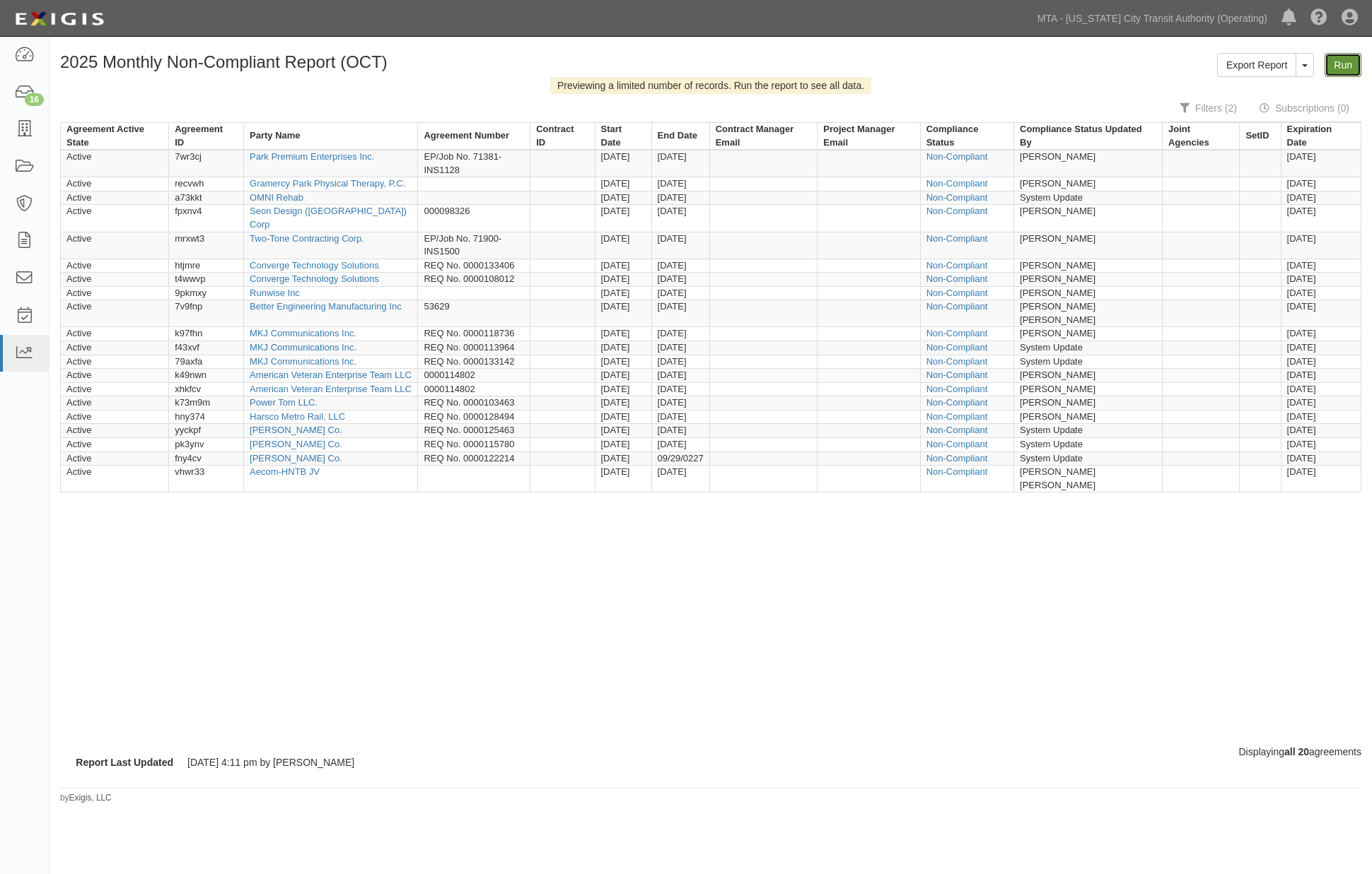
click at [1342, 71] on link "Run" at bounding box center [1343, 65] width 37 height 24
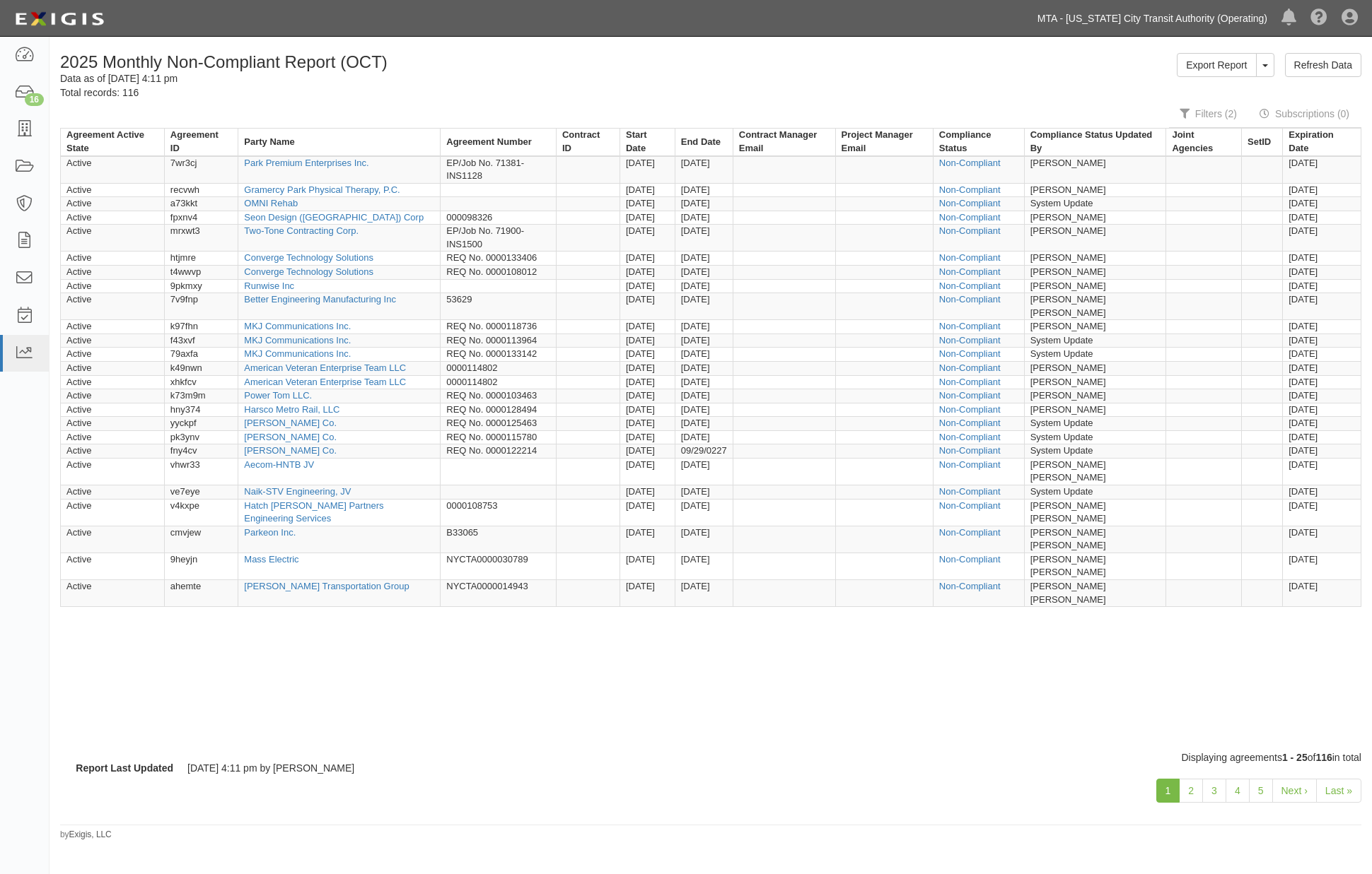
click at [1215, 23] on link "MTA - [US_STATE] City Transit Authority (Operating)" at bounding box center [1152, 18] width 244 height 28
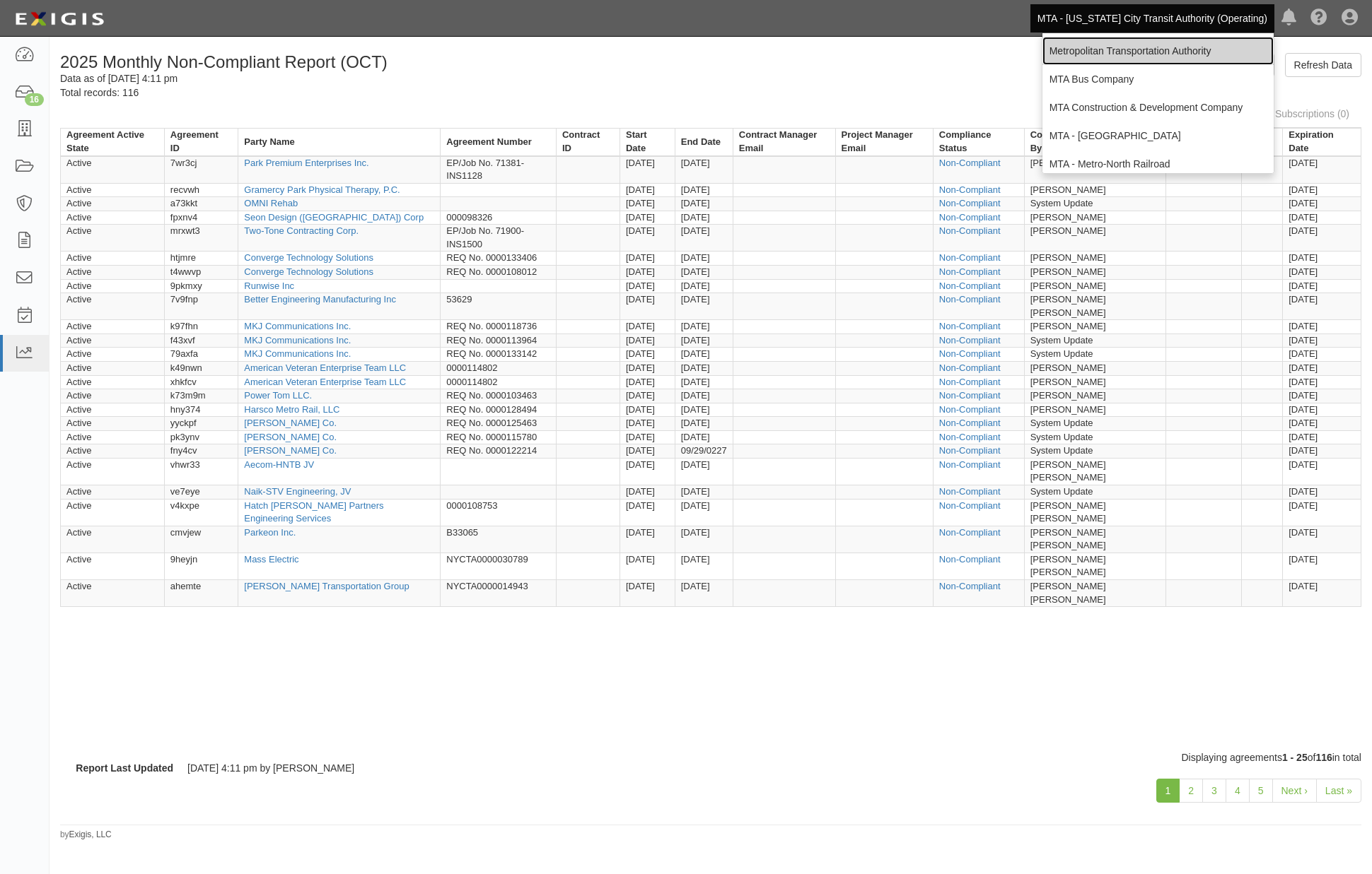
click at [1096, 57] on link "Metropolitan Transportation Authority" at bounding box center [1158, 50] width 232 height 28
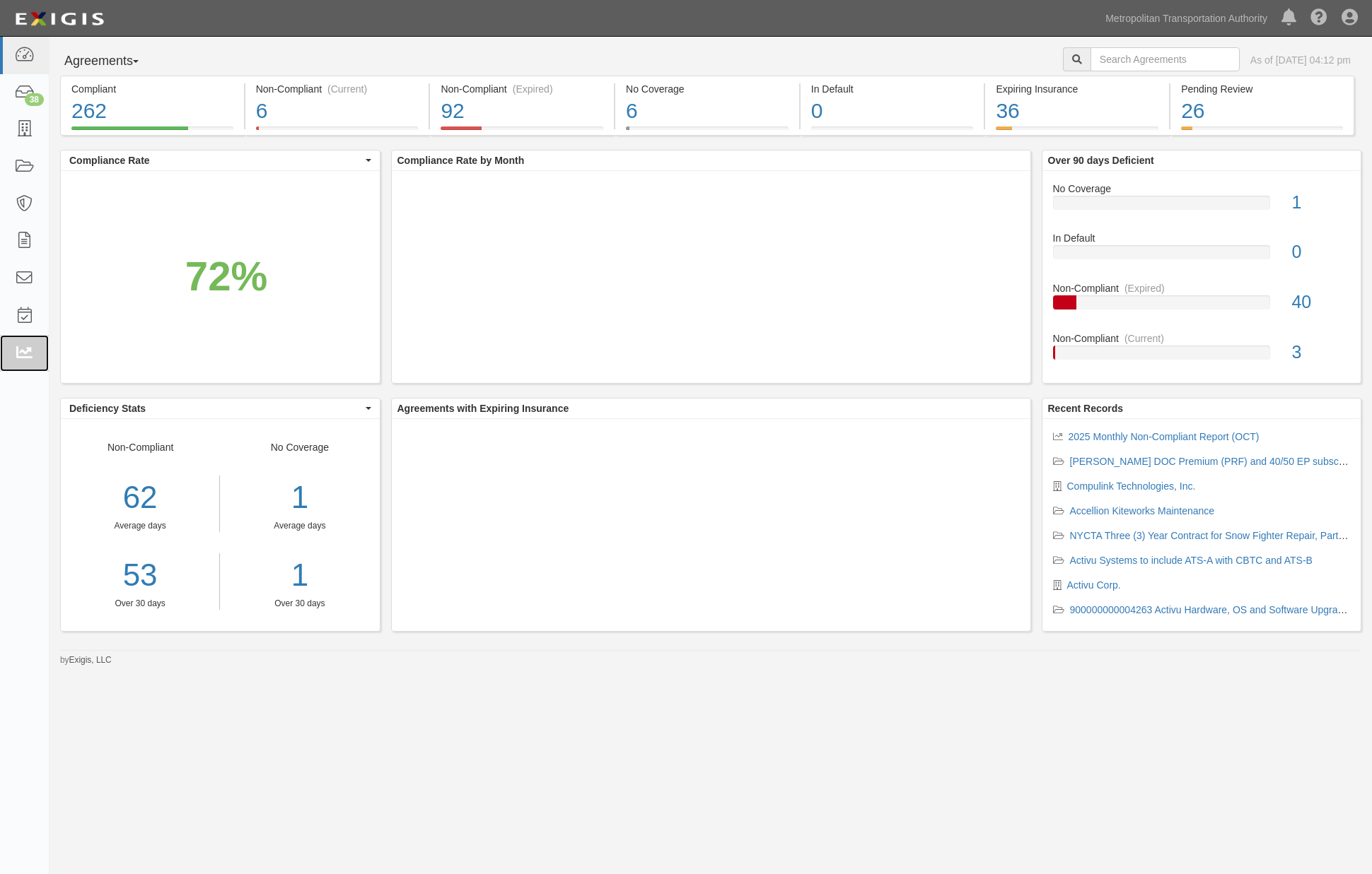
click at [18, 351] on icon at bounding box center [24, 354] width 20 height 16
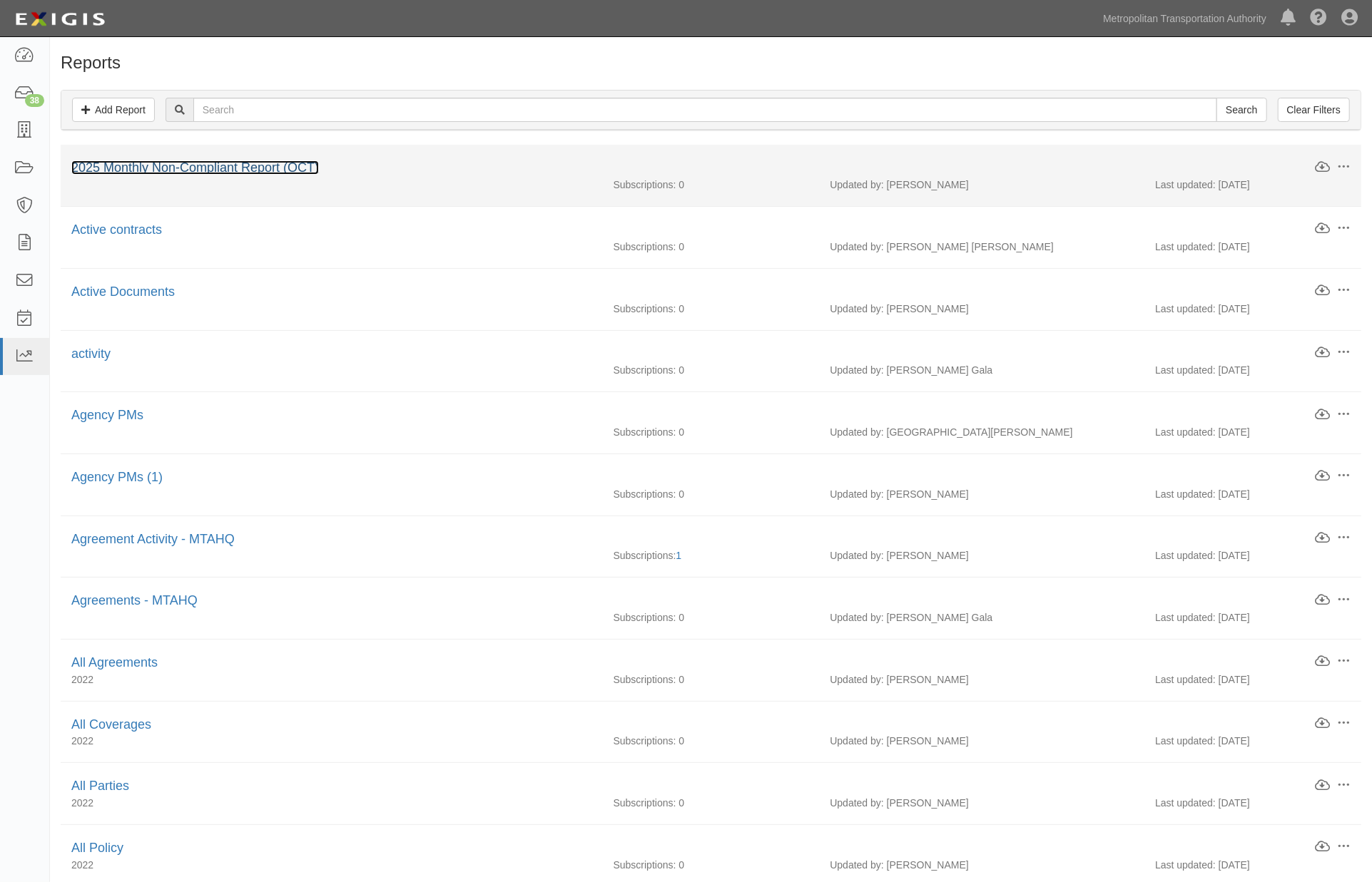
click at [218, 167] on link "2025 Monthly Non-Compliant Report (OCT)" at bounding box center [195, 168] width 247 height 14
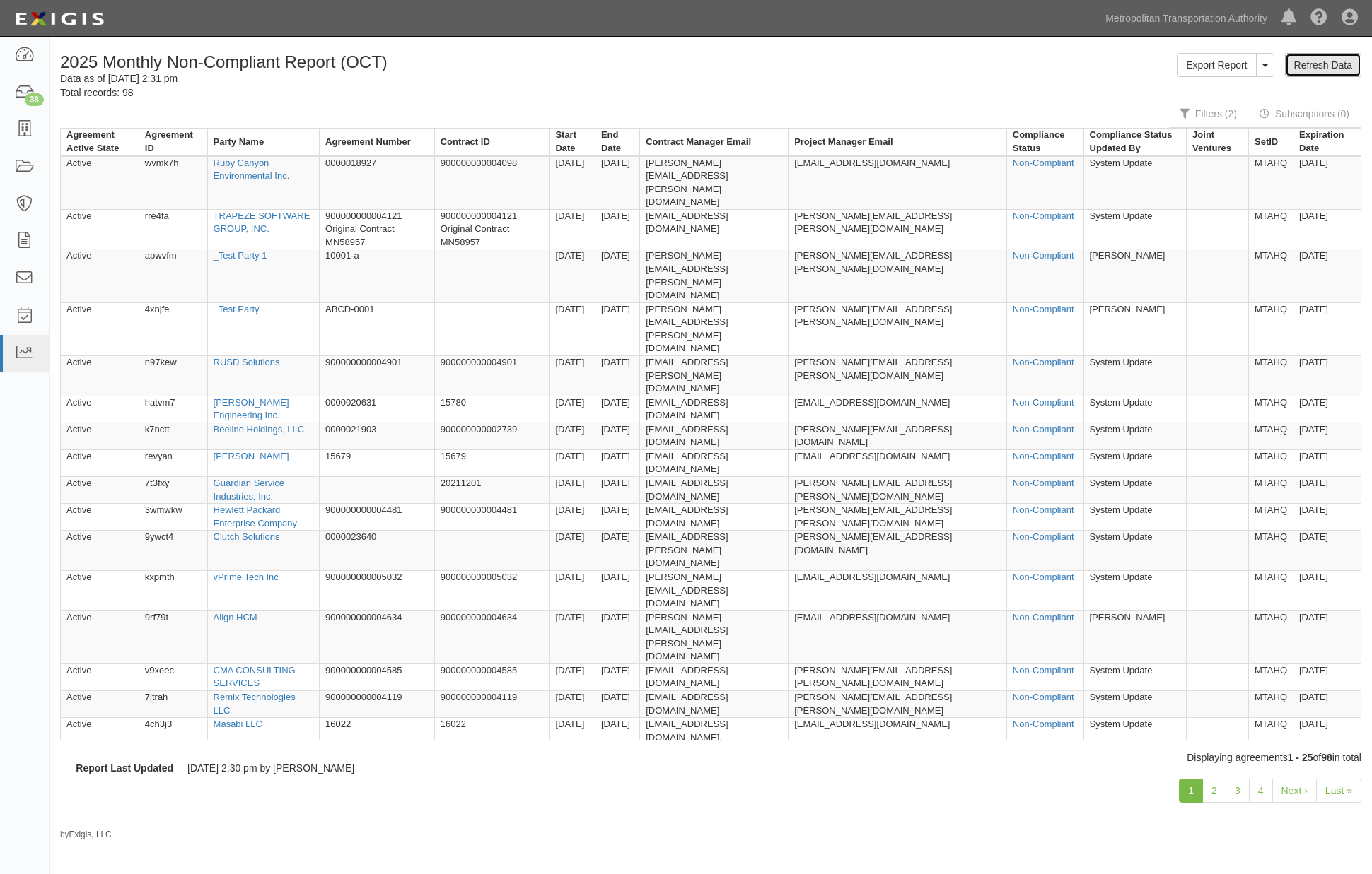
click at [1312, 65] on link "Refresh Data" at bounding box center [1323, 65] width 77 height 24
click at [1205, 19] on link "Metropolitan Transportation Authority" at bounding box center [1186, 18] width 176 height 28
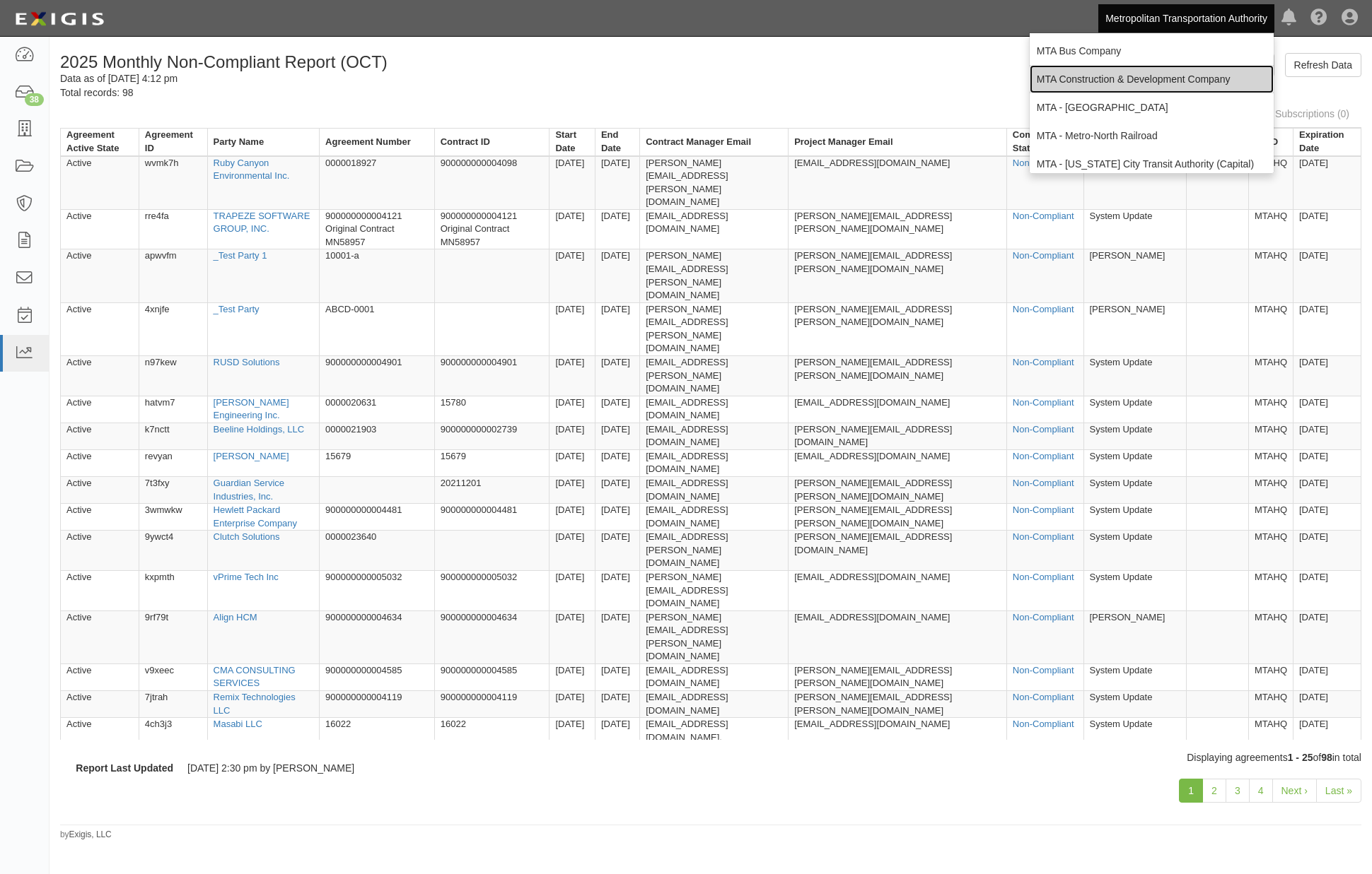
click at [1085, 75] on link "MTA Construction & Development Company" at bounding box center [1152, 78] width 244 height 28
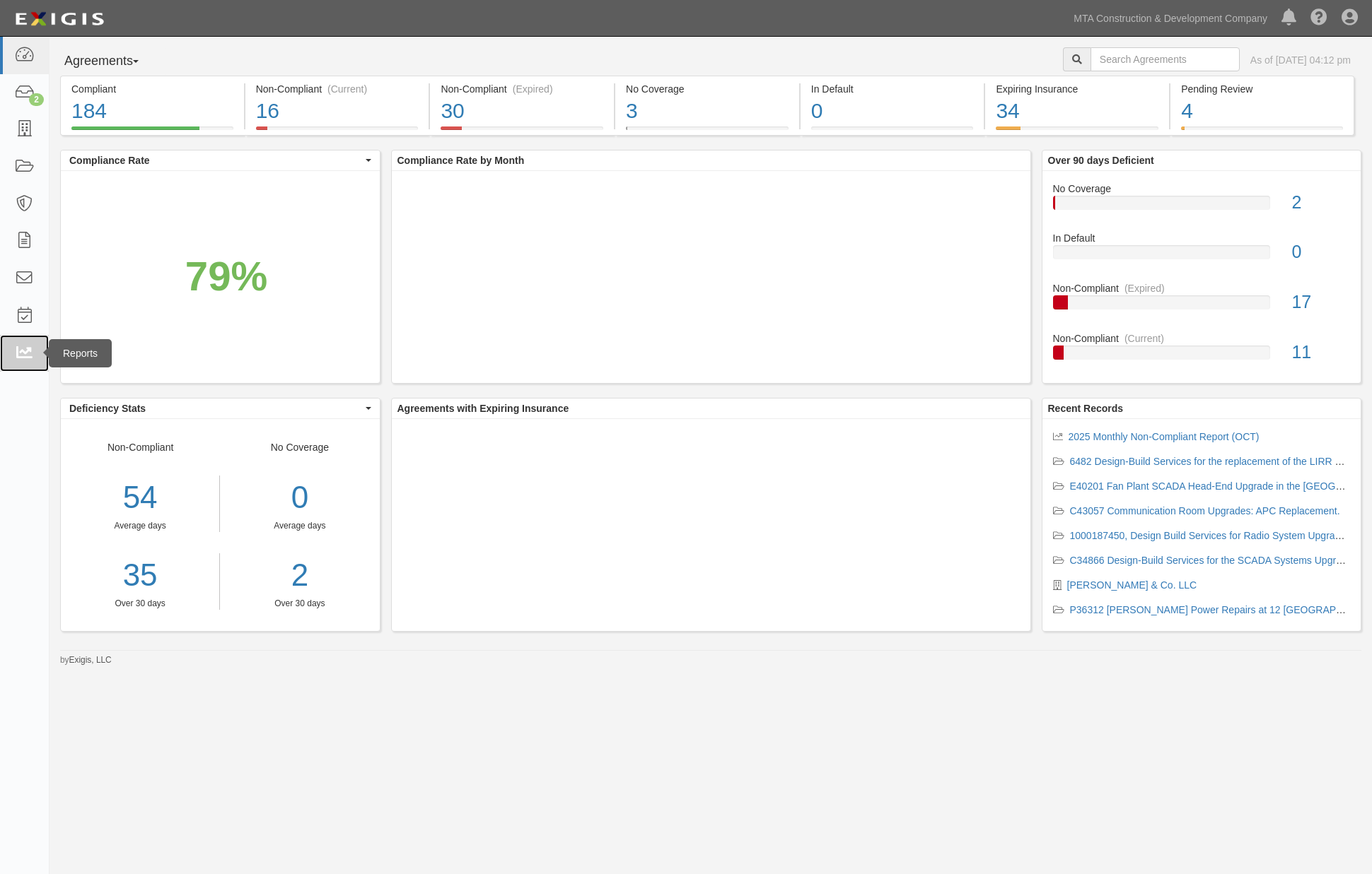
click at [18, 352] on icon at bounding box center [24, 354] width 20 height 16
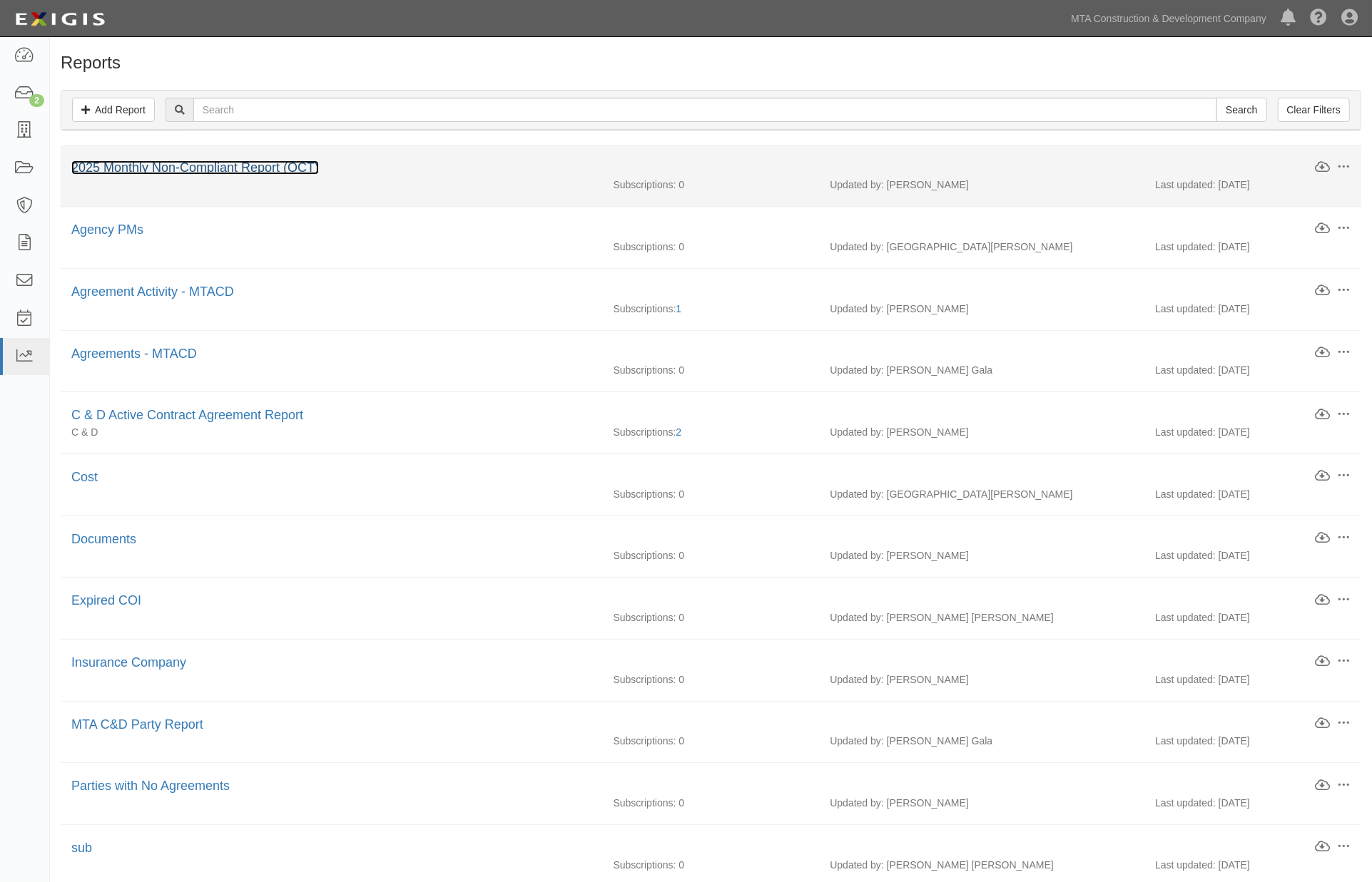
click at [198, 168] on link "2025 Monthly Non-Compliant Report (OCT)" at bounding box center [195, 168] width 247 height 14
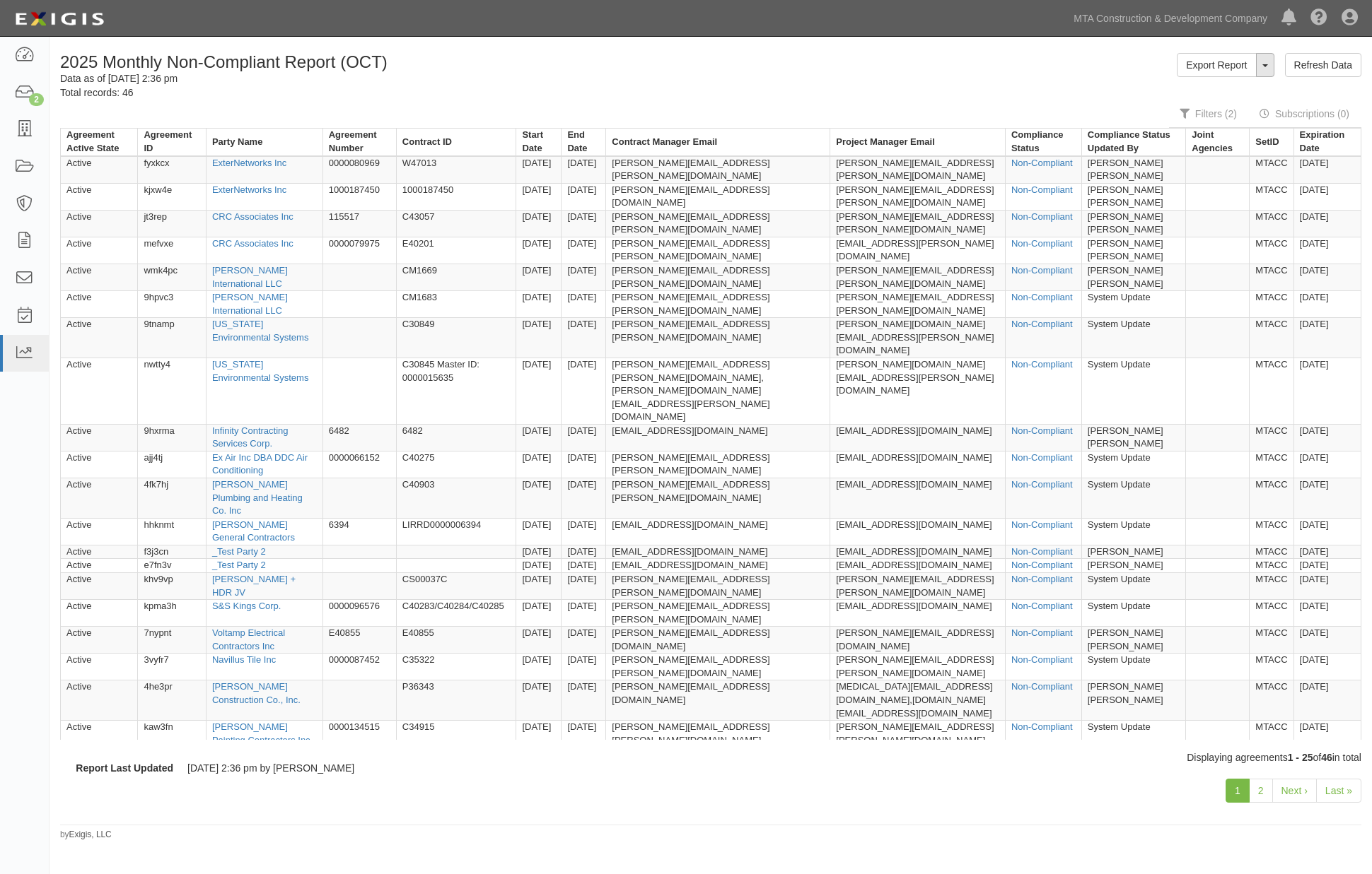
click at [1267, 69] on button "ToggleReportDropdown" at bounding box center [1265, 65] width 18 height 24
click at [1218, 89] on link "Edit Report" at bounding box center [1234, 92] width 112 height 18
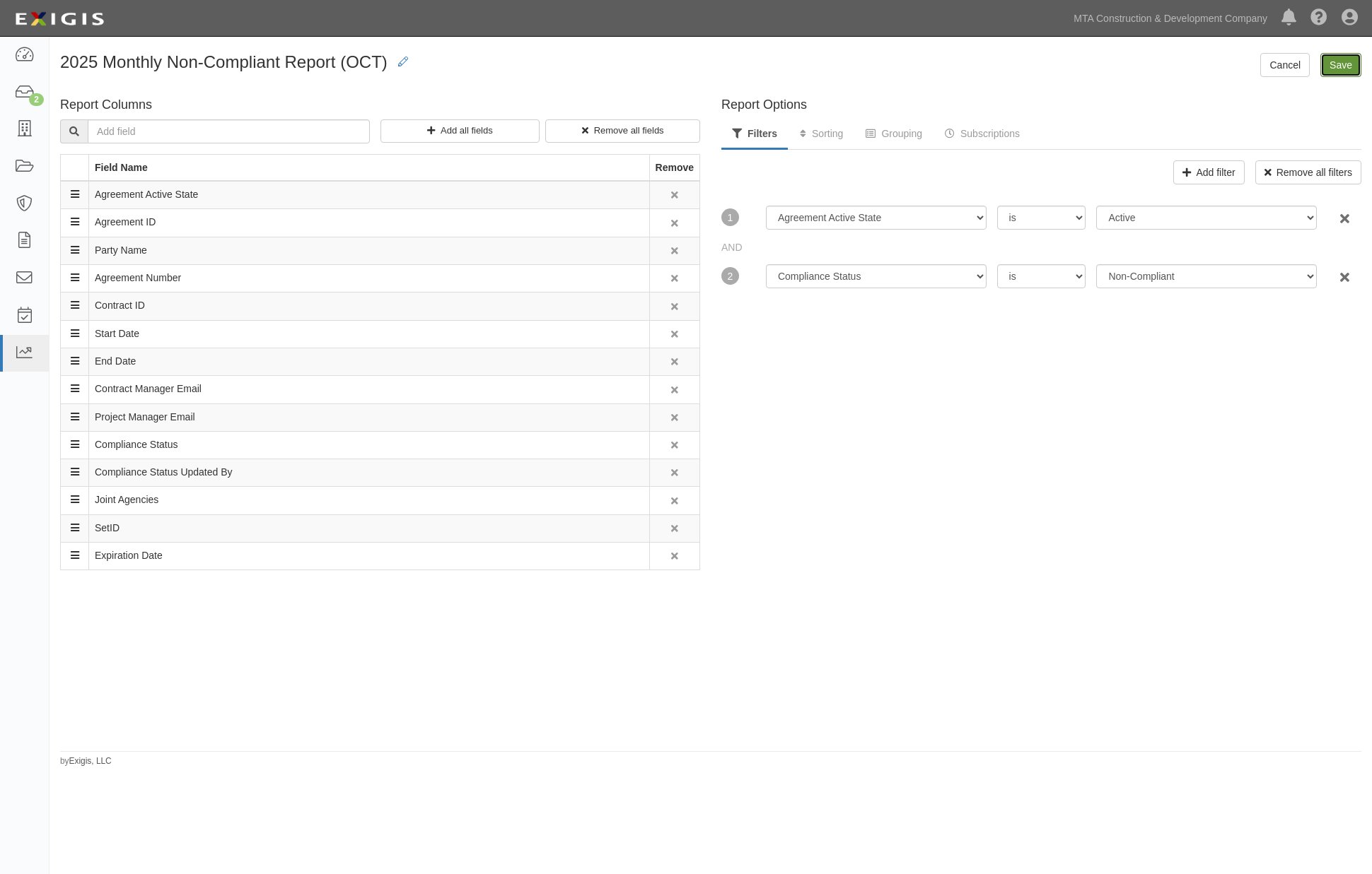
click at [1332, 59] on input "Save" at bounding box center [1340, 65] width 41 height 24
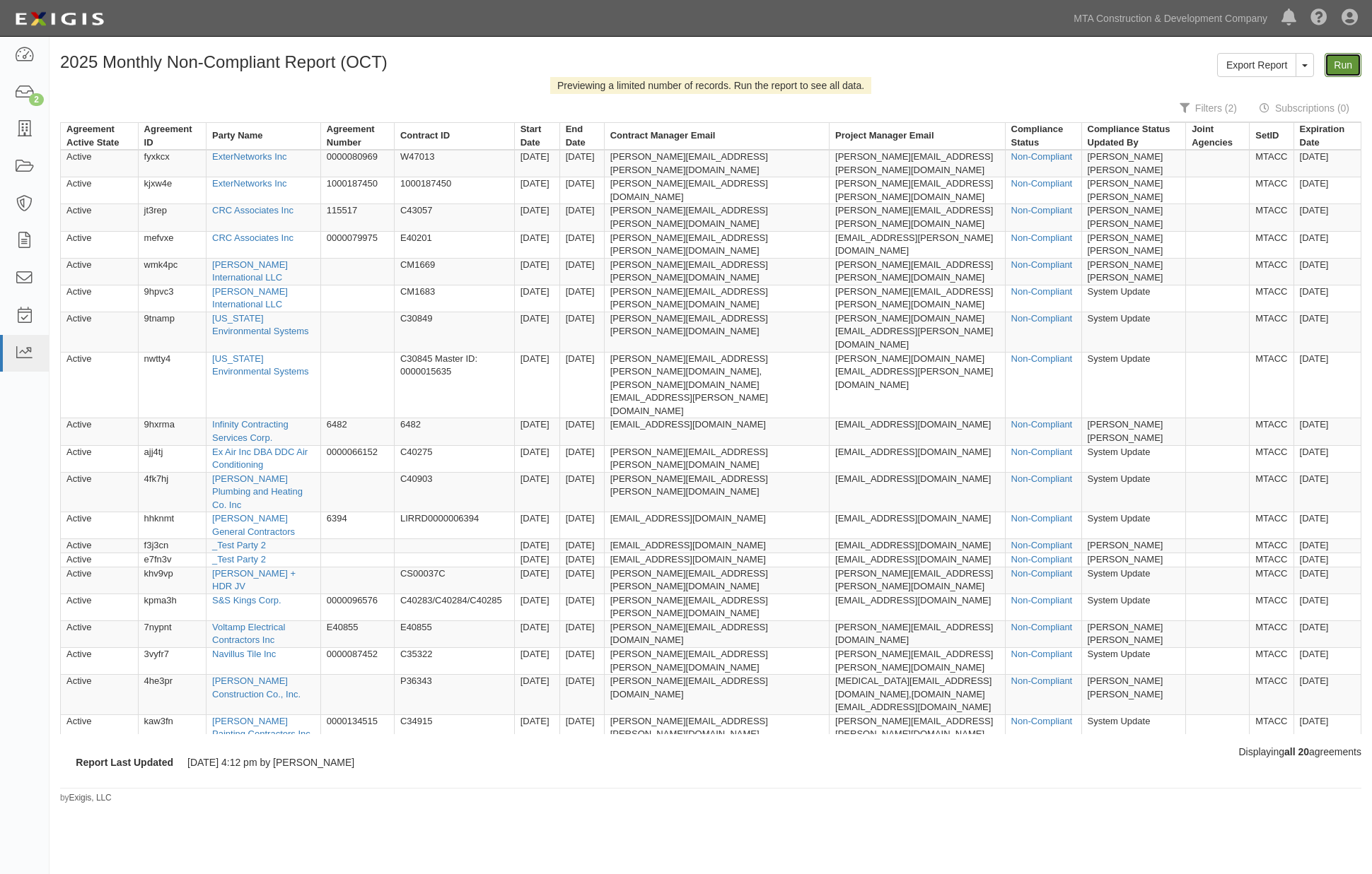
click at [1349, 59] on link "Run" at bounding box center [1343, 65] width 37 height 24
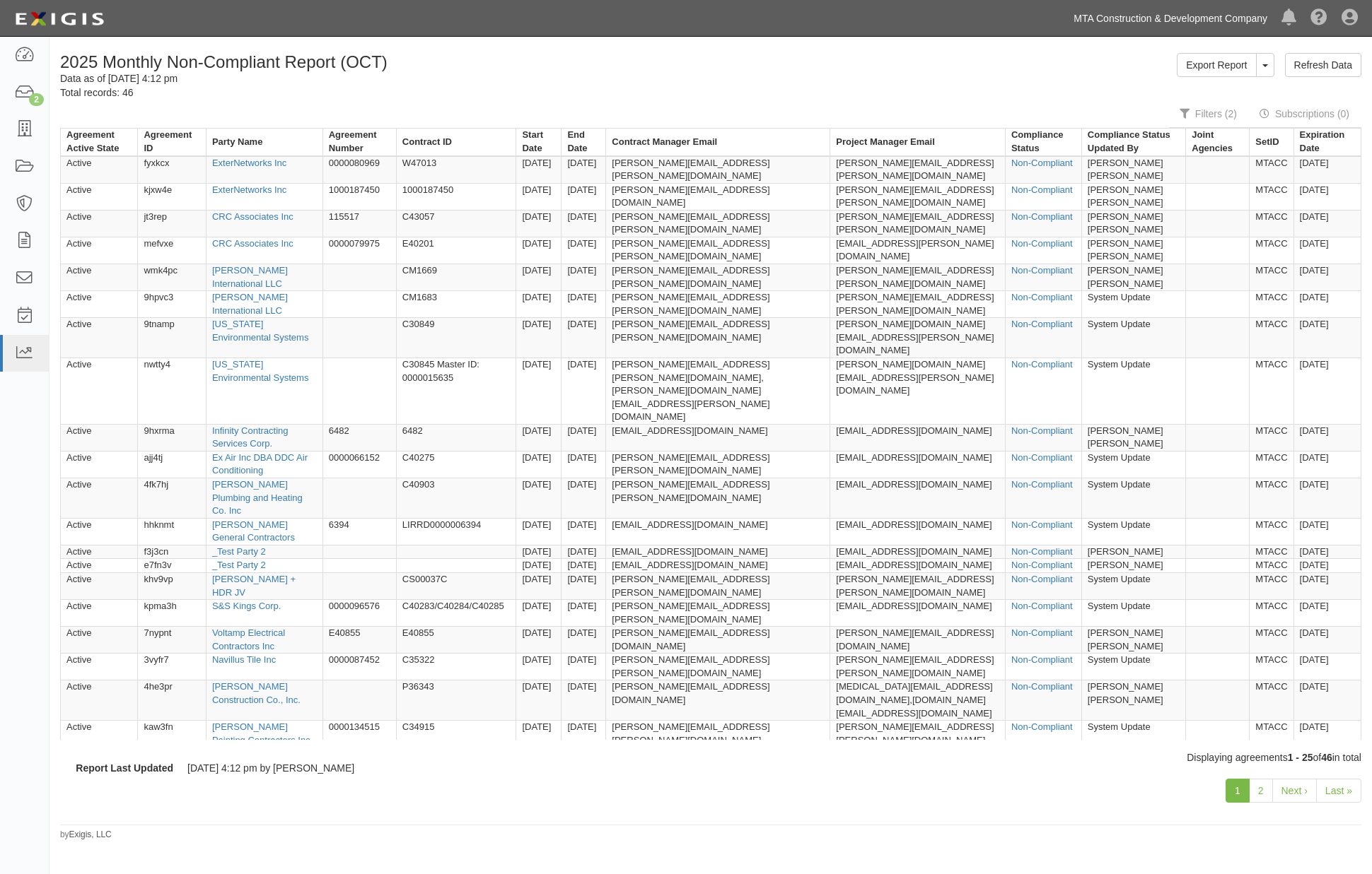
click at [1203, 10] on link "MTA Construction & Development Company" at bounding box center [1170, 18] width 208 height 28
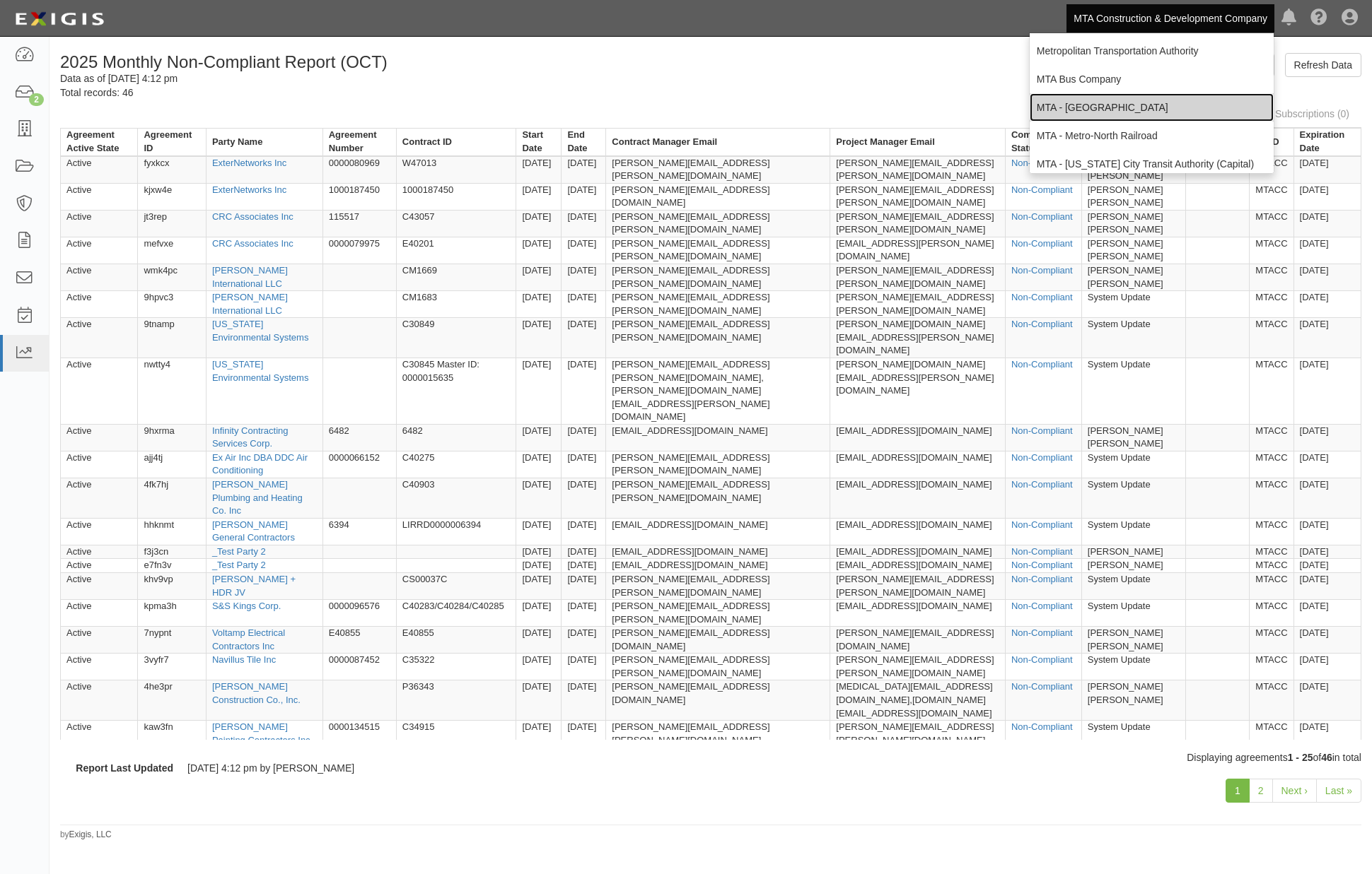
click at [1135, 105] on link "MTA - [GEOGRAPHIC_DATA]" at bounding box center [1152, 107] width 244 height 28
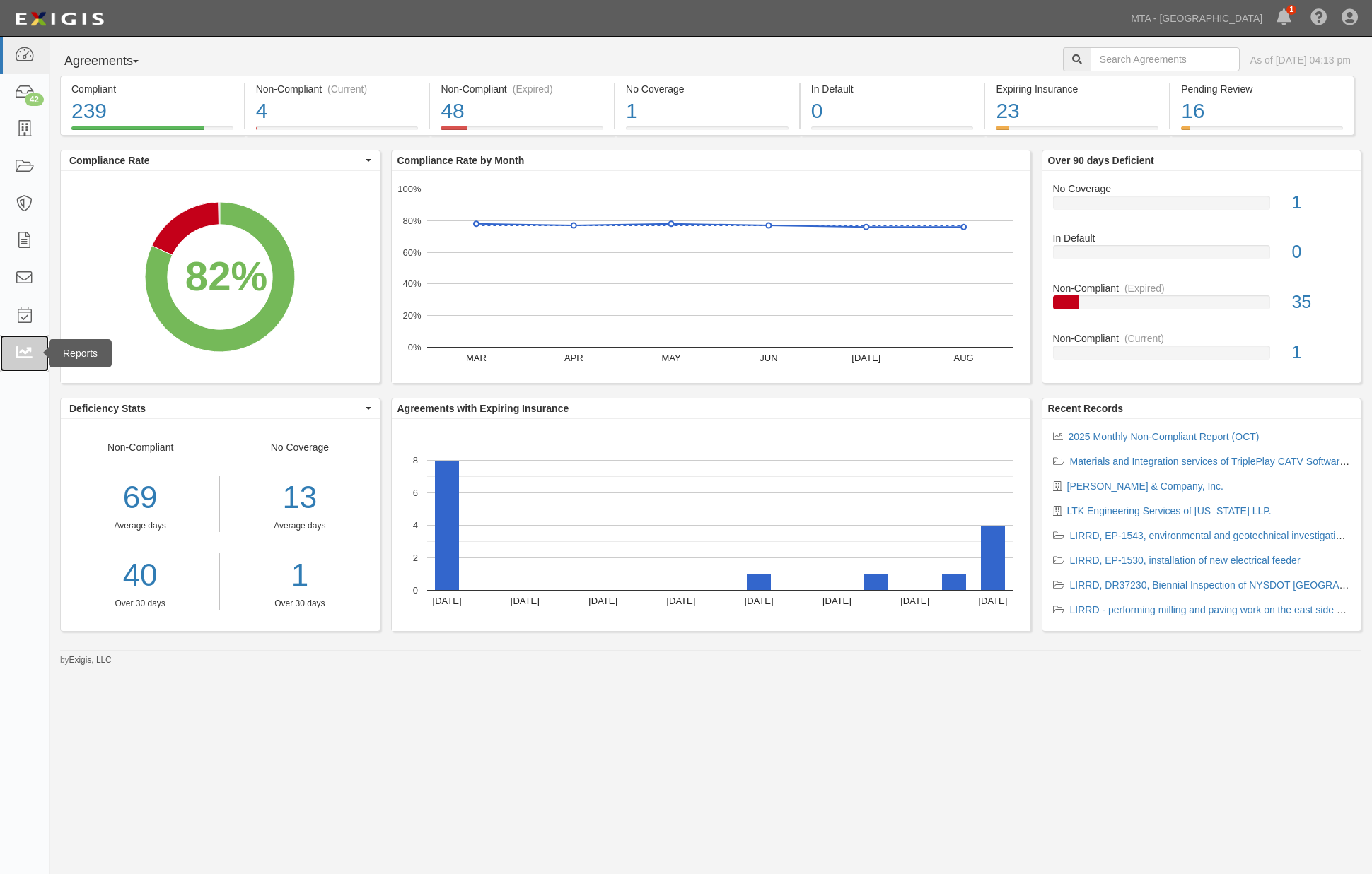
click at [20, 355] on icon at bounding box center [24, 354] width 20 height 16
click at [1210, 15] on link "MTA - [GEOGRAPHIC_DATA]" at bounding box center [1196, 18] width 145 height 28
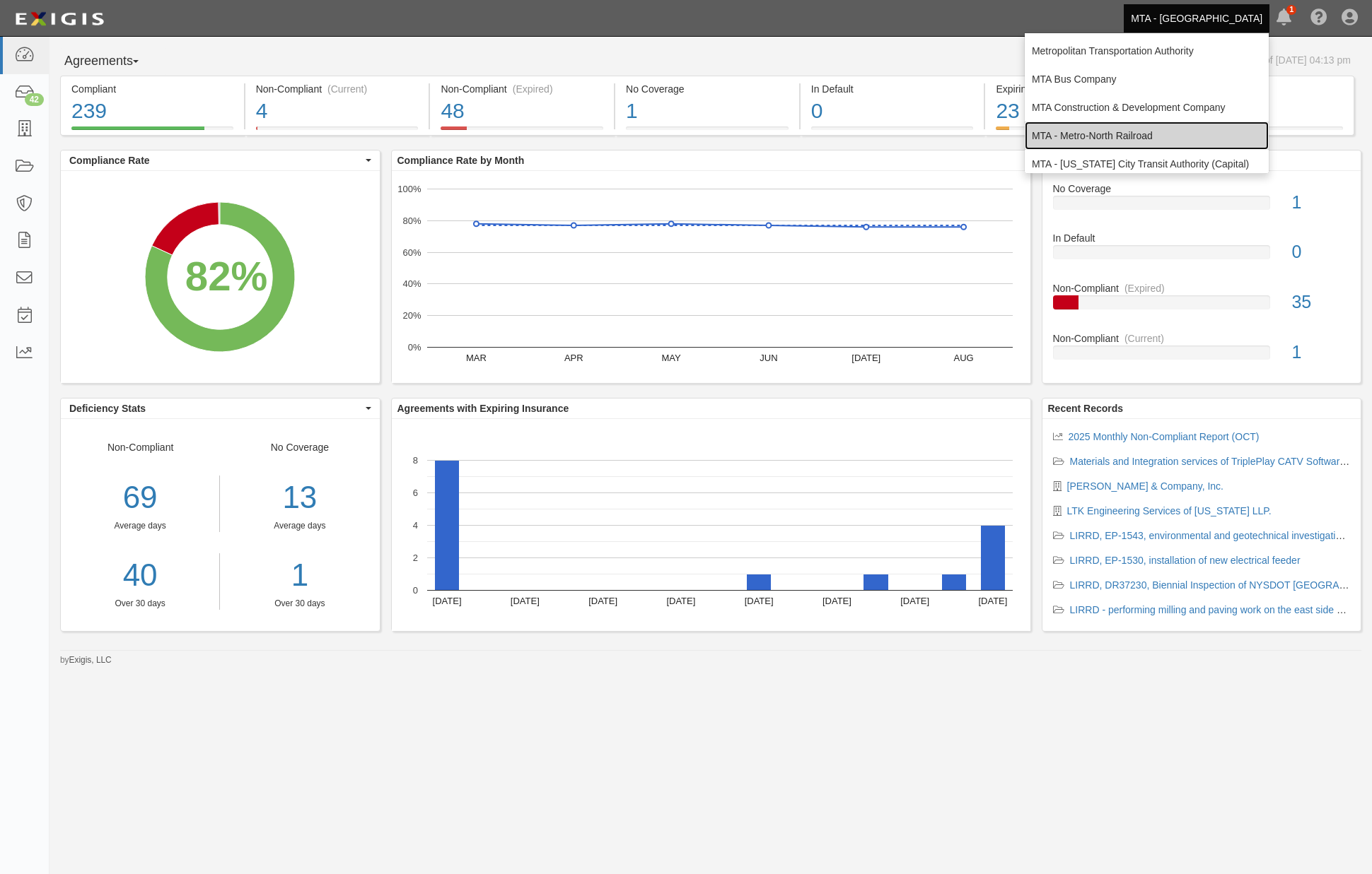
click at [1092, 127] on link "MTA - Metro-North Railroad" at bounding box center [1147, 135] width 244 height 28
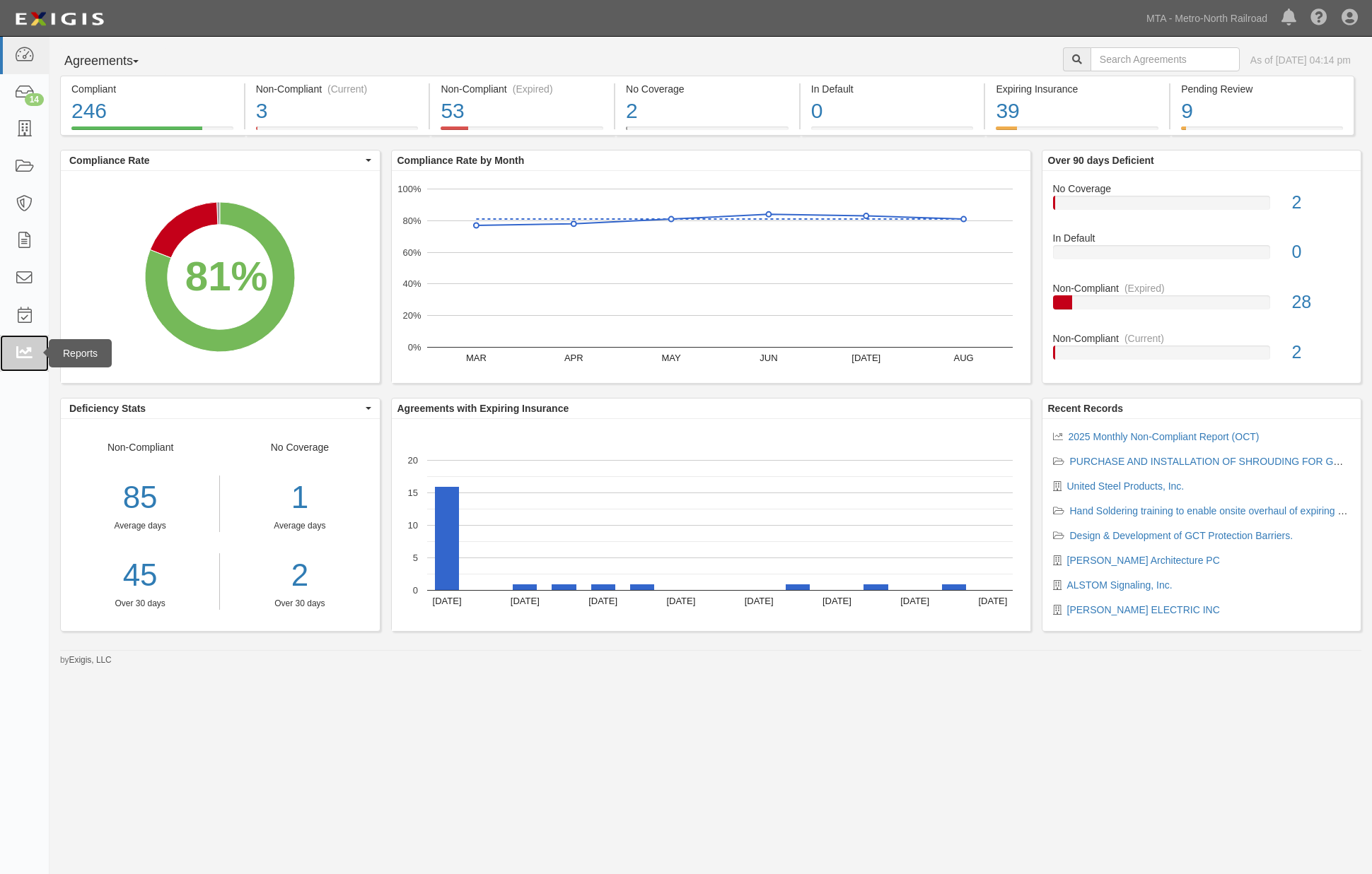
click at [24, 355] on icon at bounding box center [24, 354] width 20 height 16
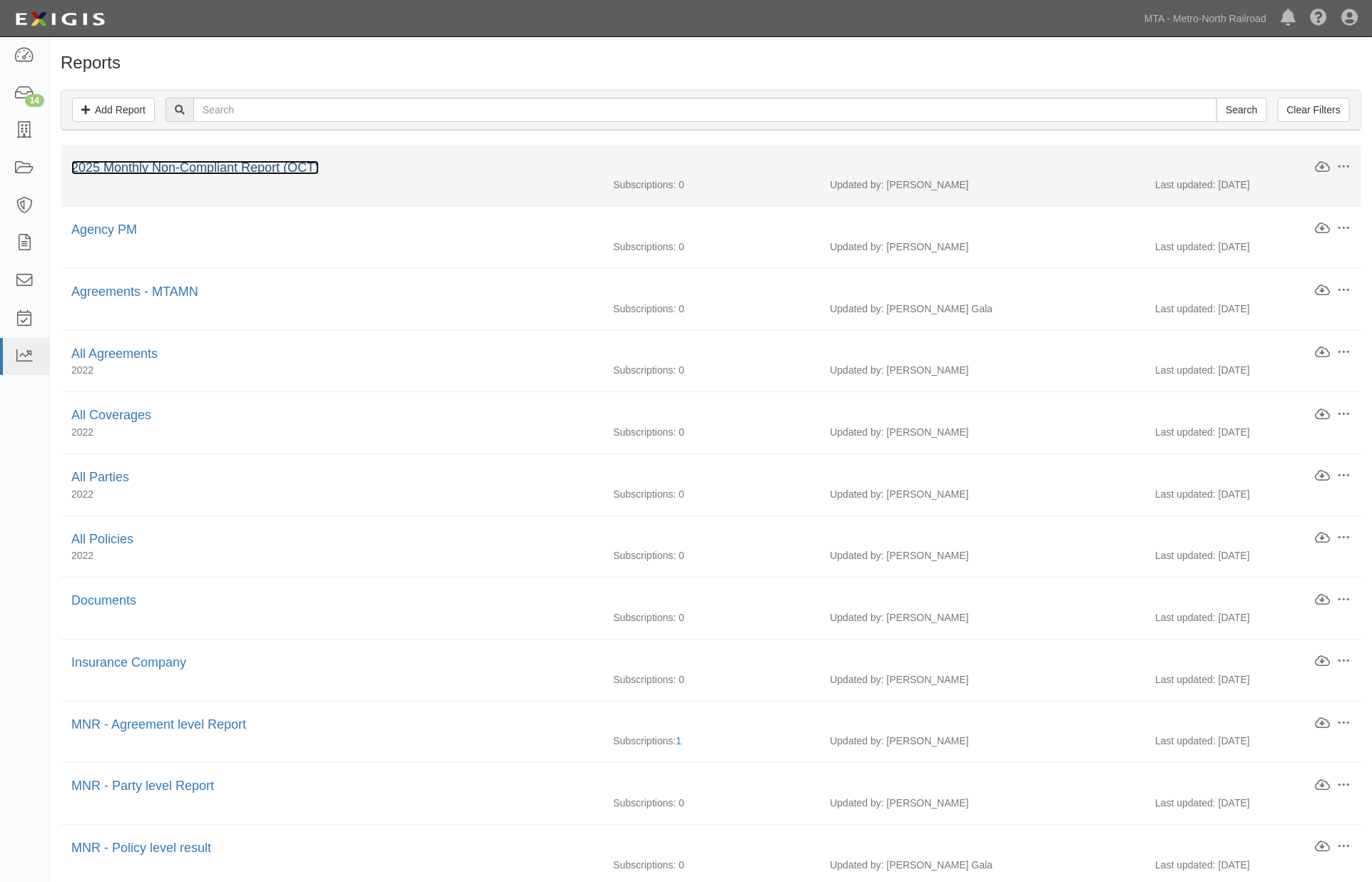
click at [268, 172] on link "2025 Monthly Non-Compliant Report (OCT)" at bounding box center [195, 168] width 247 height 14
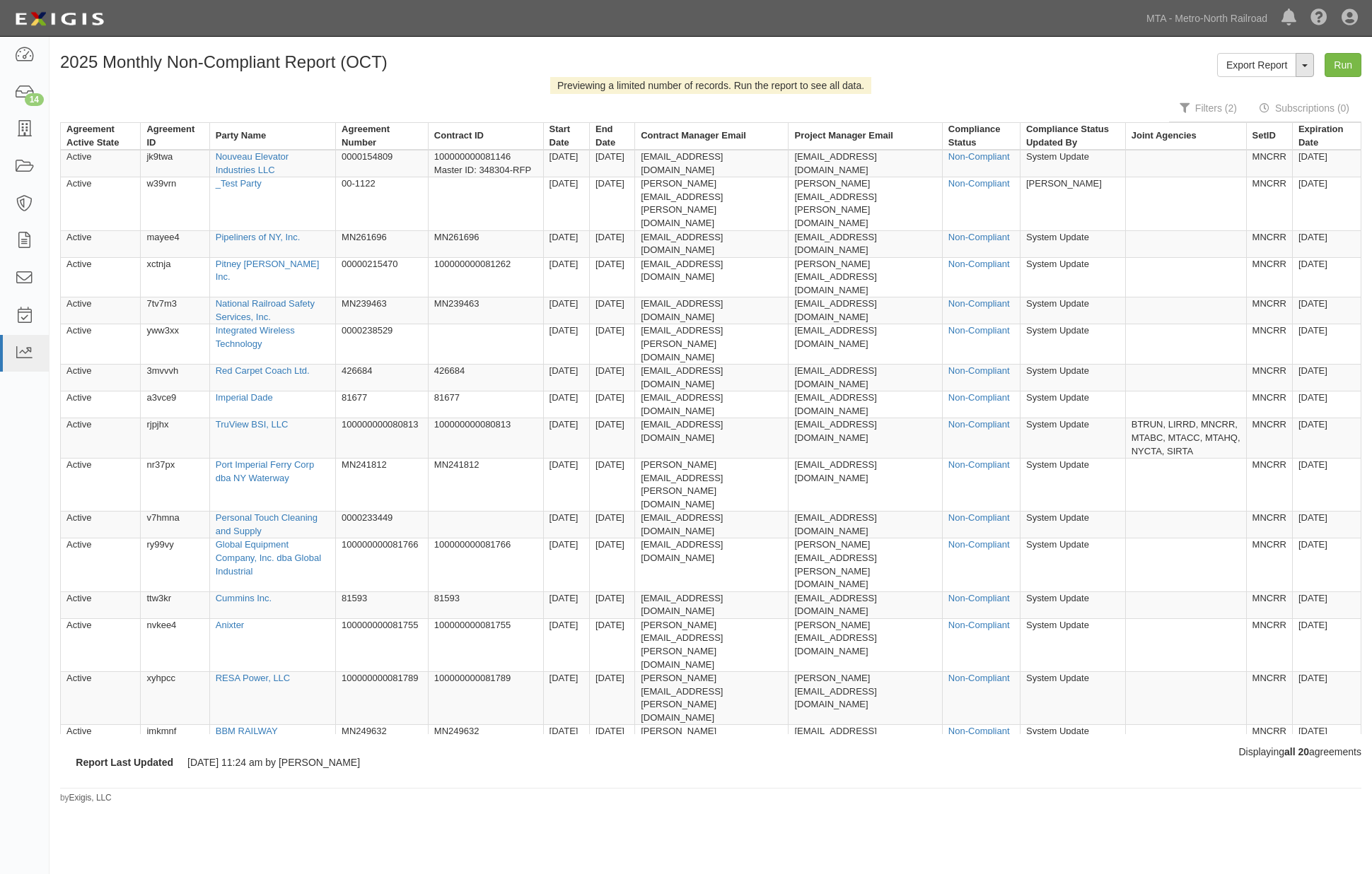
click at [1307, 61] on button "ToggleReportDropdown" at bounding box center [1304, 65] width 18 height 24
click at [1248, 85] on link "Edit Report" at bounding box center [1274, 92] width 112 height 18
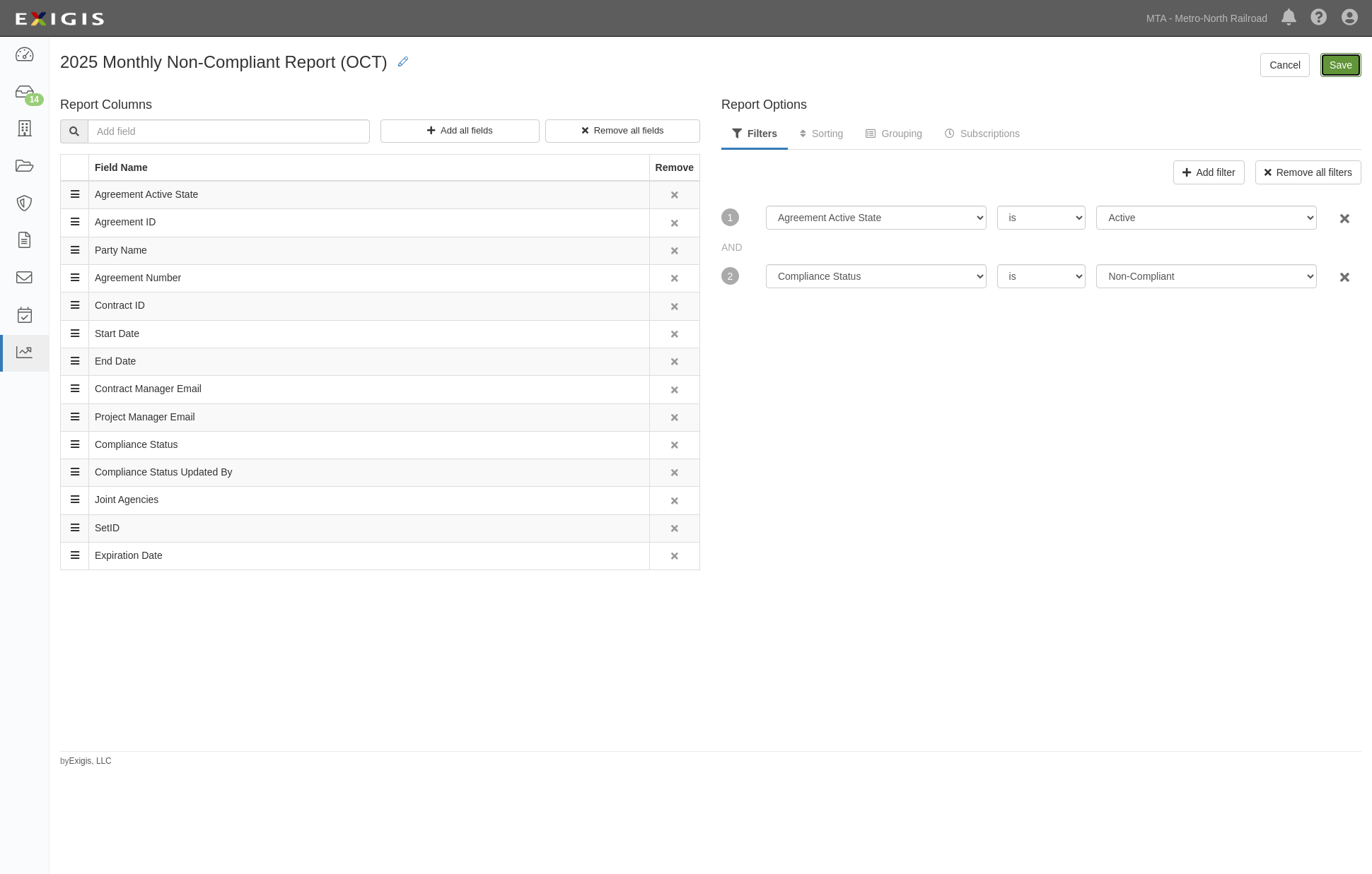
click at [1350, 66] on input "Save" at bounding box center [1340, 65] width 41 height 24
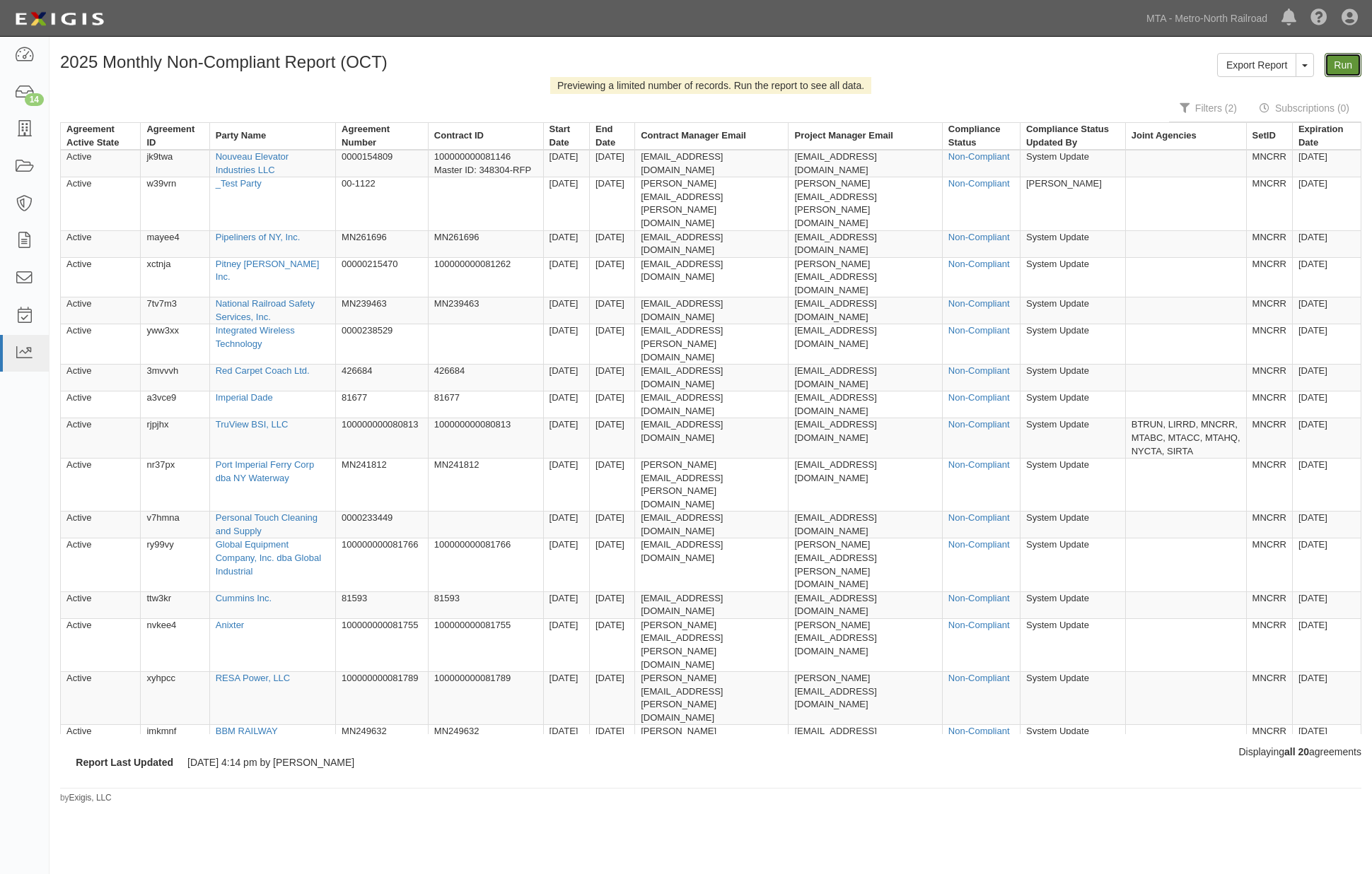
click at [1350, 66] on link "Run" at bounding box center [1343, 65] width 37 height 24
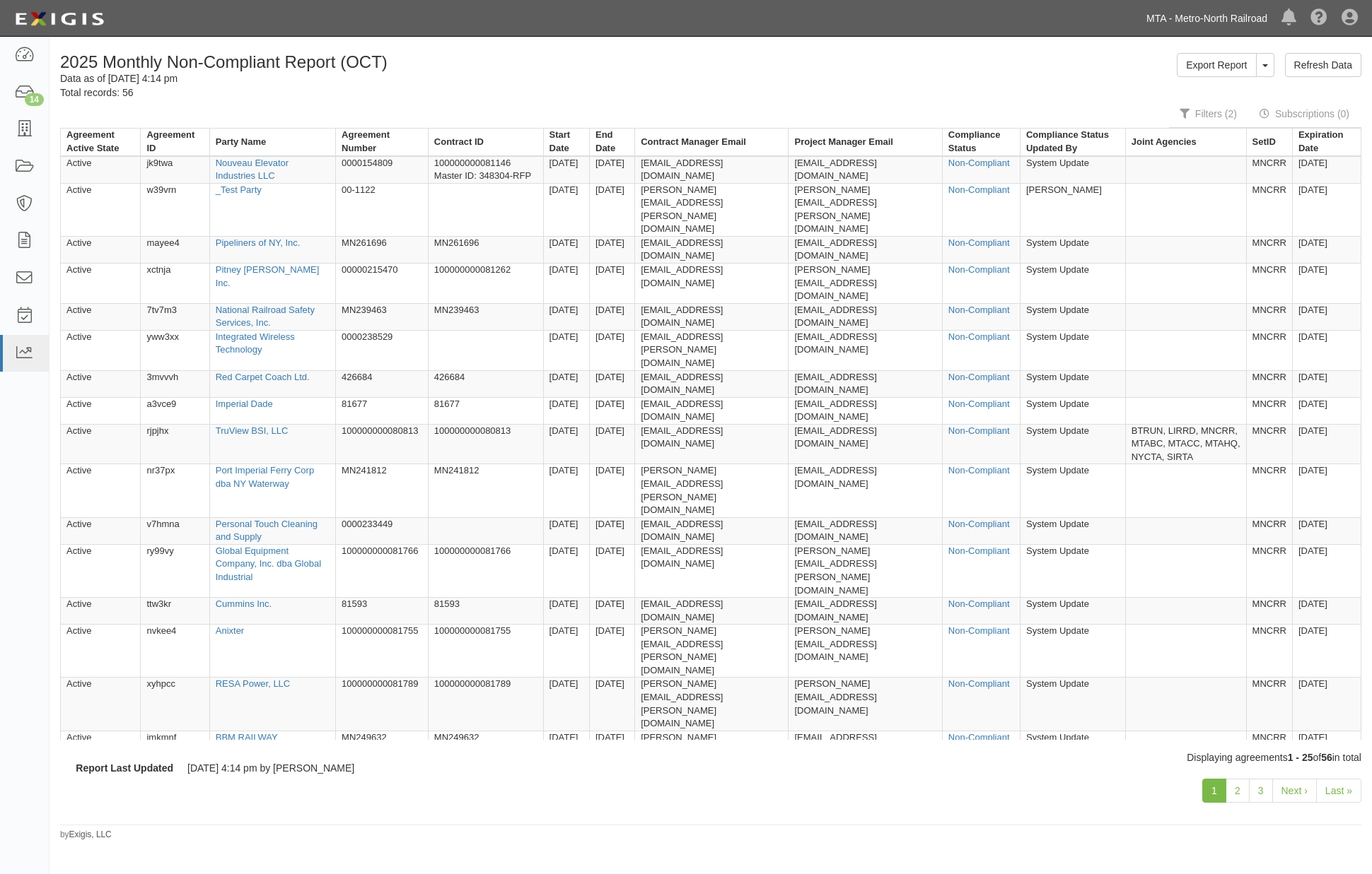
click at [1197, 14] on link "MTA - Metro-North Railroad" at bounding box center [1207, 18] width 135 height 28
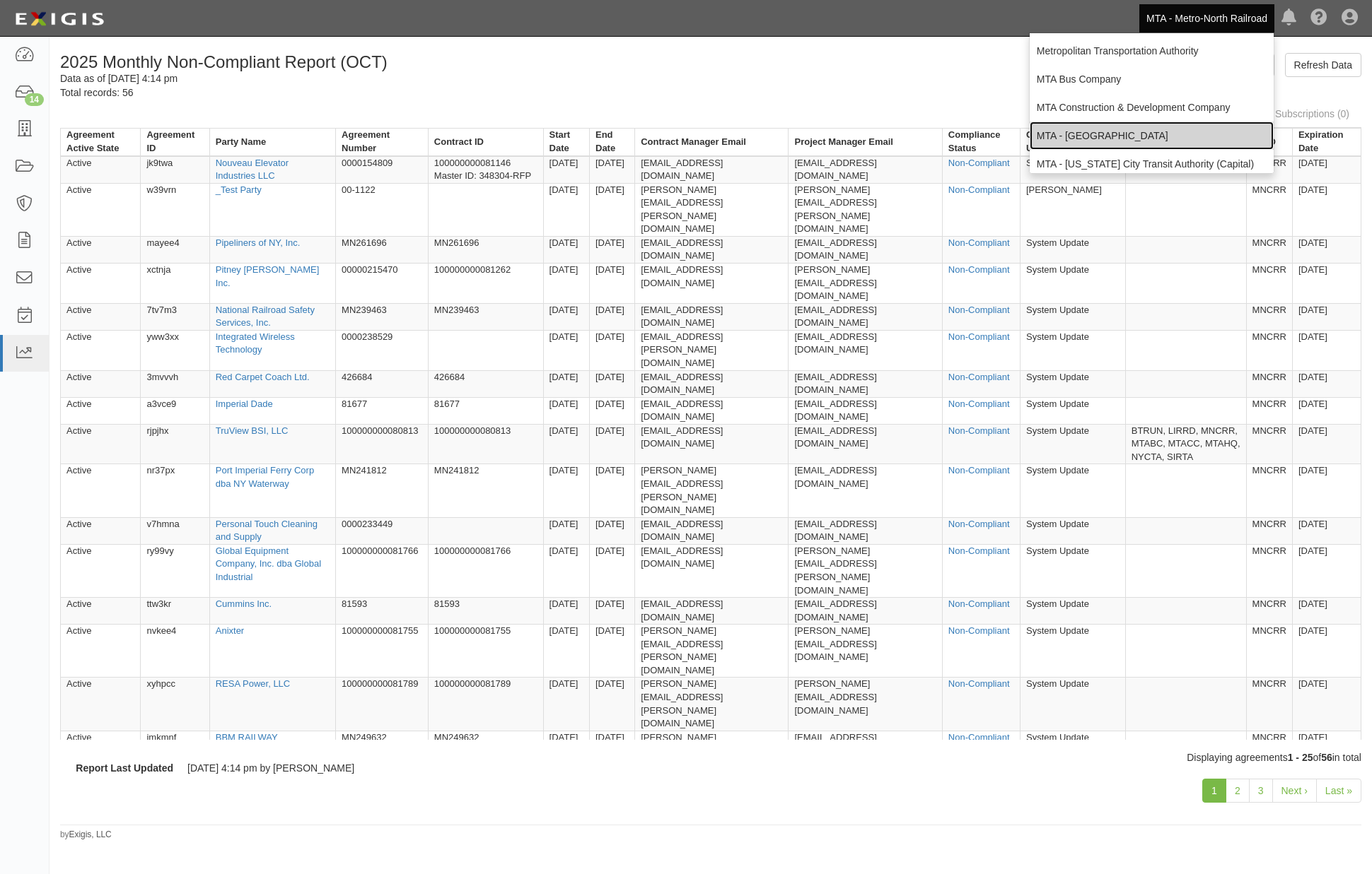
click at [1082, 136] on link "MTA - [GEOGRAPHIC_DATA]" at bounding box center [1152, 135] width 244 height 28
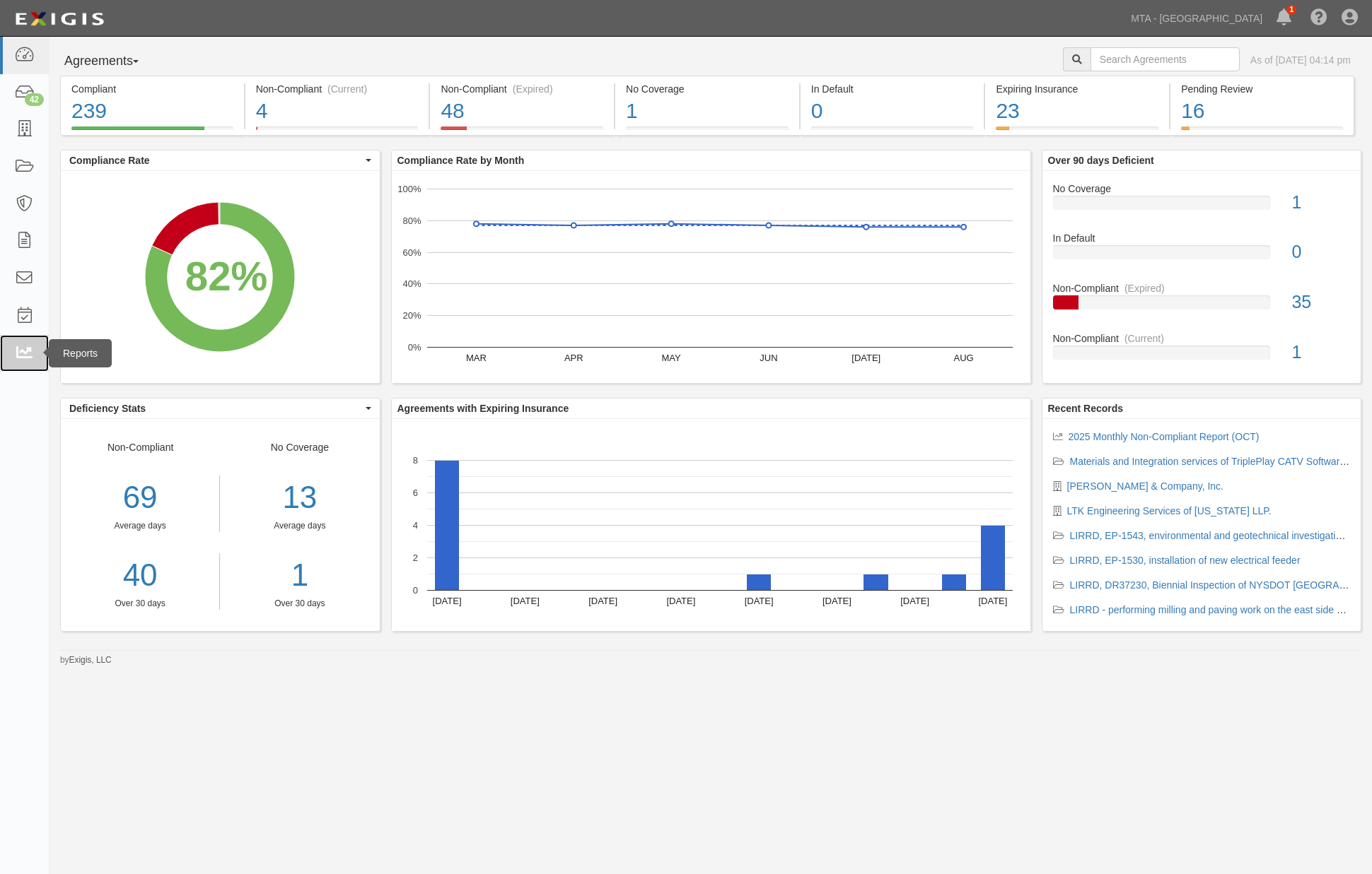
click at [20, 355] on icon at bounding box center [24, 354] width 20 height 16
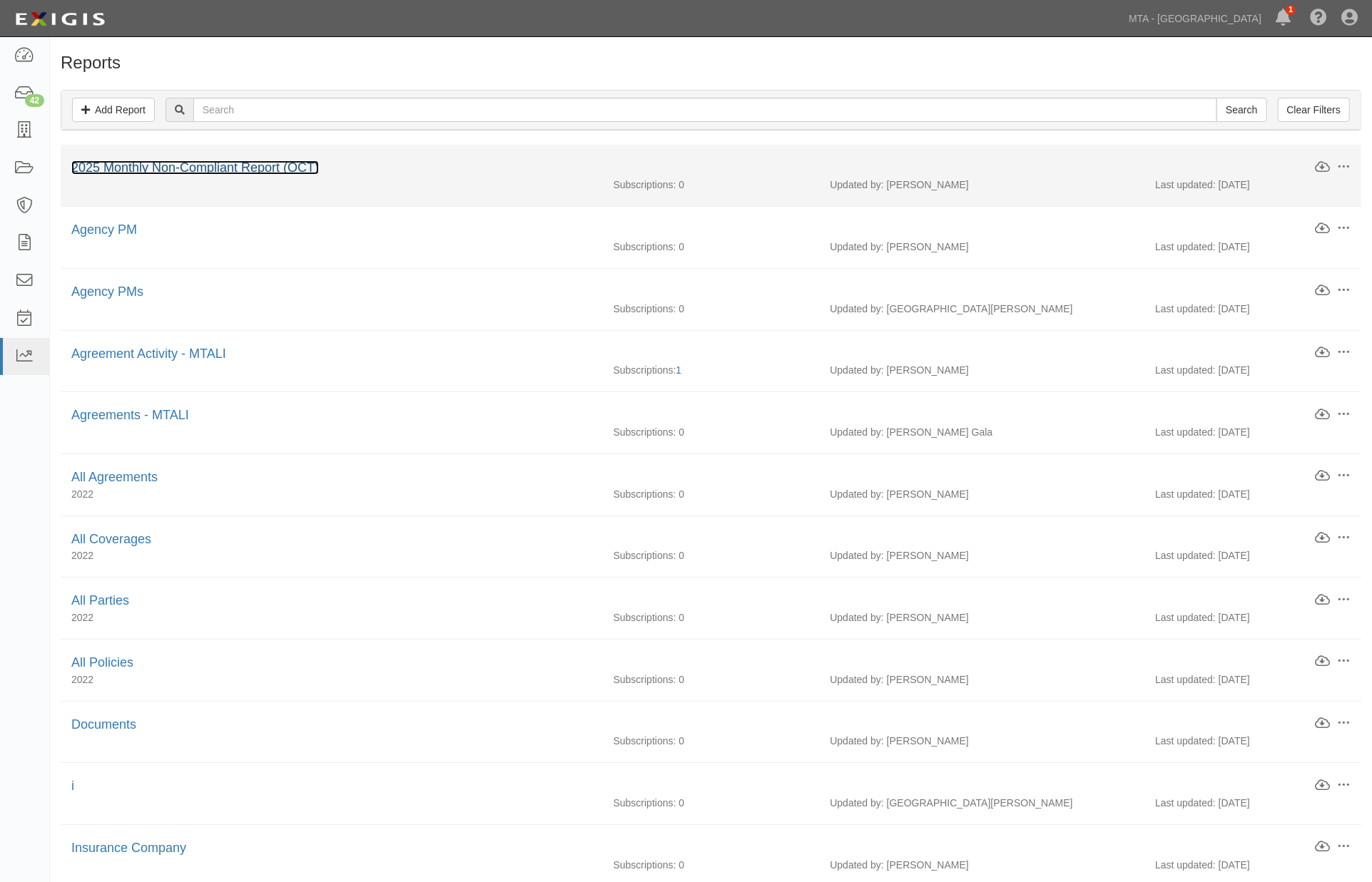
click at [254, 162] on link "2025 Monthly Non-Compliant Report (OCT)" at bounding box center [195, 168] width 247 height 14
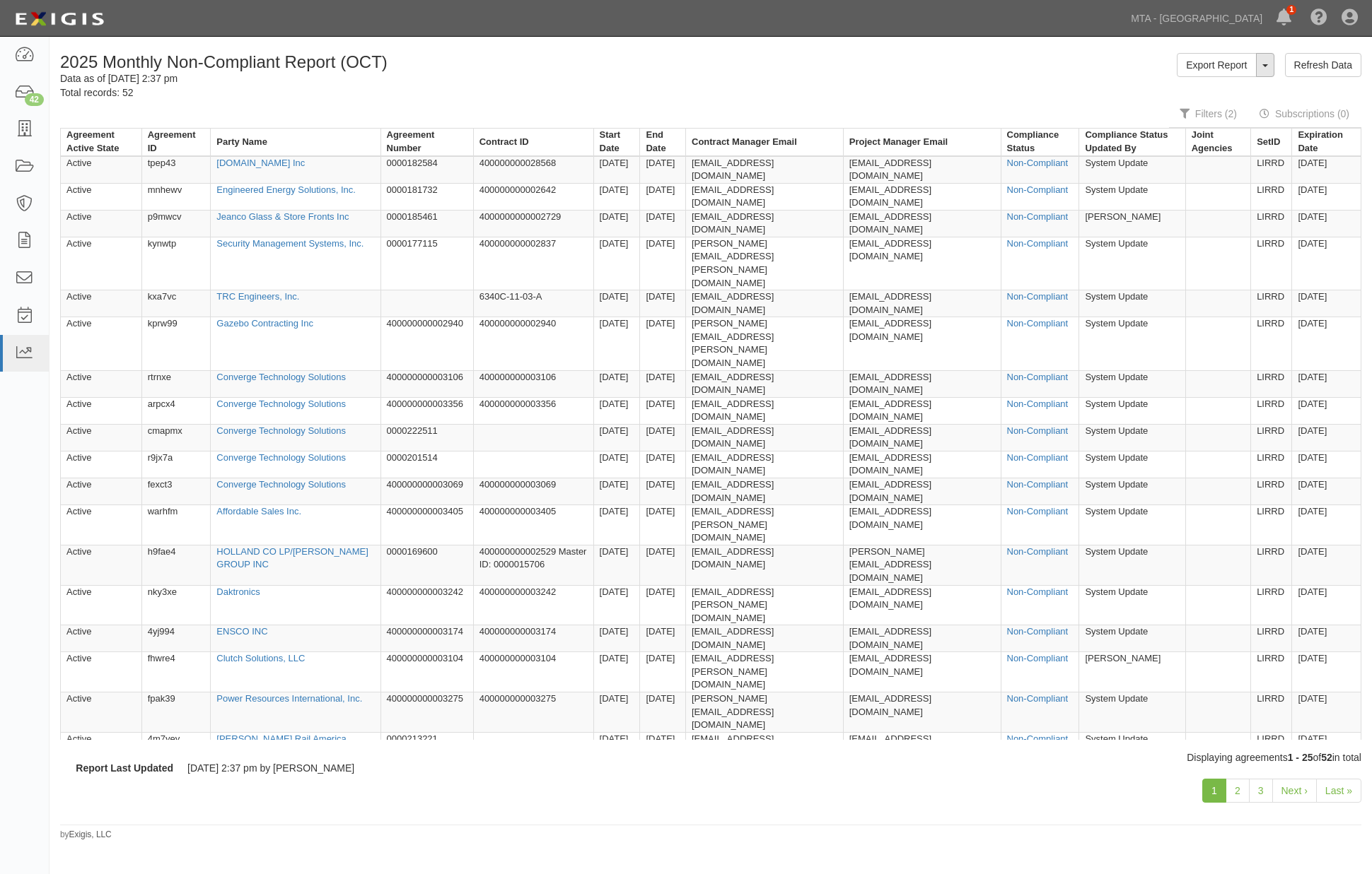
click at [1266, 71] on button "ToggleReportDropdown" at bounding box center [1265, 65] width 18 height 24
click at [1236, 97] on link "Edit Report" at bounding box center [1234, 92] width 112 height 18
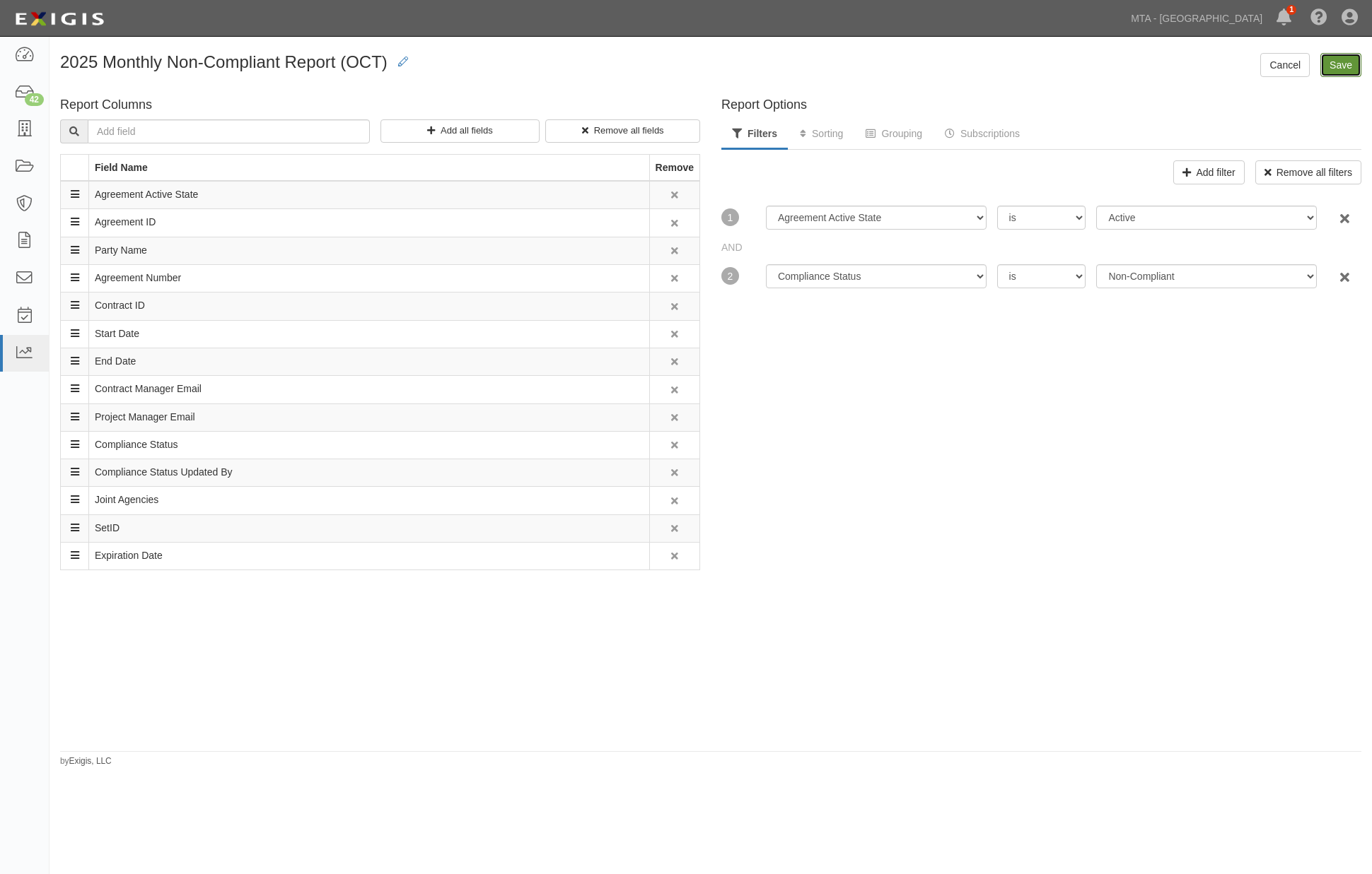
click at [1334, 68] on input "Save" at bounding box center [1340, 65] width 41 height 24
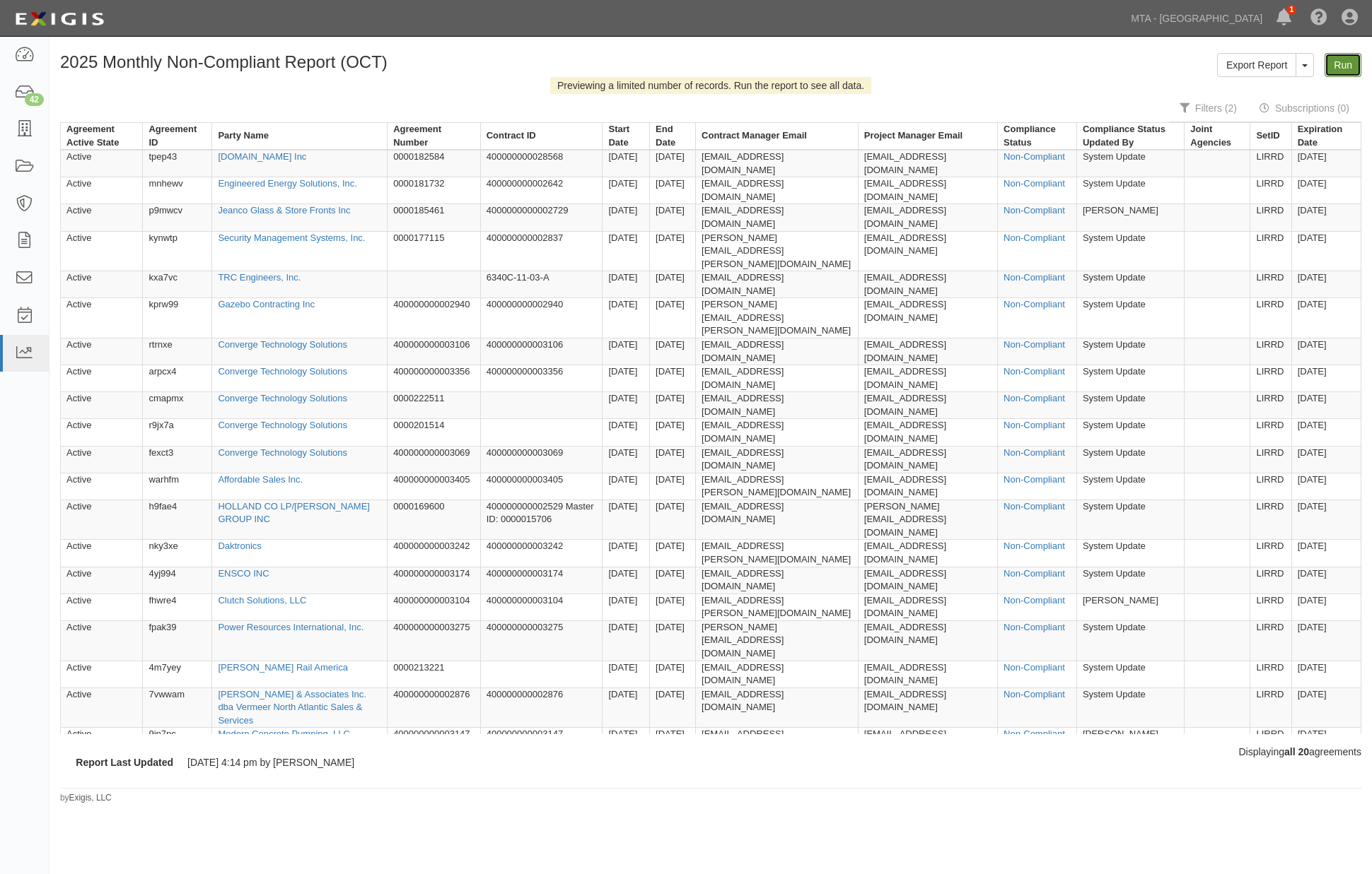
click at [1345, 71] on link "Run" at bounding box center [1343, 65] width 37 height 24
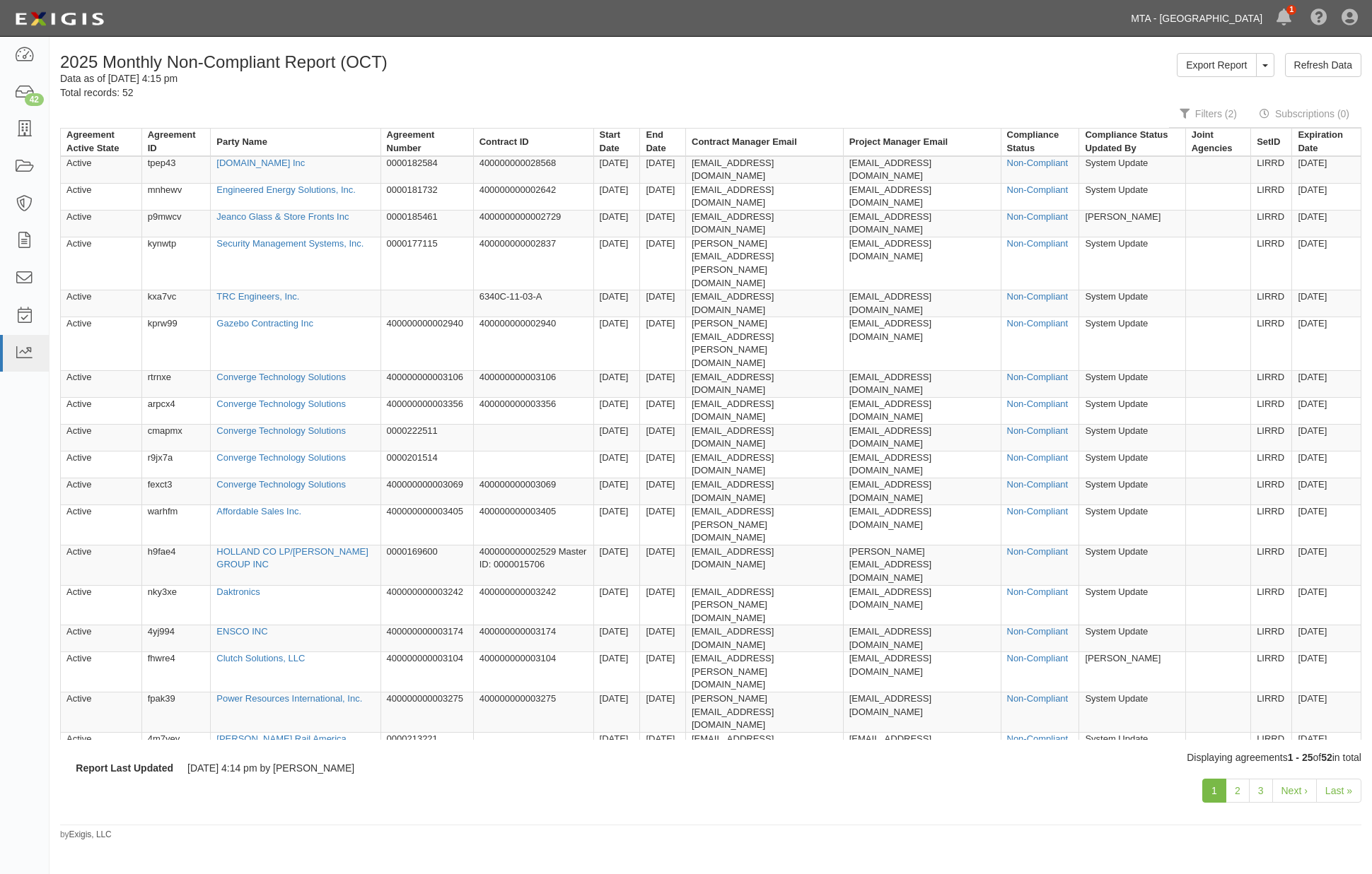
click at [1231, 14] on link "MTA - [GEOGRAPHIC_DATA]" at bounding box center [1196, 18] width 145 height 28
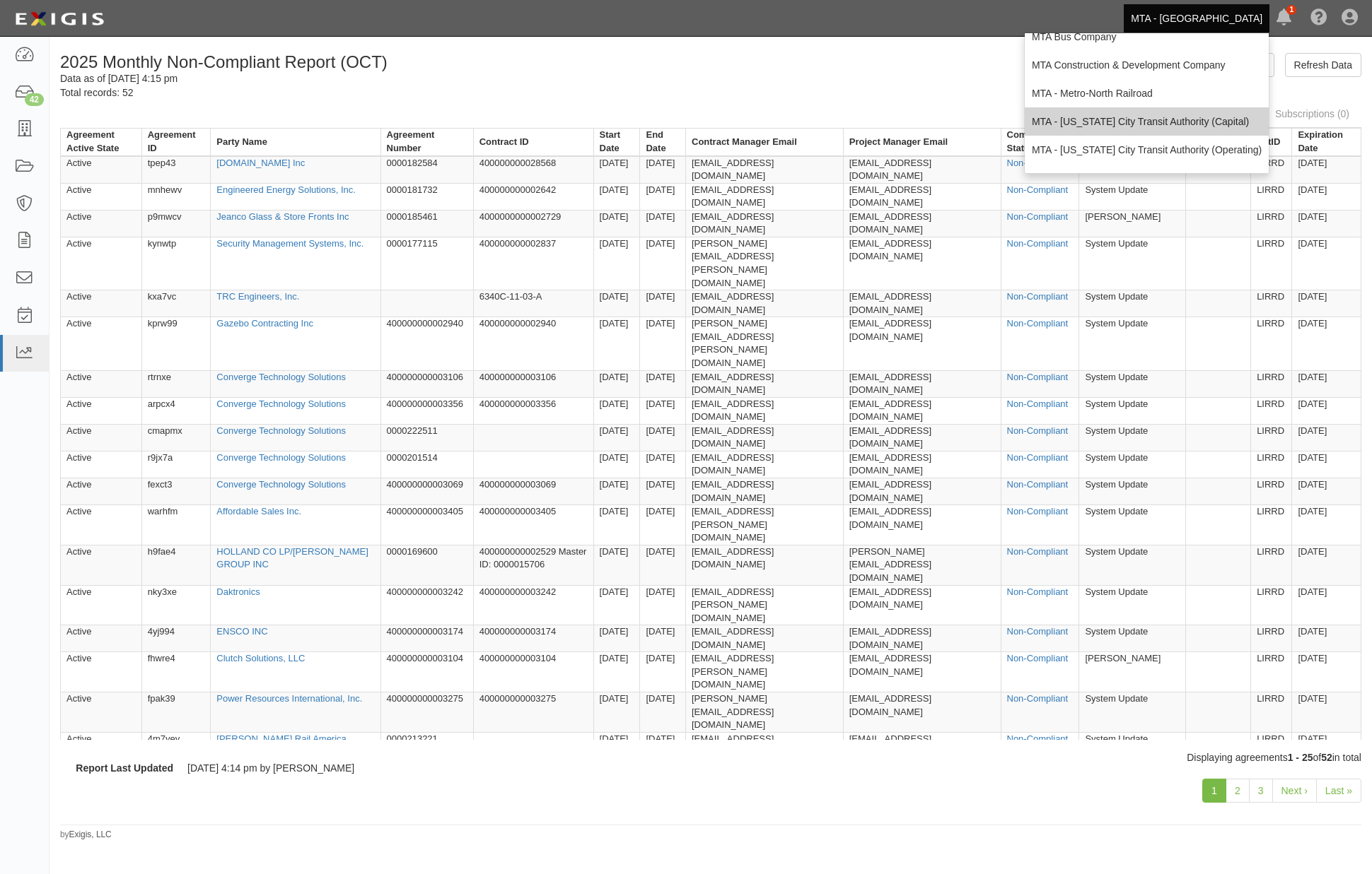
scroll to position [78, 0]
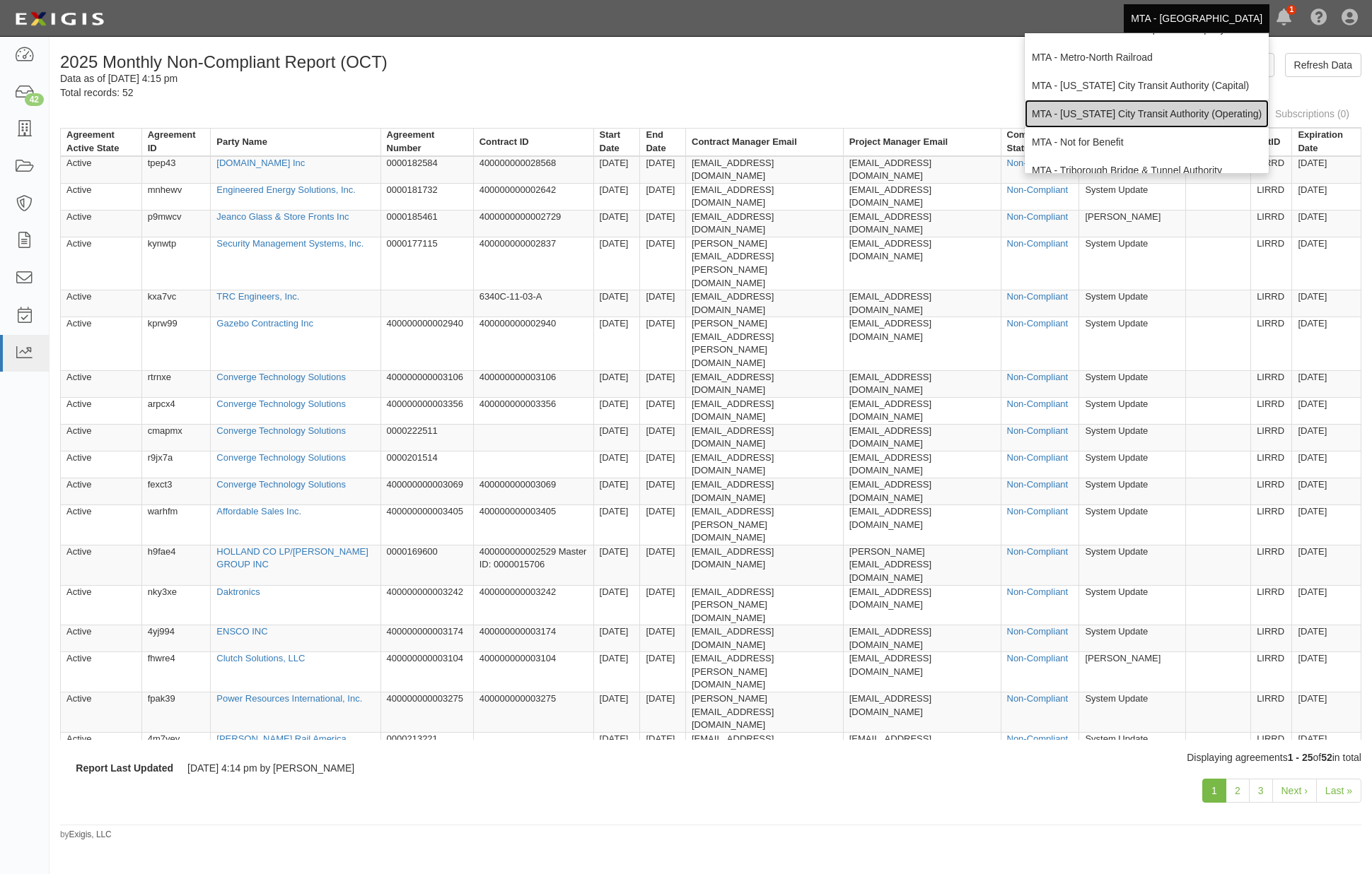
click at [1139, 108] on link "MTA - [US_STATE] City Transit Authority (Operating)" at bounding box center [1147, 113] width 244 height 28
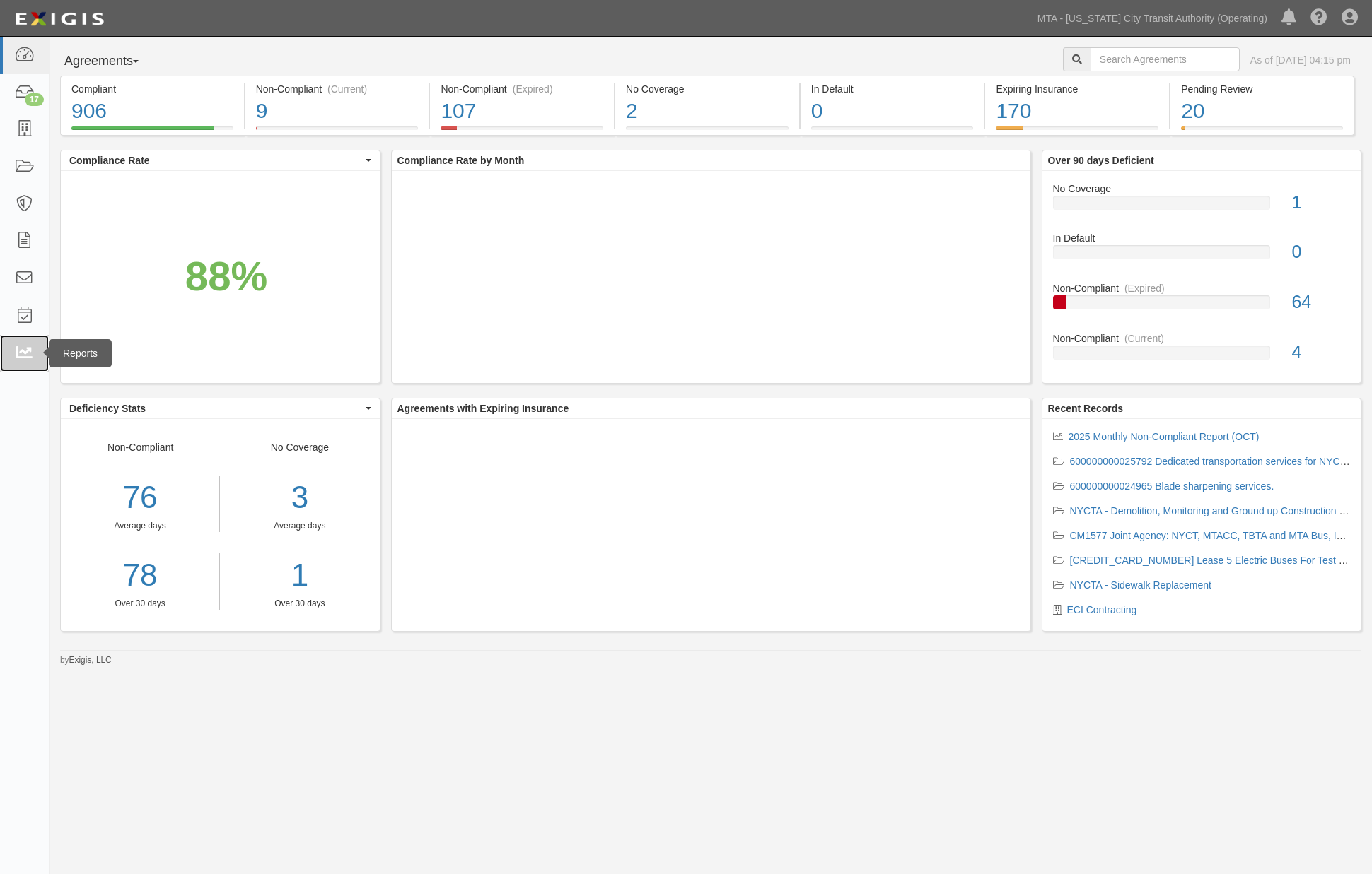
click at [22, 355] on icon at bounding box center [24, 354] width 20 height 16
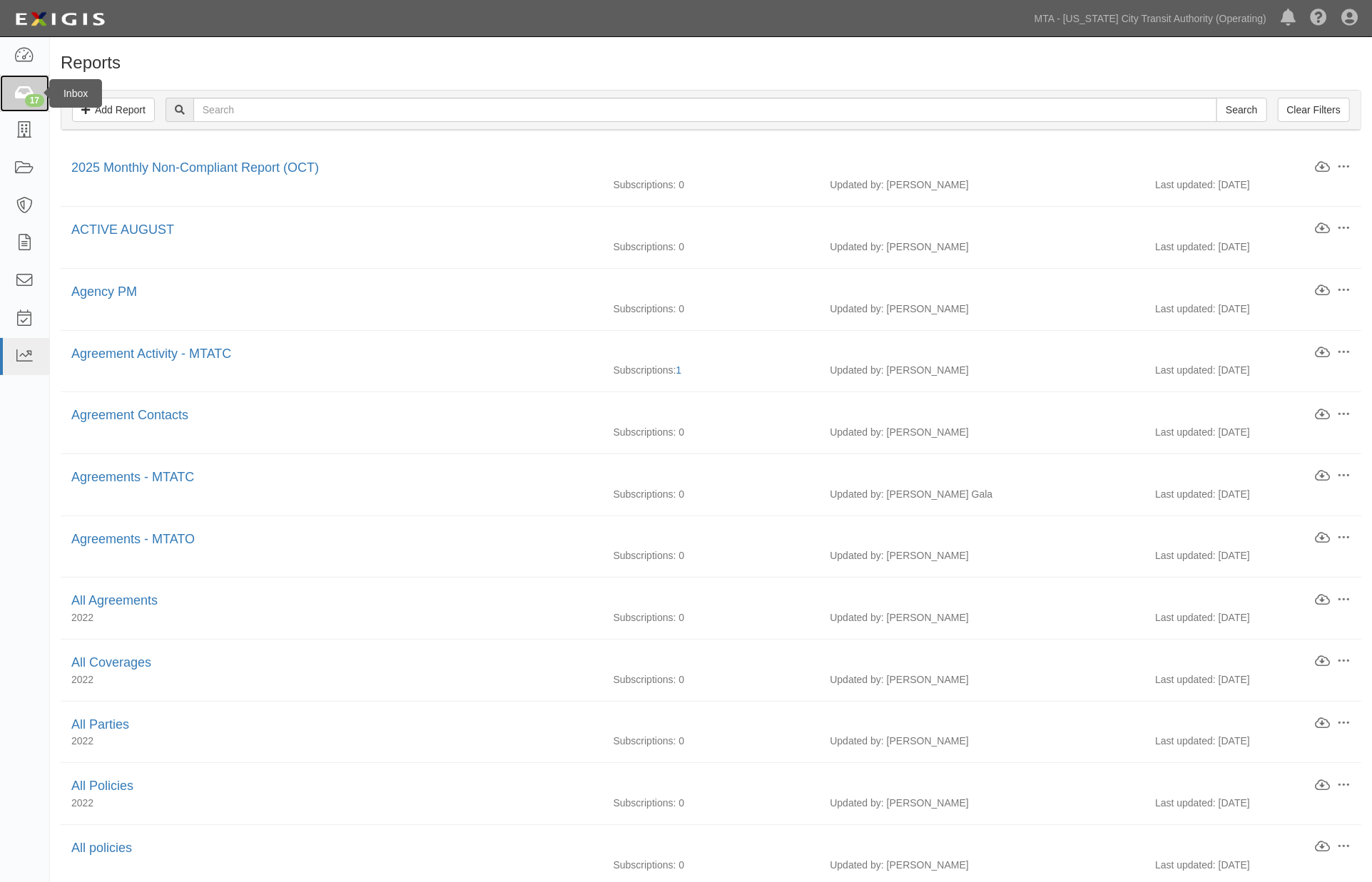
click at [16, 93] on icon at bounding box center [24, 93] width 20 height 16
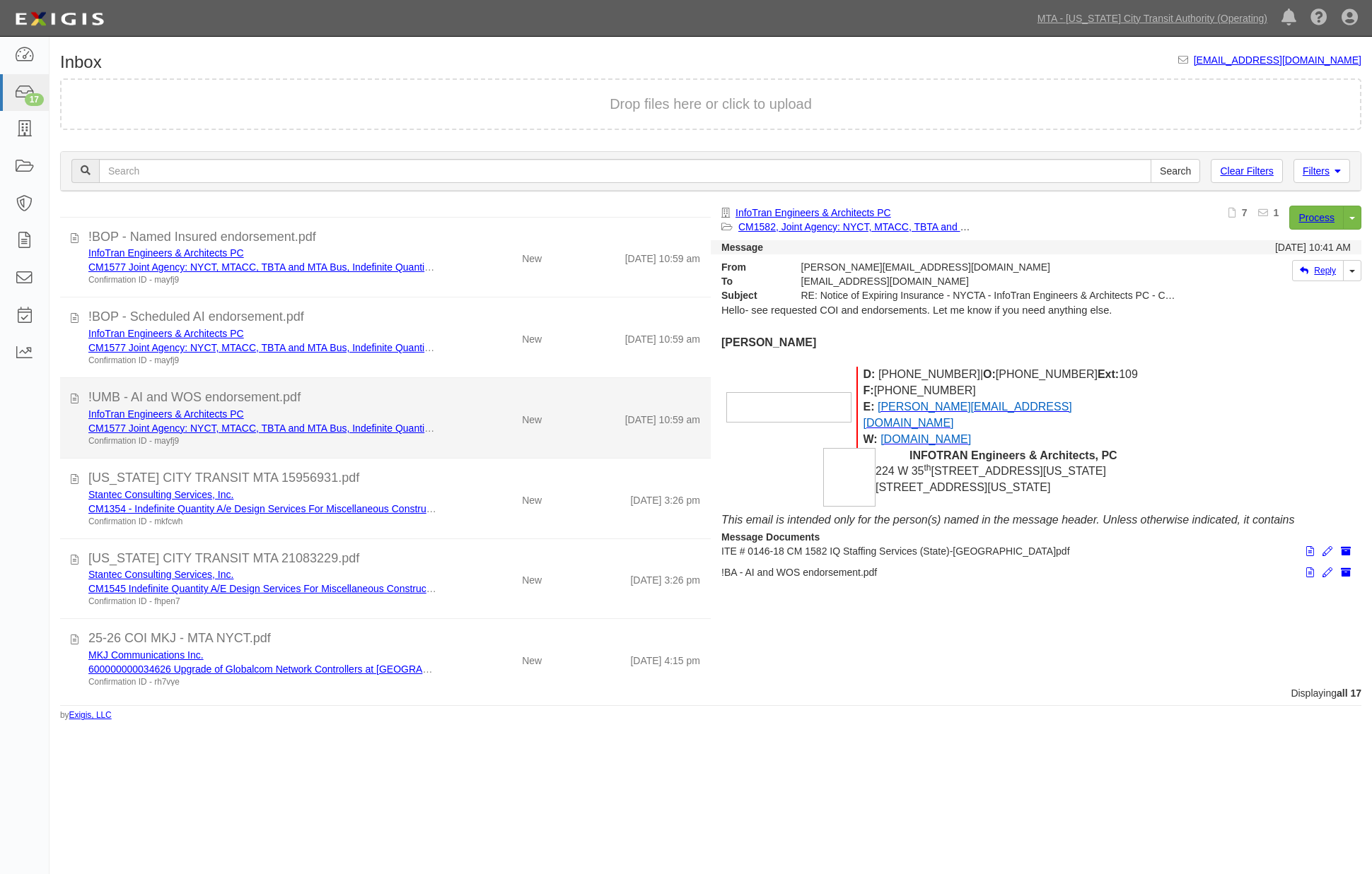
scroll to position [887, 0]
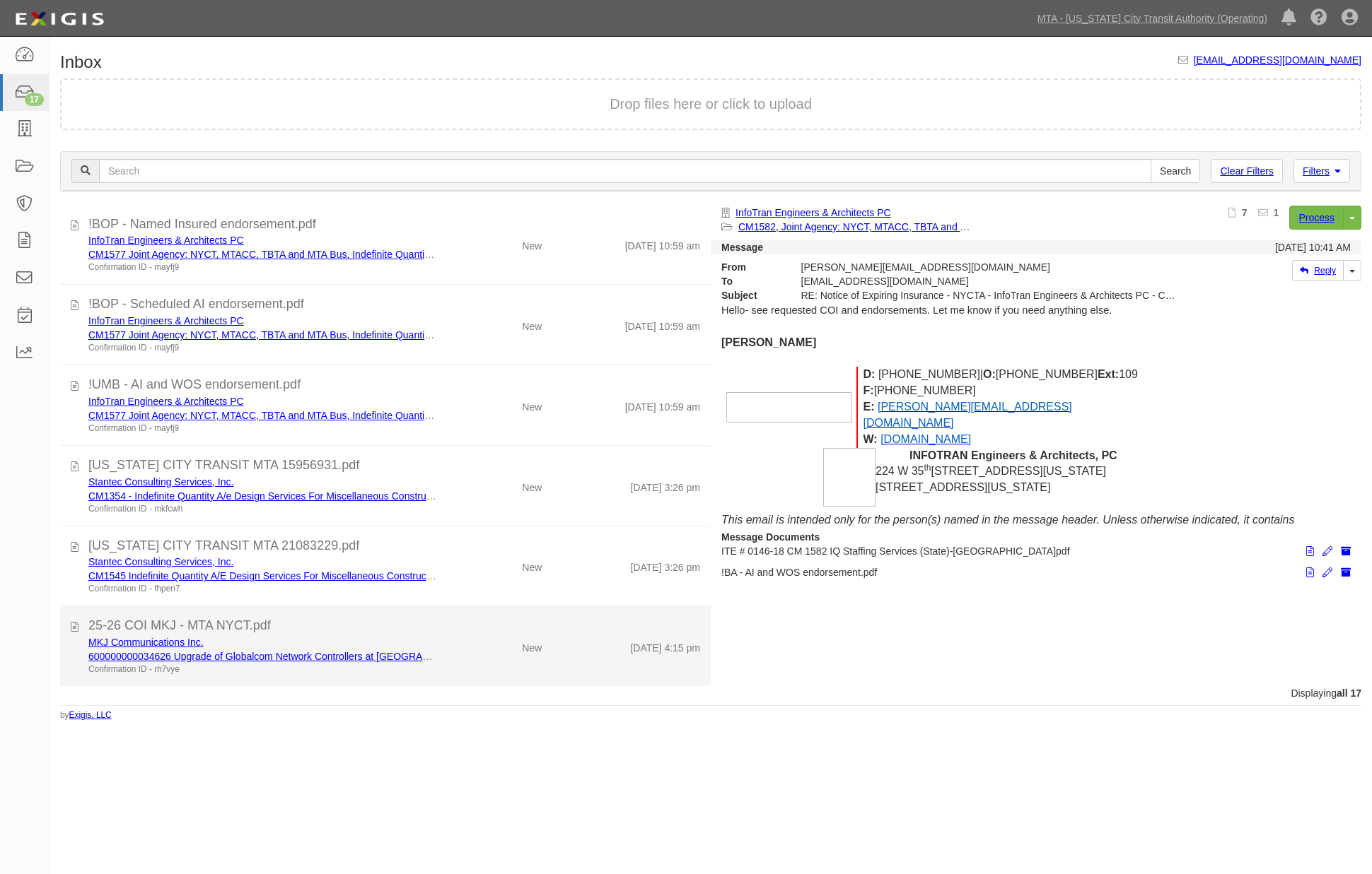
click at [434, 633] on div "25-26 COI MKJ - MTA NYCT.pdf" at bounding box center [395, 626] width 612 height 18
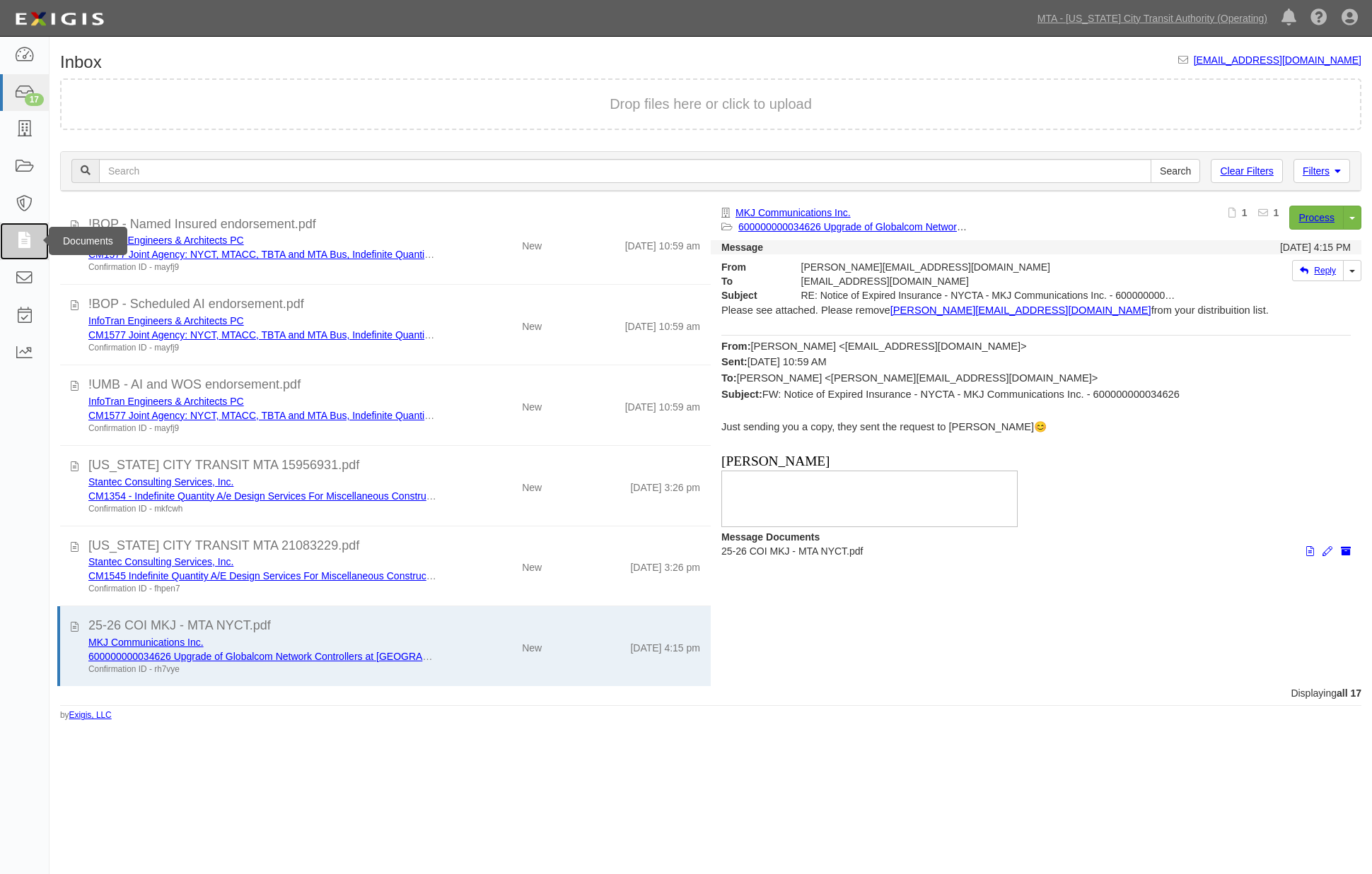
click at [22, 240] on icon at bounding box center [24, 241] width 20 height 16
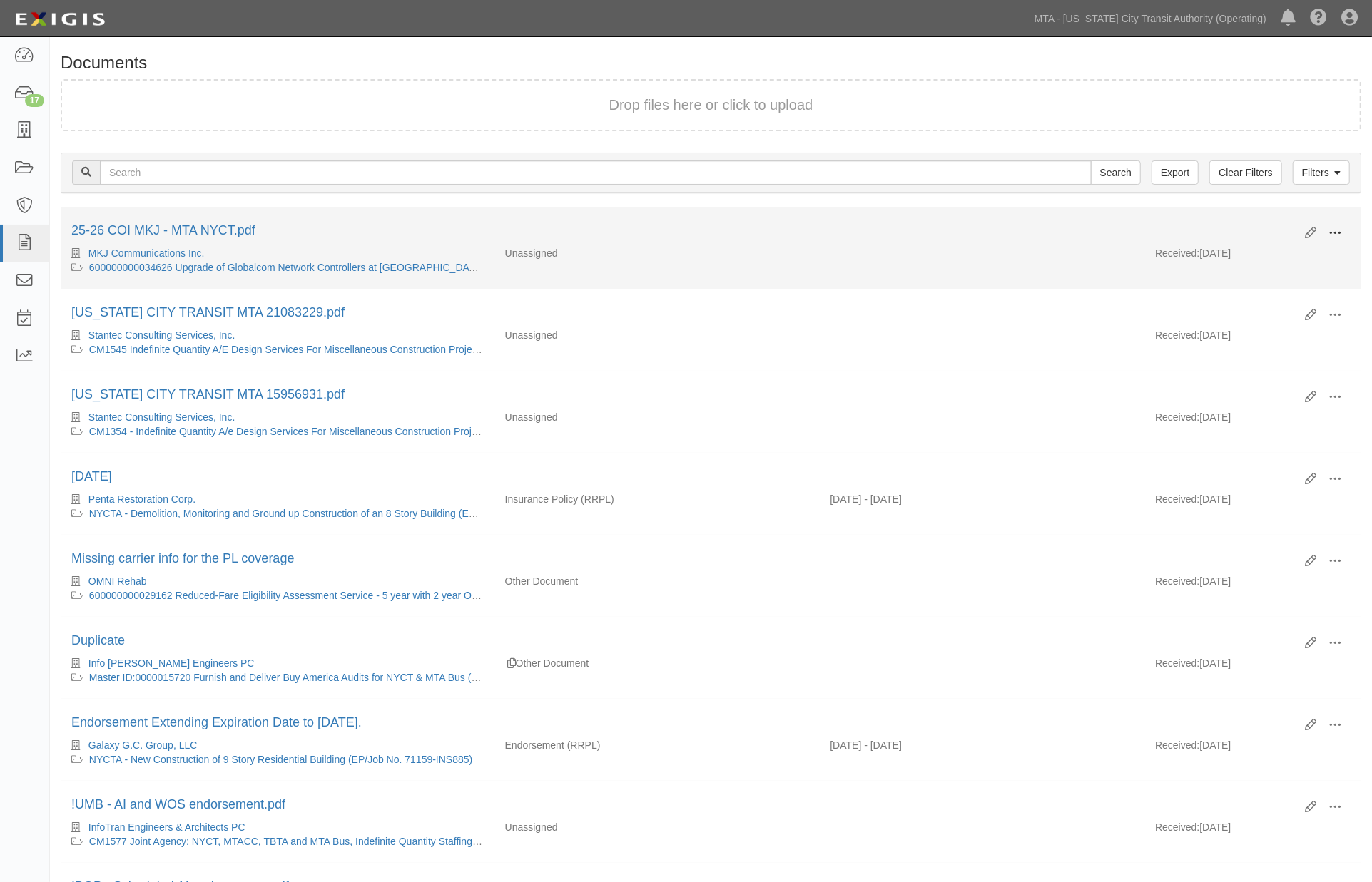
click at [1334, 230] on span at bounding box center [1335, 234] width 13 height 13
click at [1238, 222] on link "Edit" at bounding box center [1266, 228] width 113 height 26
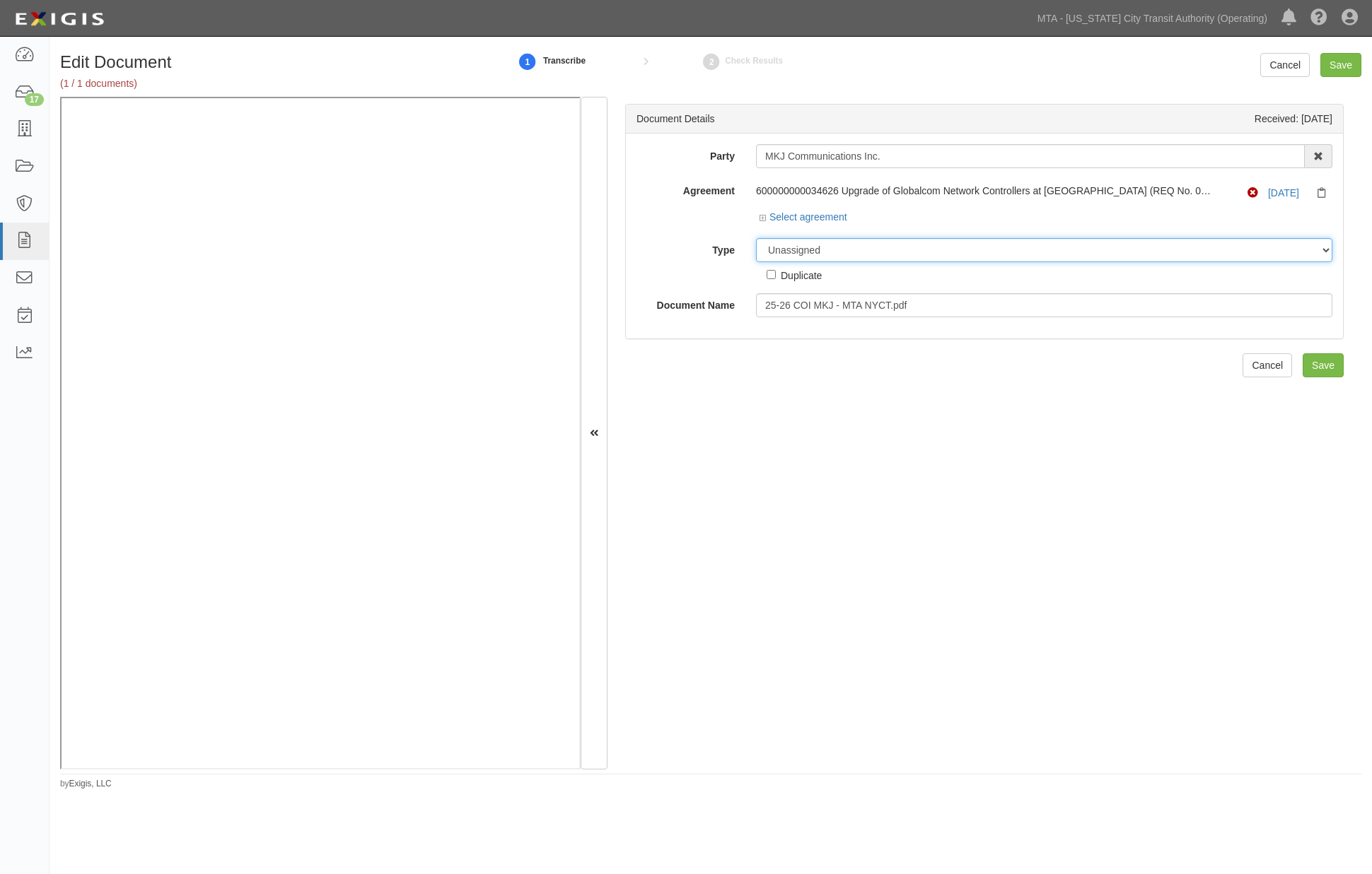
click at [831, 251] on select "Unassigned Binder Cancellation Notice Certificate Contract Endorsement Insuranc…" at bounding box center [1045, 250] width 577 height 24
select select "EndorsementDetail"
click at [756, 239] on select "Unassigned Binder Cancellation Notice Certificate Contract Endorsement Insuranc…" at bounding box center [1045, 250] width 577 height 24
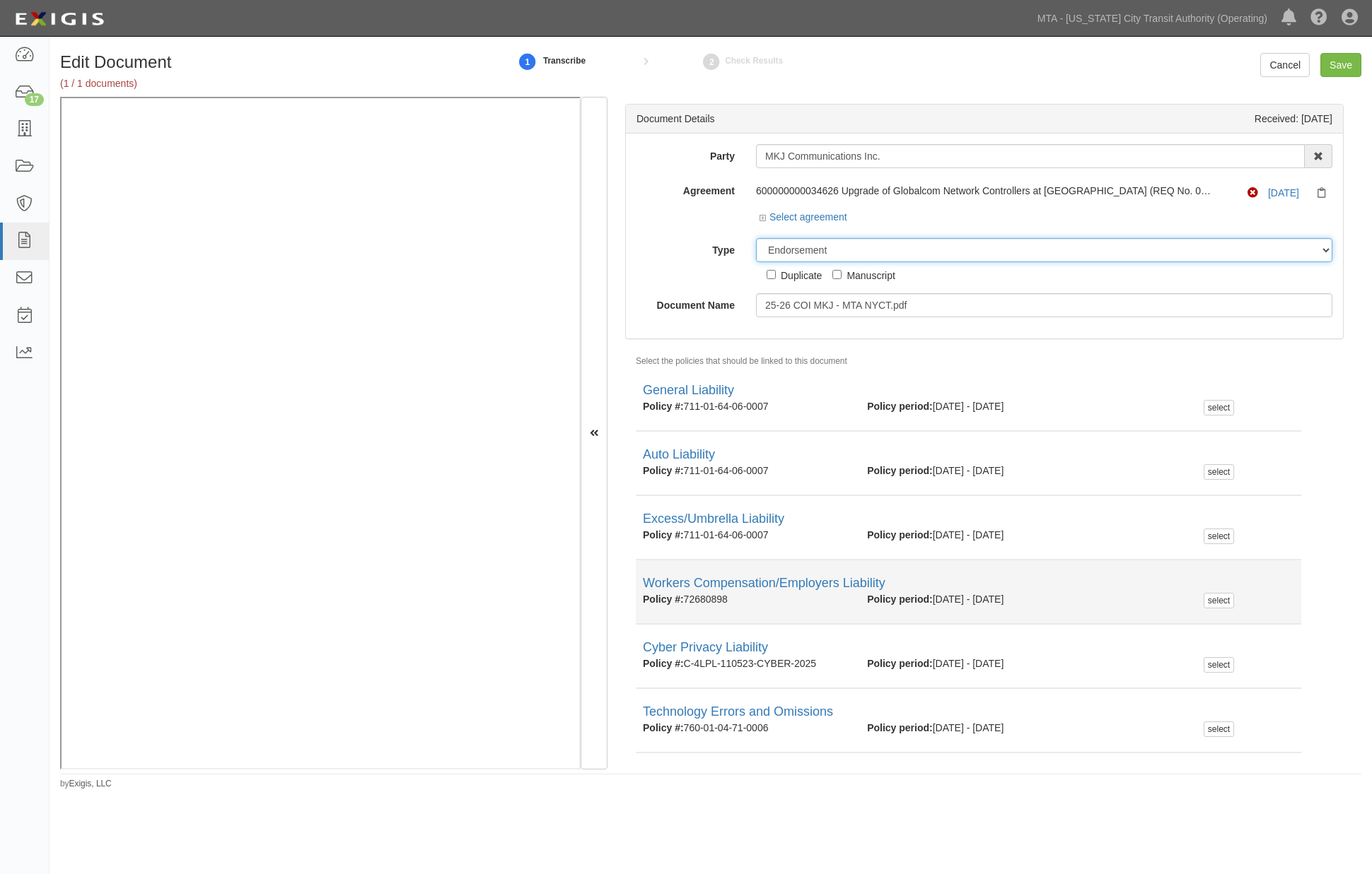
scroll to position [33, 0]
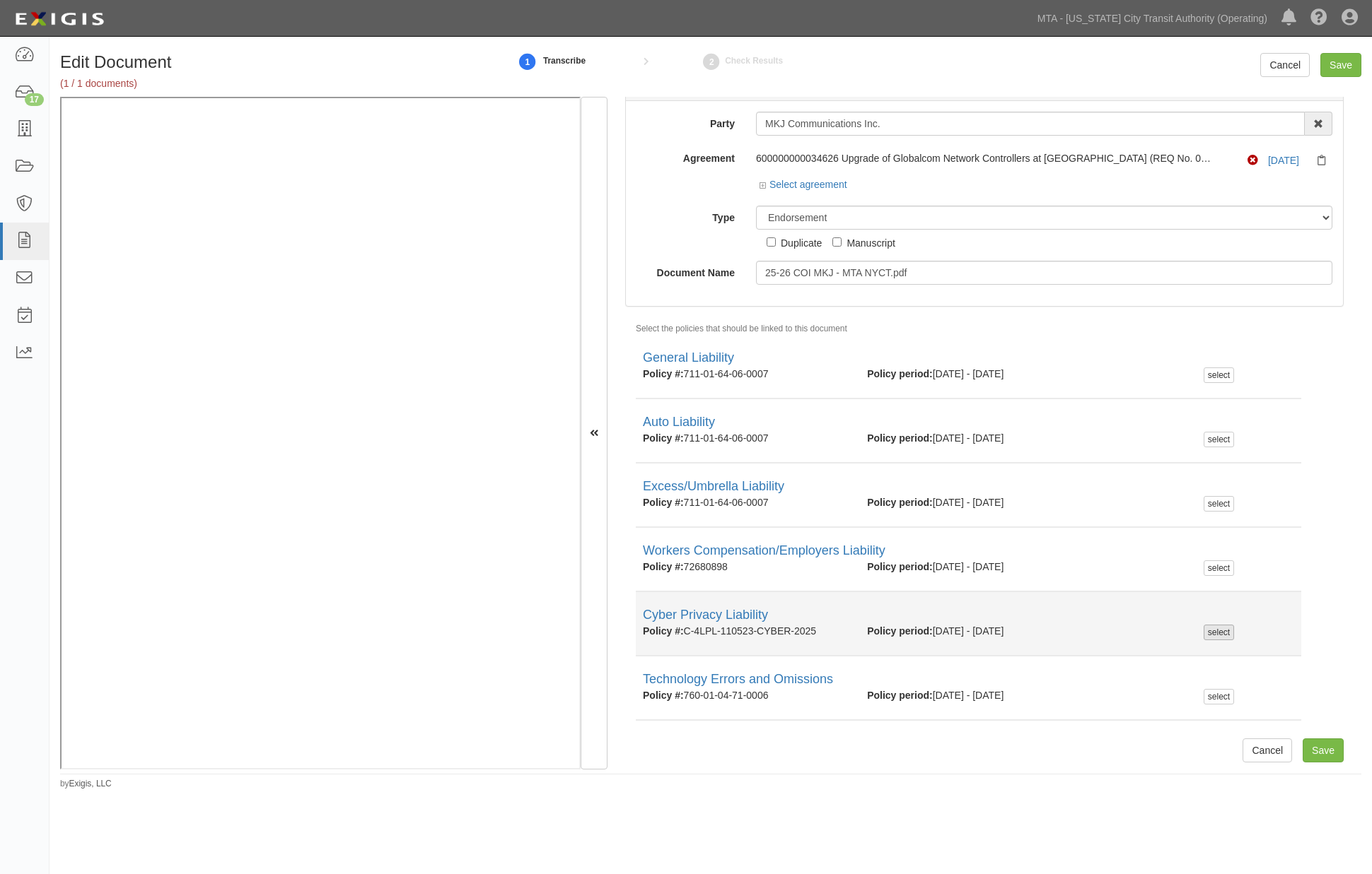
click at [1219, 631] on div "select" at bounding box center [1219, 632] width 30 height 15
checkbox input "true"
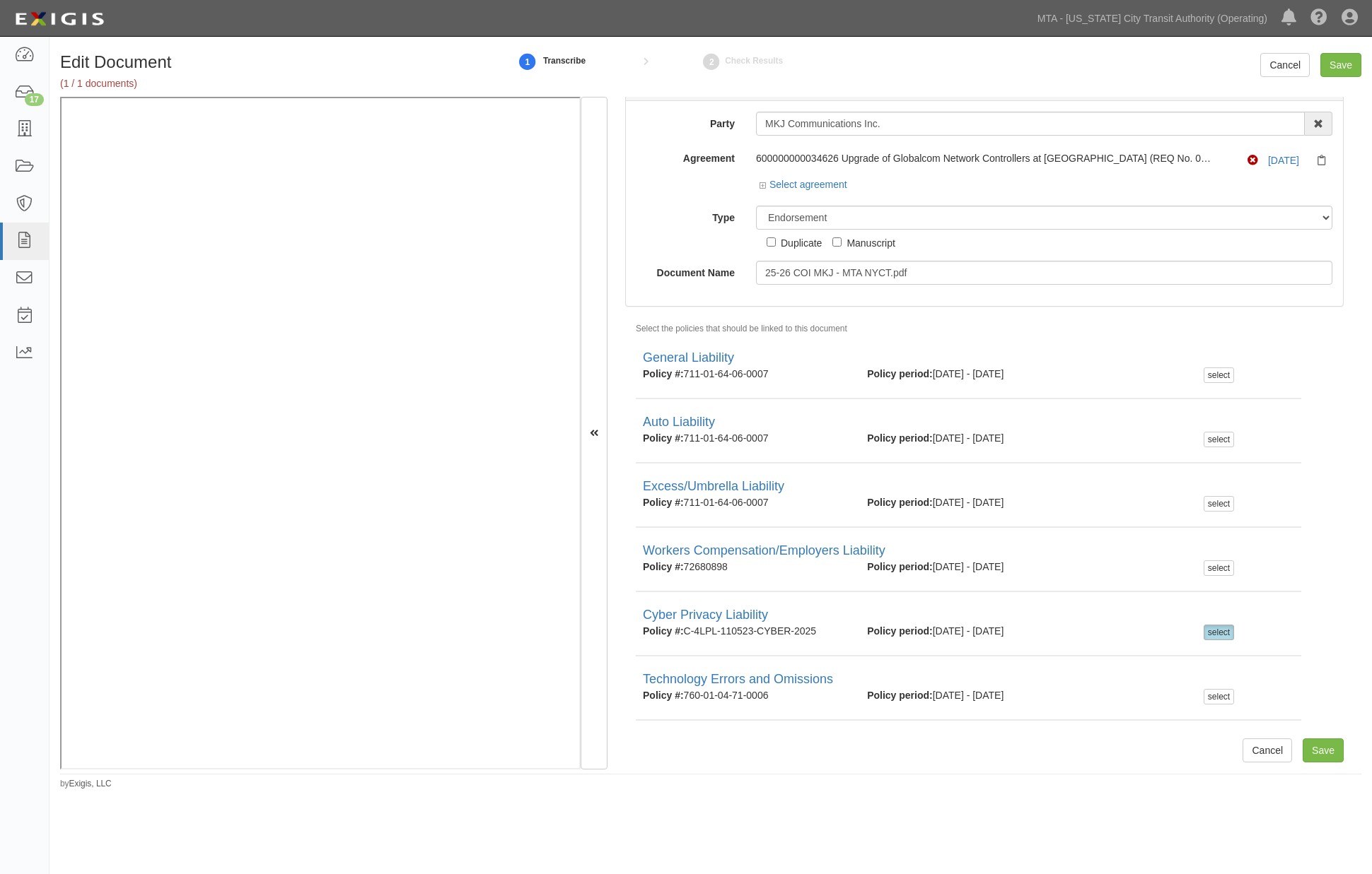
click at [787, 243] on div "Duplicate" at bounding box center [801, 242] width 41 height 15
click at [775, 243] on input "Duplicate" at bounding box center [771, 243] width 10 height 10
checkbox input "true"
click at [1341, 60] on input "Save" at bounding box center [1340, 65] width 41 height 24
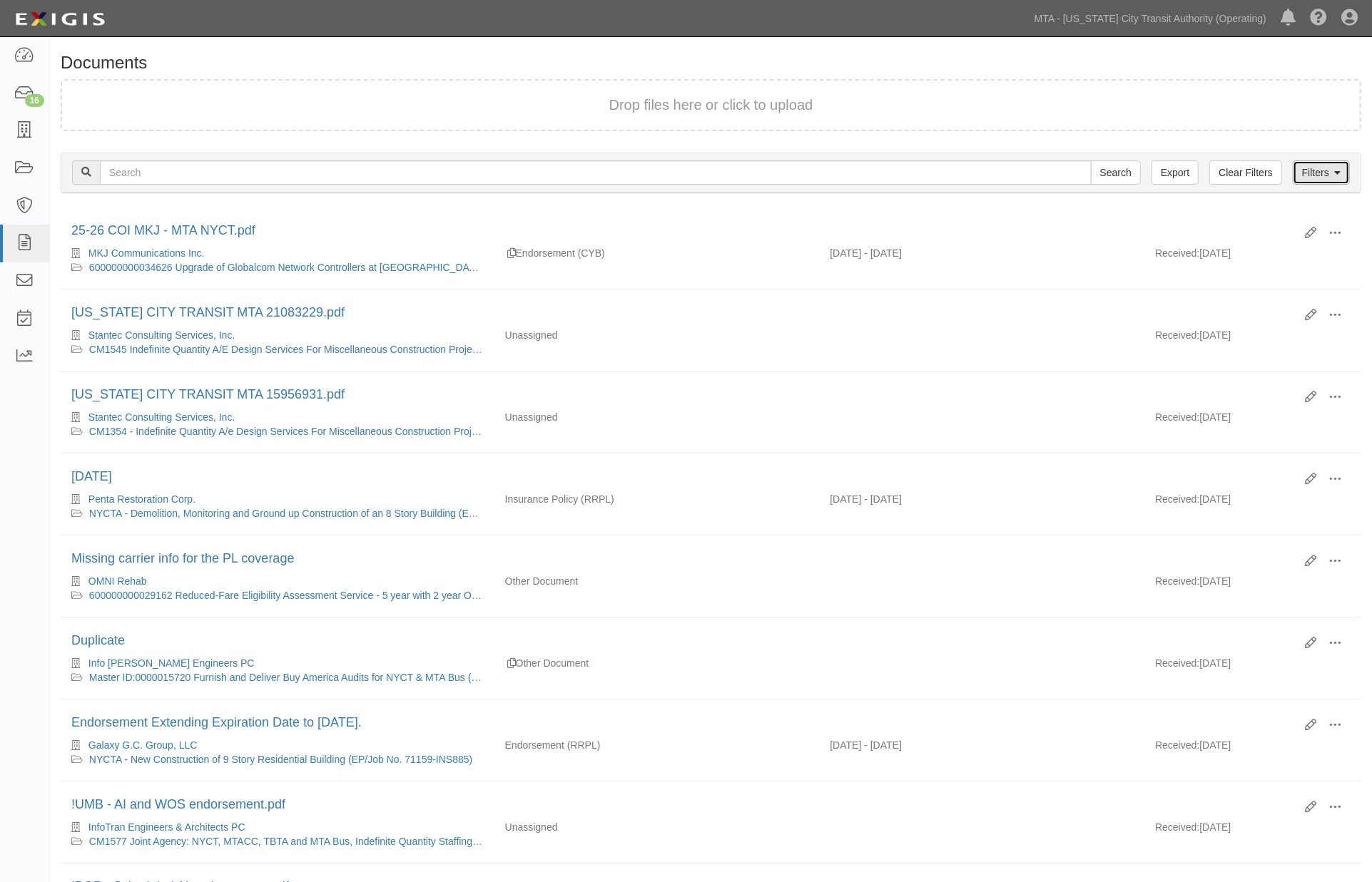
click at [1322, 170] on link "Filters" at bounding box center [1321, 172] width 57 height 24
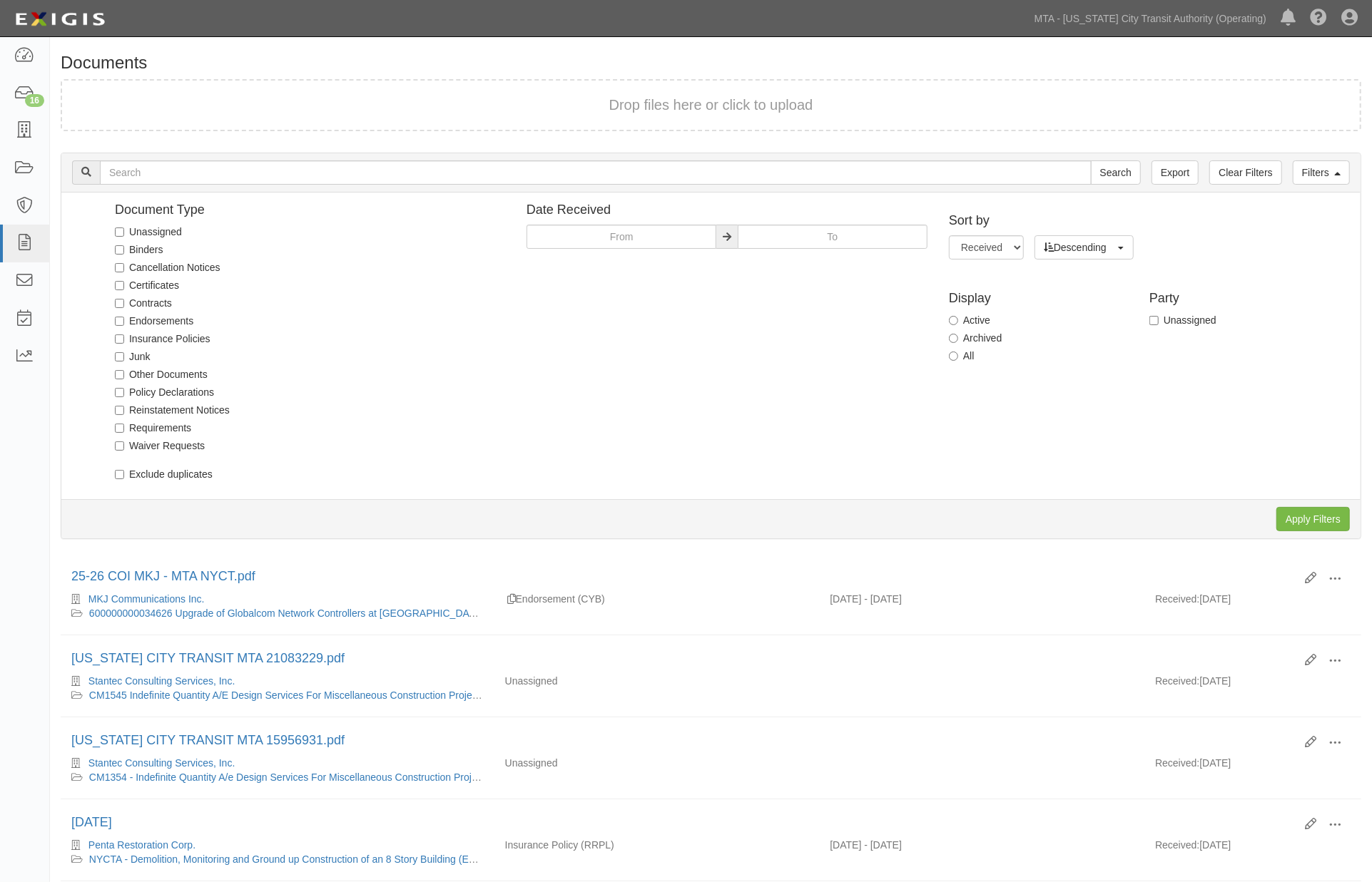
click at [159, 229] on label "Unassigned" at bounding box center [148, 232] width 67 height 14
click at [124, 229] on input "Unassigned" at bounding box center [120, 233] width 10 height 10
checkbox input "true"
click at [1331, 514] on input "Apply Filters" at bounding box center [1312, 520] width 73 height 24
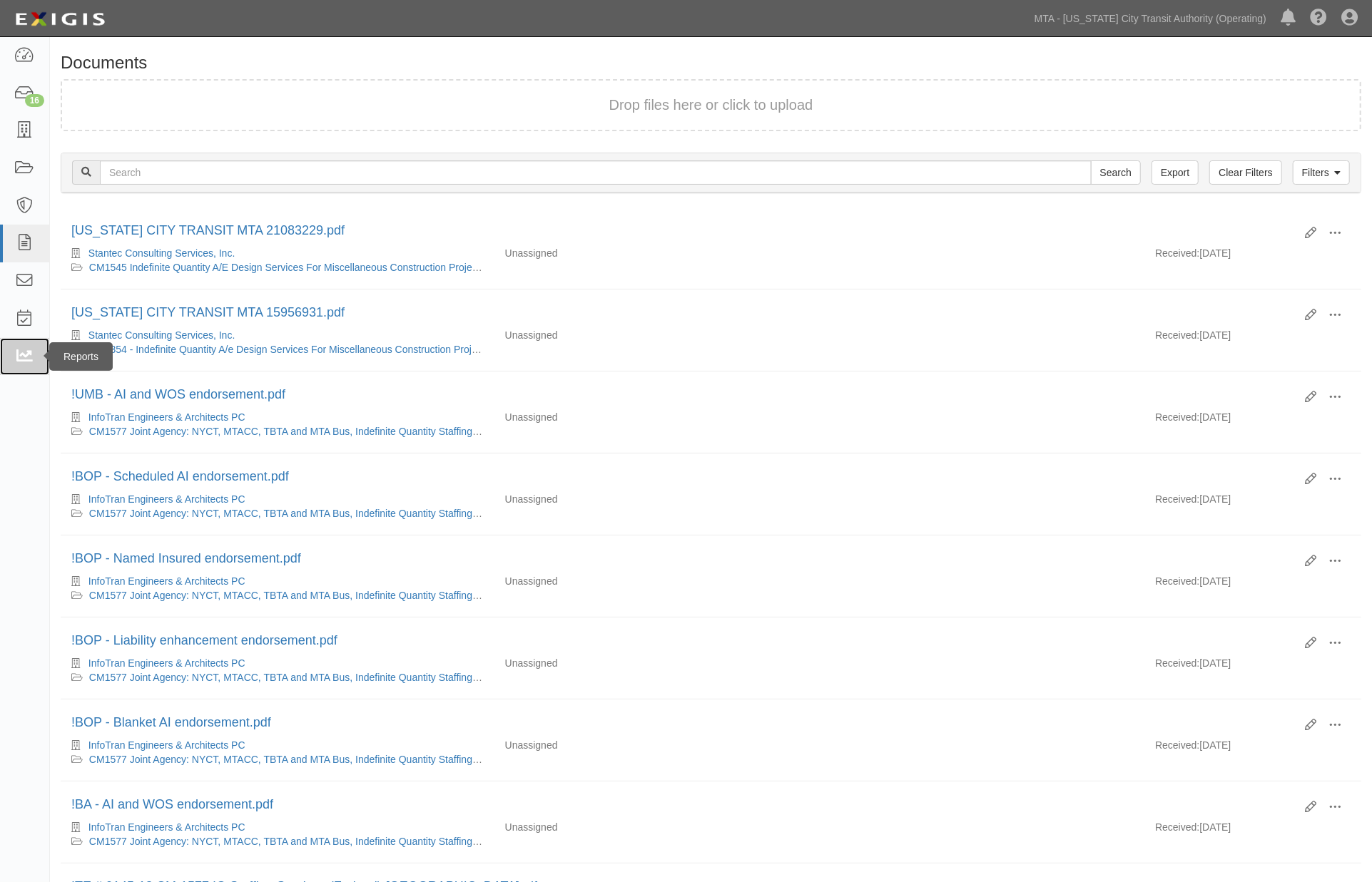
click at [11, 347] on link at bounding box center [24, 357] width 49 height 38
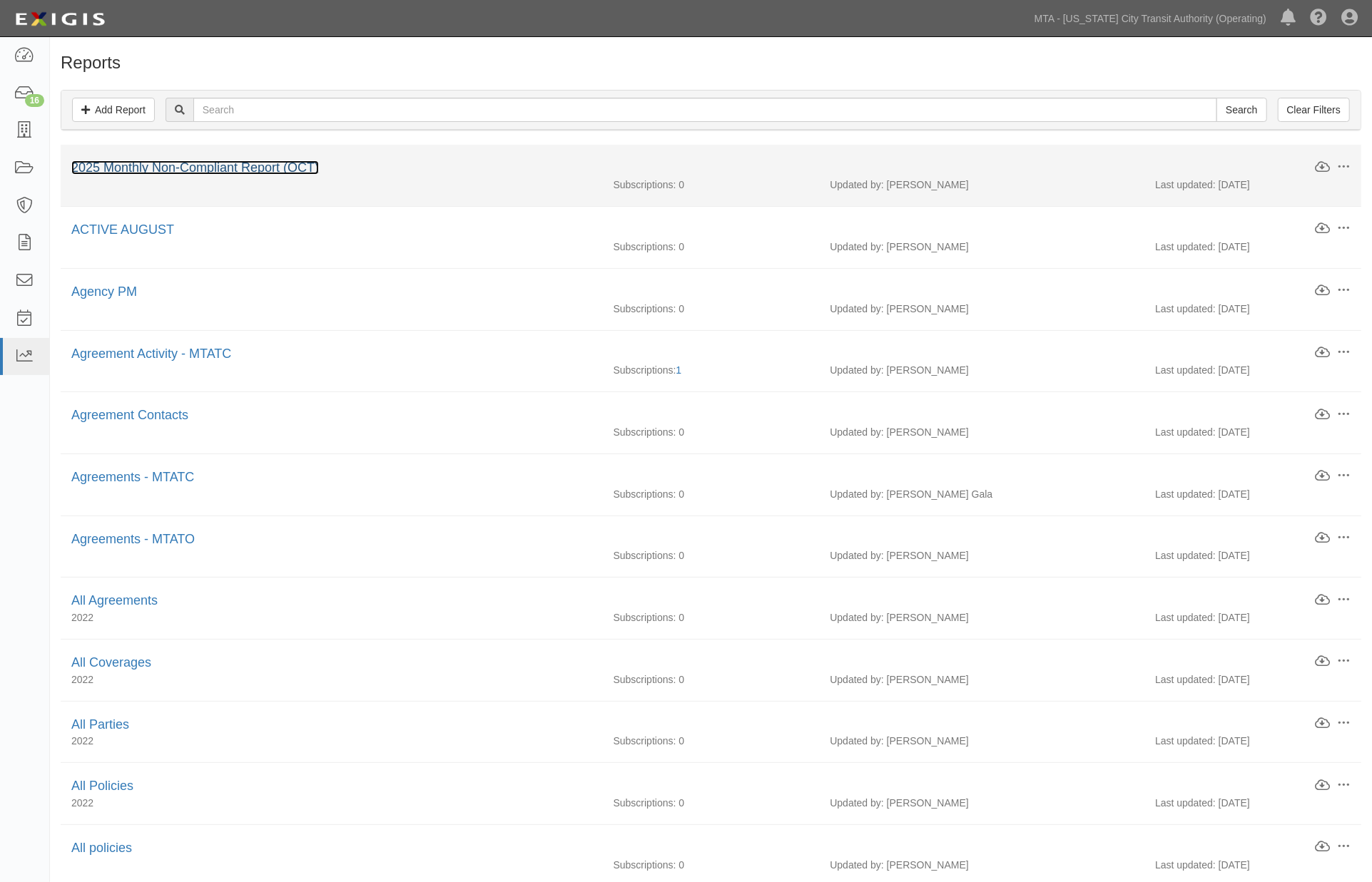
click at [259, 168] on link "2025 Monthly Non-Compliant Report (OCT)" at bounding box center [195, 168] width 247 height 14
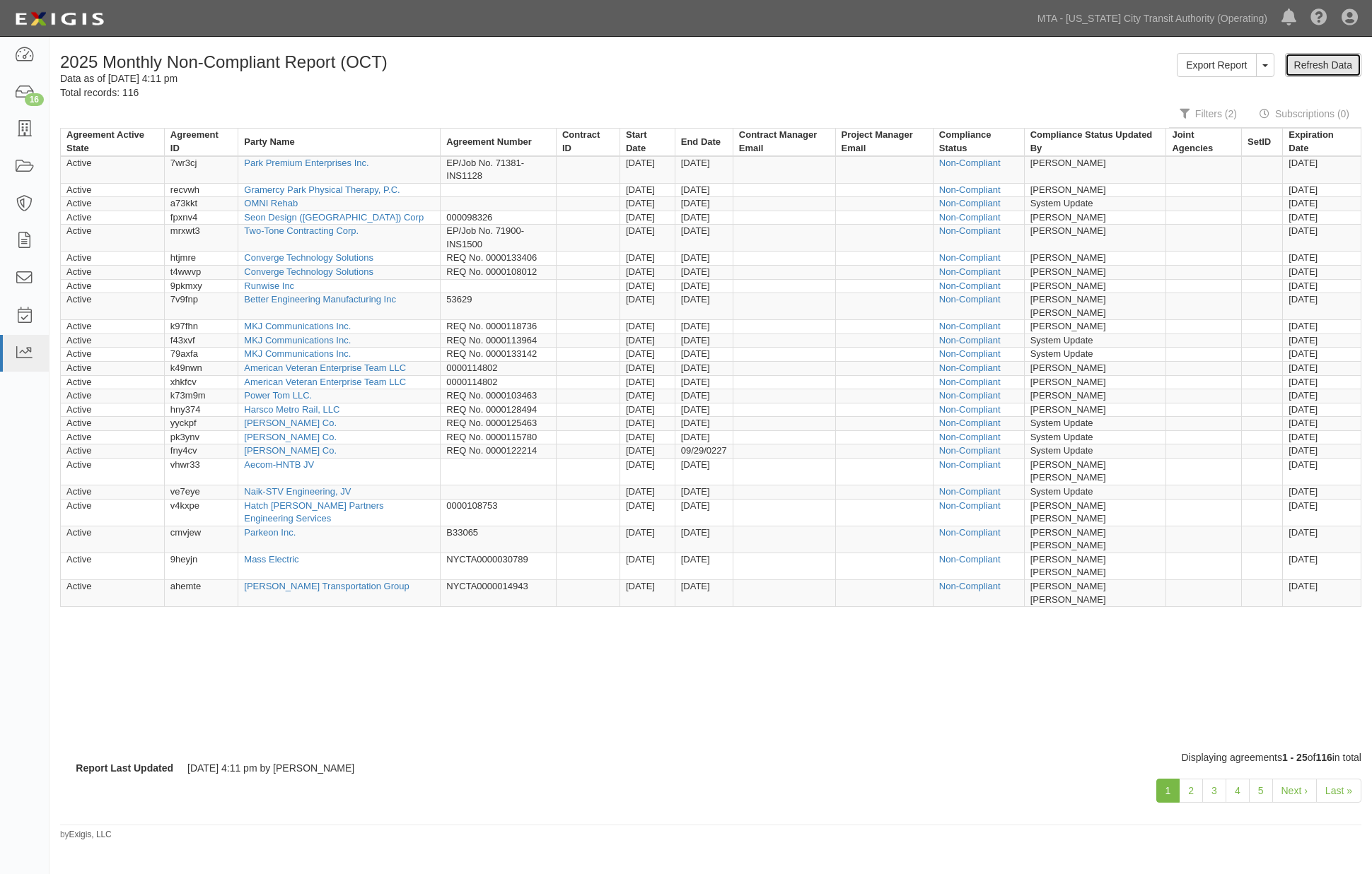
click at [1315, 65] on link "Refresh Data" at bounding box center [1323, 65] width 77 height 24
click at [1211, 23] on link "MTA - [US_STATE] City Transit Authority (Operating)" at bounding box center [1152, 18] width 244 height 28
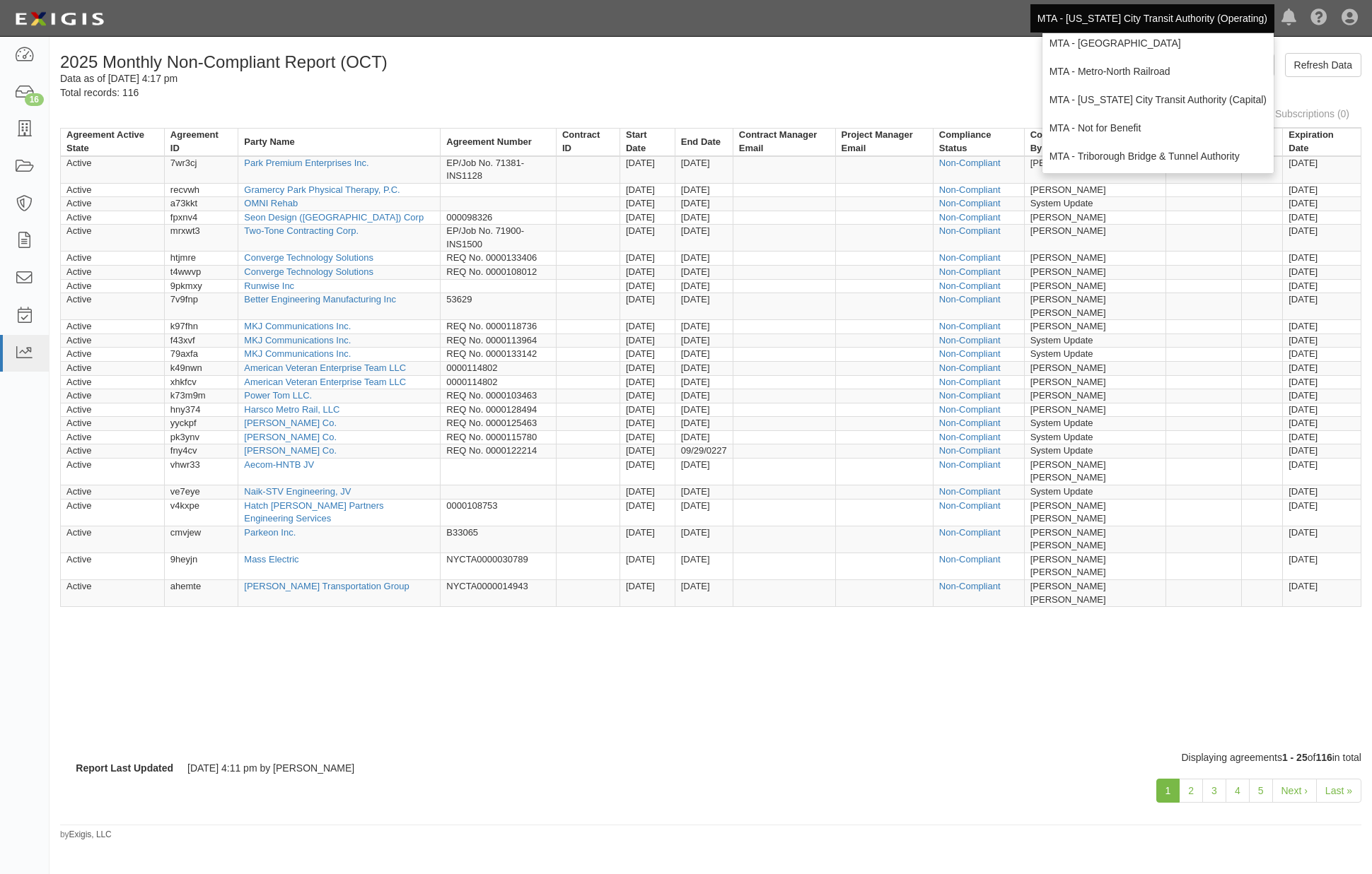
scroll to position [93, 0]
click at [1137, 149] on link "MTA - Triborough Bridge & Tunnel Authority" at bounding box center [1158, 155] width 232 height 28
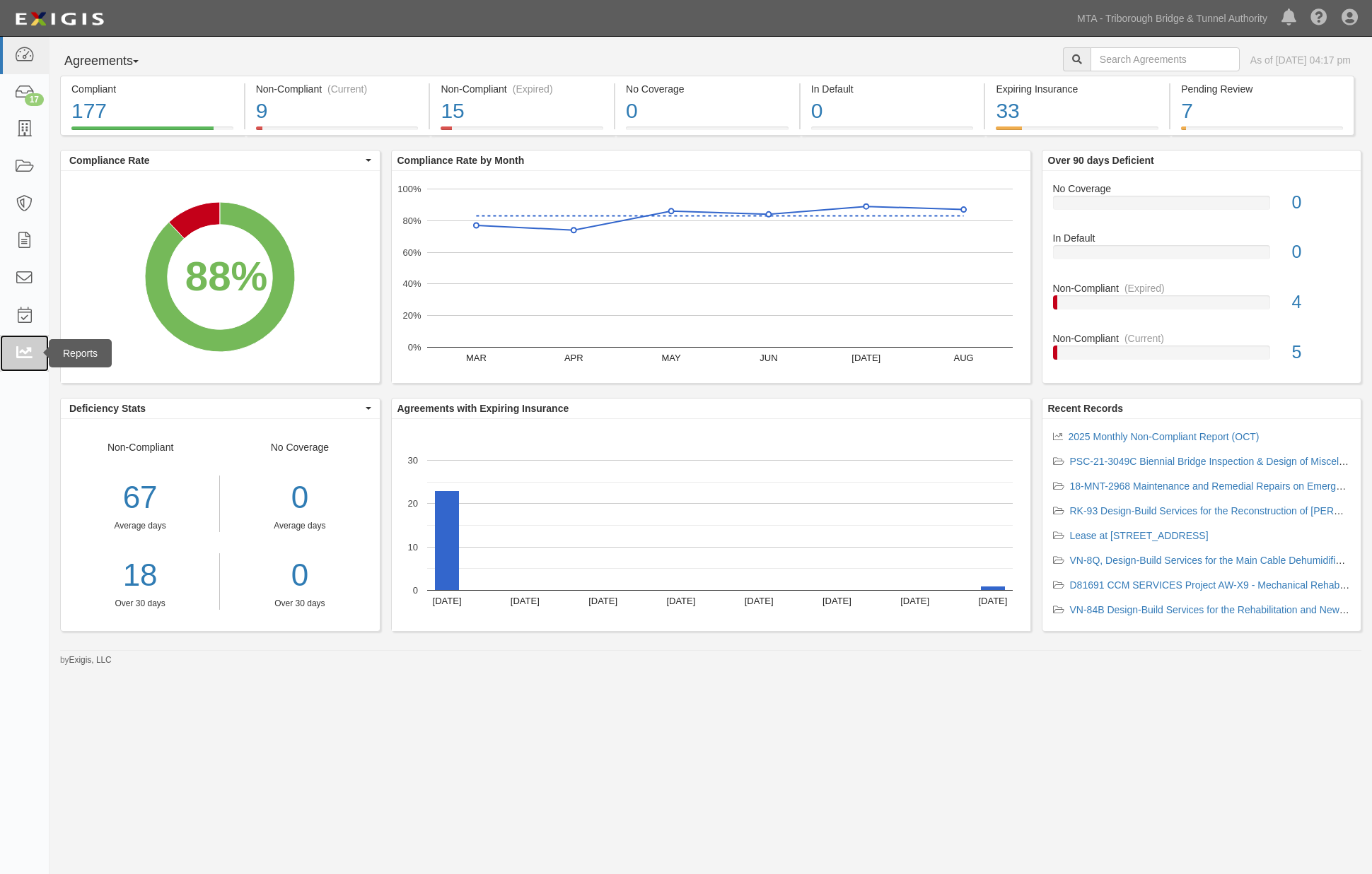
click at [19, 350] on icon at bounding box center [24, 354] width 20 height 16
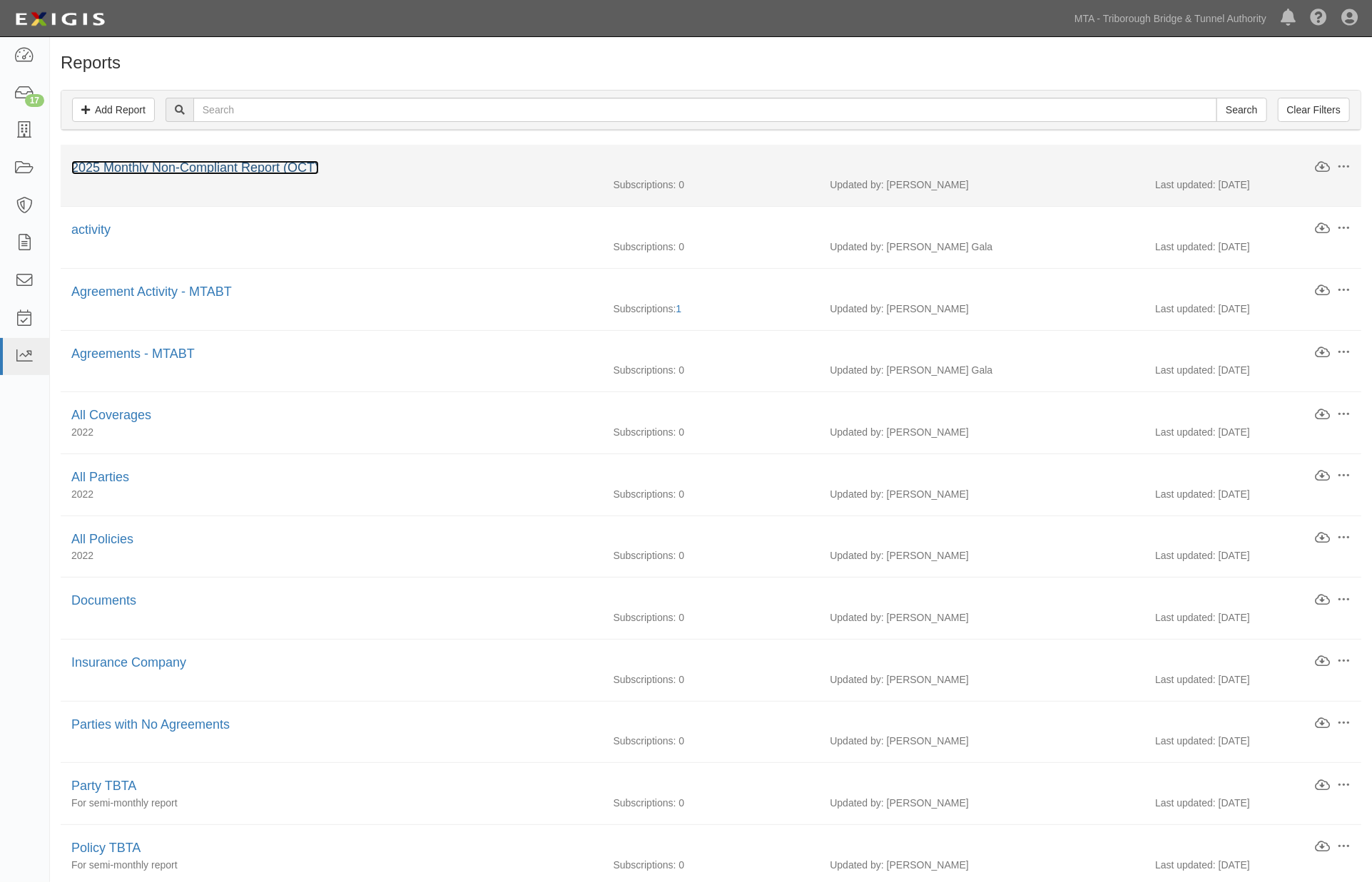
click at [208, 168] on link "2025 Monthly Non-Compliant Report (OCT)" at bounding box center [195, 168] width 247 height 14
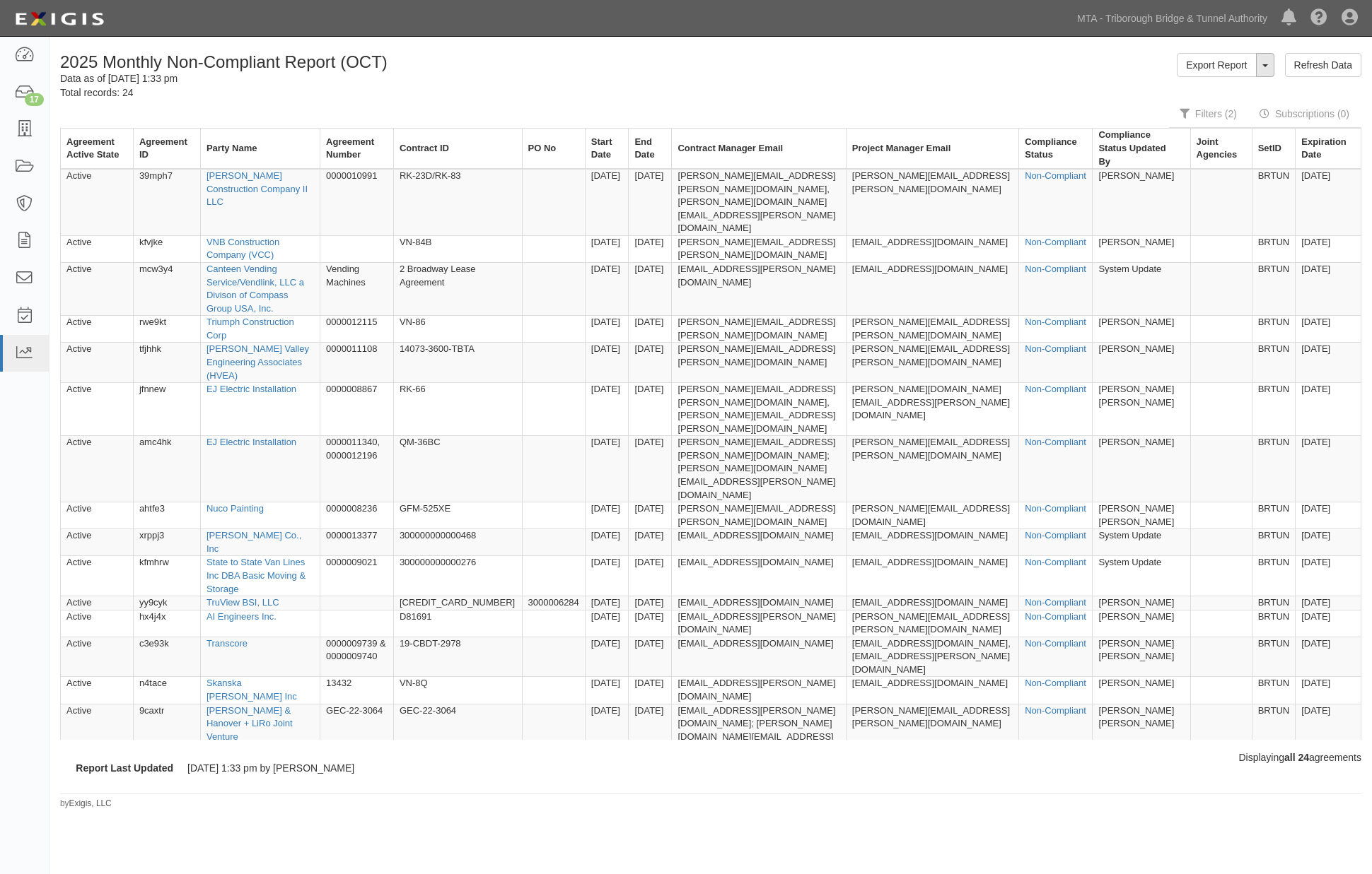
click at [1263, 72] on button "ToggleReportDropdown" at bounding box center [1265, 65] width 18 height 24
click at [1239, 87] on link "Edit Report" at bounding box center [1234, 92] width 112 height 18
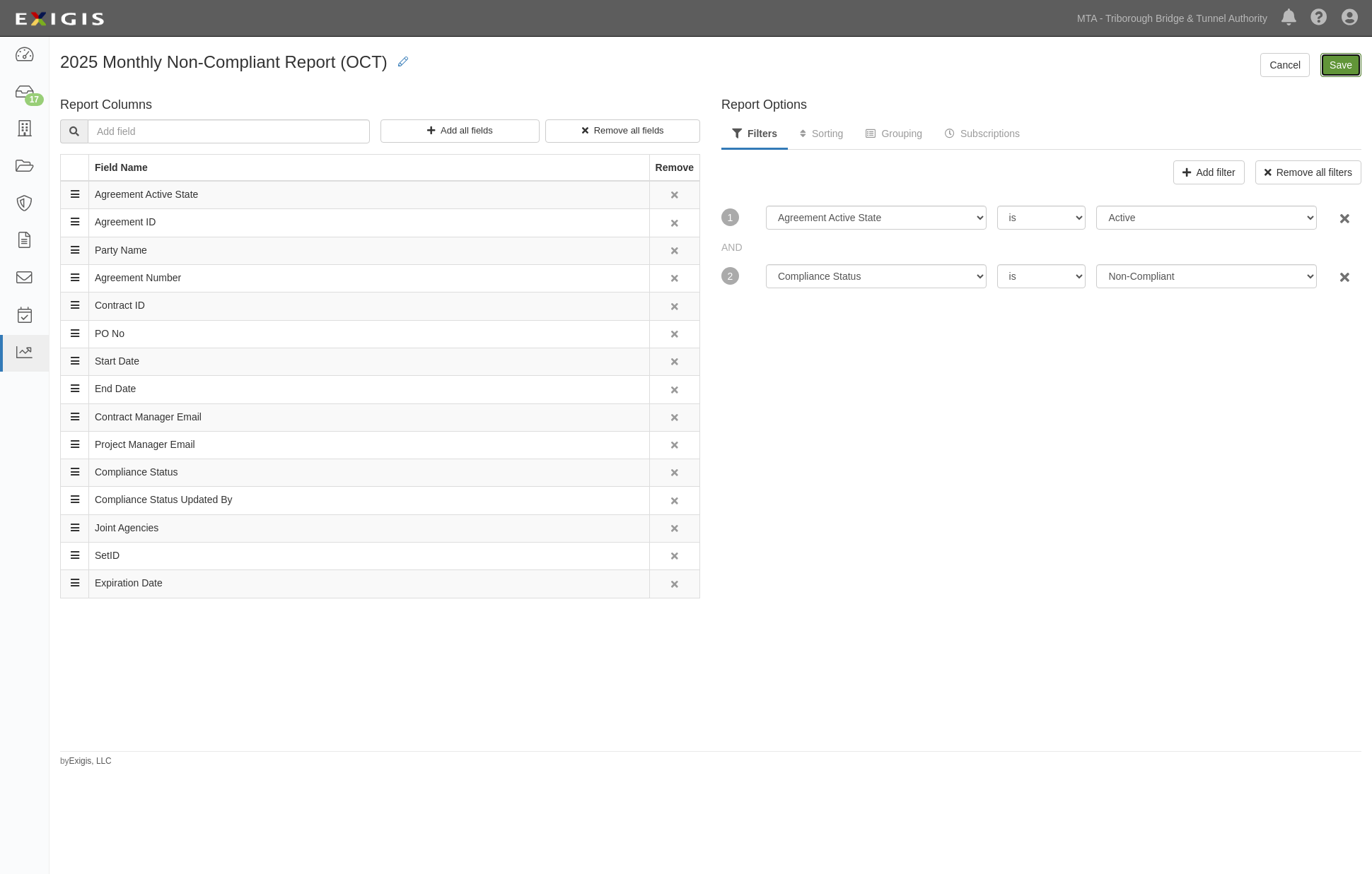
click at [1346, 61] on input "Save" at bounding box center [1340, 65] width 41 height 24
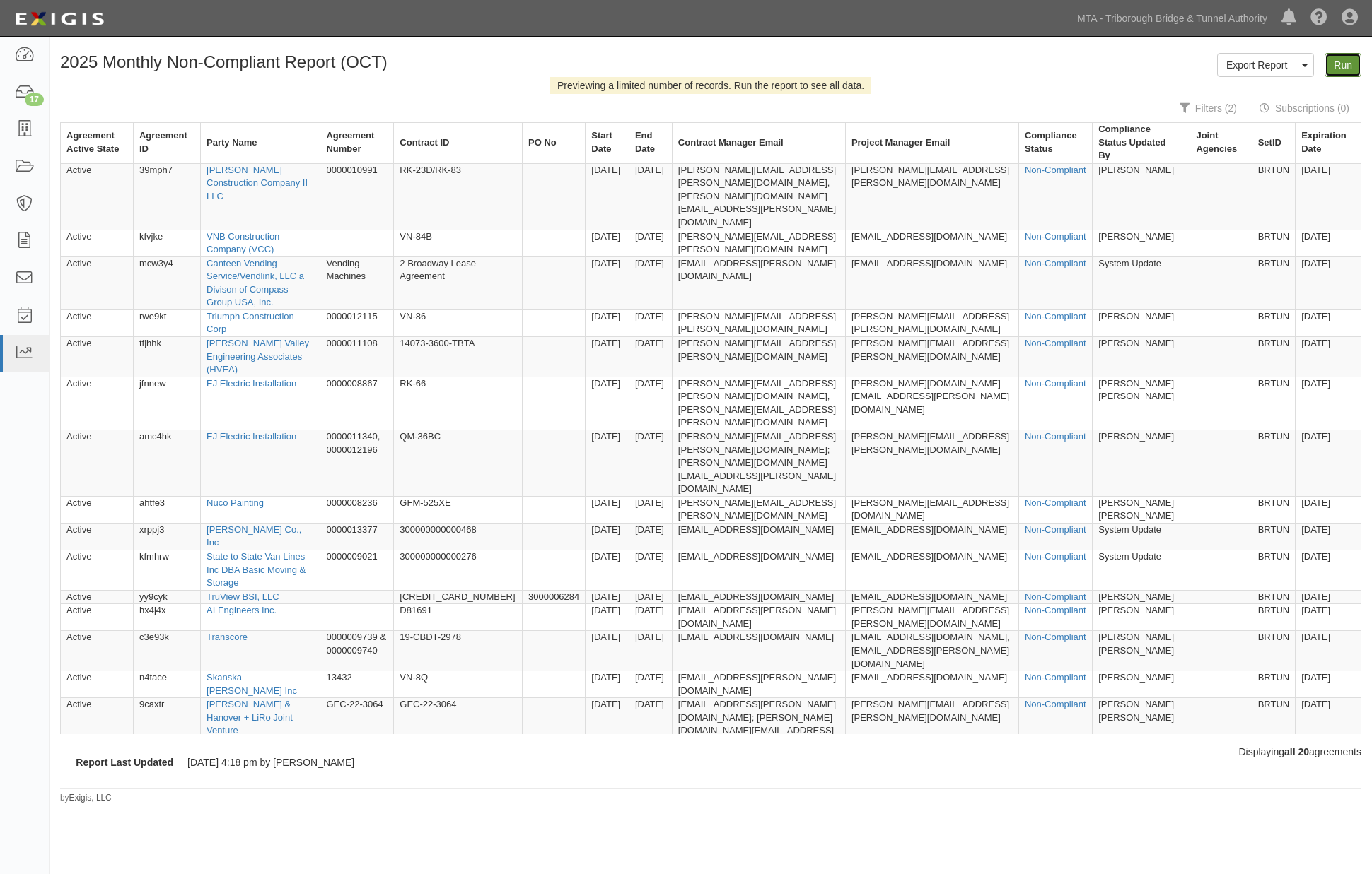
click at [1338, 62] on link "Run" at bounding box center [1343, 65] width 37 height 24
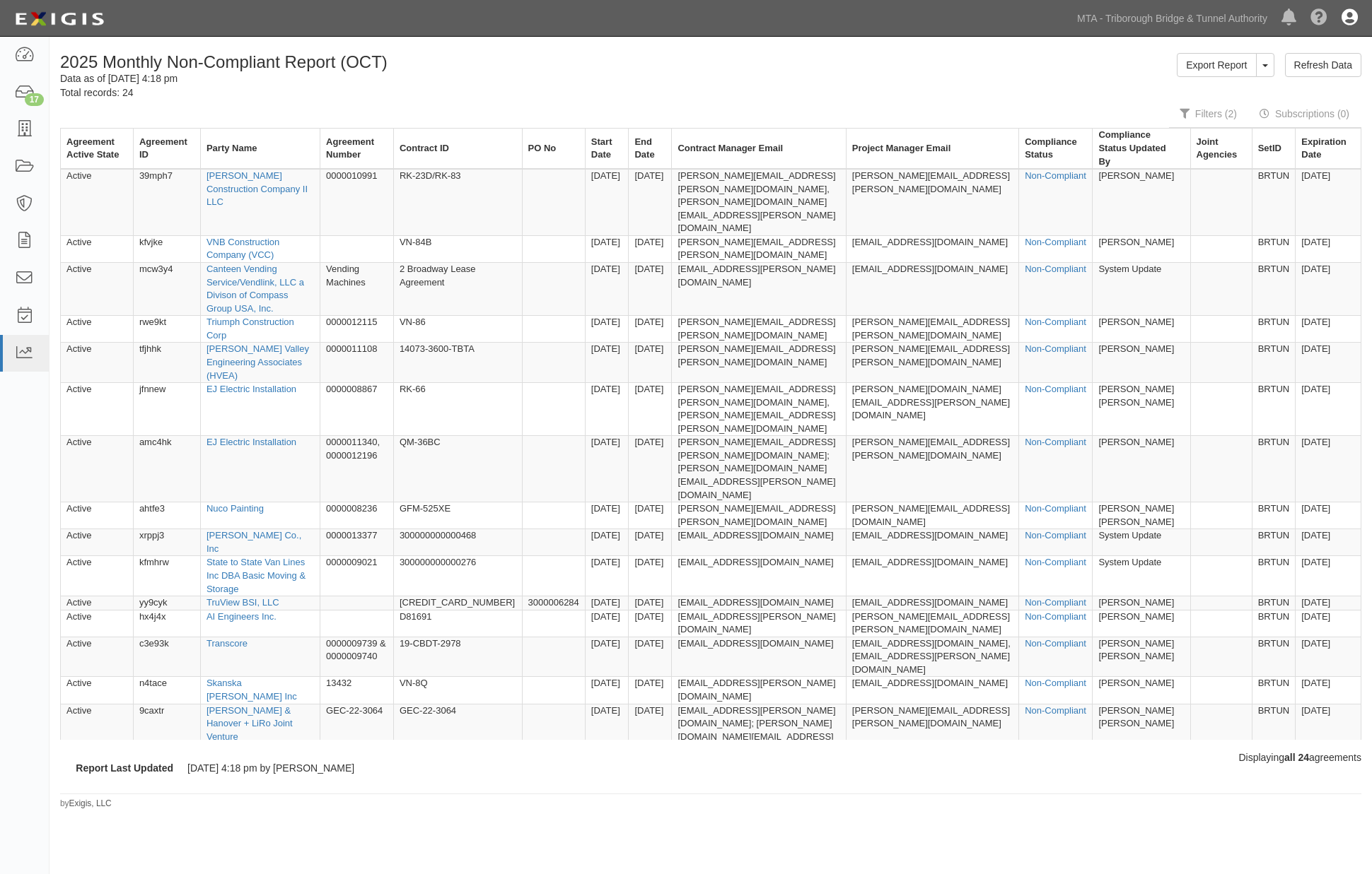
click at [1345, 15] on icon at bounding box center [1350, 18] width 16 height 17
click at [1263, 85] on link "Sign Out" at bounding box center [1308, 82] width 112 height 28
